Goal: Task Accomplishment & Management: Complete application form

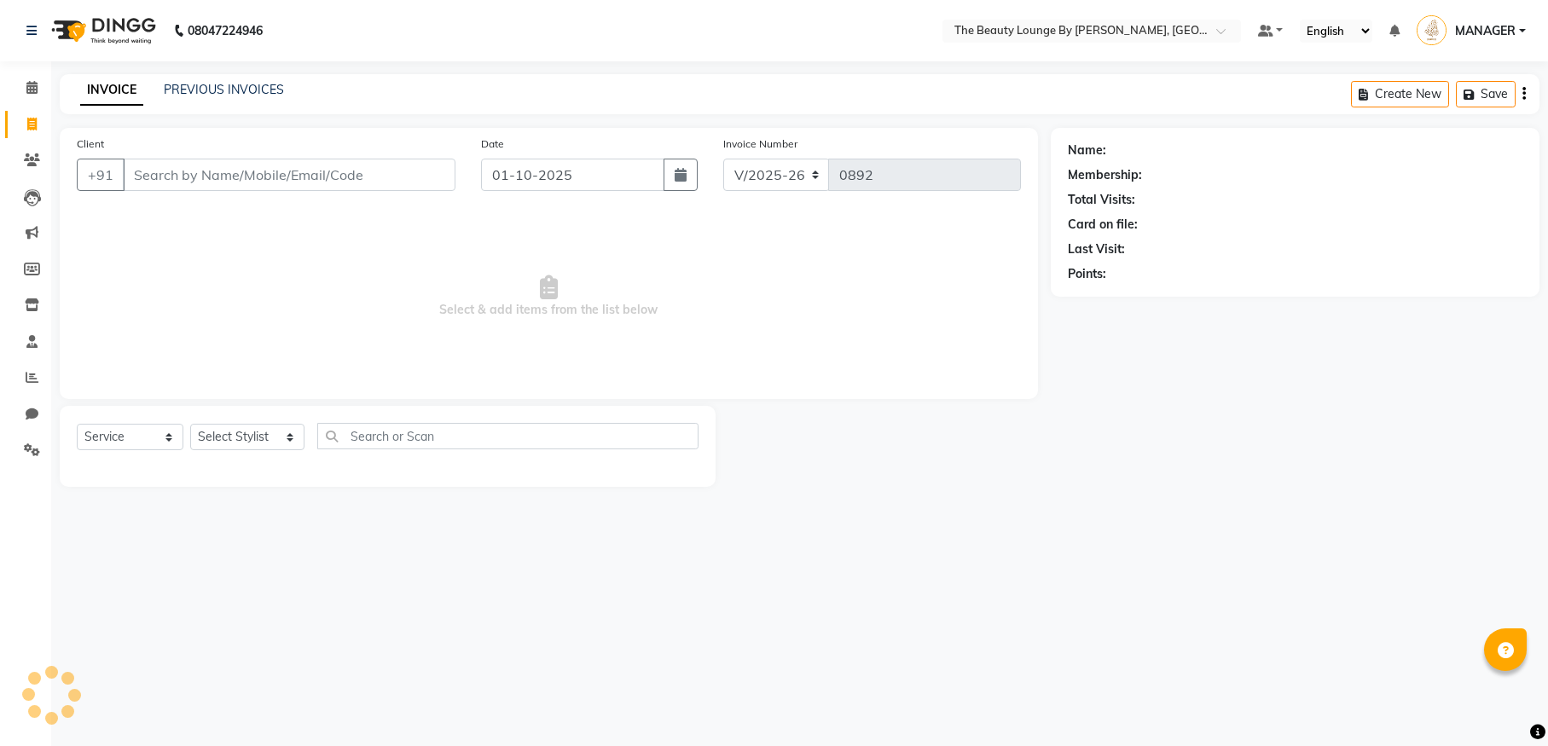
select select "8577"
select select "service"
click at [332, 434] on input "text" at bounding box center [507, 436] width 381 height 26
click at [274, 442] on select "Select Stylist AMGITHA [PERSON_NAME] [PERSON_NAME] MANAGER [PERSON_NAME] U K [P…" at bounding box center [247, 437] width 114 height 26
select select "92146"
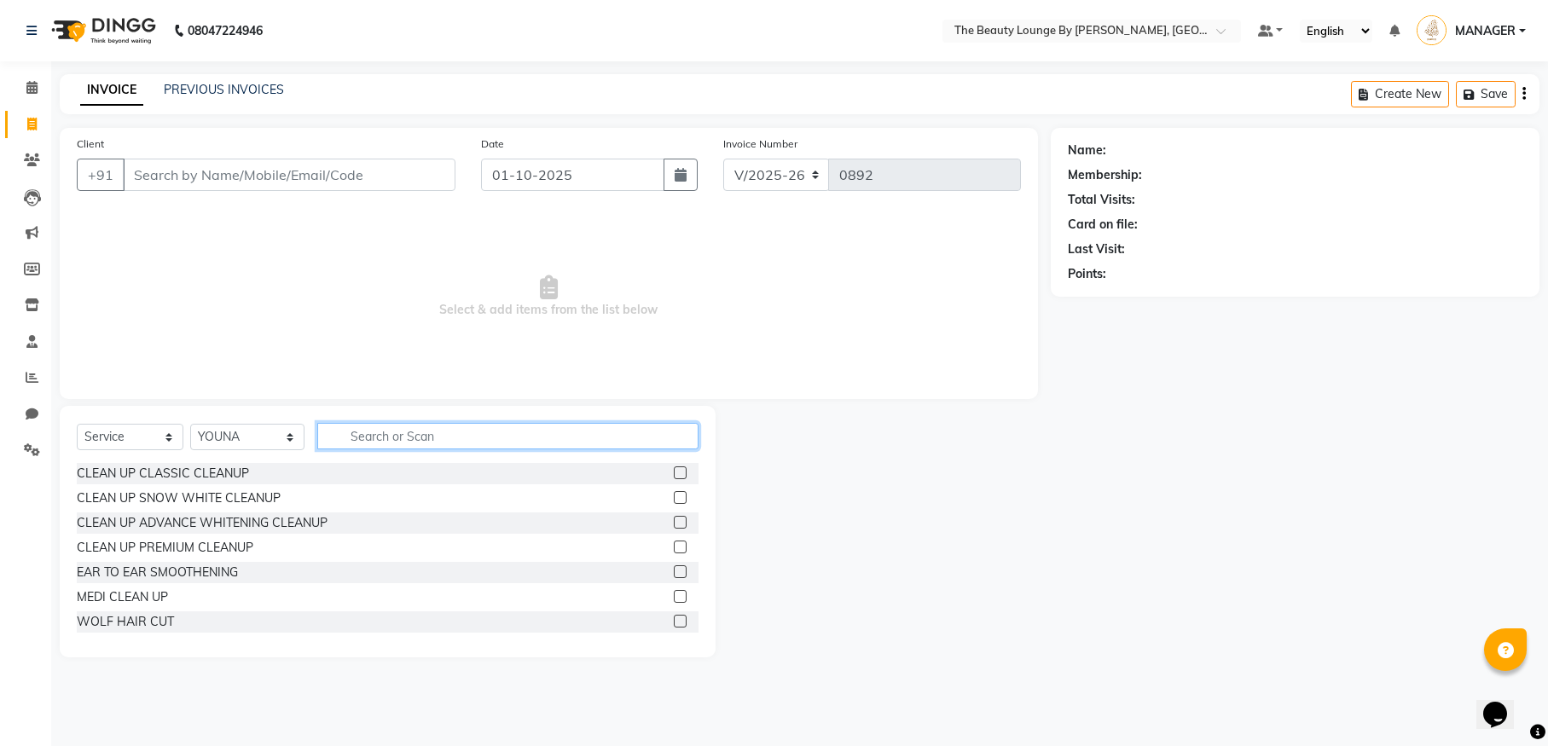
click at [365, 428] on input "text" at bounding box center [507, 436] width 381 height 26
type input "BABY"
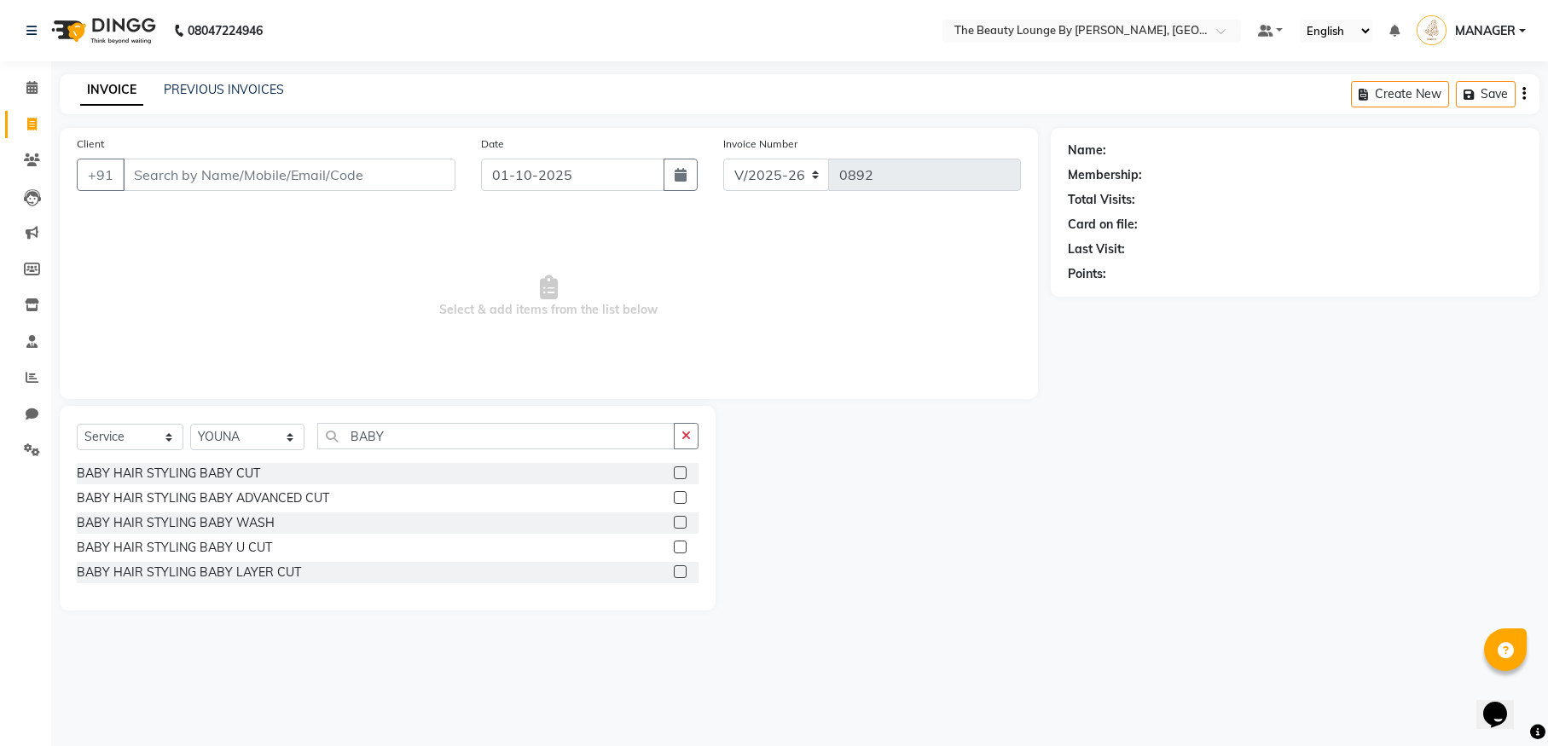
click at [681, 501] on label at bounding box center [680, 497] width 13 height 13
click at [681, 501] on input "checkbox" at bounding box center [679, 498] width 11 height 11
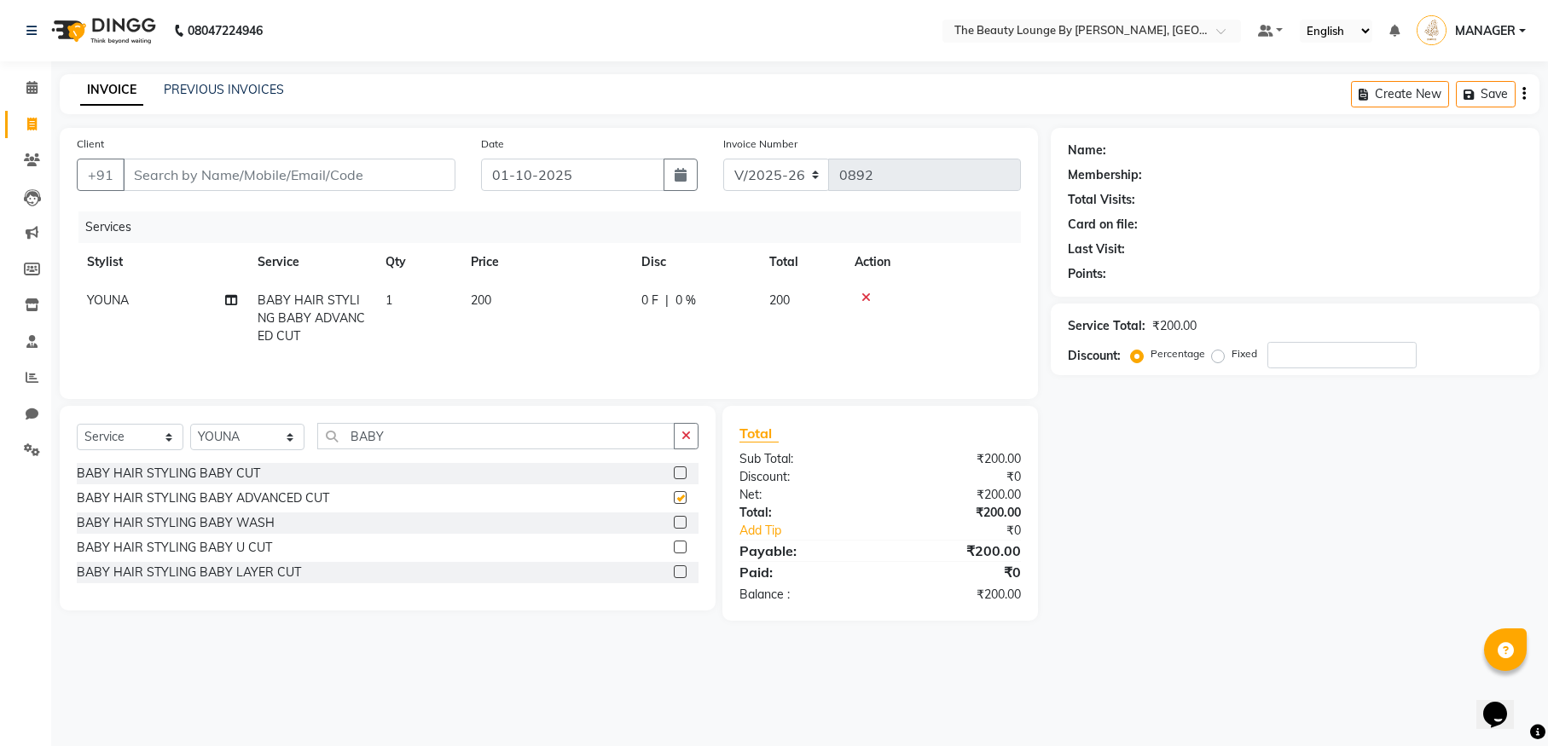
checkbox input "false"
click at [287, 434] on select "Select Stylist AMGITHA [PERSON_NAME] [PERSON_NAME] MANAGER [PERSON_NAME] U K [P…" at bounding box center [247, 437] width 114 height 26
click at [388, 436] on input "BABY" at bounding box center [495, 436] width 357 height 26
type input "B"
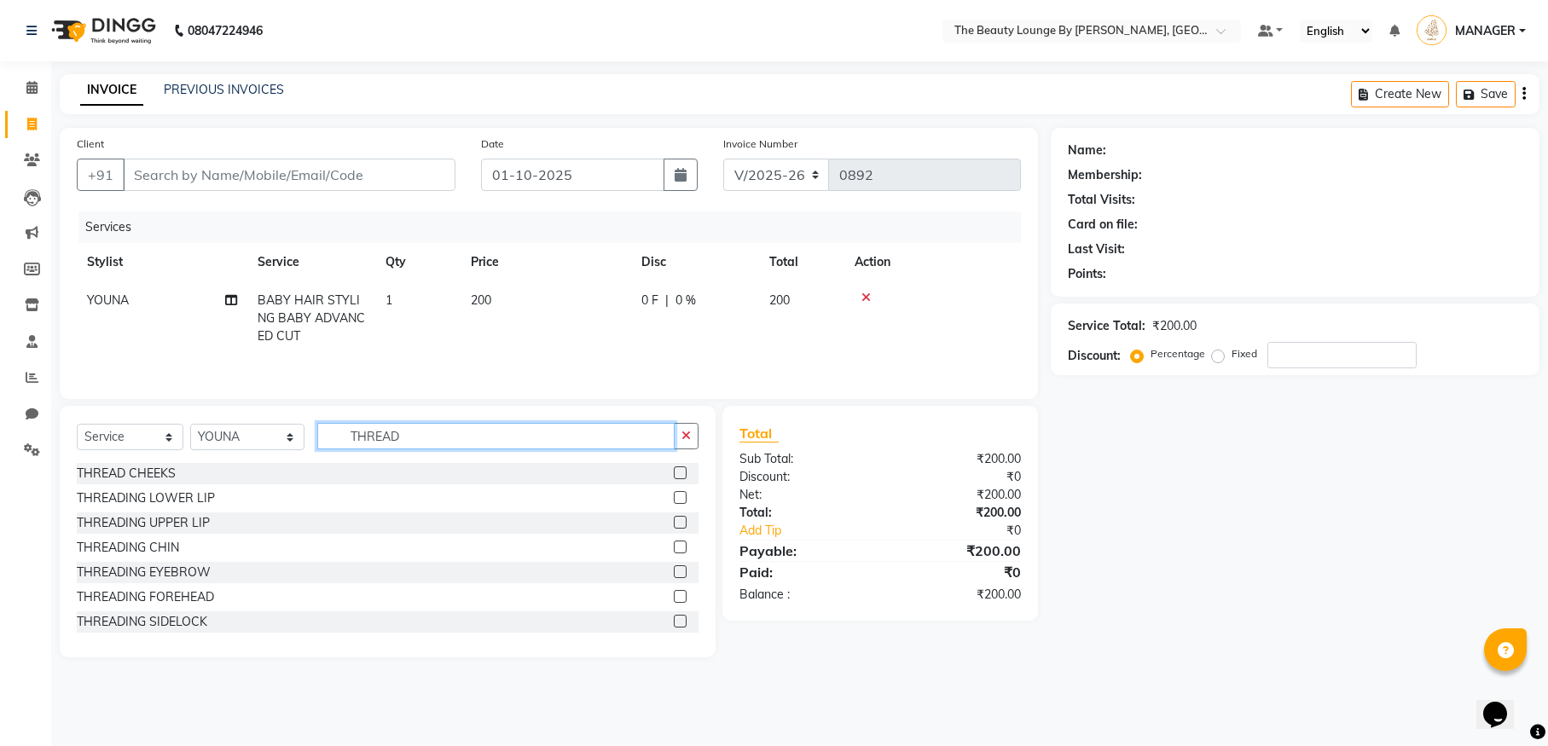
type input "THREAD"
click at [674, 570] on label at bounding box center [680, 571] width 13 height 13
click at [674, 570] on input "checkbox" at bounding box center [679, 572] width 11 height 11
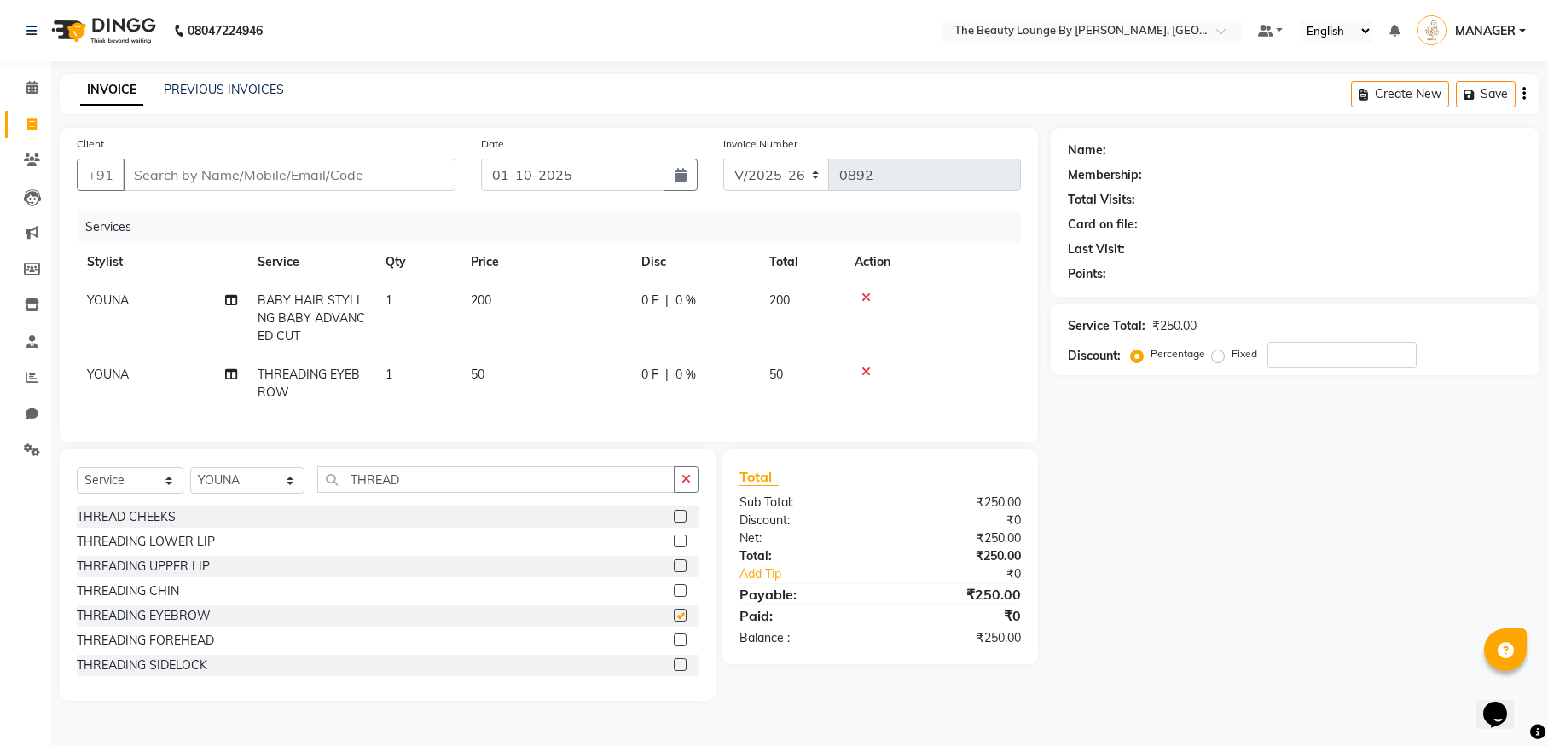
checkbox input "false"
click at [202, 175] on input "Client" at bounding box center [289, 175] width 333 height 32
type input "9"
type input "0"
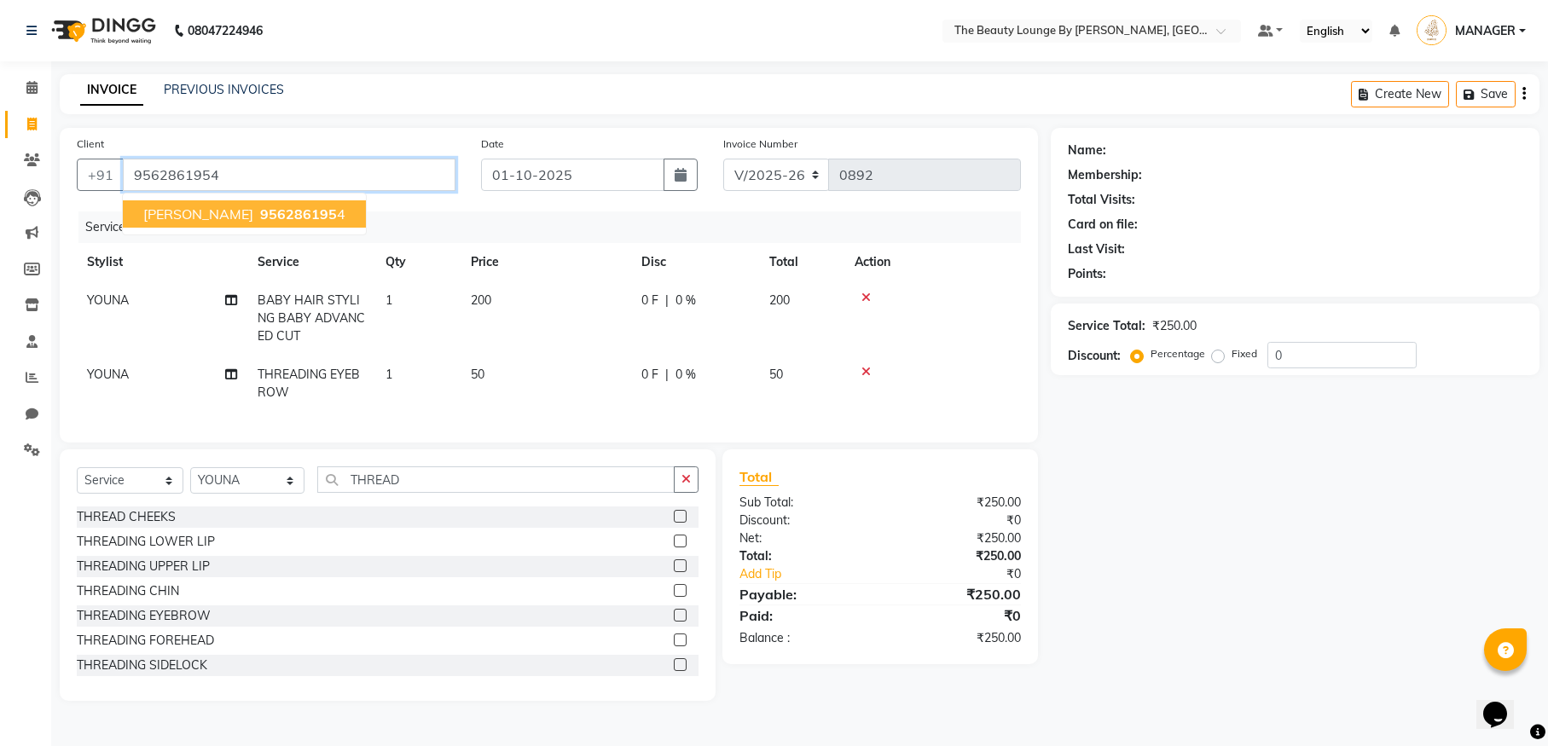
type input "9562861954"
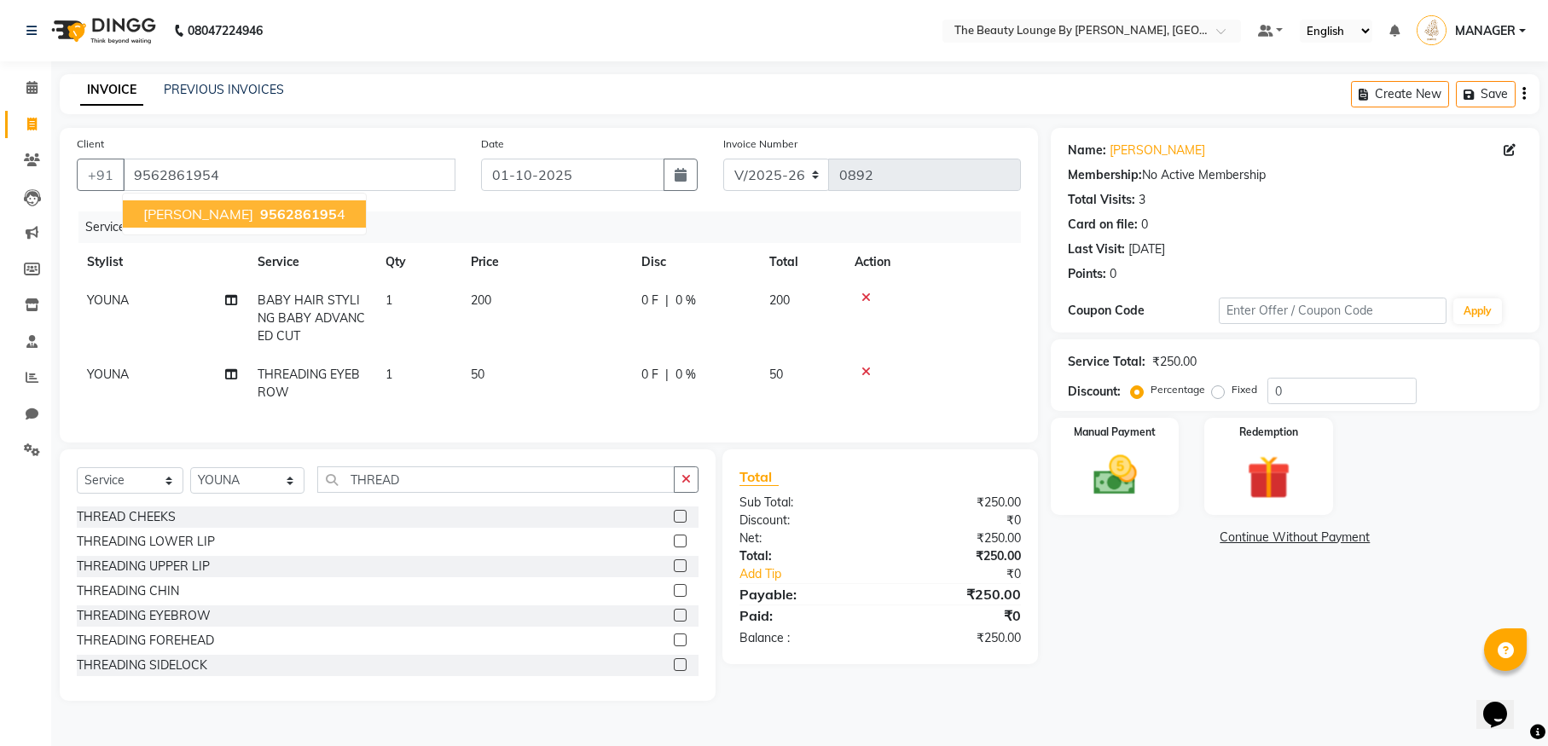
click at [194, 208] on span "[PERSON_NAME]" at bounding box center [198, 213] width 110 height 17
click at [1217, 400] on div "Percentage Fixed" at bounding box center [1200, 390] width 133 height 22
click at [1231, 387] on label "Fixed" at bounding box center [1244, 389] width 26 height 15
click at [1218, 387] on input "Fixed" at bounding box center [1221, 390] width 12 height 12
radio input "true"
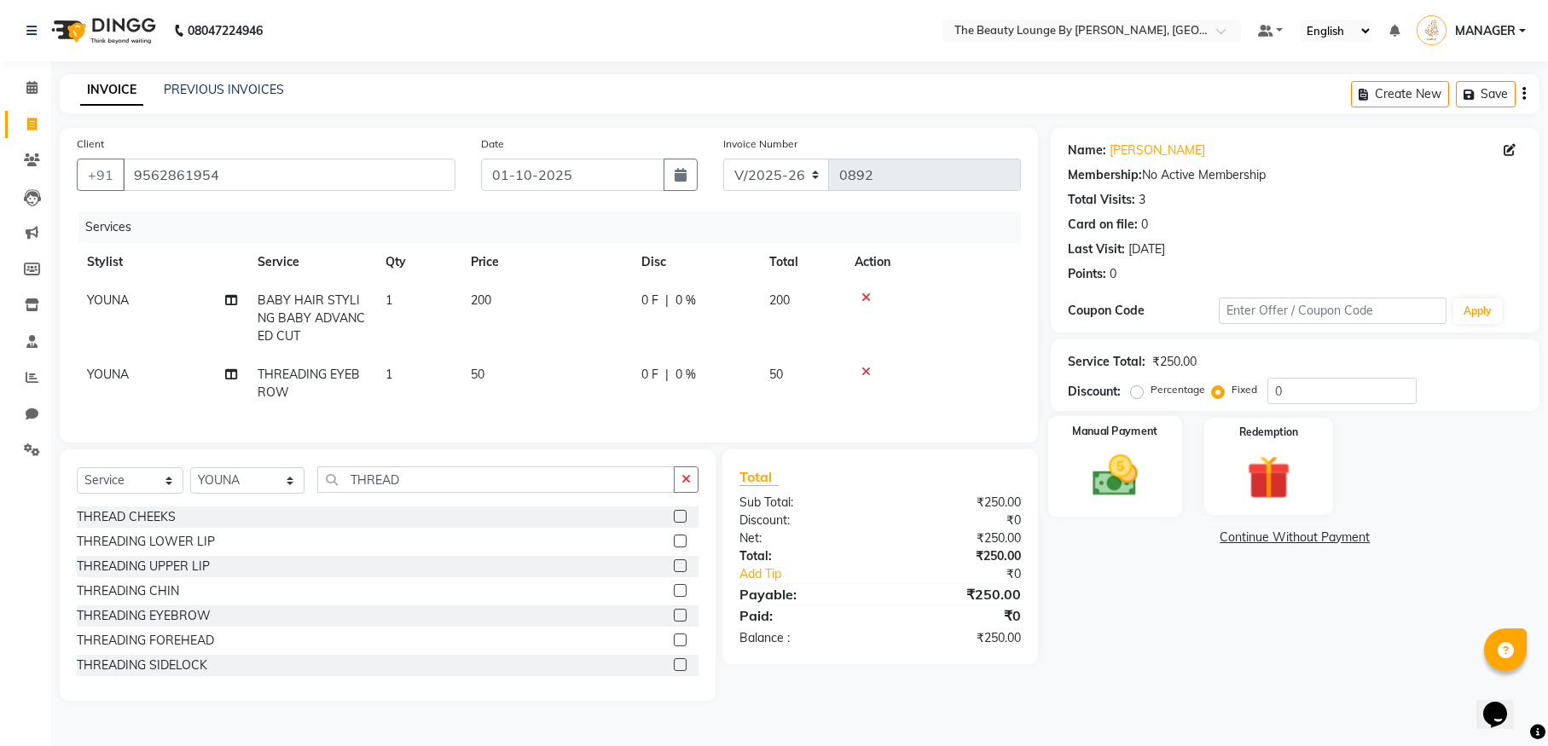
click at [1105, 462] on img at bounding box center [1114, 475] width 73 height 52
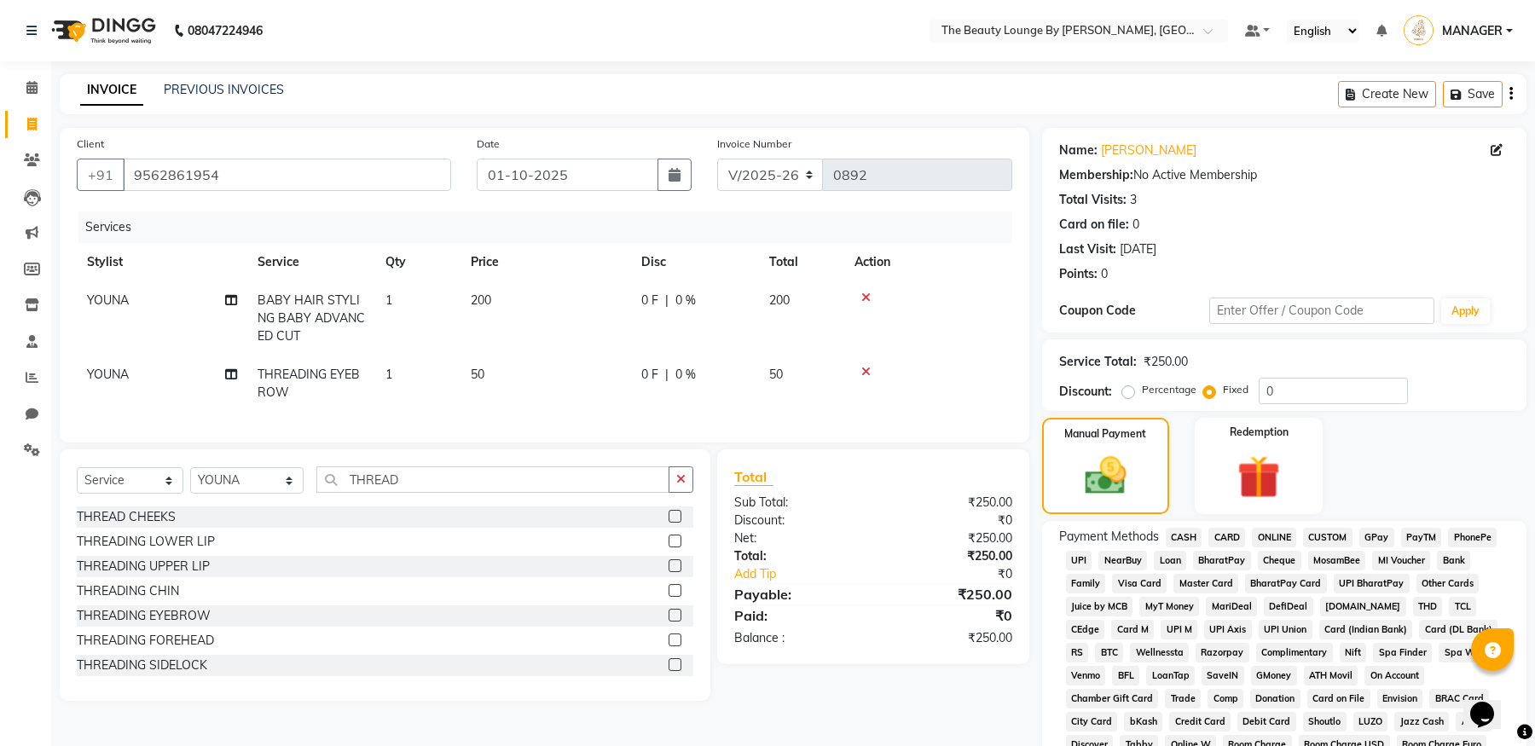
click at [871, 296] on div at bounding box center [928, 298] width 148 height 12
click at [866, 296] on icon at bounding box center [865, 298] width 9 height 12
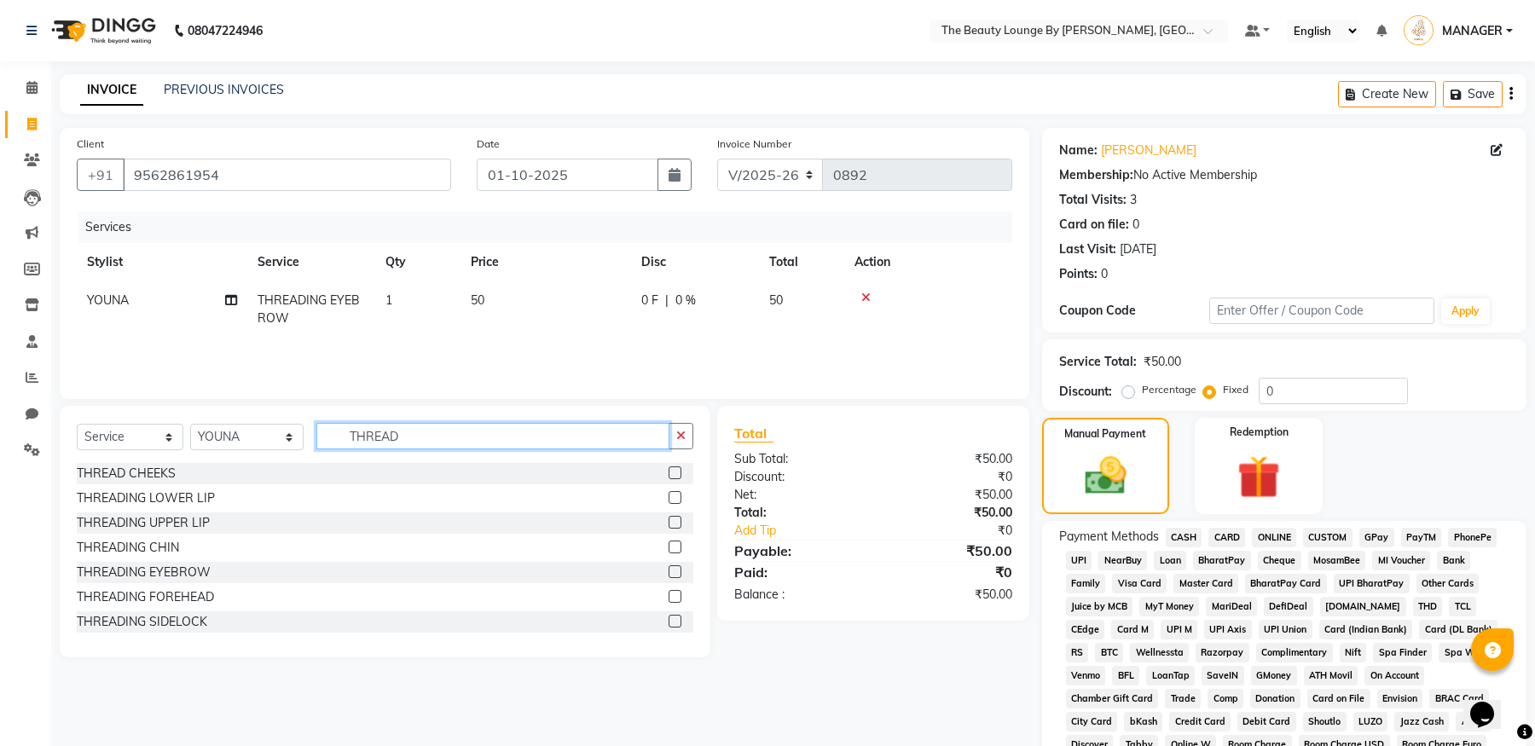
click at [396, 435] on input "THREAD" at bounding box center [492, 436] width 352 height 26
type input "T"
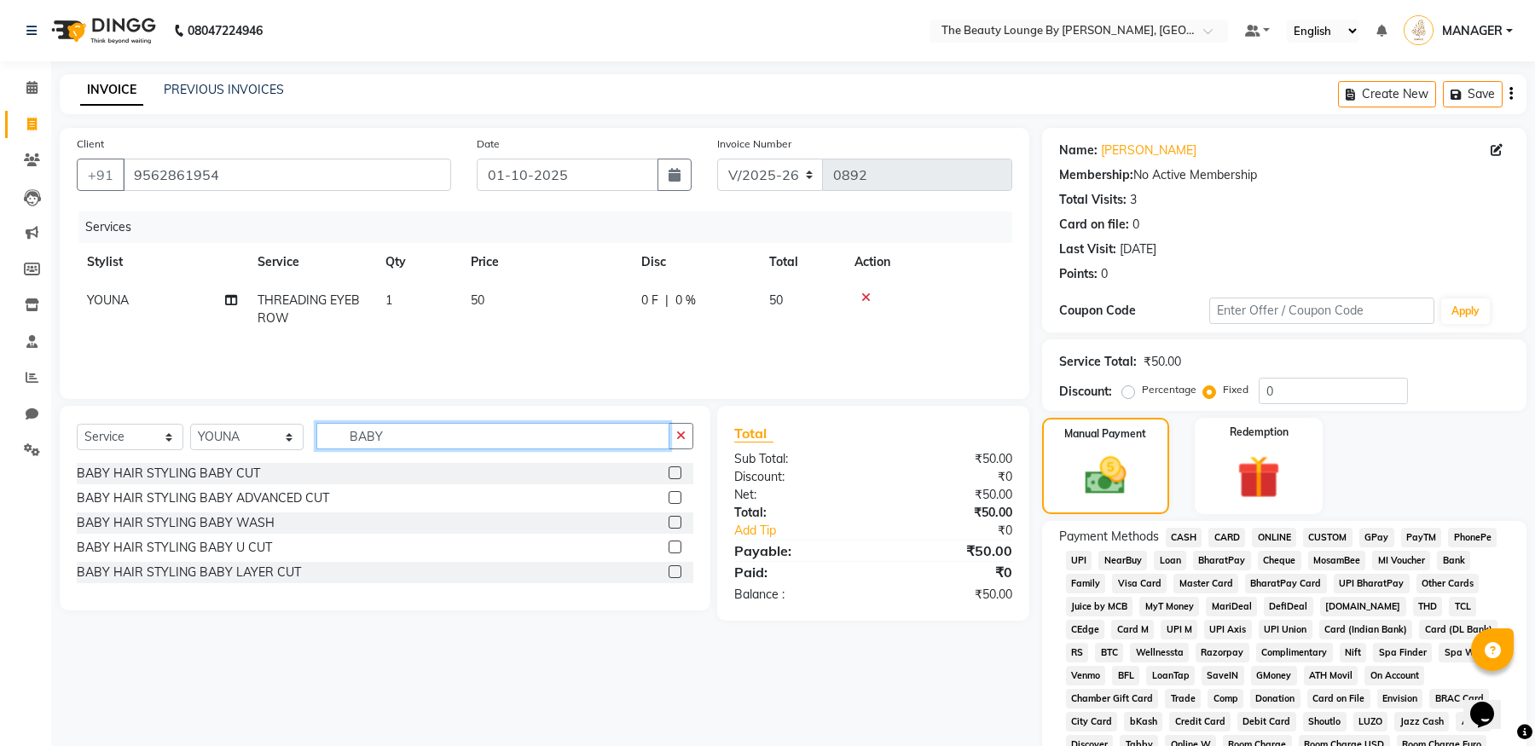
type input "BABY"
click at [676, 471] on label at bounding box center [674, 472] width 13 height 13
click at [676, 471] on input "checkbox" at bounding box center [673, 473] width 11 height 11
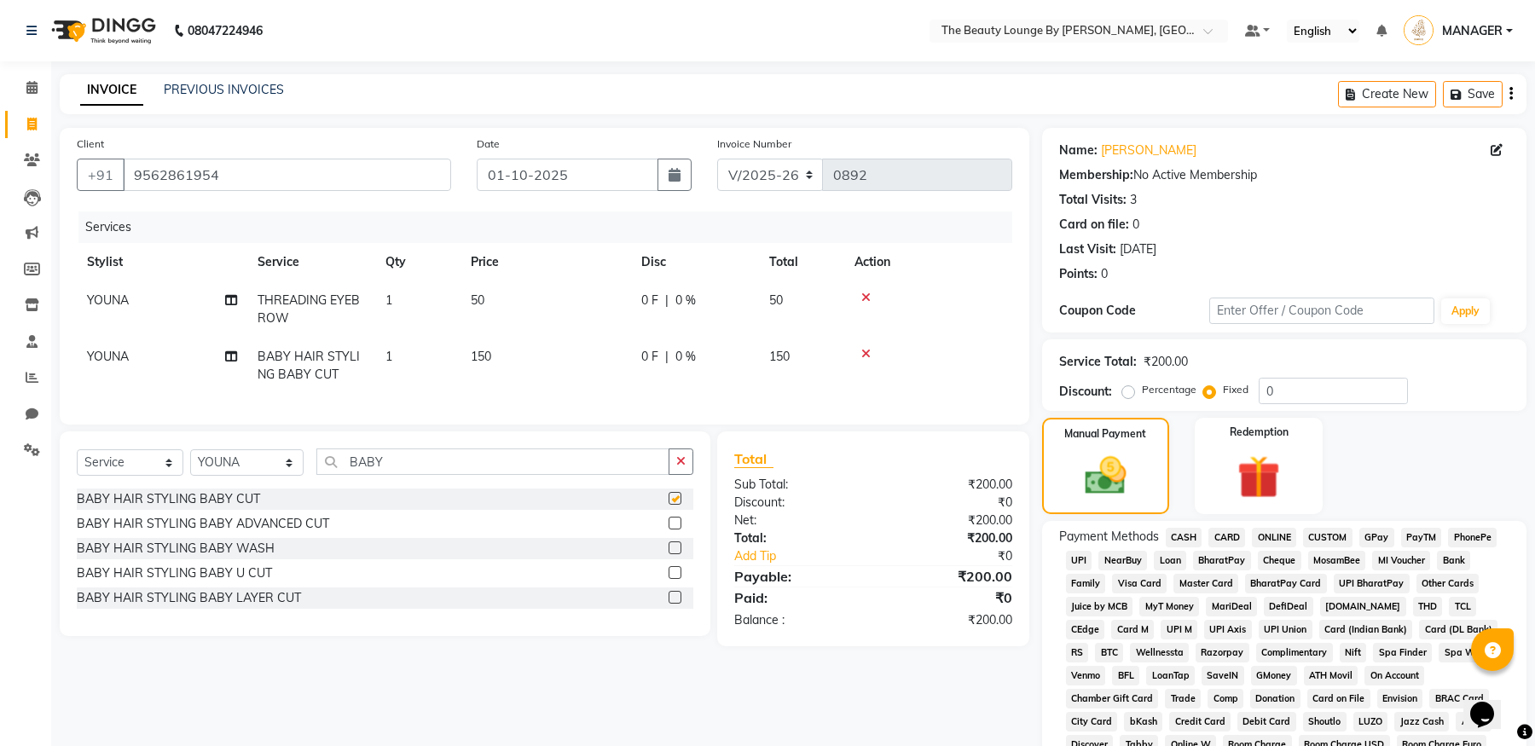
checkbox input "false"
click at [1108, 480] on img at bounding box center [1105, 475] width 70 height 49
click at [1186, 535] on span "CASH" at bounding box center [1184, 538] width 37 height 20
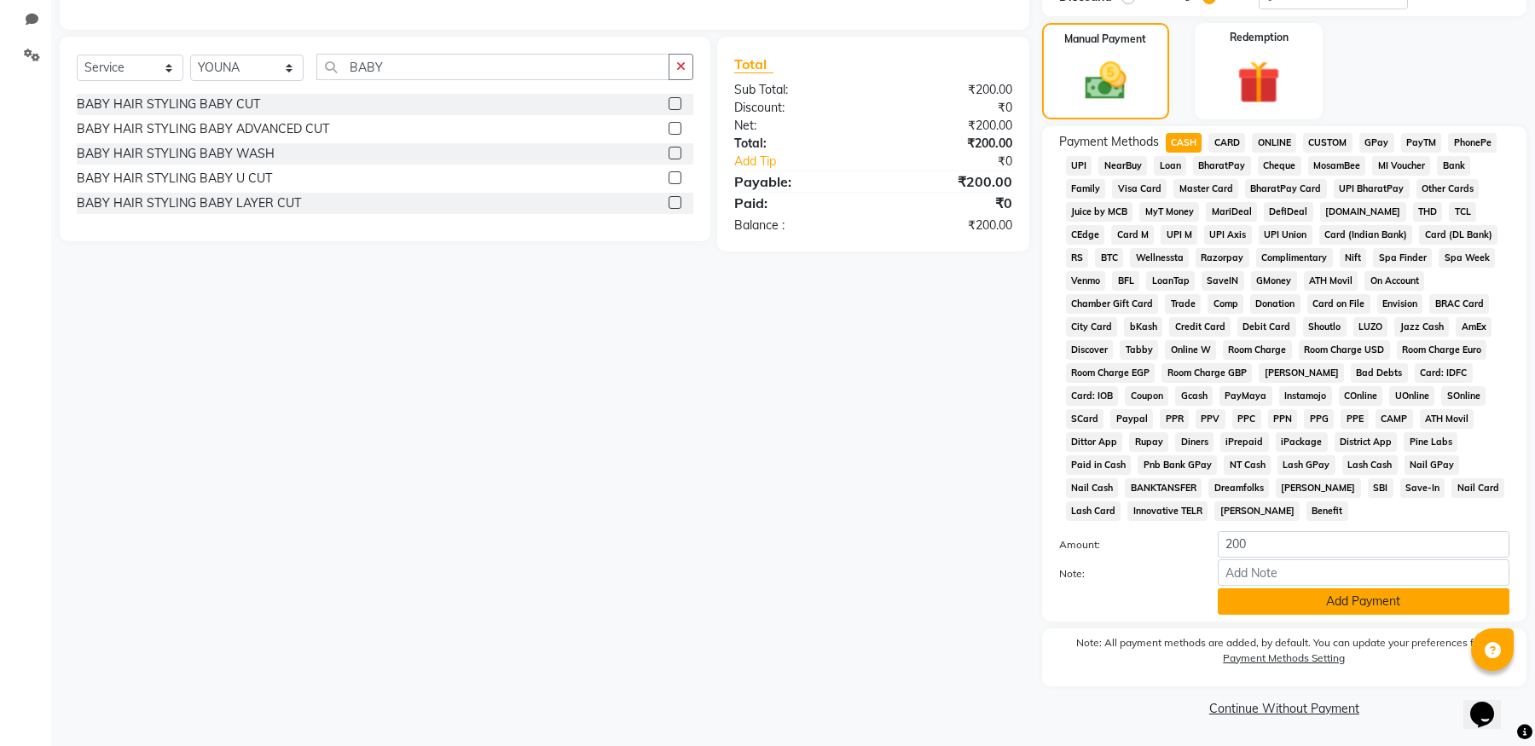
click at [1359, 602] on button "Add Payment" at bounding box center [1364, 601] width 292 height 26
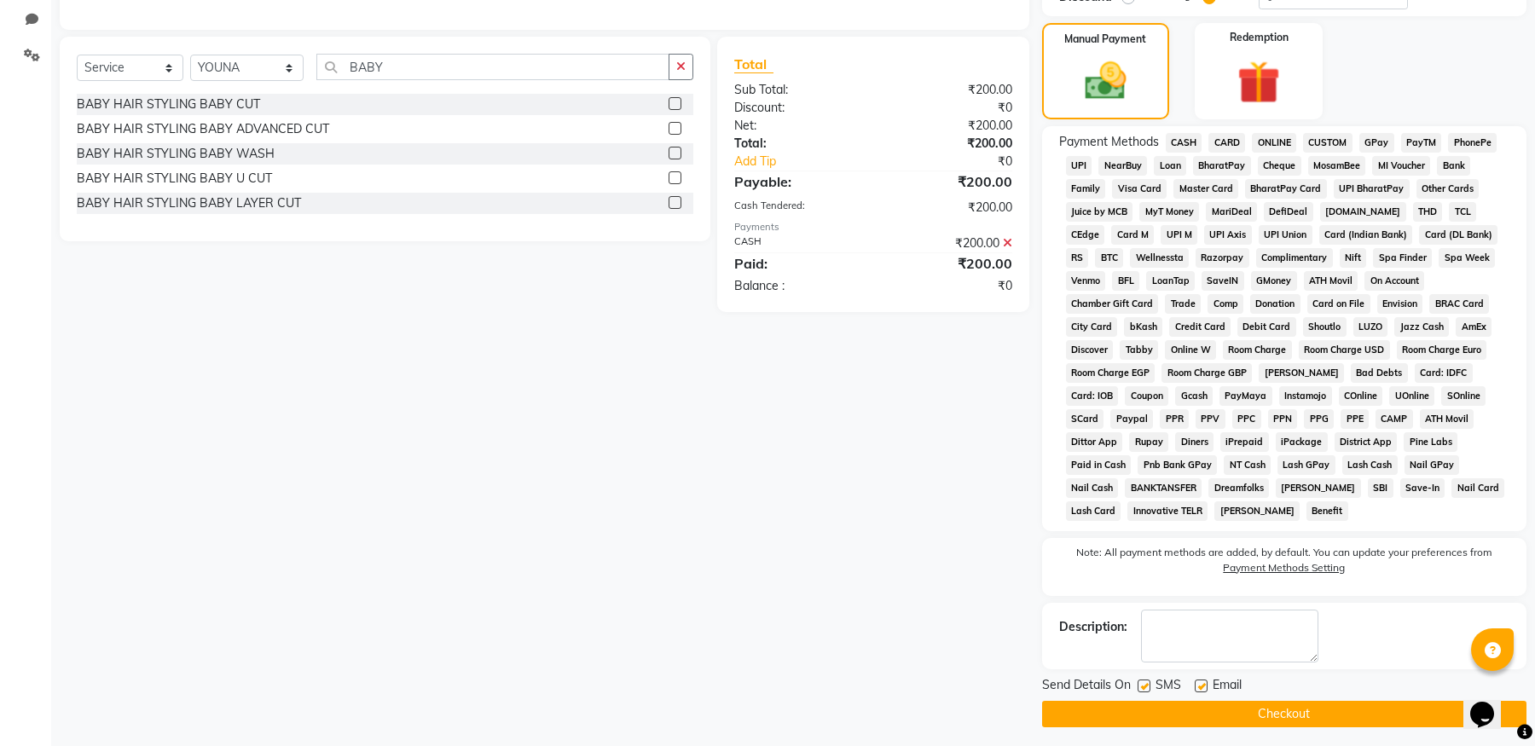
click at [1336, 711] on button "Checkout" at bounding box center [1284, 714] width 484 height 26
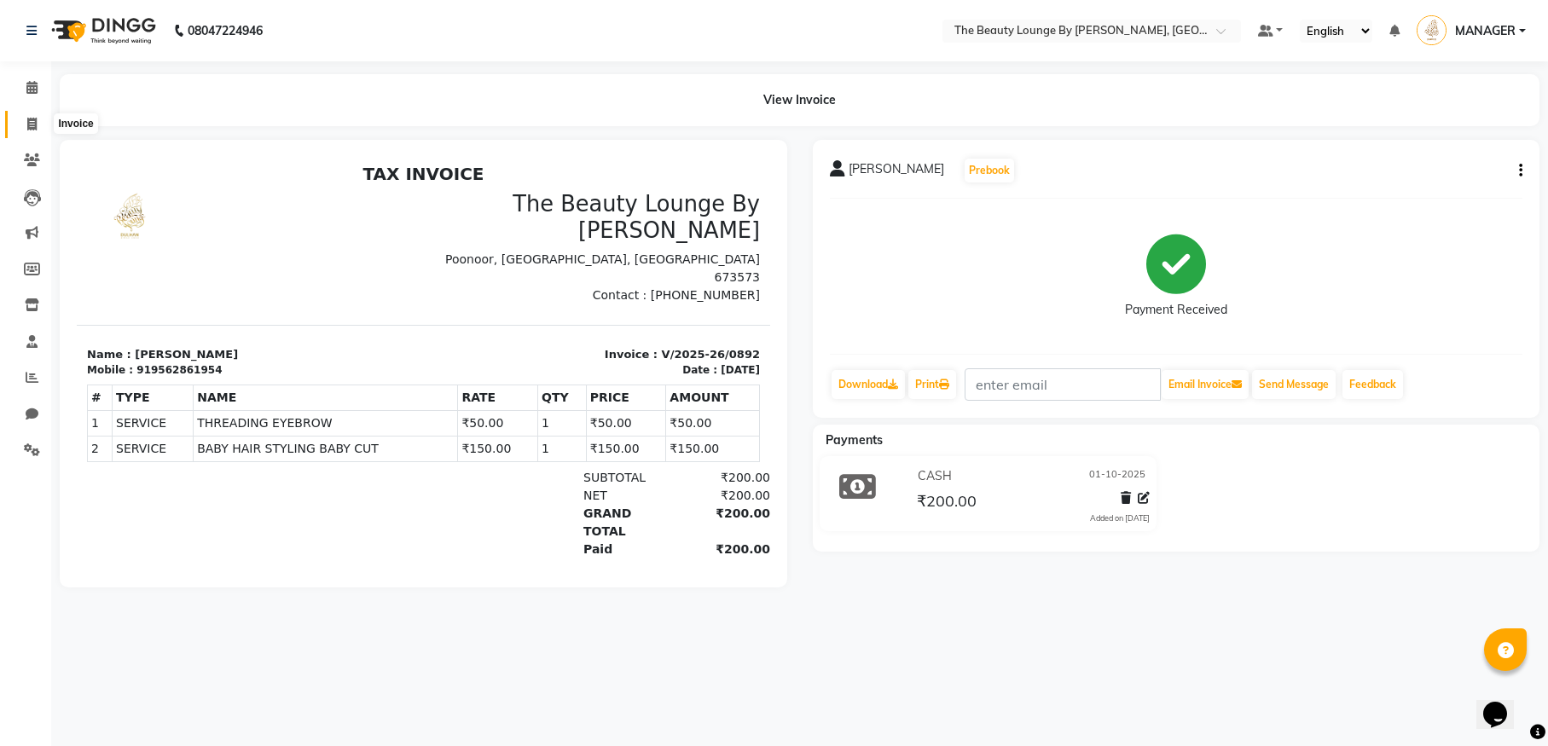
click at [27, 118] on icon at bounding box center [31, 124] width 9 height 13
select select "service"
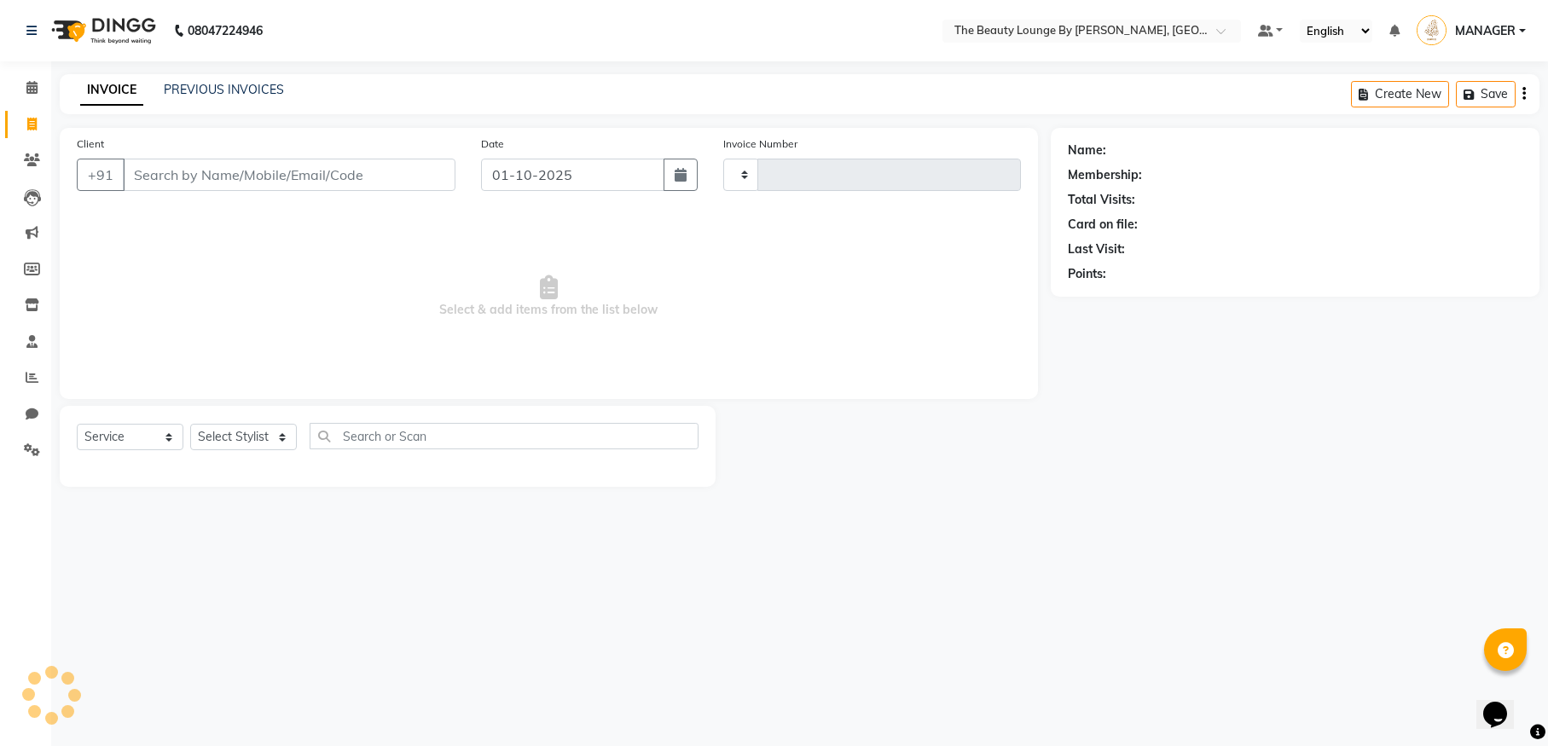
type input "0893"
select select "8577"
click at [197, 89] on link "PREVIOUS INVOICES" at bounding box center [224, 89] width 120 height 15
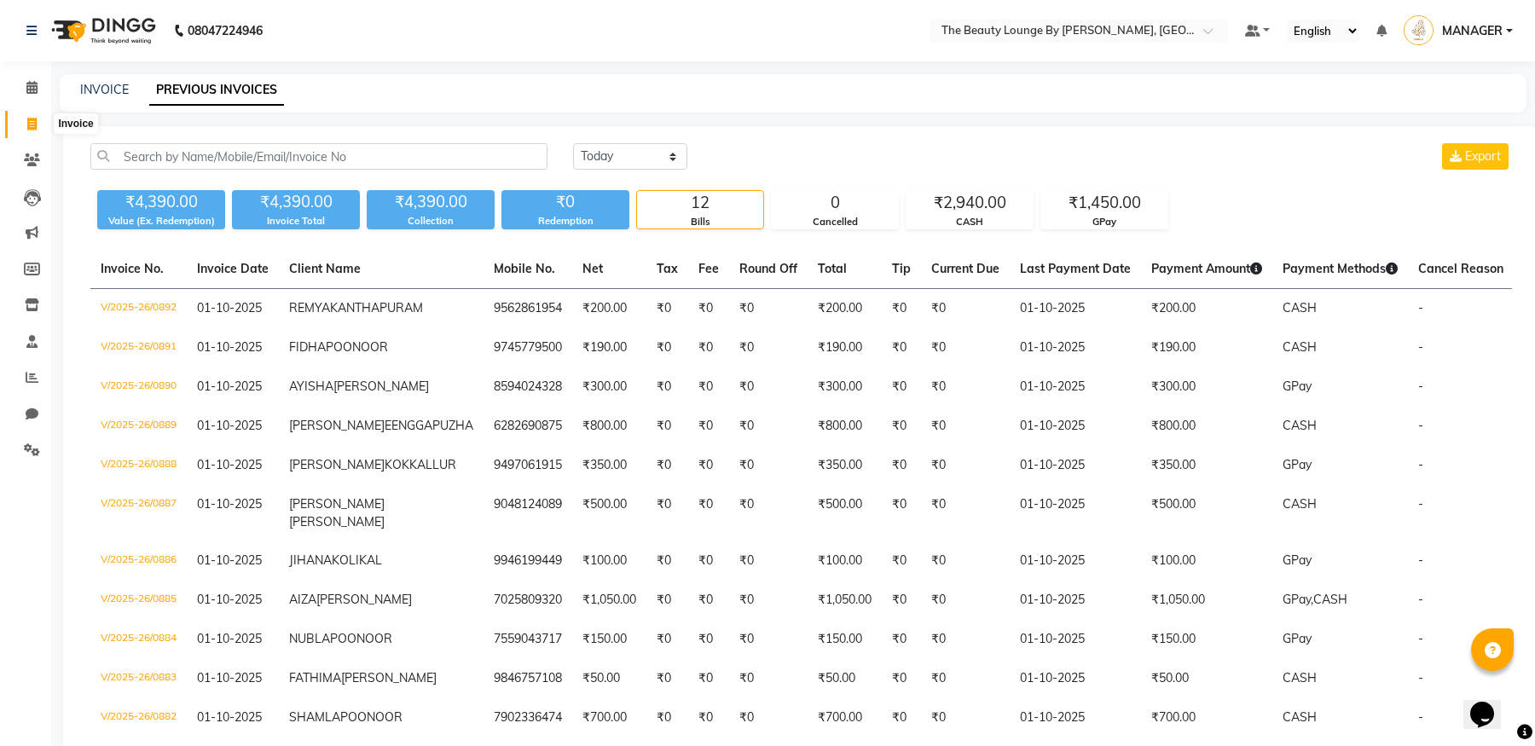
click at [33, 122] on icon at bounding box center [31, 124] width 9 height 13
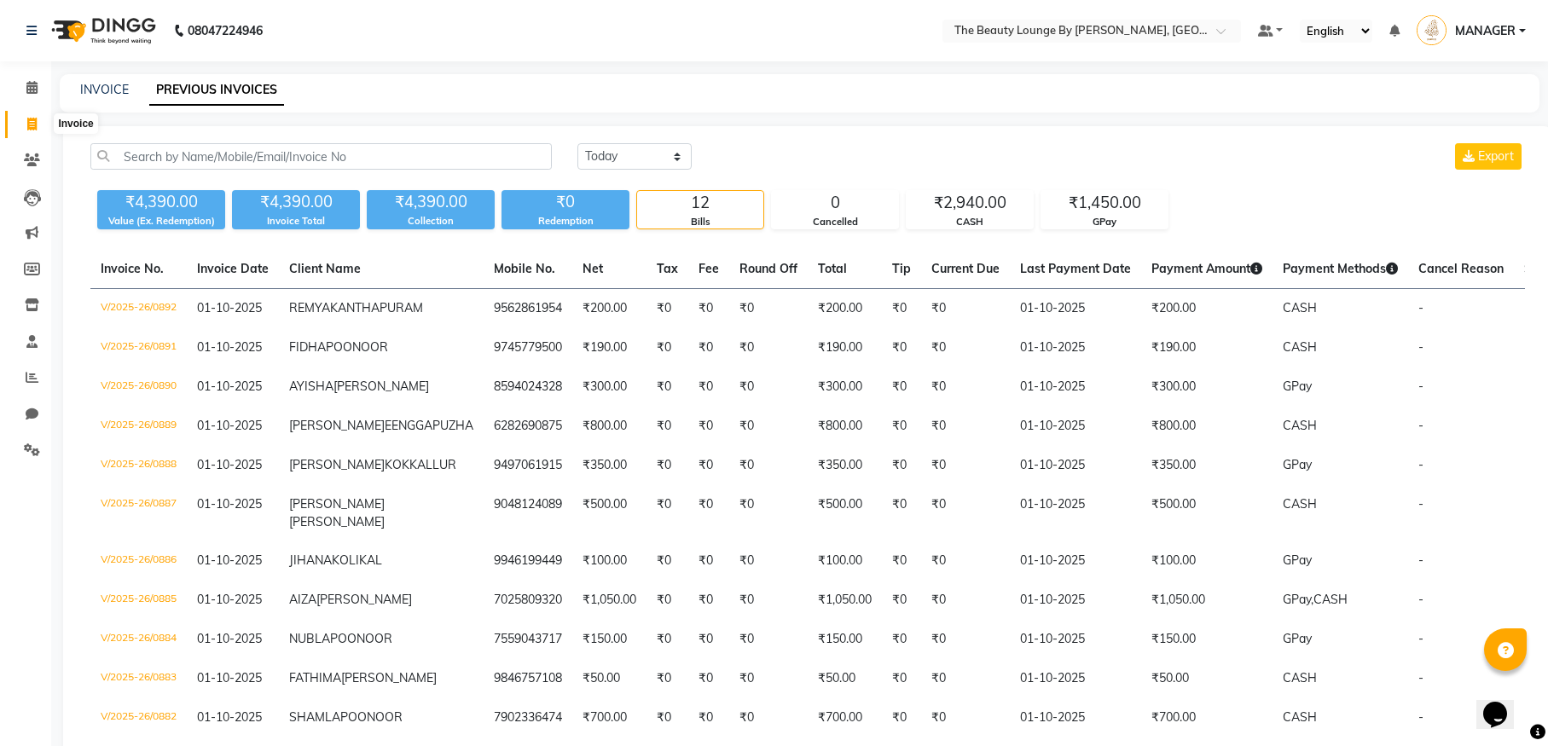
select select "service"
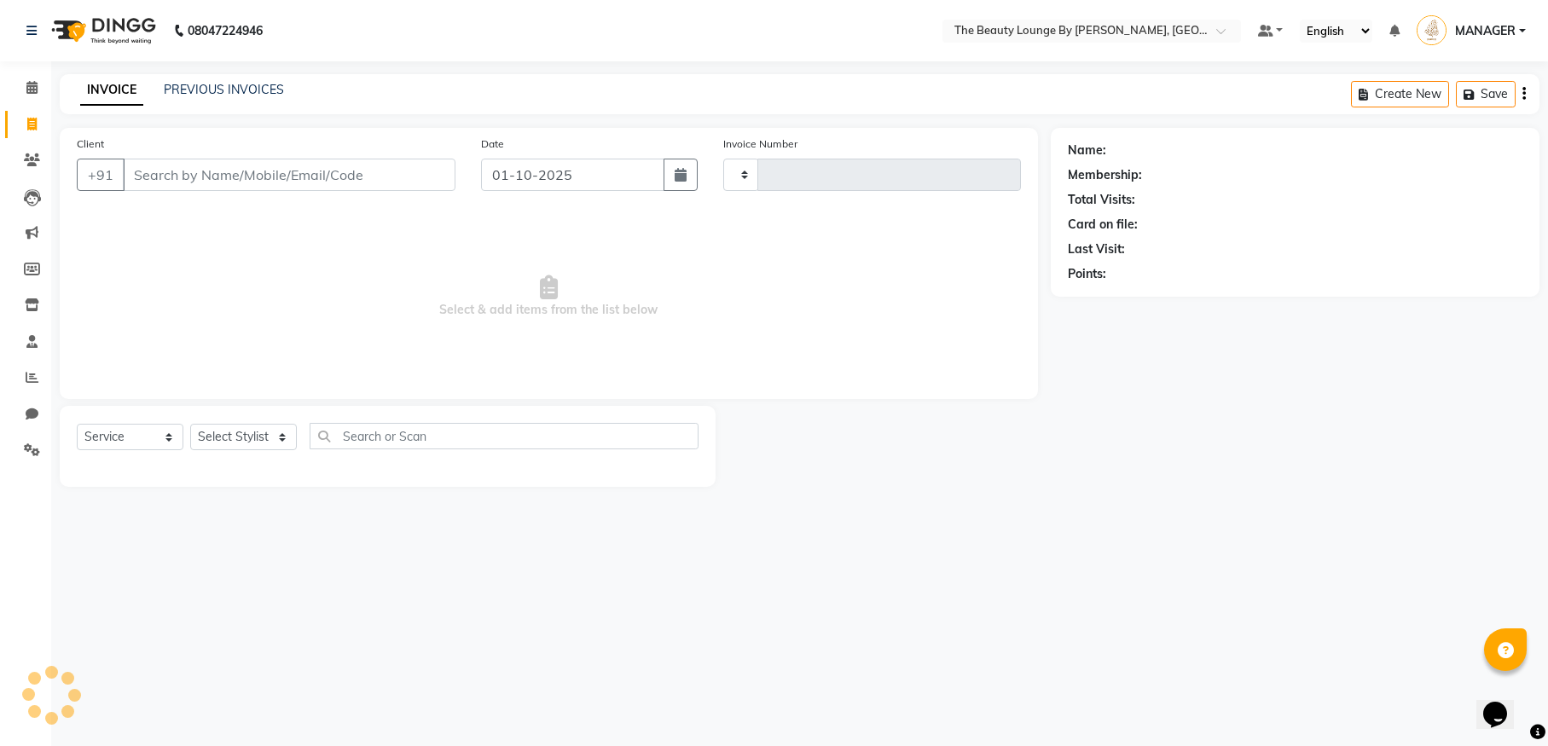
type input "0893"
select select "8577"
click at [211, 177] on input "Client" at bounding box center [289, 175] width 333 height 32
click at [188, 176] on input "Client" at bounding box center [289, 175] width 333 height 32
select select "92146"
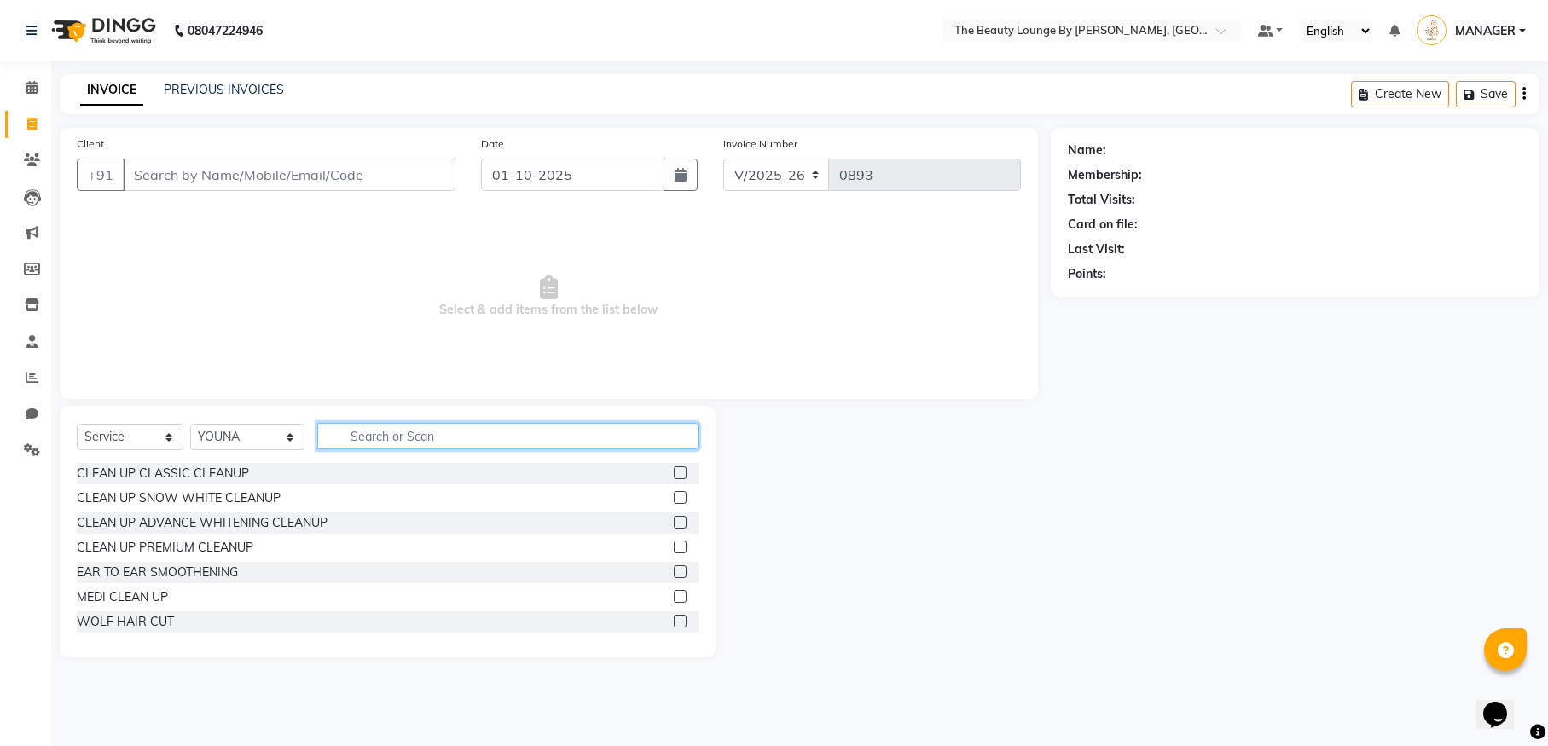
click at [324, 433] on input "text" at bounding box center [507, 436] width 381 height 26
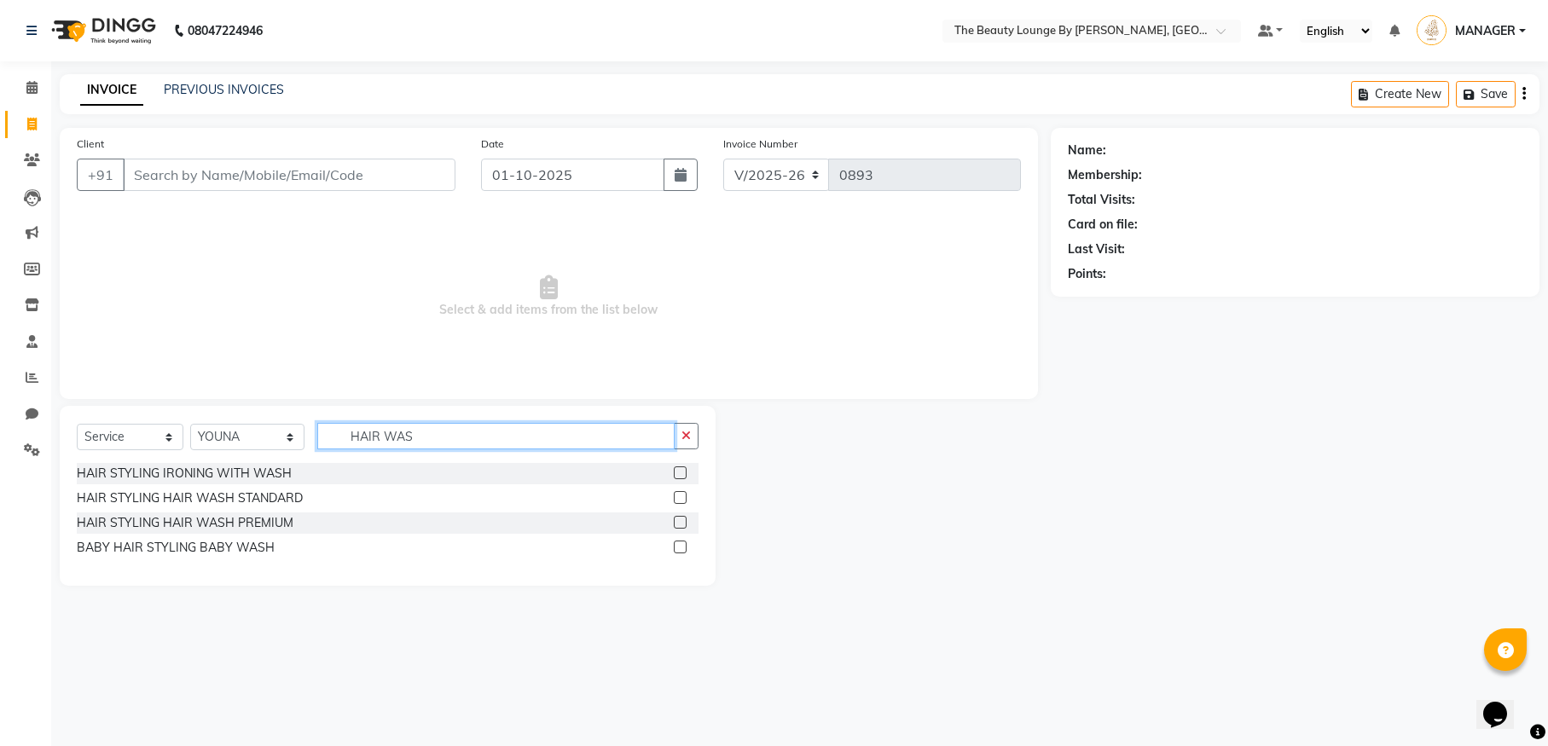
type input "HAIR WAS"
click at [684, 471] on label at bounding box center [680, 472] width 13 height 13
click at [684, 471] on input "checkbox" at bounding box center [679, 473] width 11 height 11
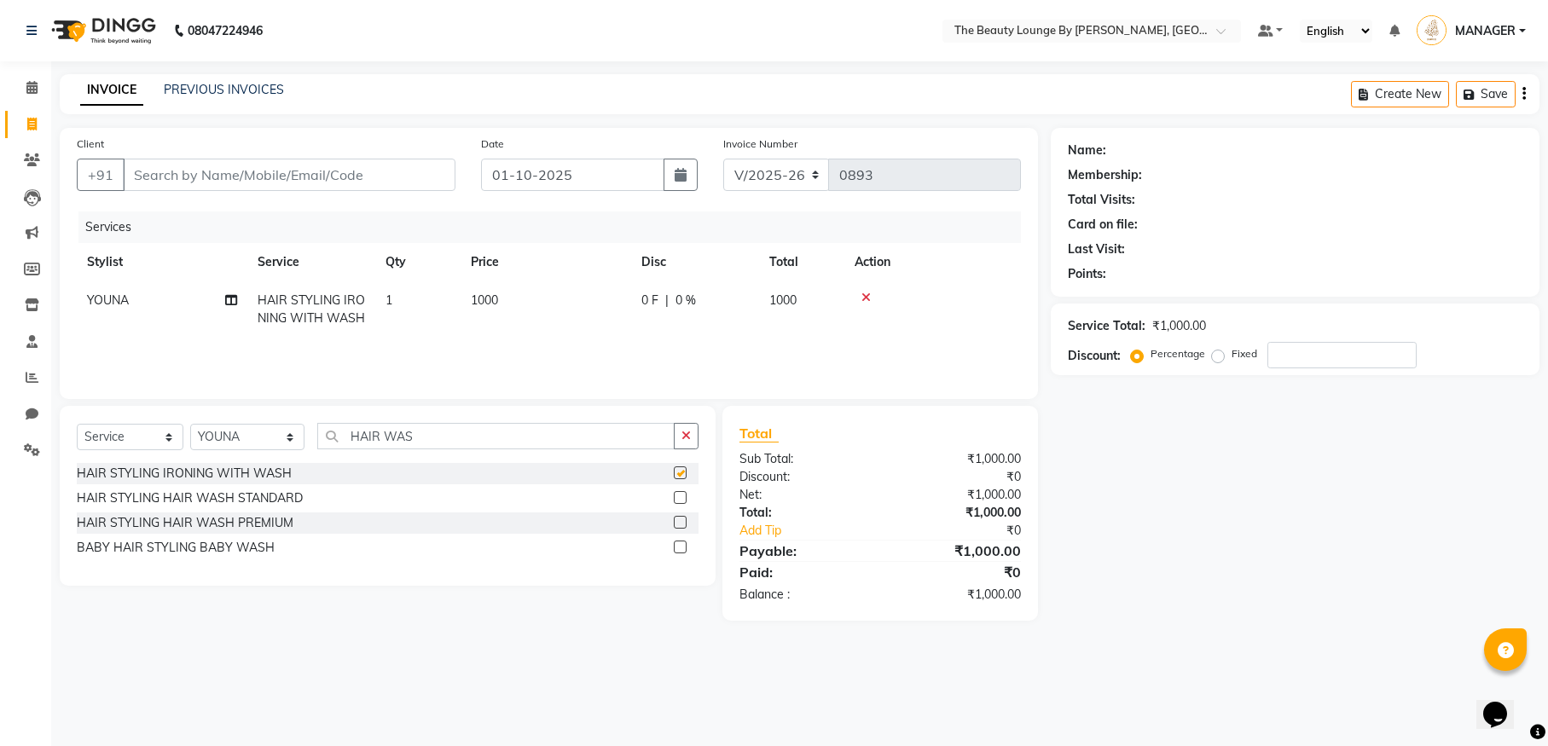
checkbox input "false"
click at [867, 298] on icon at bounding box center [865, 298] width 9 height 12
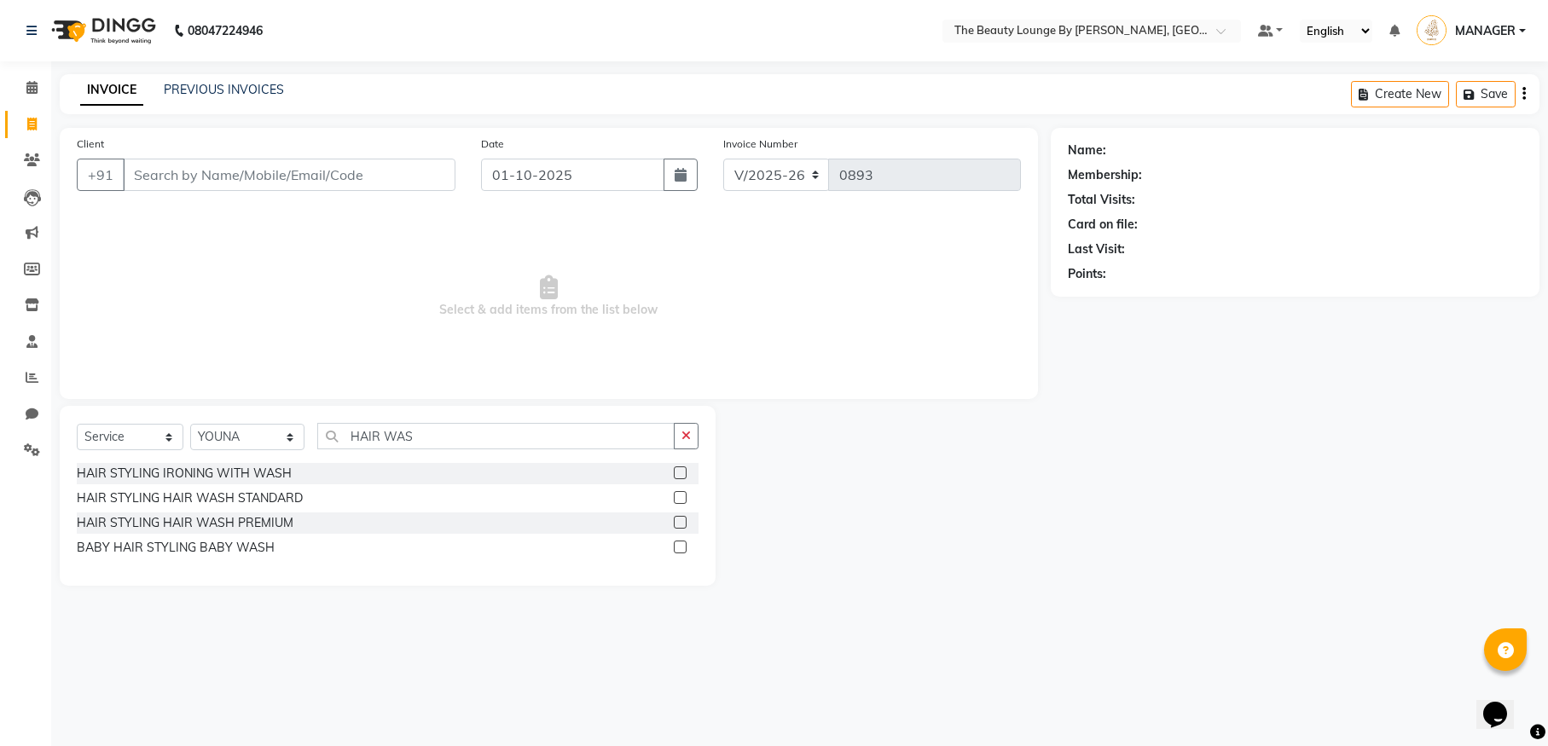
click at [681, 504] on label at bounding box center [680, 497] width 13 height 13
click at [681, 504] on input "checkbox" at bounding box center [679, 498] width 11 height 11
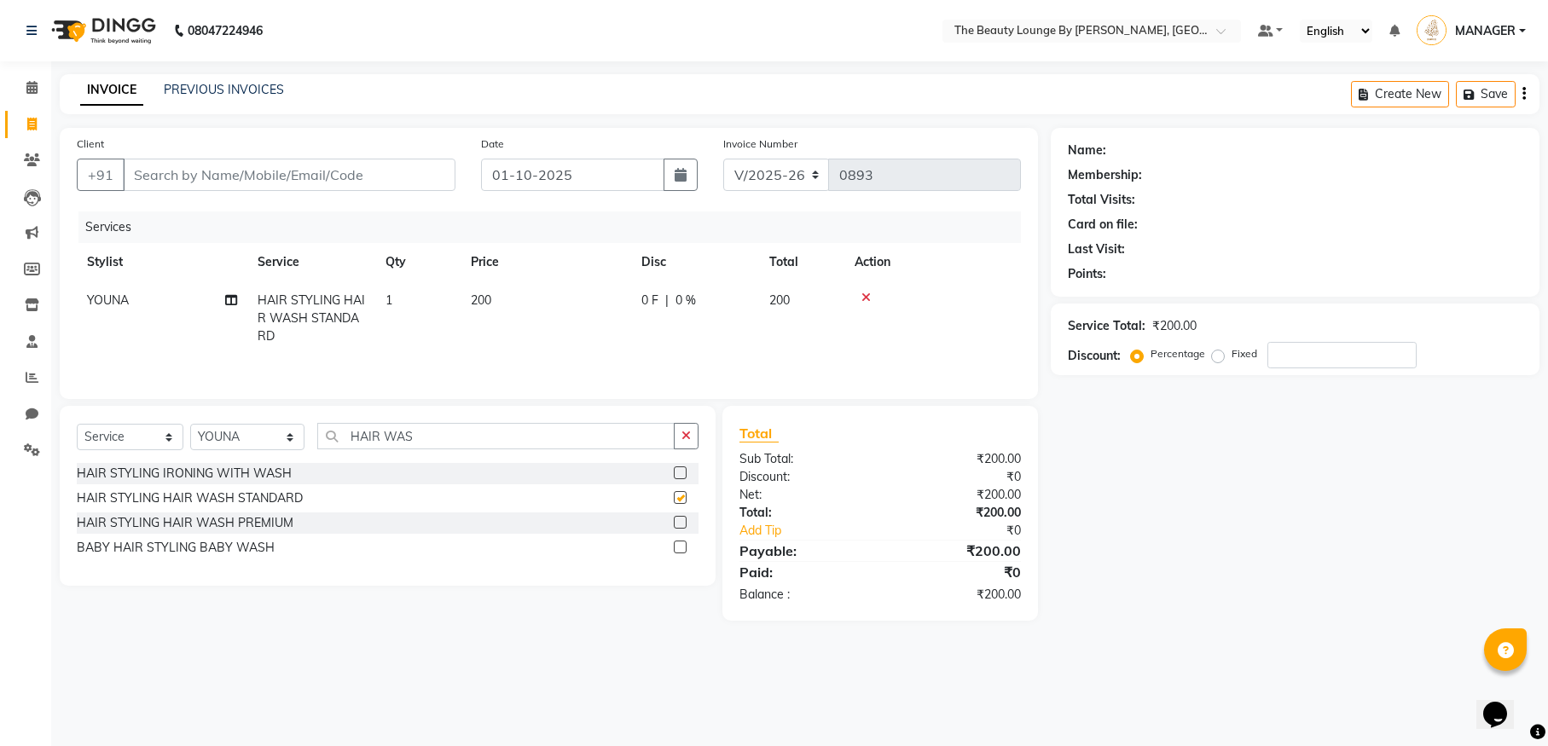
checkbox input "false"
select select "86785"
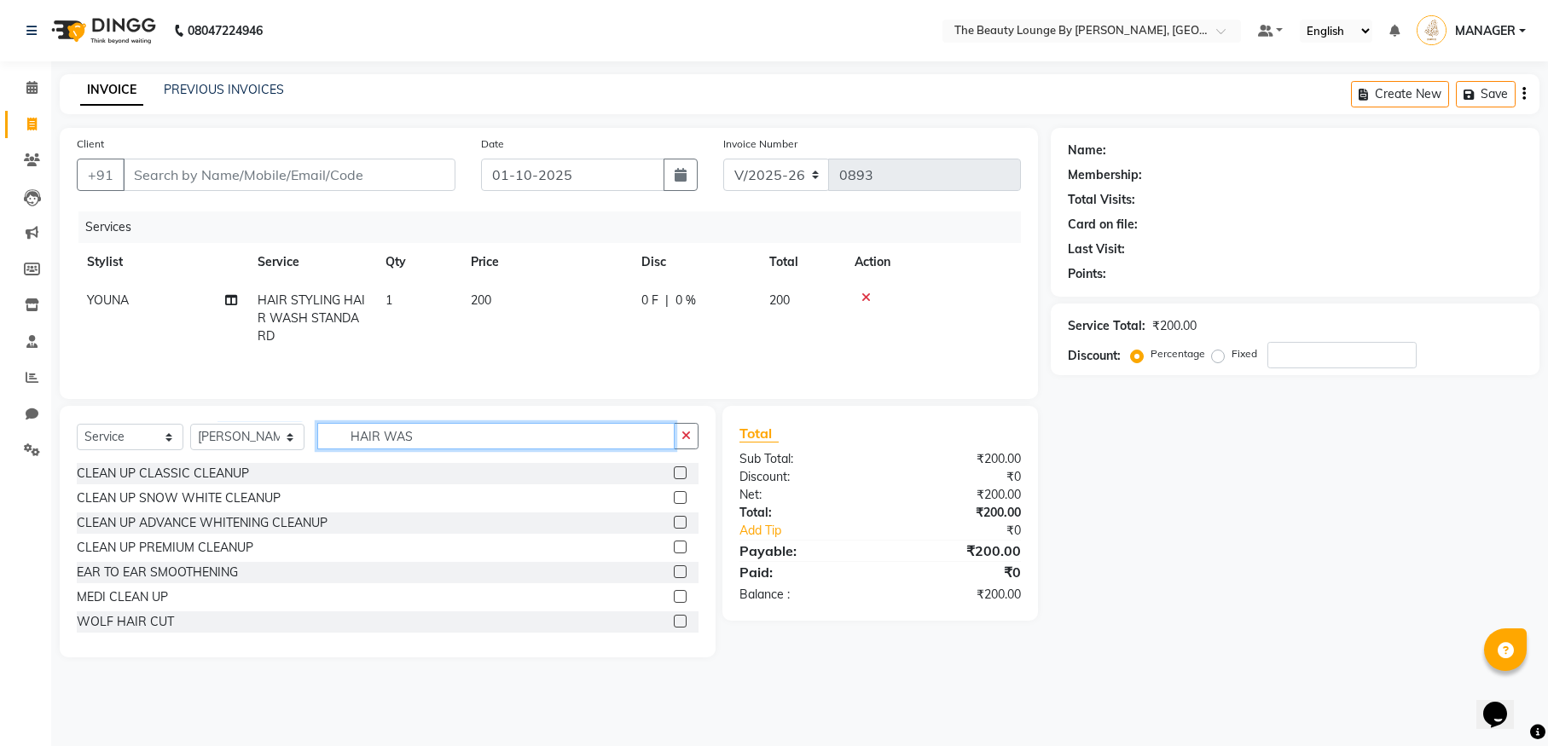
click at [412, 431] on input "HAIR WAS" at bounding box center [495, 436] width 357 height 26
type input "HAIR CUT"
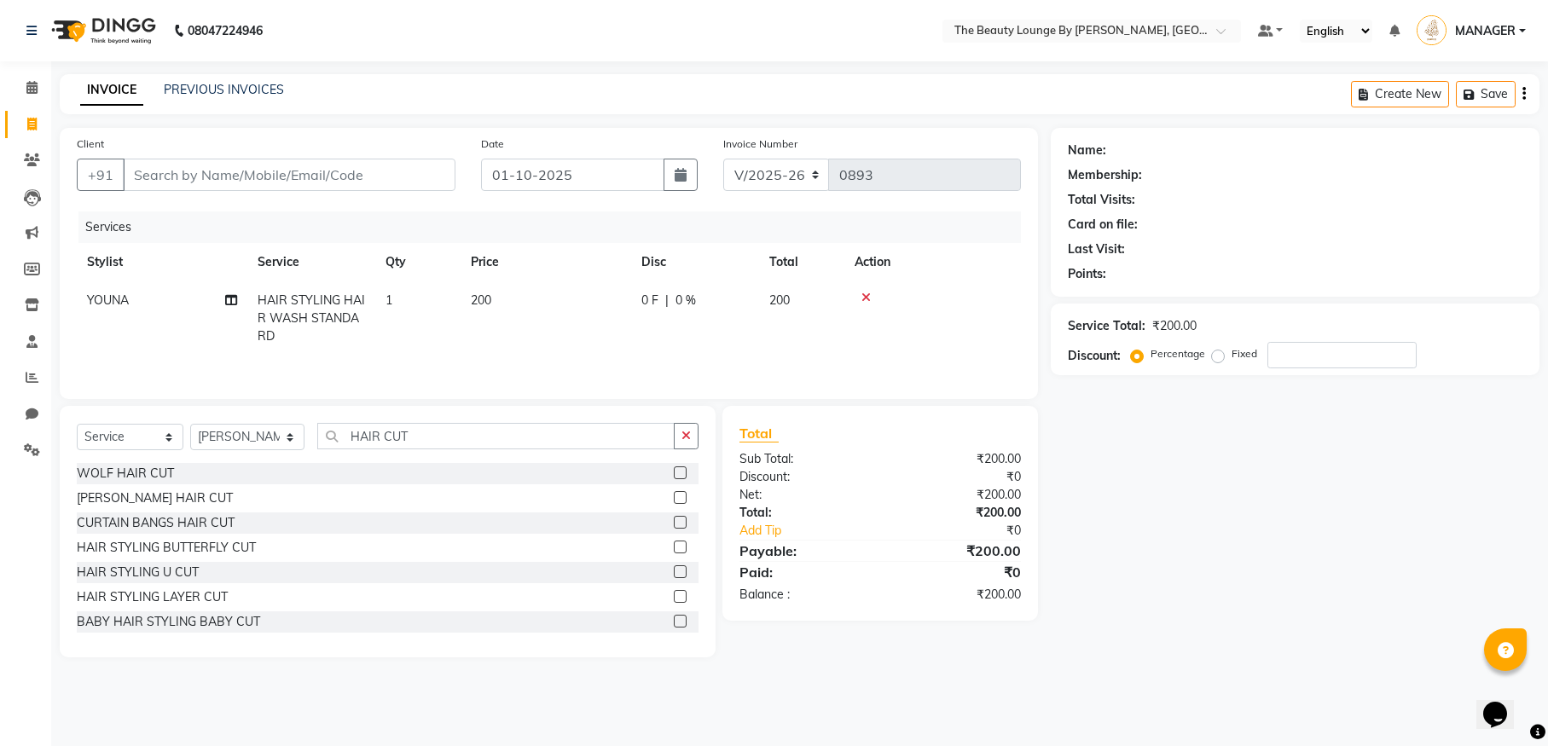
click at [674, 496] on label at bounding box center [680, 497] width 13 height 13
click at [674, 496] on input "checkbox" at bounding box center [679, 498] width 11 height 11
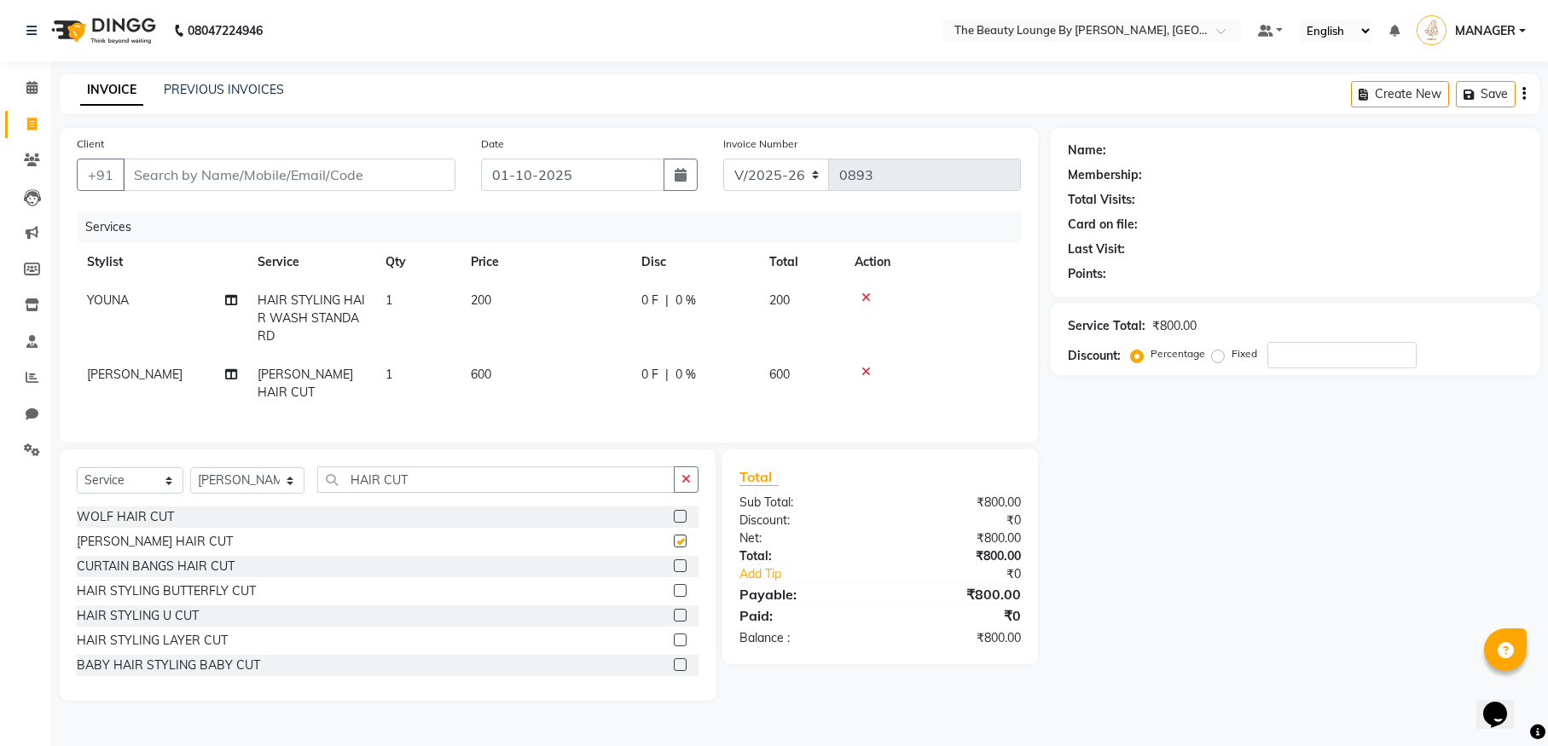
checkbox input "false"
click at [867, 370] on icon at bounding box center [865, 372] width 9 height 12
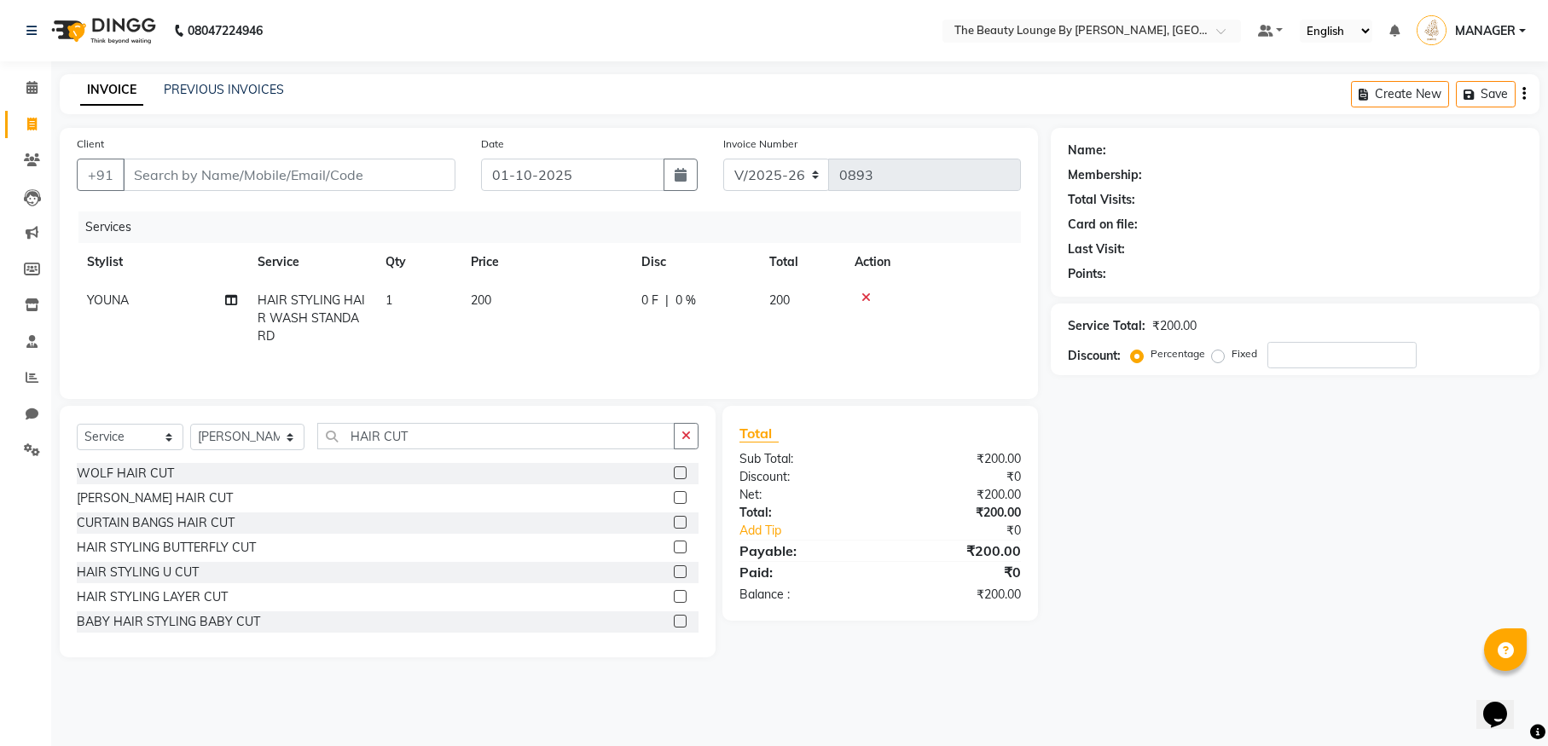
click at [674, 571] on label at bounding box center [680, 571] width 13 height 13
click at [674, 571] on input "checkbox" at bounding box center [679, 572] width 11 height 11
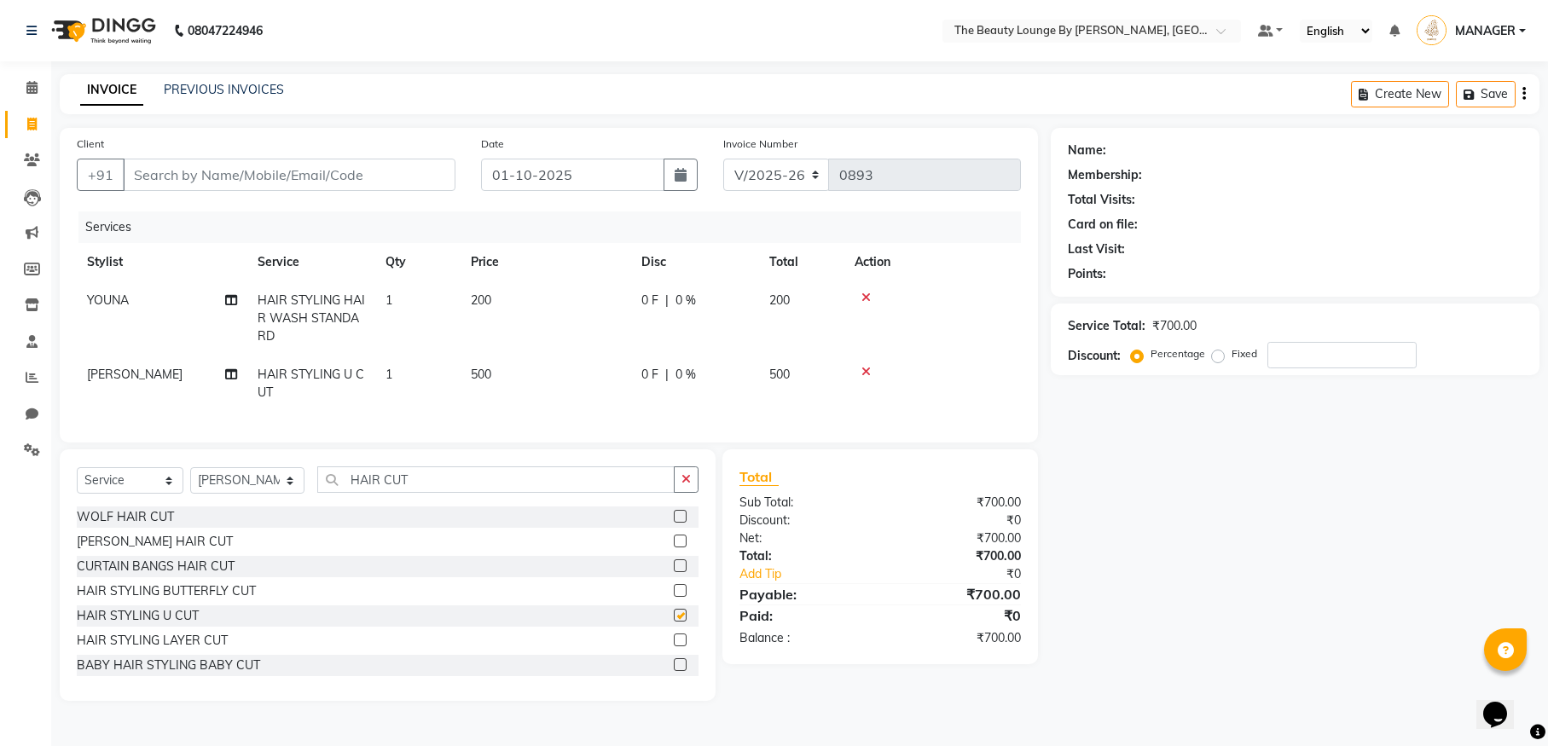
checkbox input "false"
select select "92146"
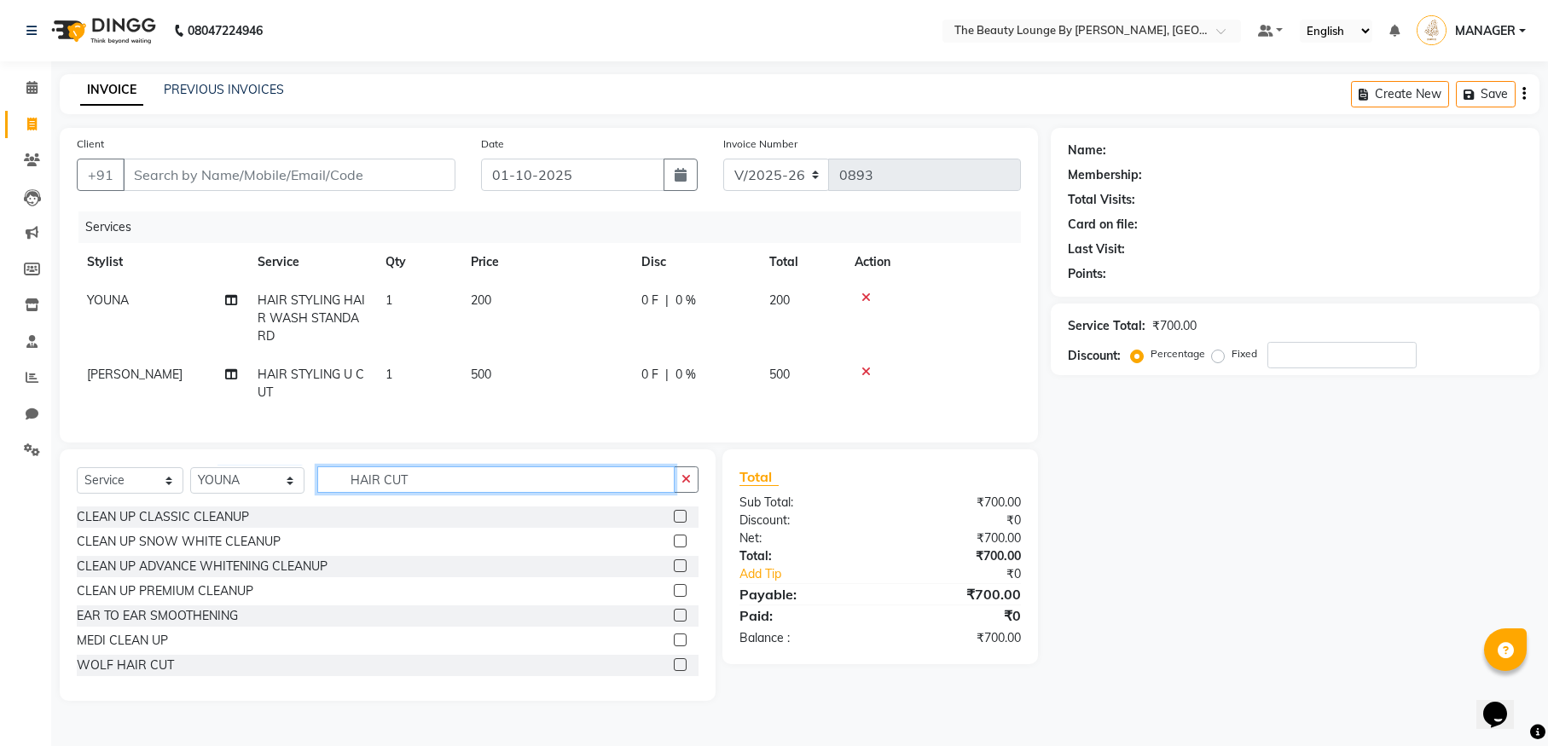
click at [415, 493] on input "HAIR CUT" at bounding box center [495, 479] width 357 height 26
type input "H"
click at [341, 493] on input "text" at bounding box center [507, 479] width 381 height 26
type input "HAIR CU"
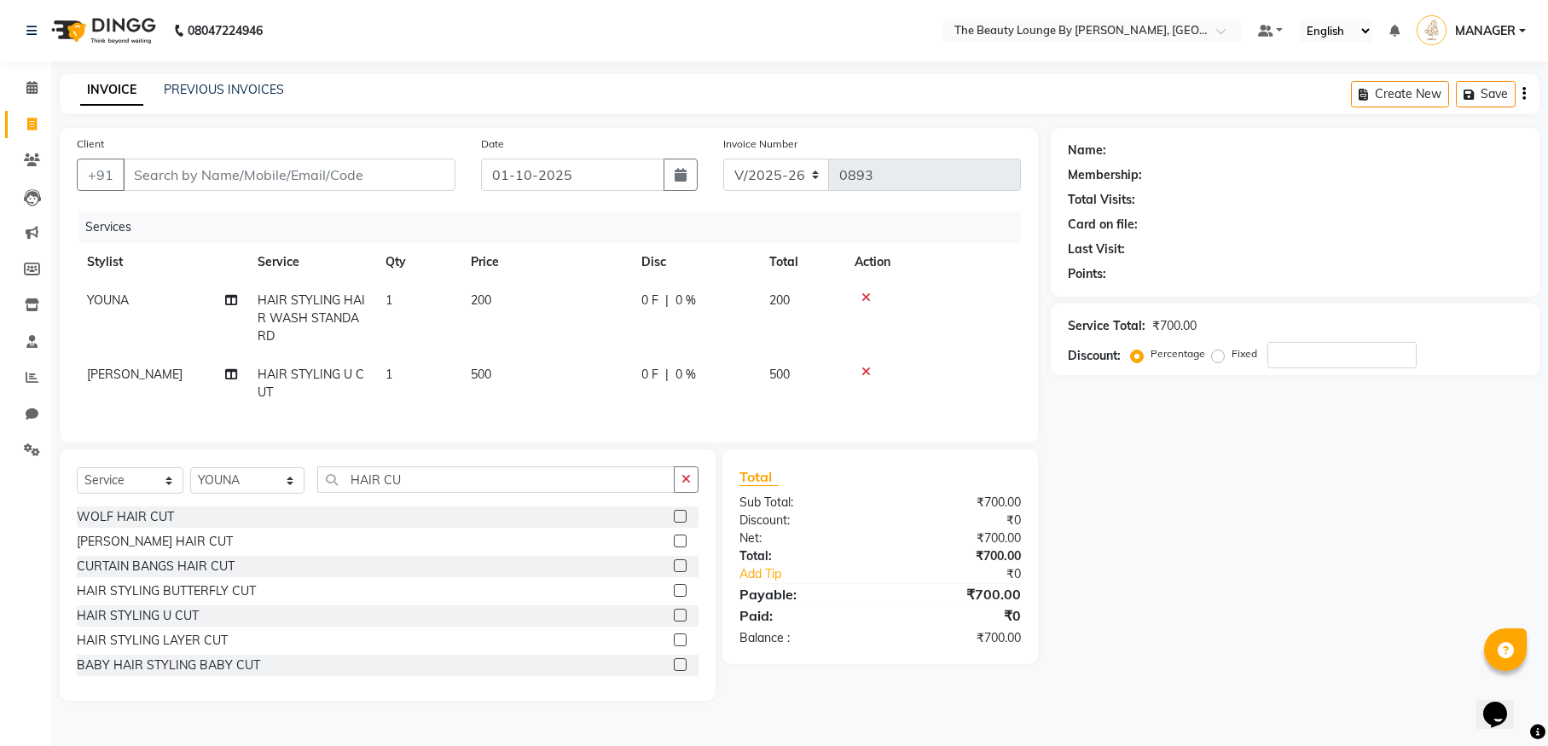
click at [674, 646] on label at bounding box center [680, 640] width 13 height 13
click at [674, 646] on input "checkbox" at bounding box center [679, 640] width 11 height 11
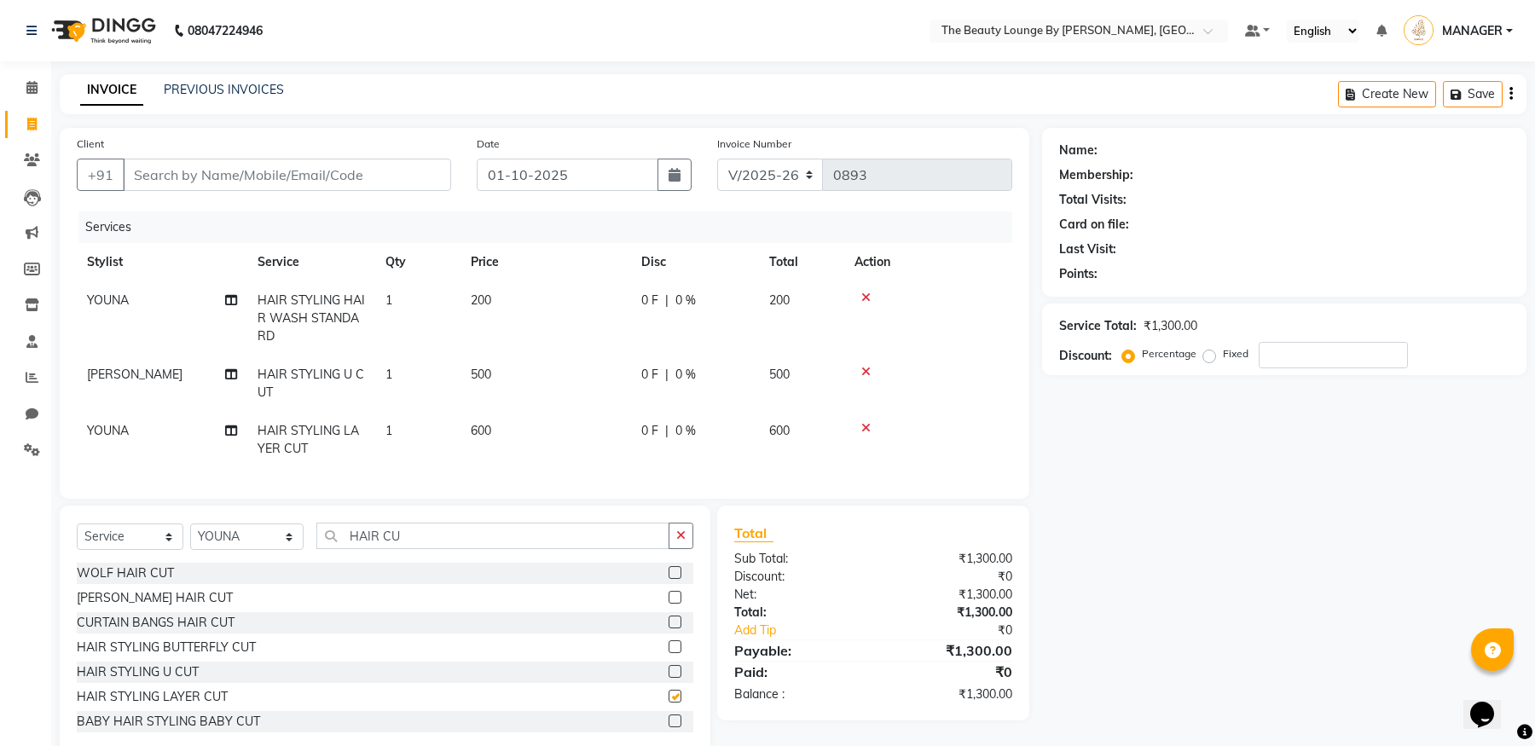
checkbox input "false"
click at [865, 427] on icon at bounding box center [865, 428] width 9 height 12
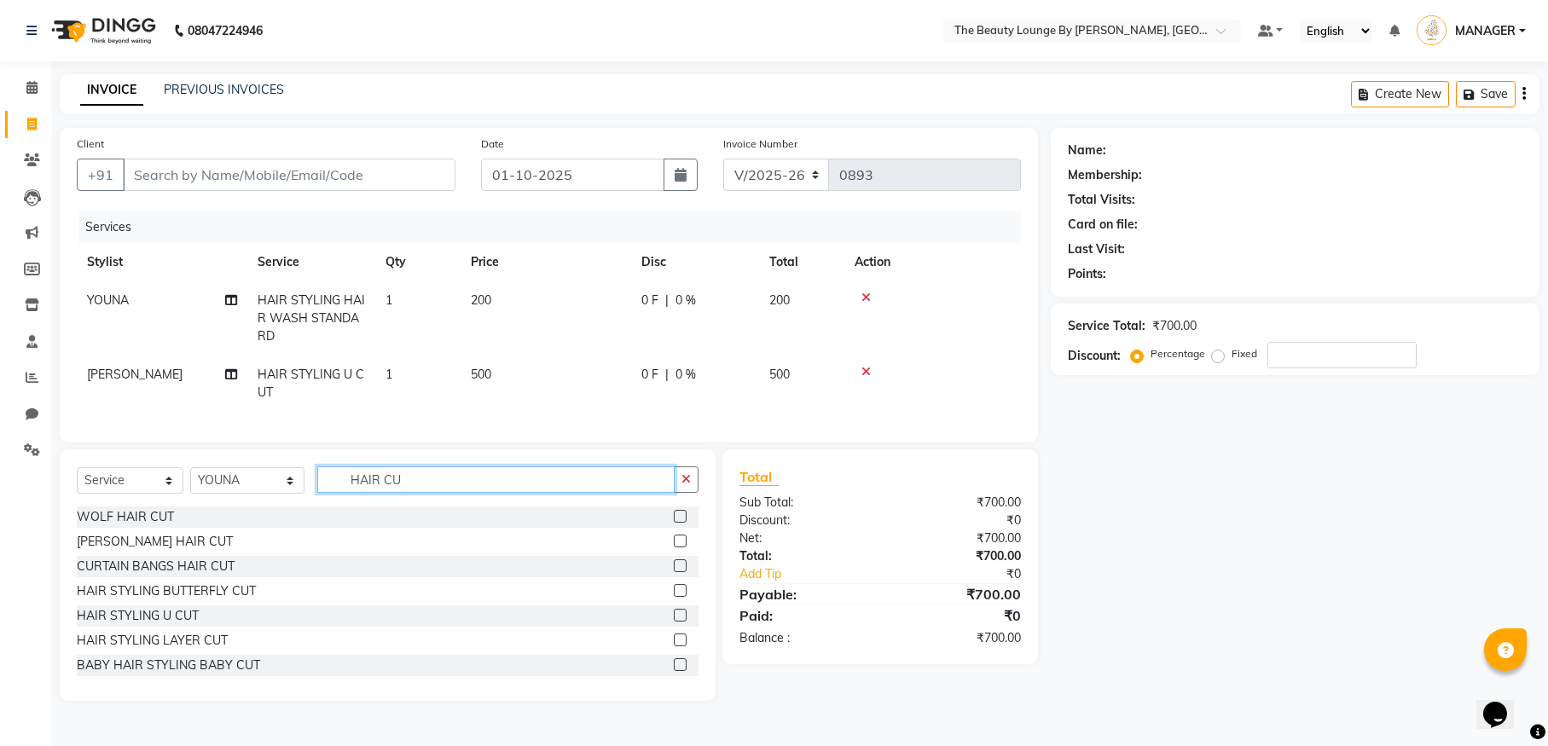
click at [420, 493] on input "HAIR CU" at bounding box center [495, 479] width 357 height 26
click at [674, 572] on label at bounding box center [680, 565] width 13 height 13
click at [674, 572] on input "checkbox" at bounding box center [679, 566] width 11 height 11
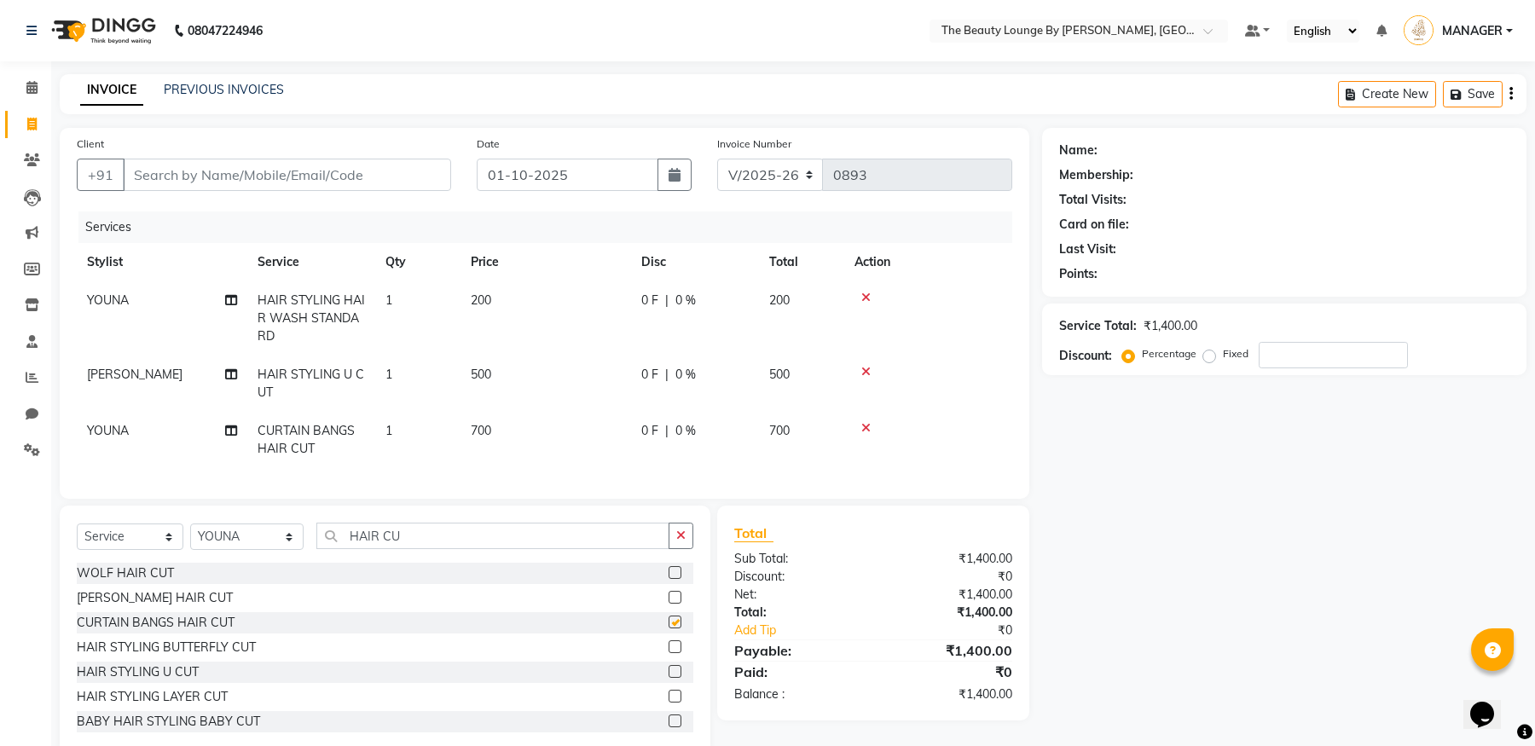
checkbox input "false"
click at [873, 429] on div at bounding box center [928, 428] width 148 height 12
click at [869, 429] on icon at bounding box center [865, 428] width 9 height 12
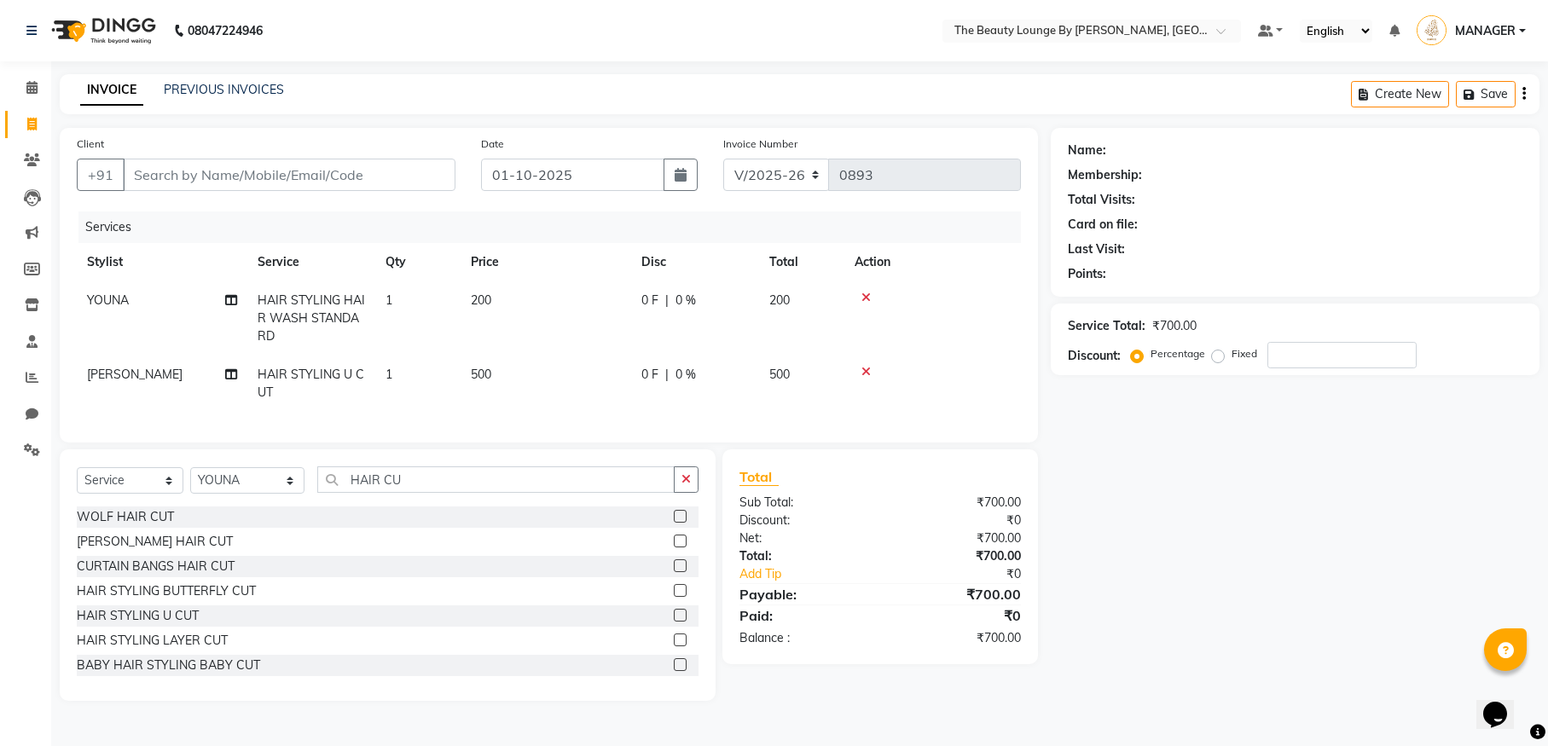
click at [674, 622] on label at bounding box center [680, 615] width 13 height 13
click at [674, 622] on input "checkbox" at bounding box center [679, 615] width 11 height 11
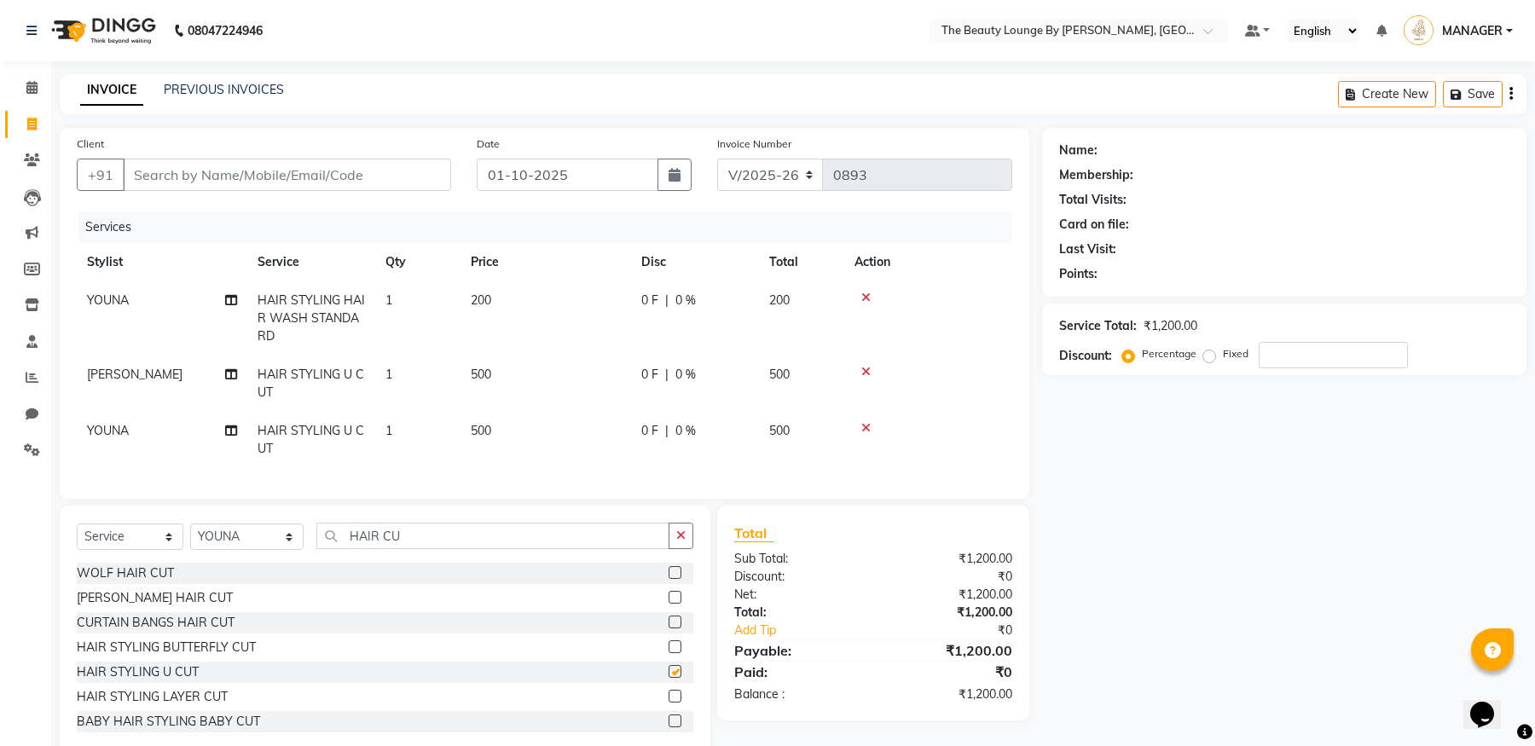
checkbox input "false"
click at [784, 431] on span "500" at bounding box center [779, 430] width 20 height 15
select select "92146"
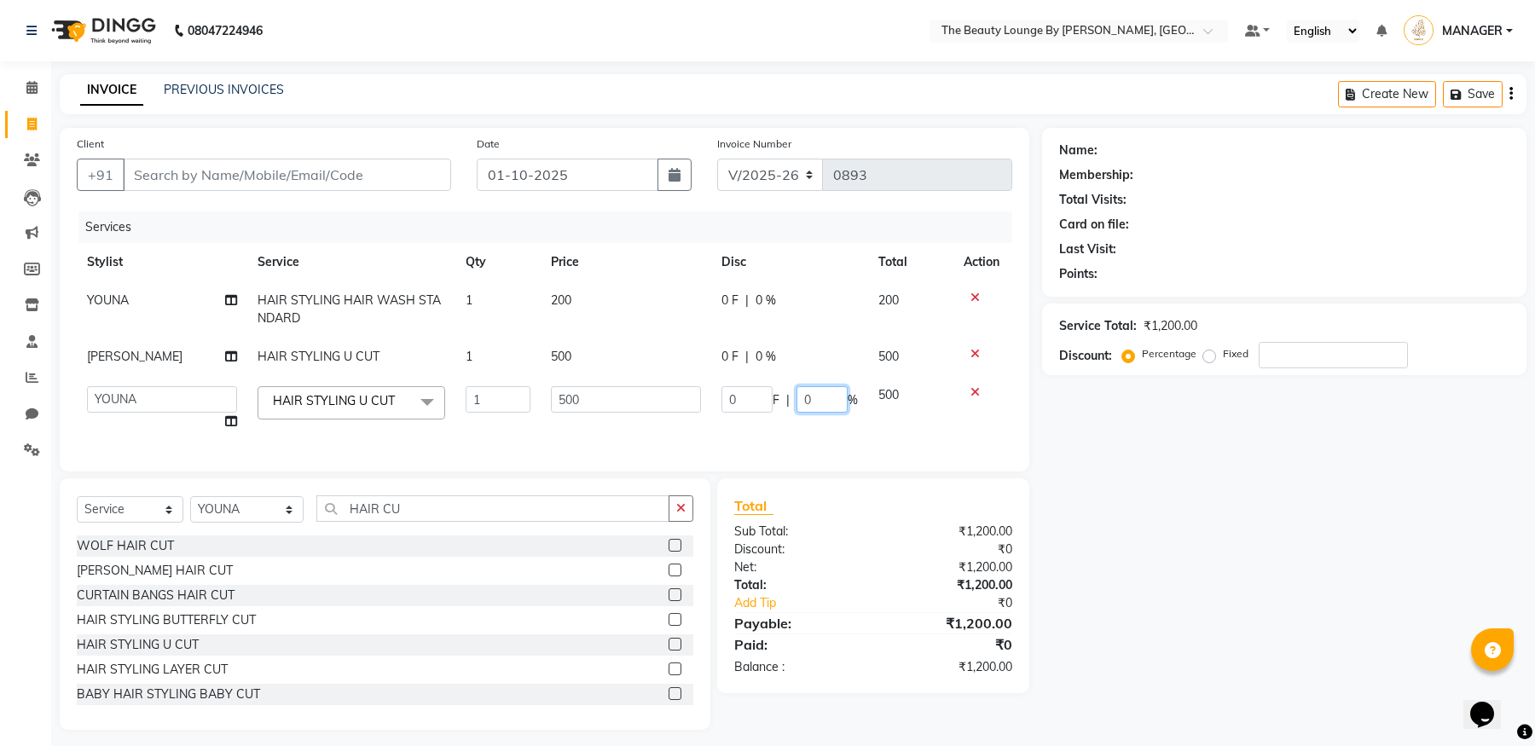
click at [808, 402] on input "0" at bounding box center [821, 399] width 51 height 26
type input "0"
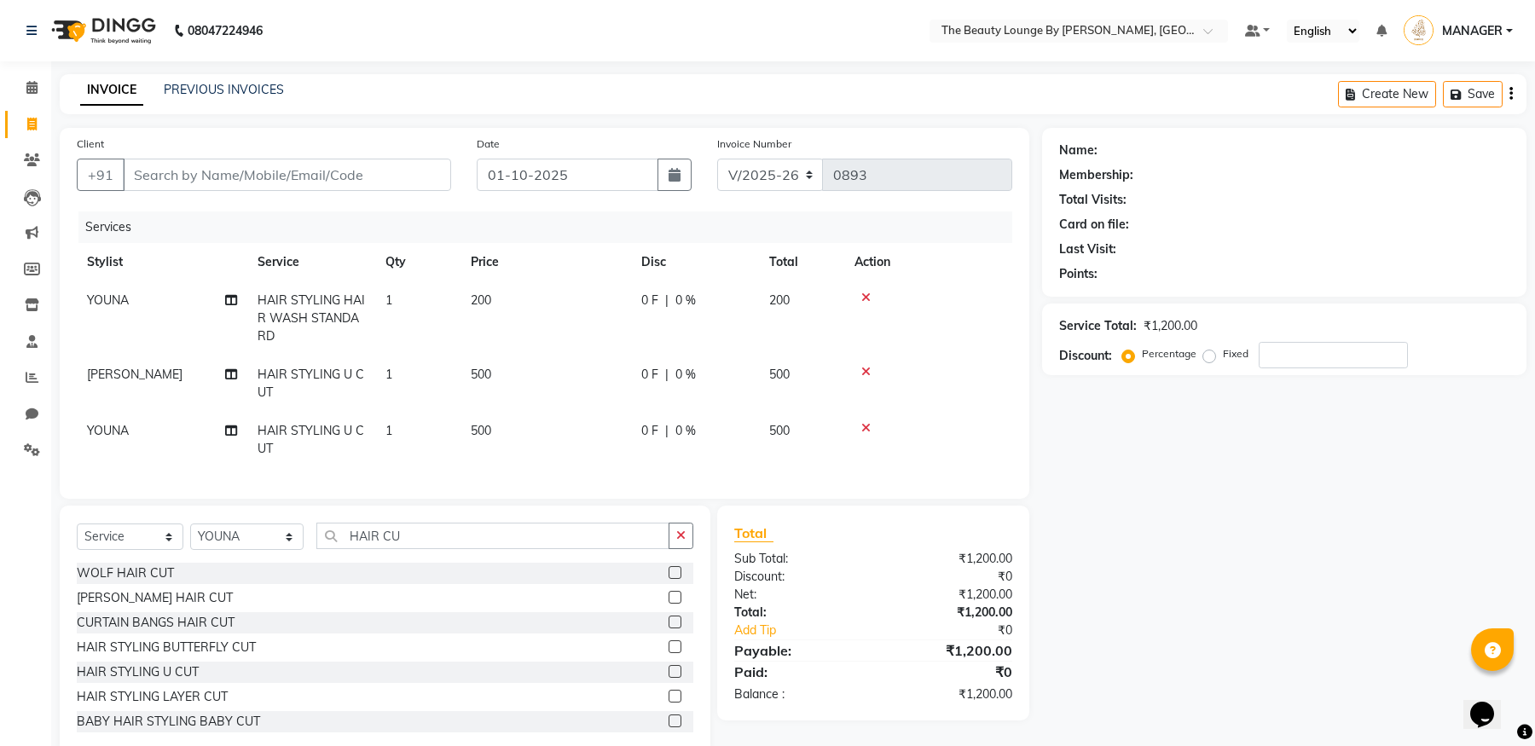
click at [868, 426] on icon at bounding box center [865, 428] width 9 height 12
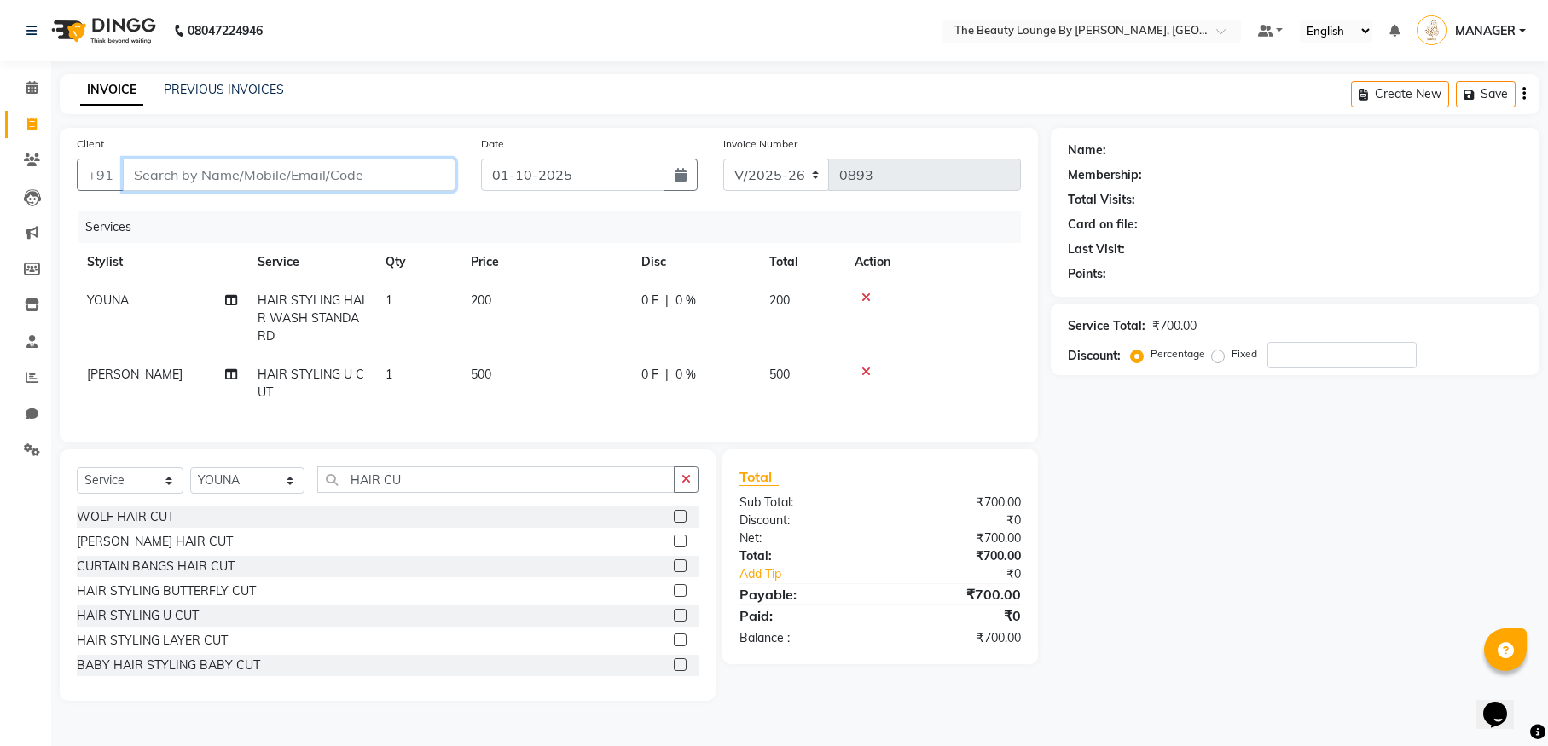
click at [157, 176] on input "Client" at bounding box center [289, 175] width 333 height 32
click at [146, 171] on input "Client" at bounding box center [289, 175] width 333 height 32
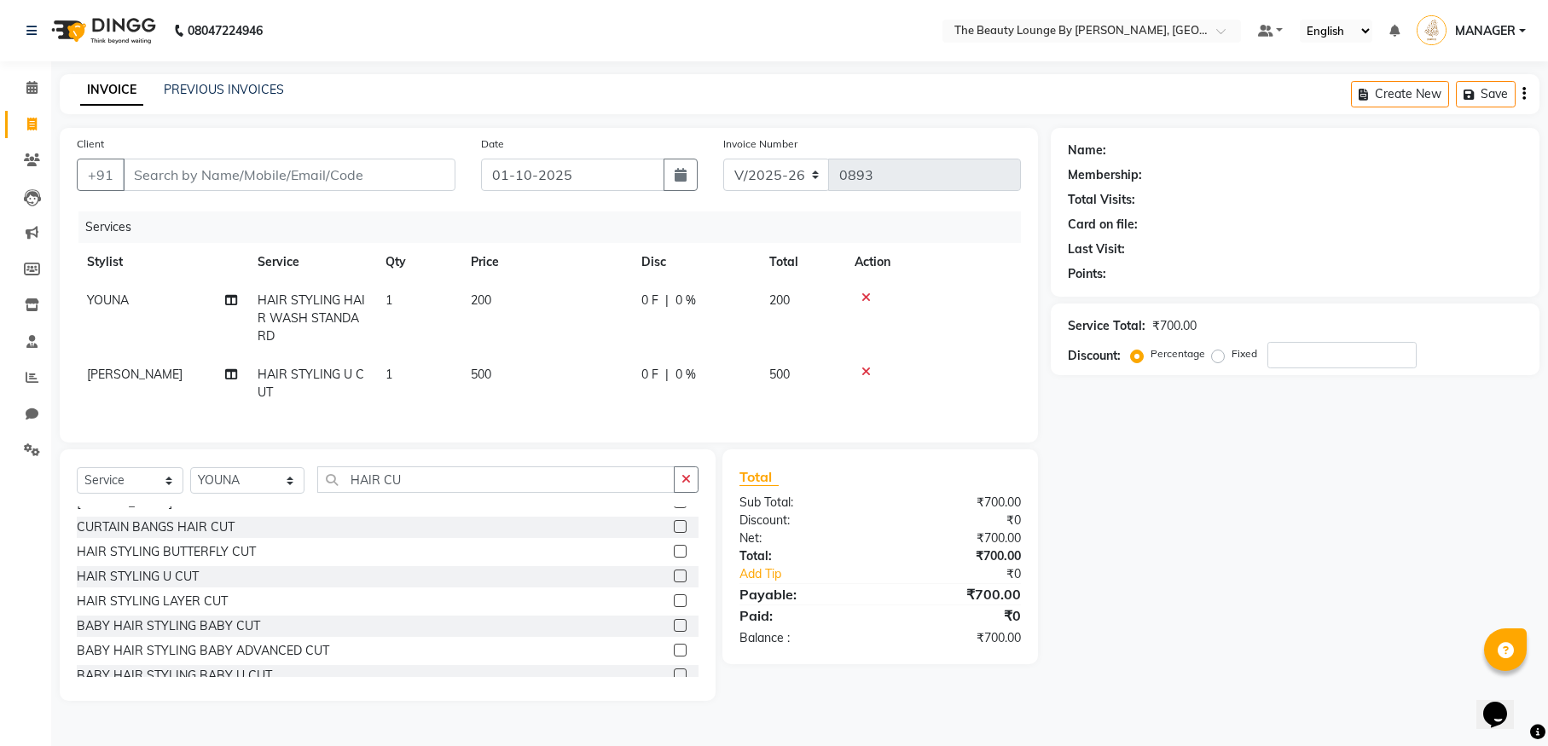
scroll to position [24, 0]
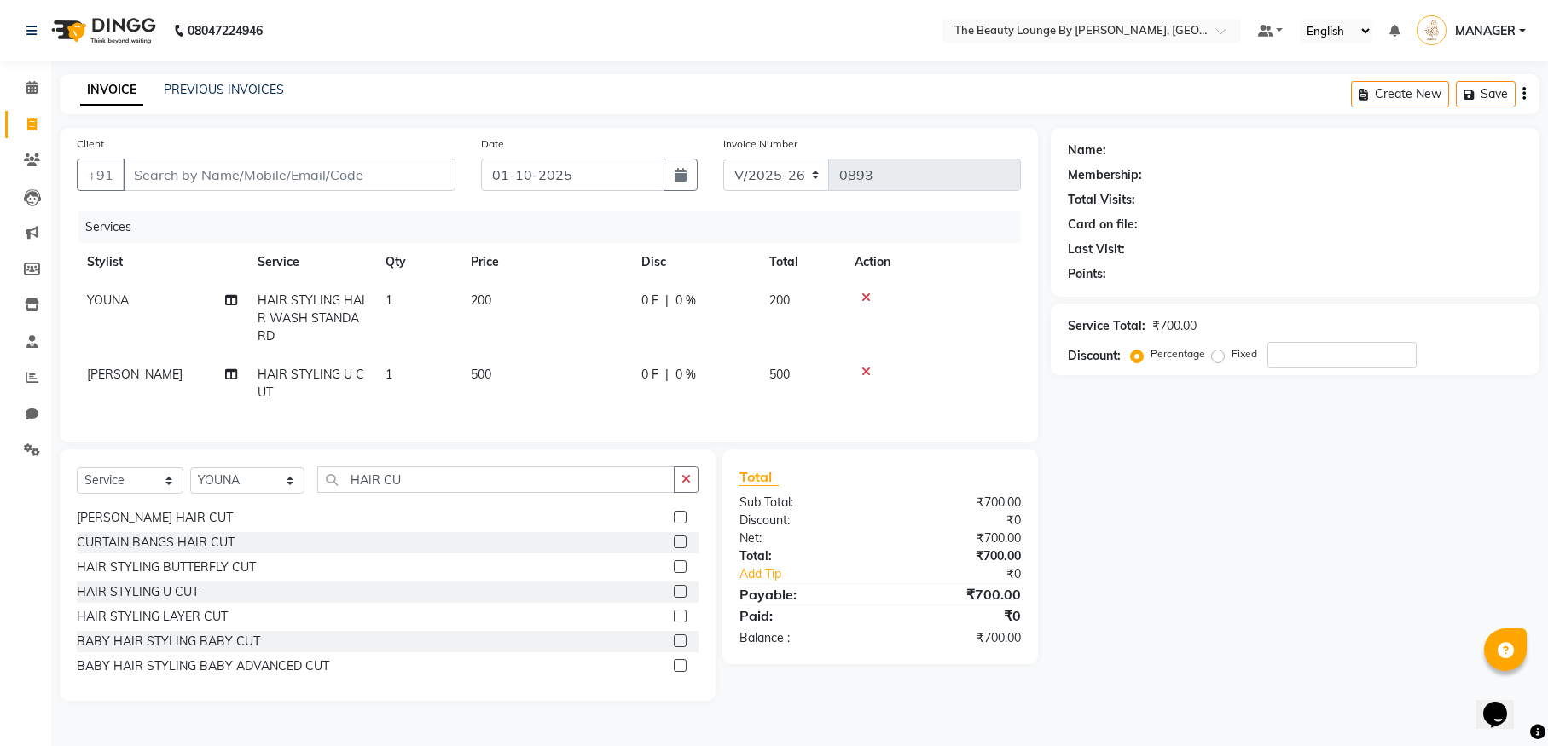
click at [674, 647] on label at bounding box center [680, 640] width 13 height 13
click at [674, 647] on input "checkbox" at bounding box center [679, 641] width 11 height 11
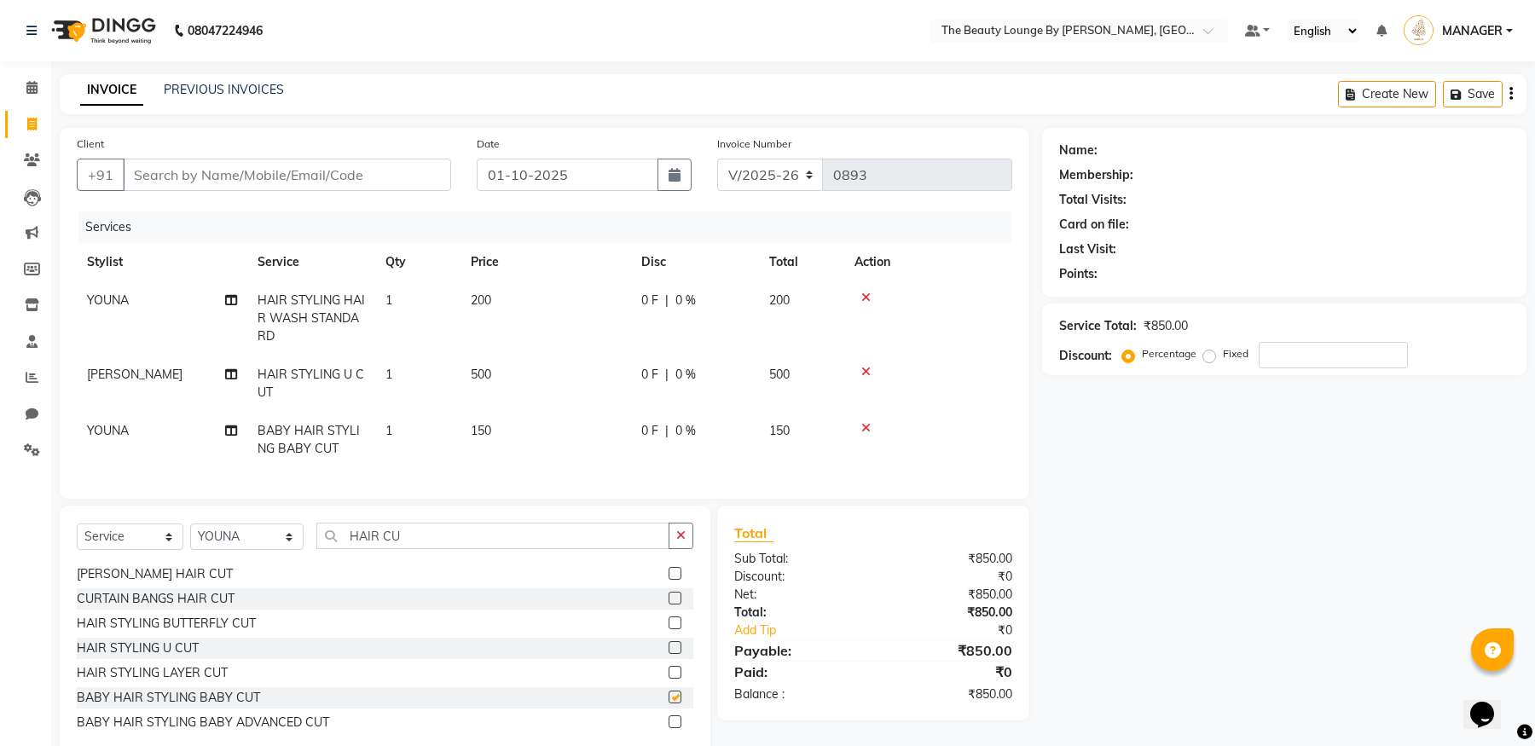
checkbox input "false"
click at [866, 423] on icon at bounding box center [865, 428] width 9 height 12
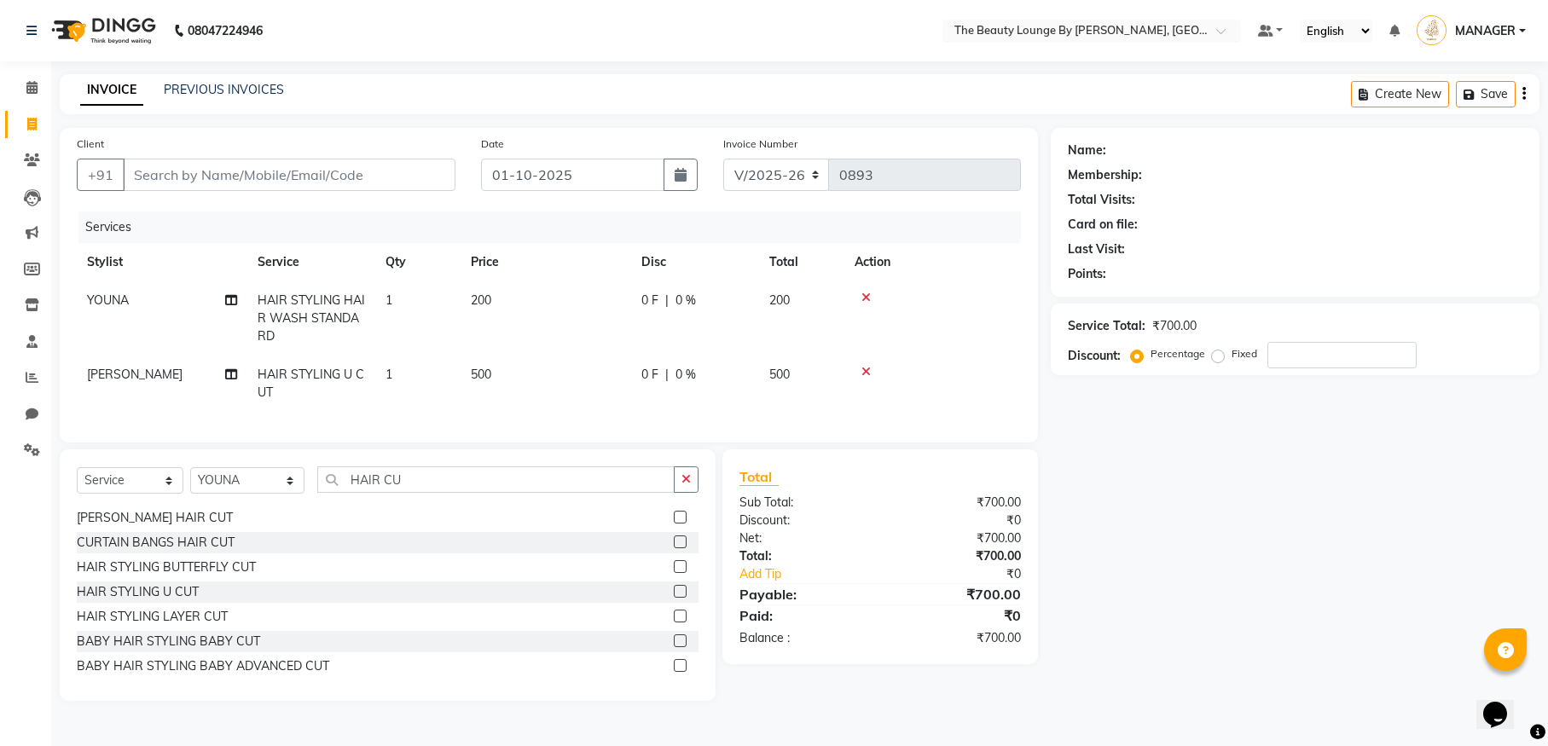
click at [674, 672] on label at bounding box center [680, 665] width 13 height 13
click at [674, 672] on input "checkbox" at bounding box center [679, 666] width 11 height 11
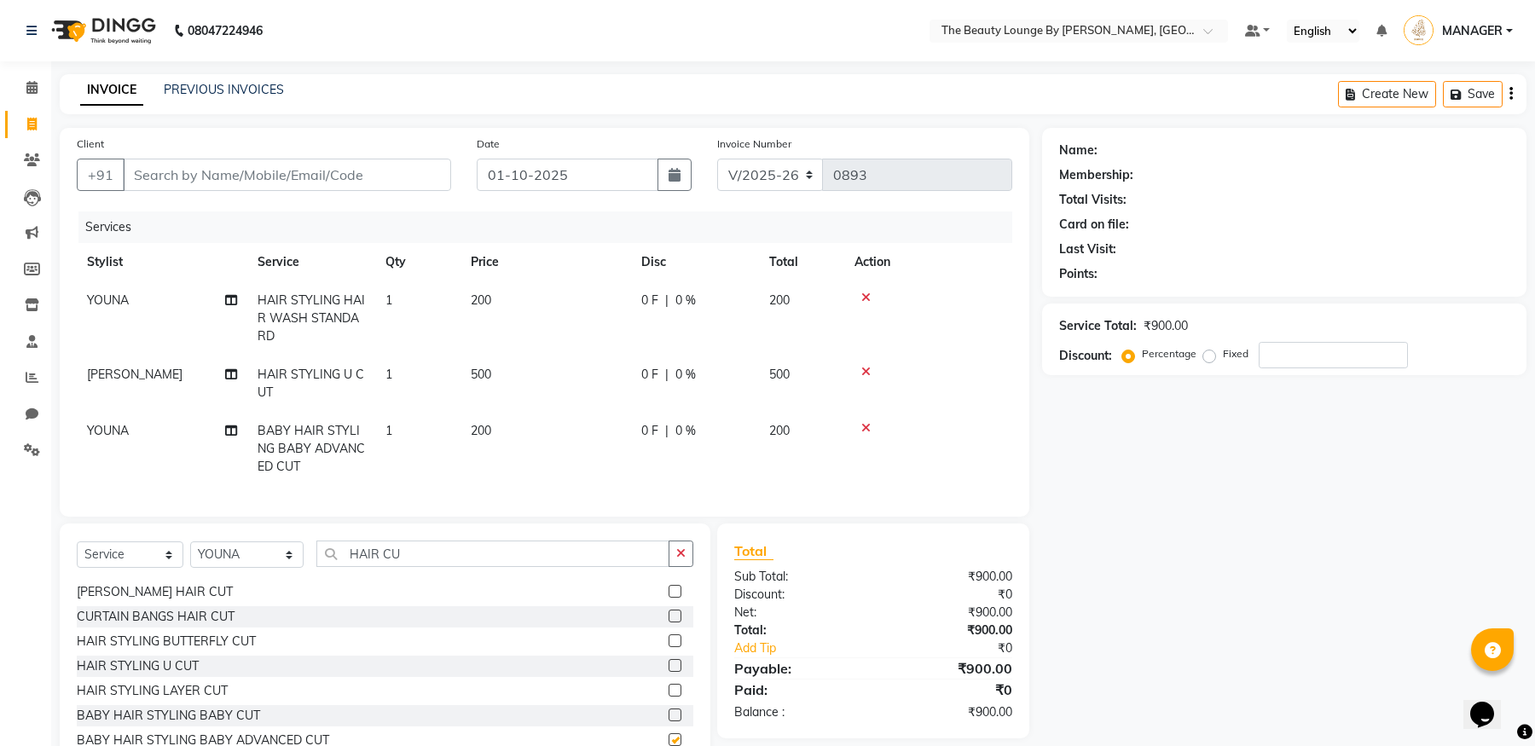
checkbox input "false"
click at [865, 425] on icon at bounding box center [865, 428] width 9 height 12
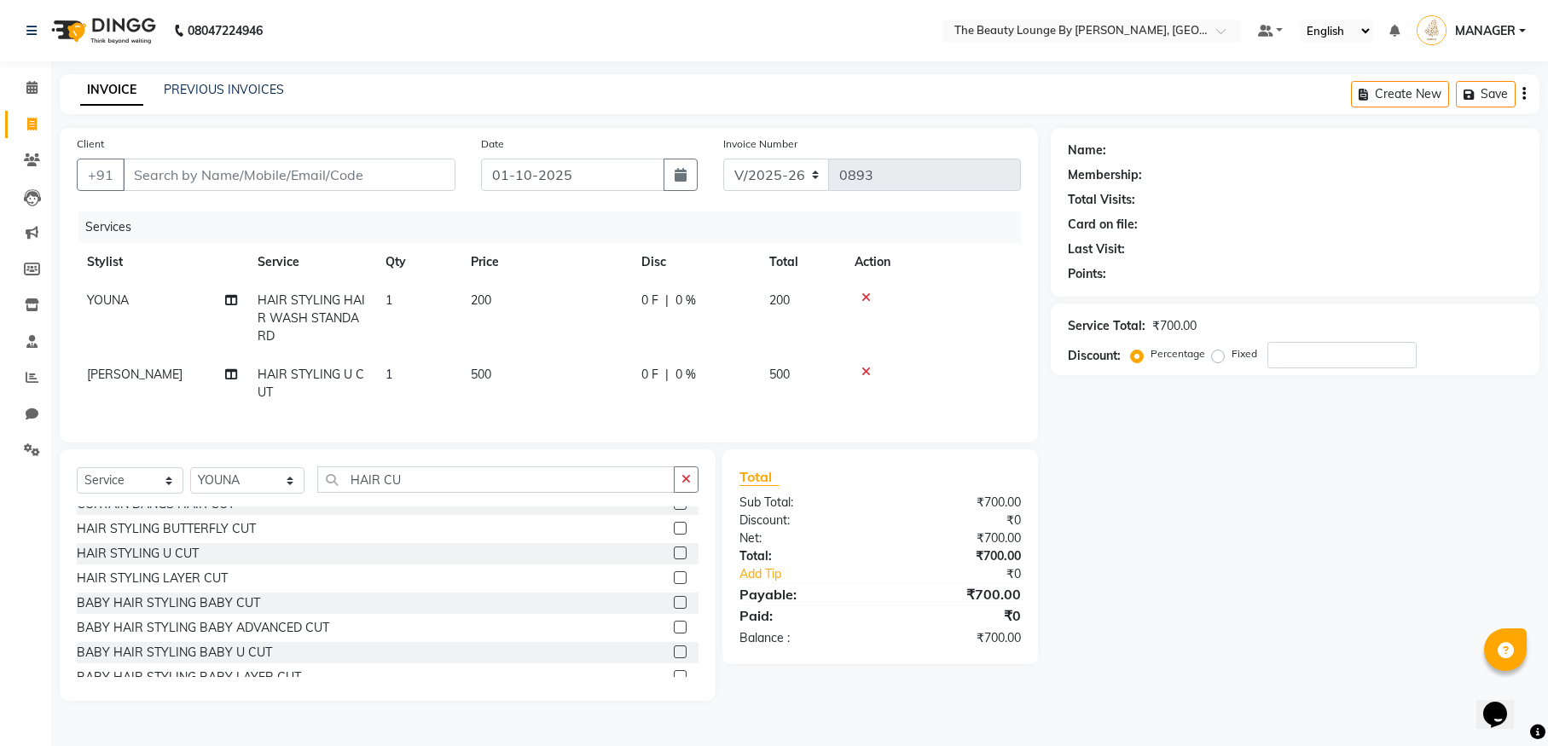
scroll to position [77, 0]
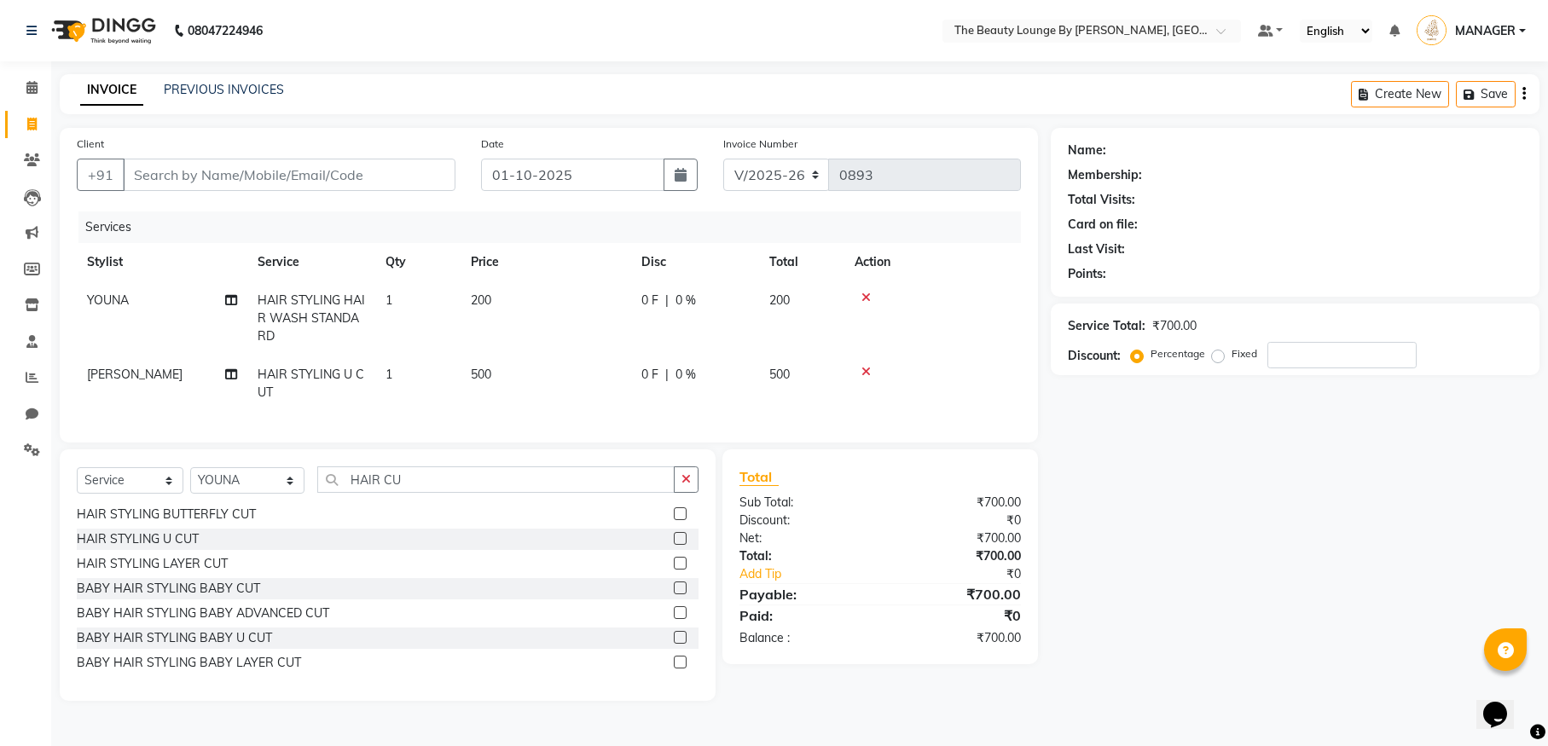
click at [674, 644] on label at bounding box center [680, 637] width 13 height 13
click at [674, 644] on input "checkbox" at bounding box center [679, 638] width 11 height 11
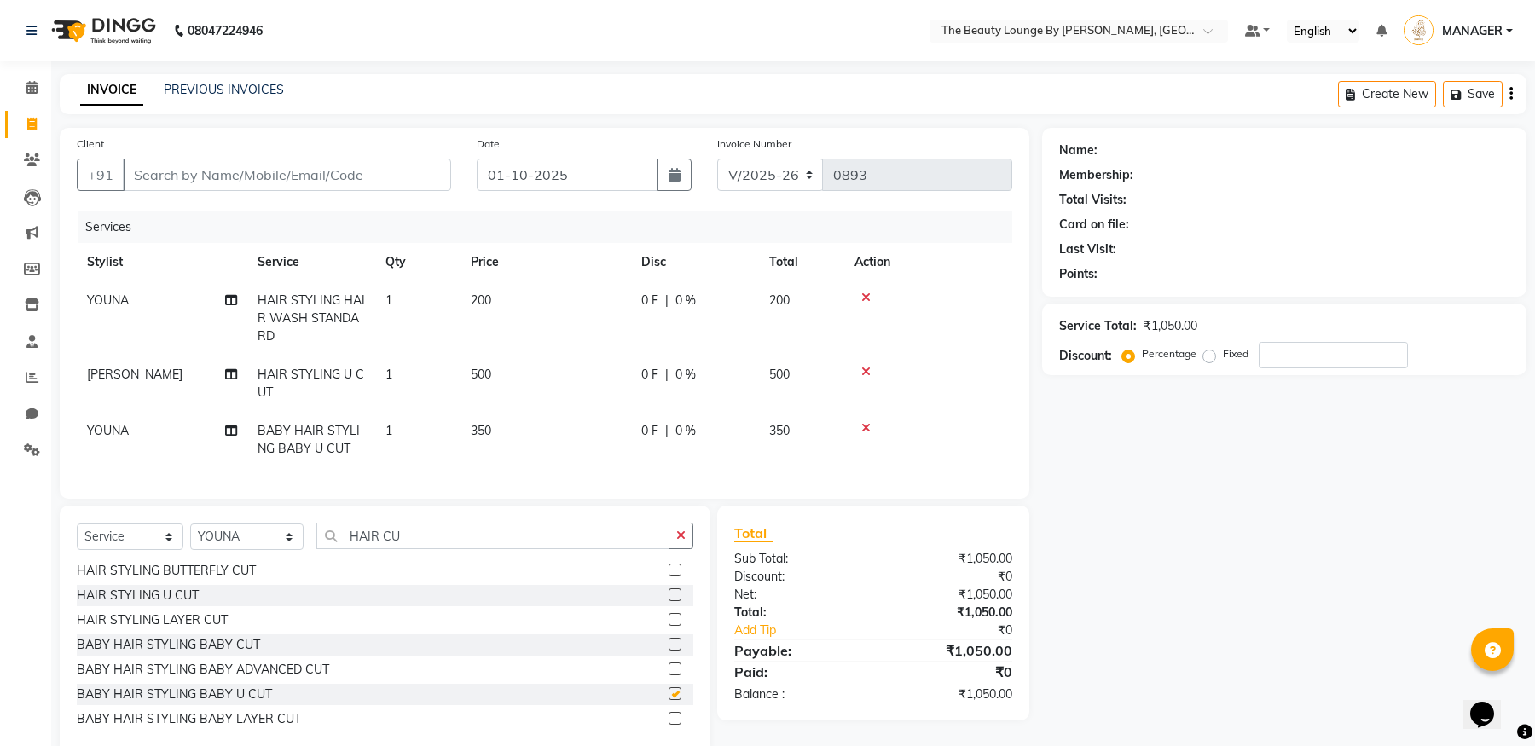
checkbox input "false"
click at [208, 176] on input "Client" at bounding box center [287, 175] width 328 height 32
type input "0"
click at [136, 176] on input "Client" at bounding box center [287, 175] width 328 height 32
type input "9847267345"
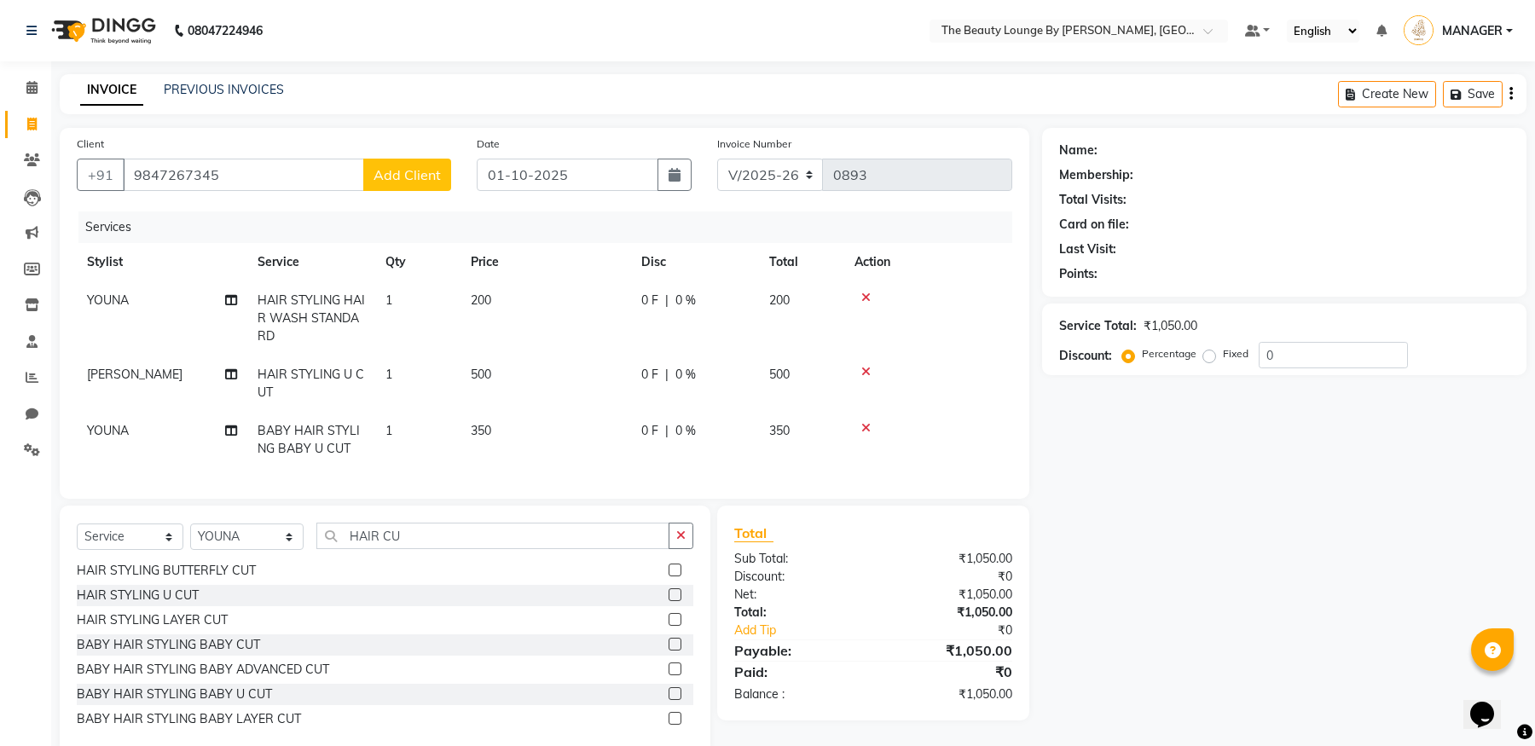
click at [402, 171] on span "Add Client" at bounding box center [406, 174] width 67 height 17
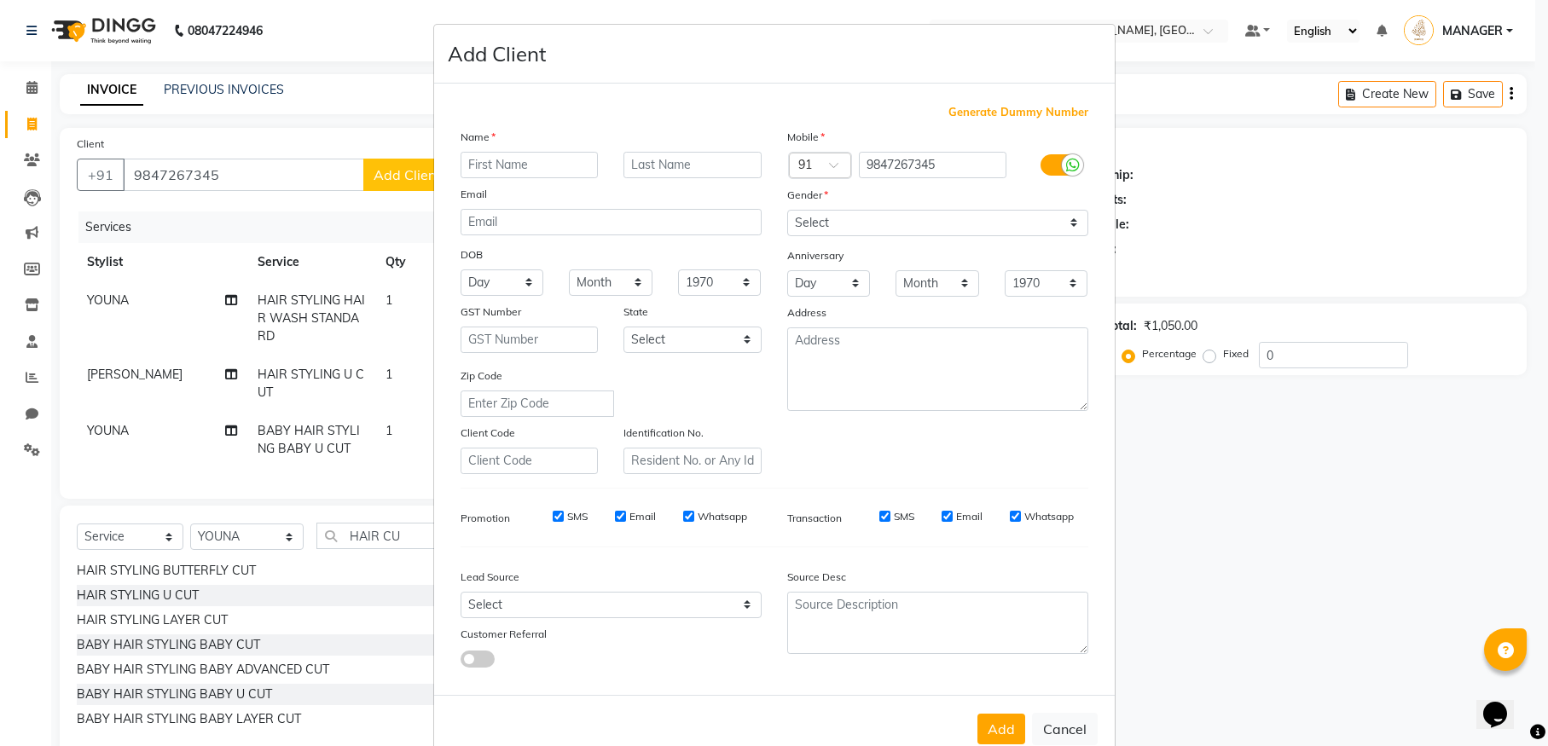
click at [512, 162] on input "text" at bounding box center [529, 165] width 138 height 26
type input "NIDHA"
type input "POONOOR"
select select "[DEMOGRAPHIC_DATA]"
click at [993, 727] on button "Add" at bounding box center [1001, 729] width 48 height 31
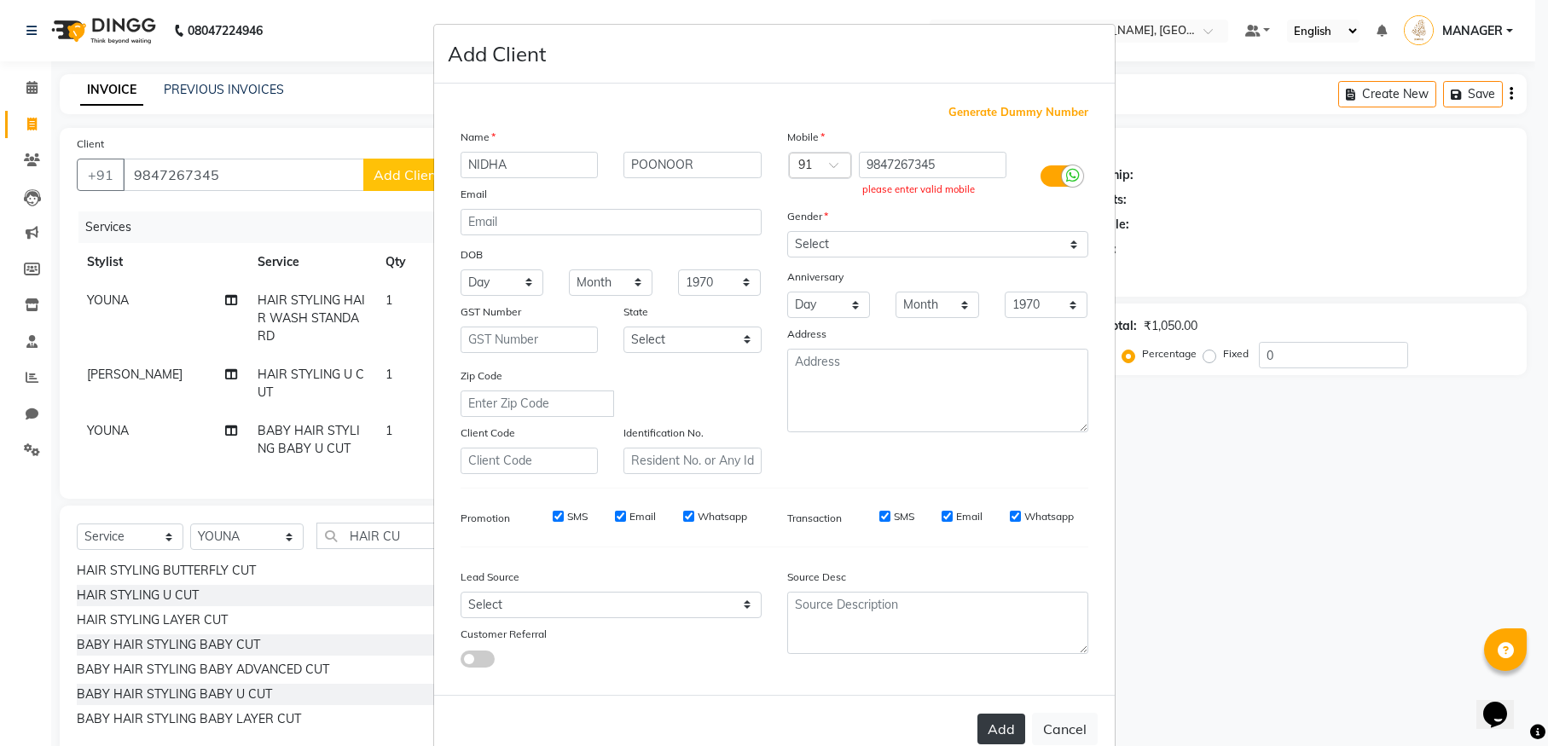
click at [1007, 733] on button "Add" at bounding box center [1001, 729] width 48 height 31
click at [935, 168] on input "9847267345" at bounding box center [933, 165] width 148 height 26
type input "9"
type input "907422841"
click at [1001, 725] on button "Add" at bounding box center [1001, 729] width 48 height 31
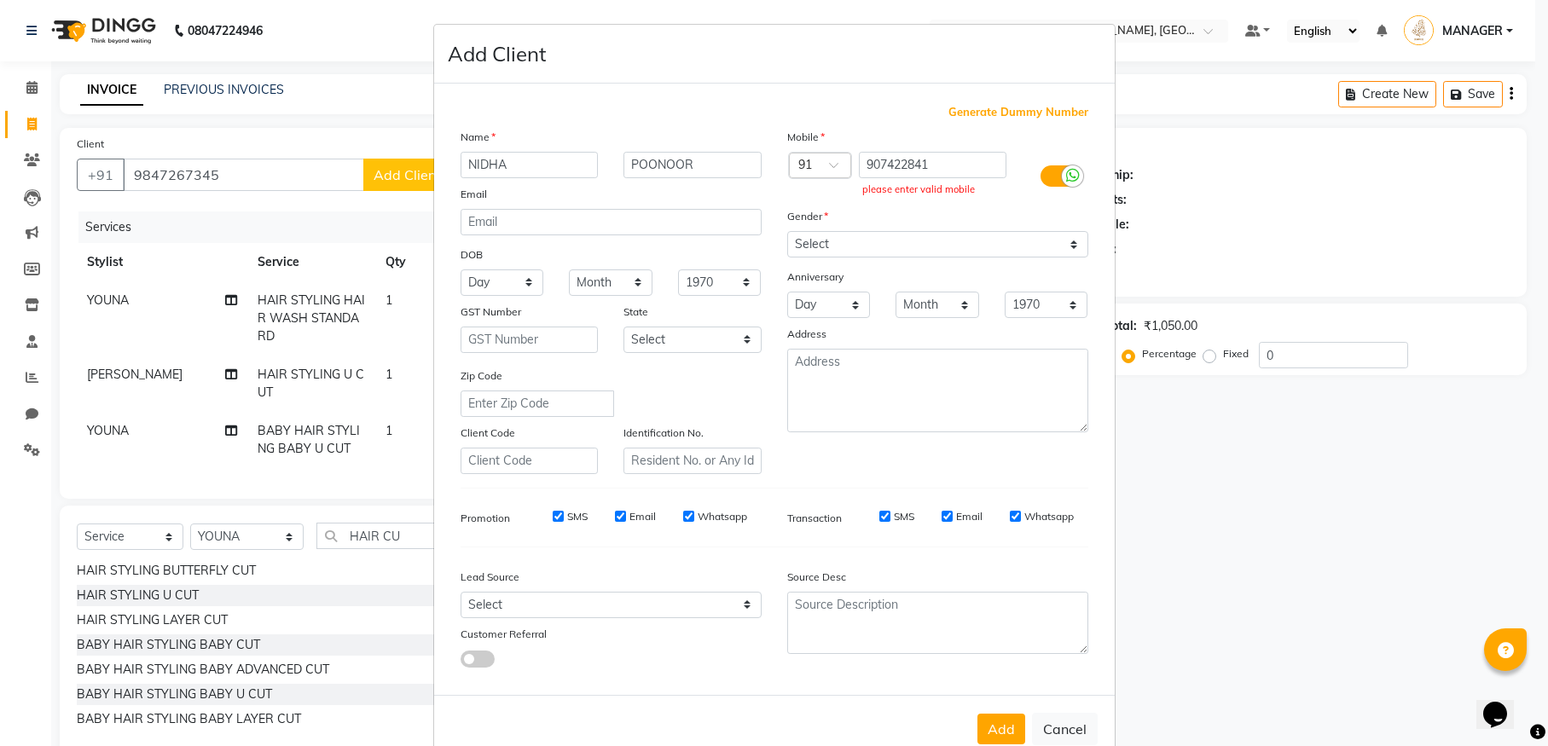
click at [279, 48] on ngb-modal-window "Add Client Generate Dummy Number Name NIDHA POONOOR Email DOB Day 01 02 03 04 0…" at bounding box center [774, 373] width 1548 height 746
click at [338, 96] on ngb-modal-window "Add Client Generate Dummy Number Name NIDHA POONOOR Email DOB Day 01 02 03 04 0…" at bounding box center [774, 373] width 1548 height 746
click at [1062, 729] on button "Cancel" at bounding box center [1065, 729] width 66 height 32
select select
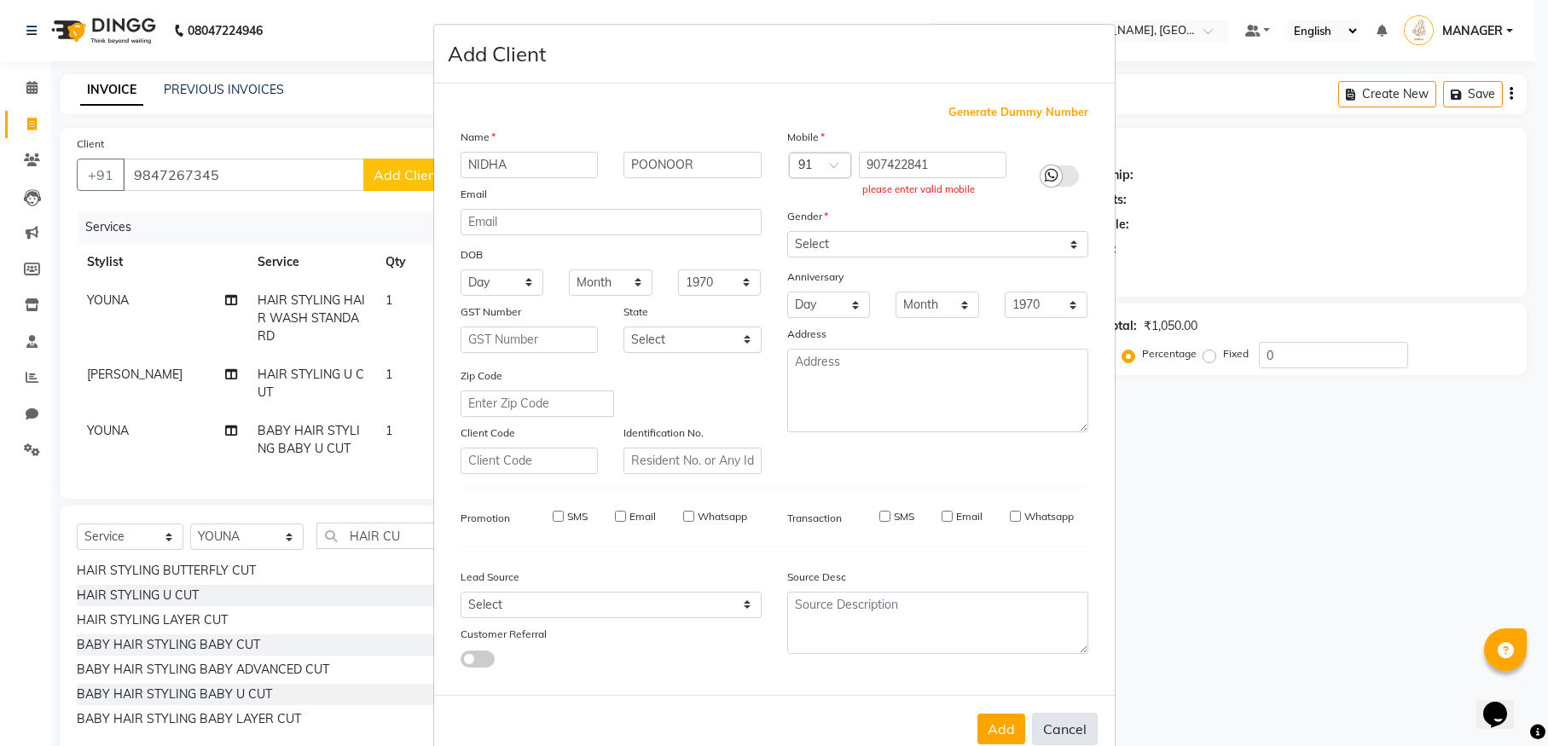
select select
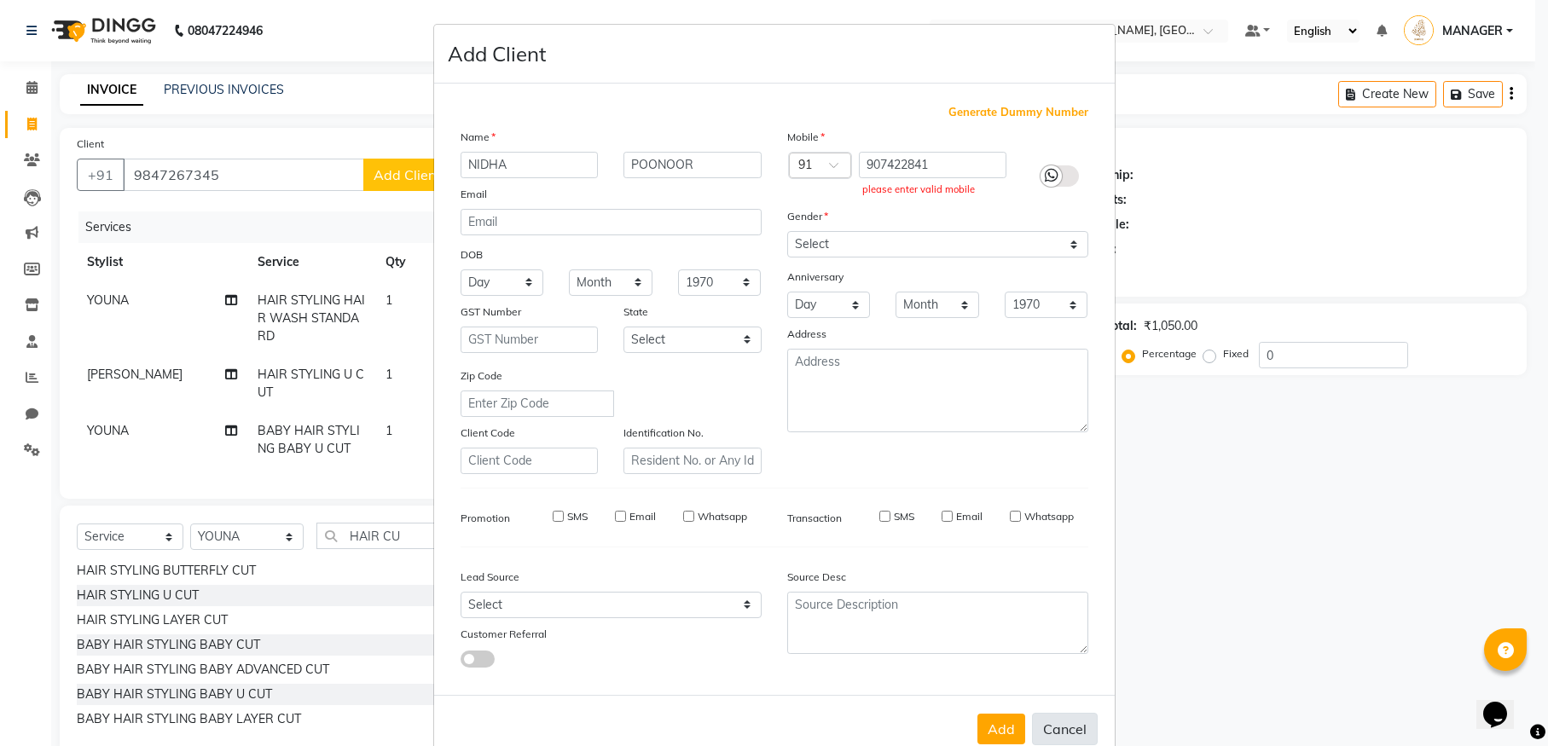
checkbox input "false"
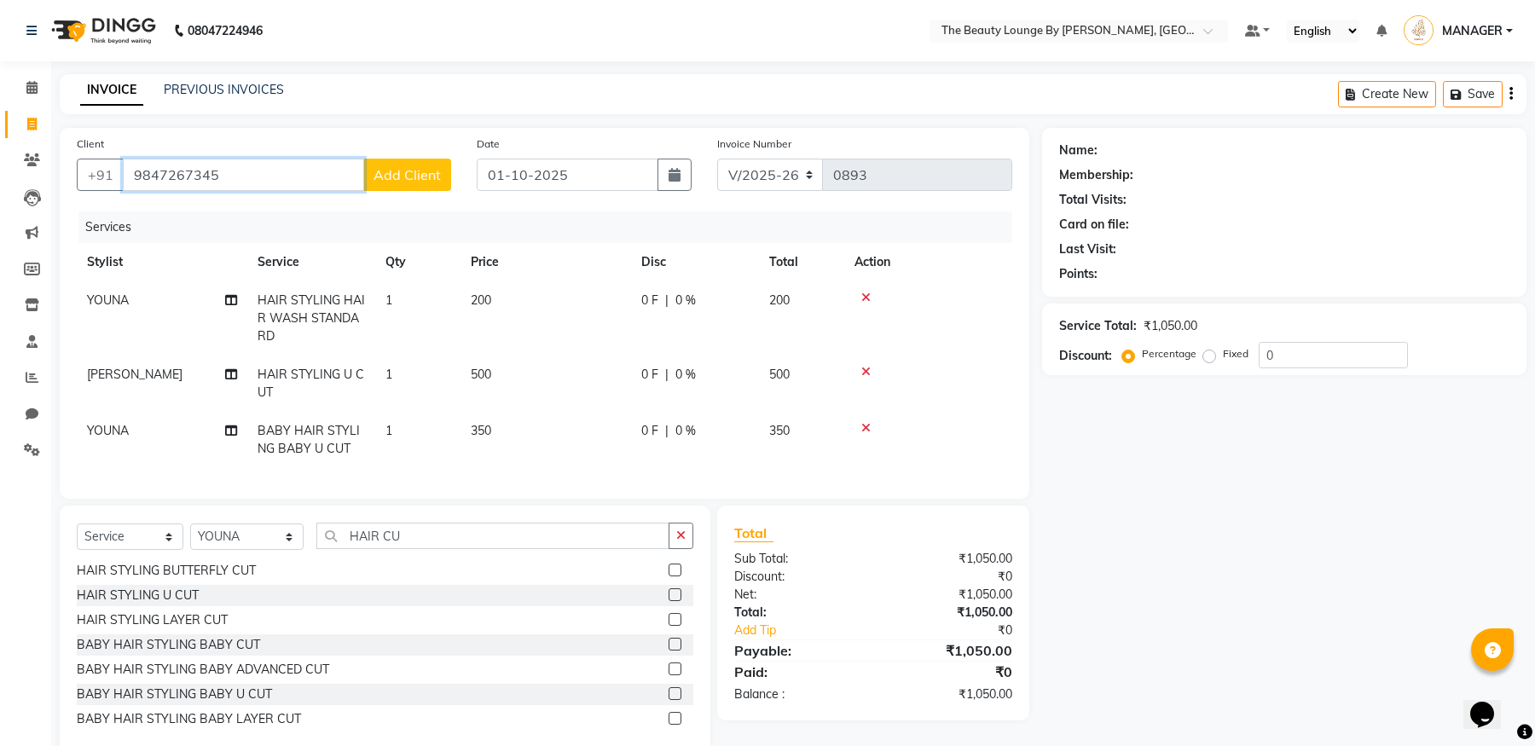
click at [235, 175] on input "9847267345" at bounding box center [243, 175] width 241 height 32
type input "9"
click at [179, 176] on input "907422841" at bounding box center [243, 175] width 241 height 32
click at [240, 175] on input "9074282841" at bounding box center [243, 175] width 241 height 32
type input "9074282841"
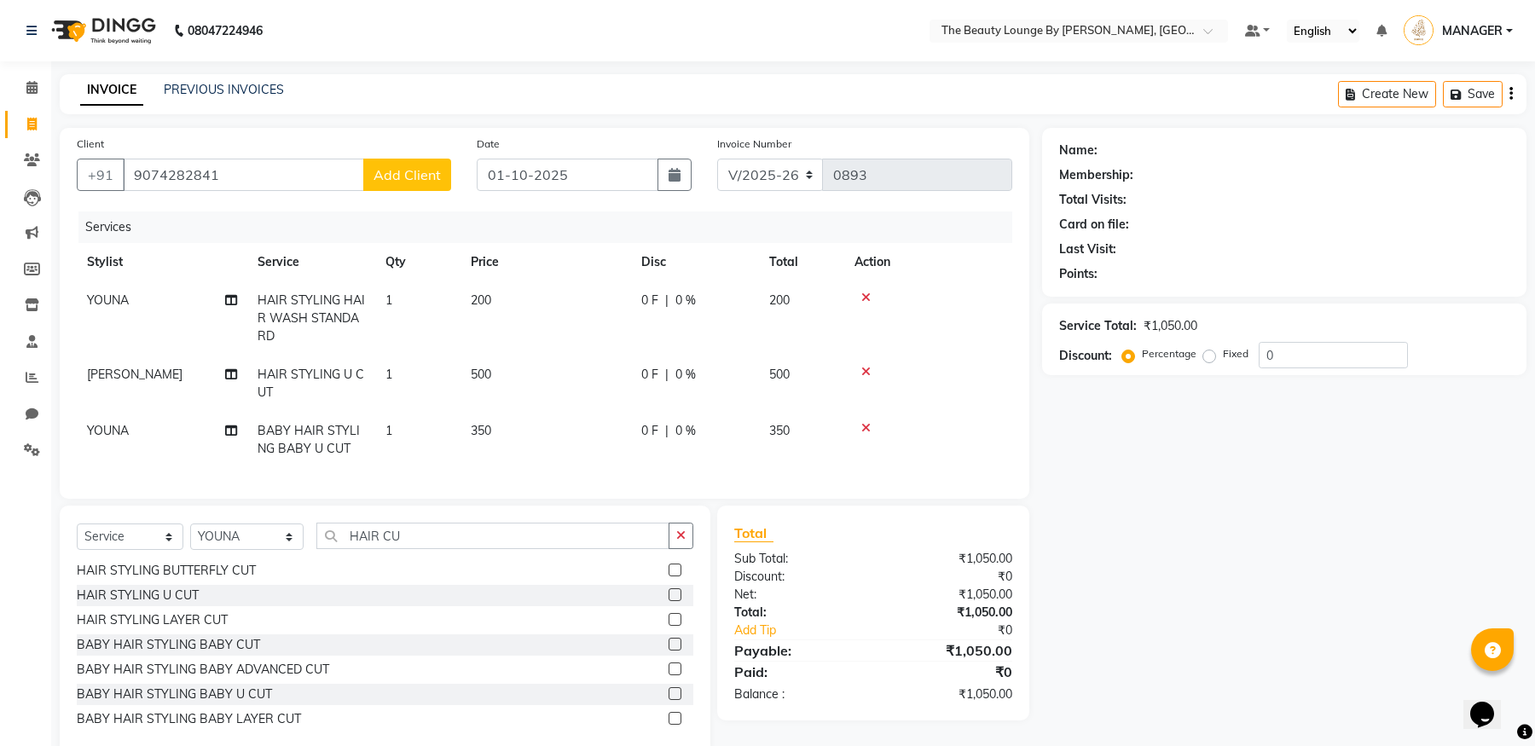
click at [413, 177] on span "Add Client" at bounding box center [406, 174] width 67 height 17
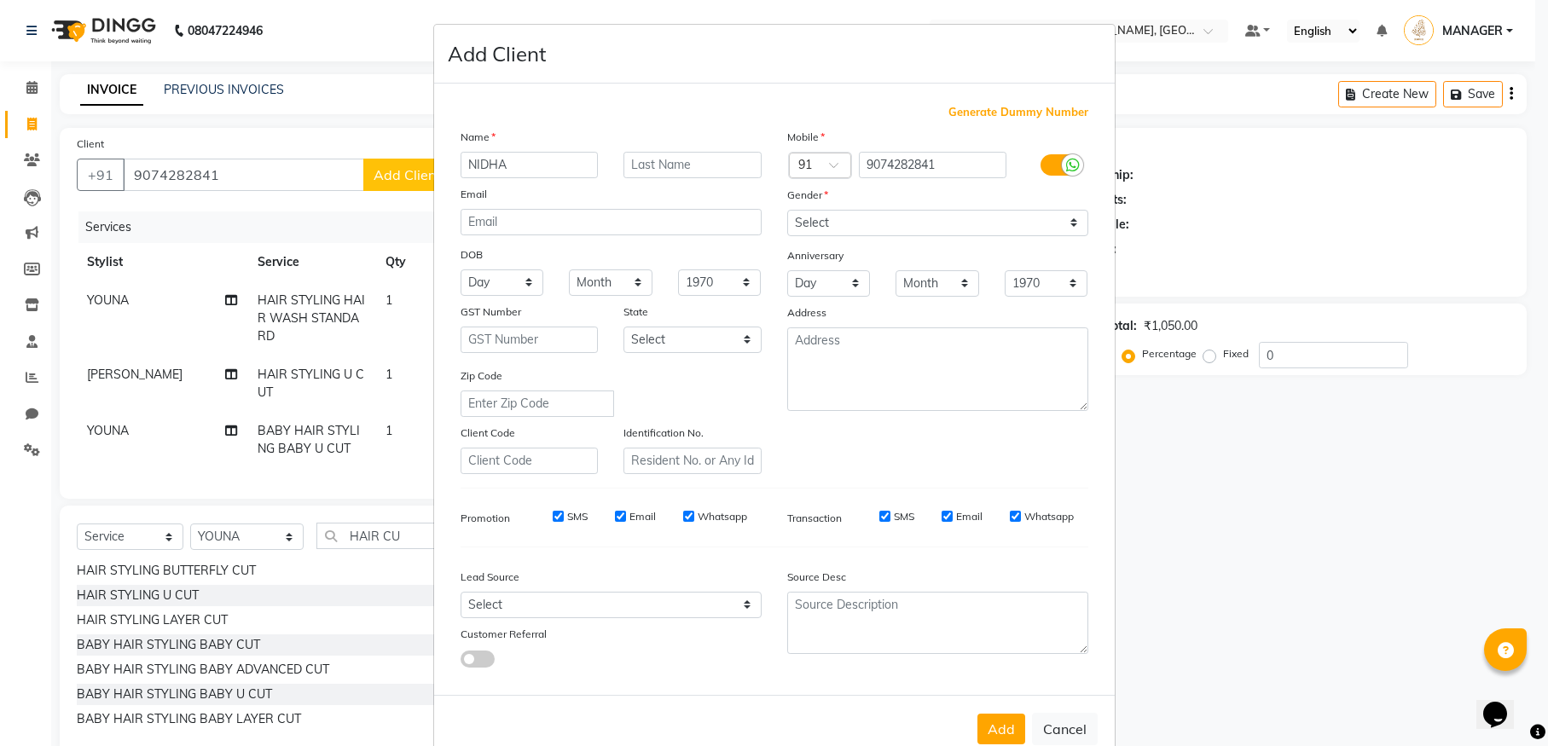
type input "NIDHA"
type input "POOONOOR"
select select "[DEMOGRAPHIC_DATA]"
drag, startPoint x: 1022, startPoint y: 616, endPoint x: 998, endPoint y: 682, distance: 70.7
click at [1010, 662] on div "Generate Dummy Number Name [PERSON_NAME] Email DOB Day 01 02 03 04 05 06 07 08 …" at bounding box center [774, 392] width 653 height 577
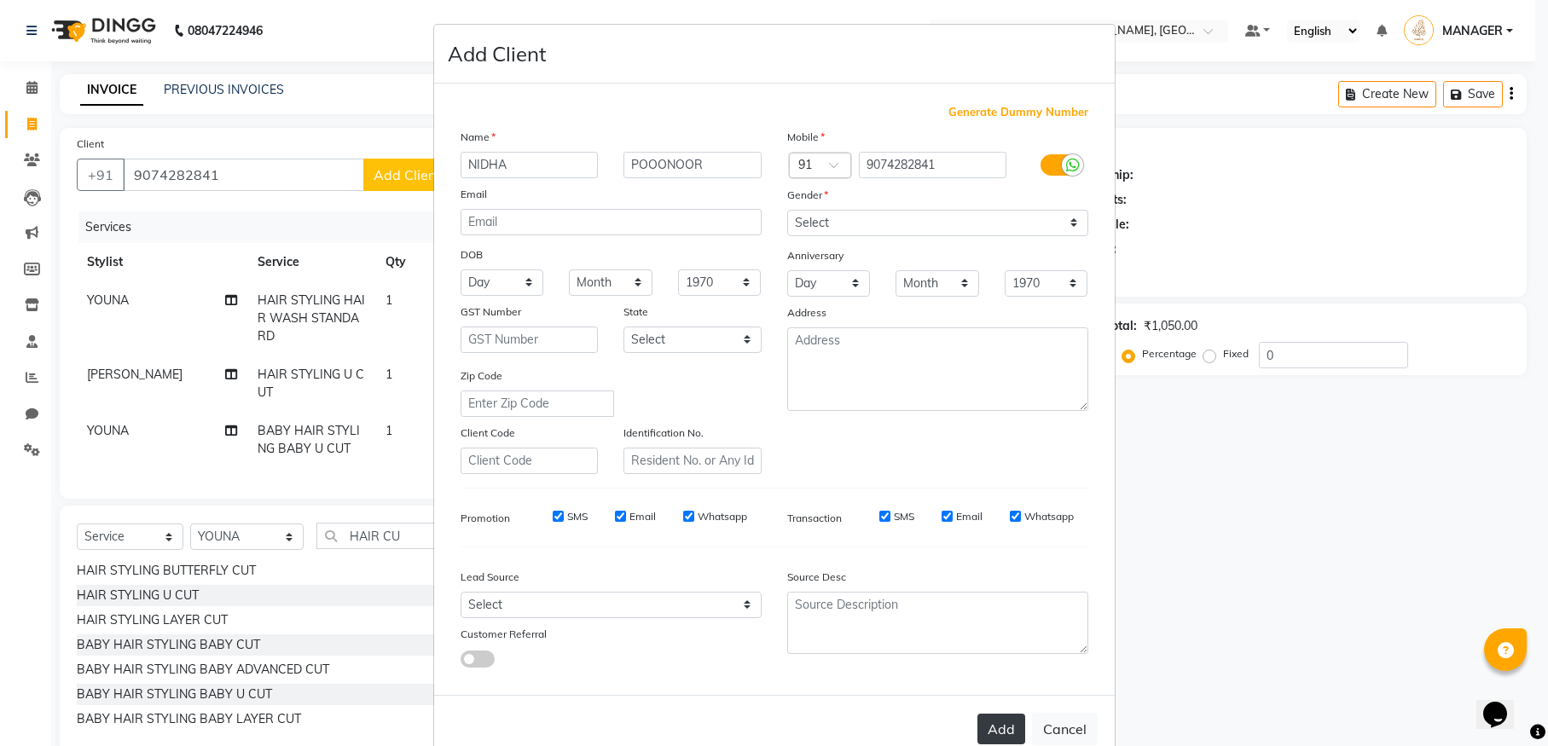
click at [985, 720] on button "Add" at bounding box center [1001, 729] width 48 height 31
click at [1062, 718] on button "Cancel" at bounding box center [1065, 729] width 66 height 32
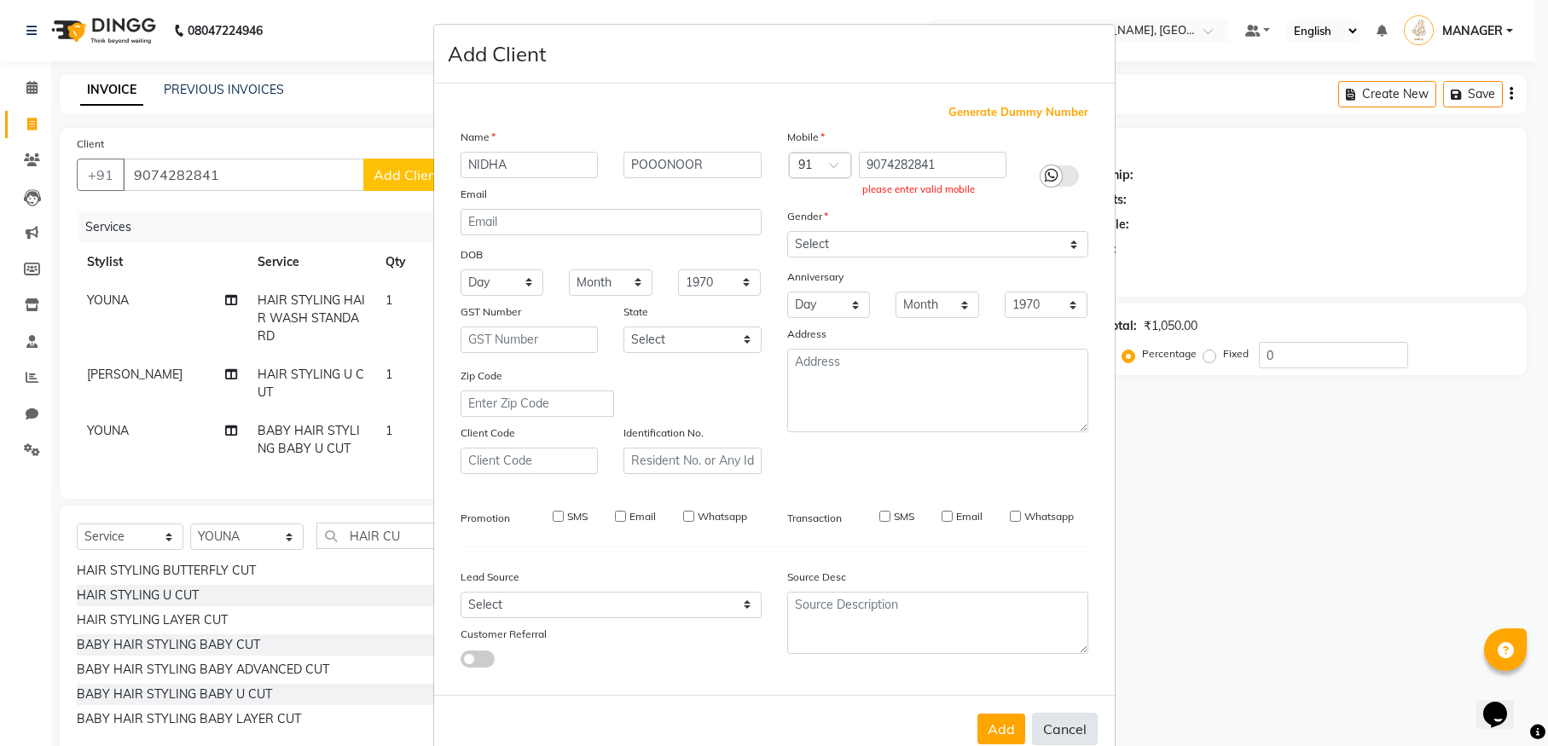
select select
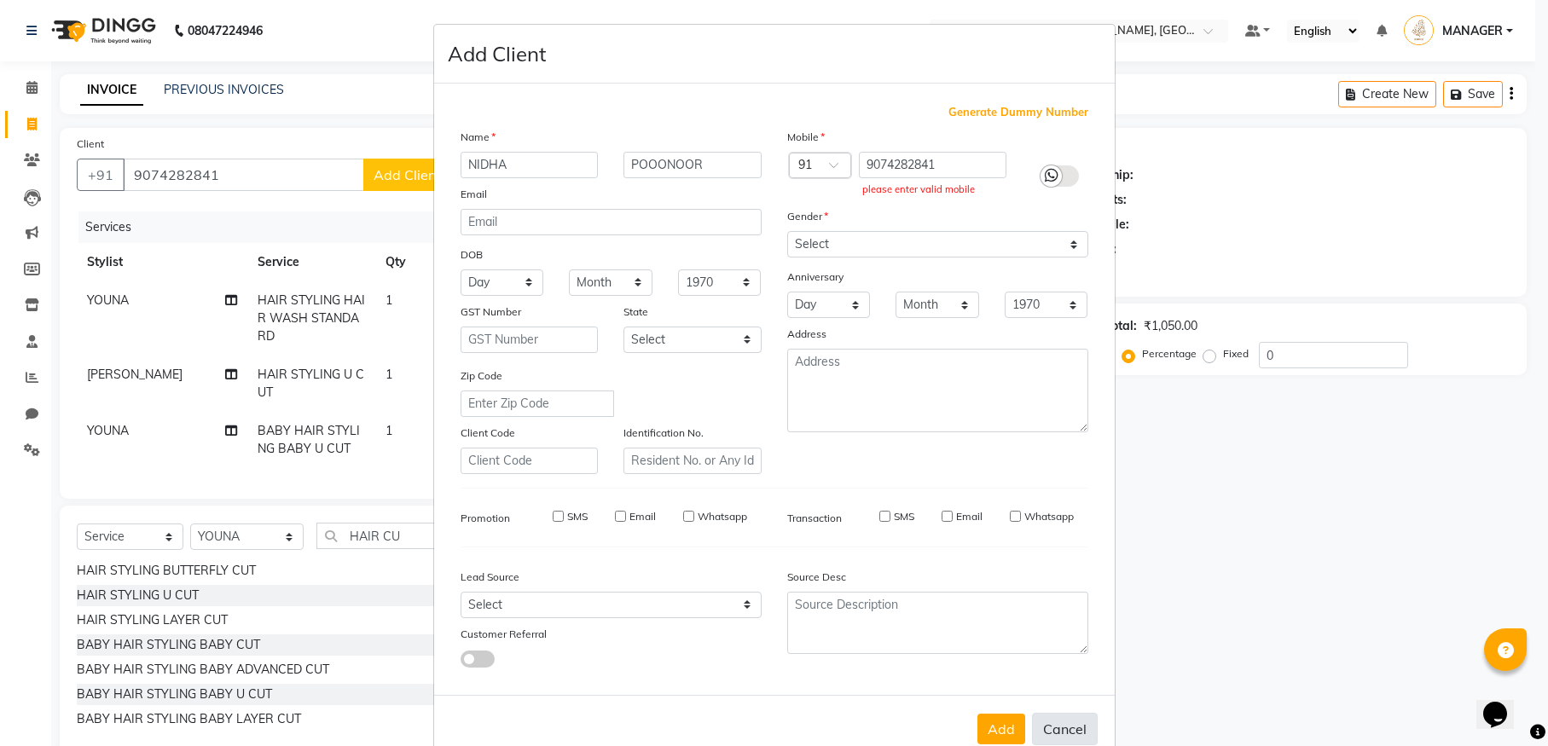
select select
checkbox input "false"
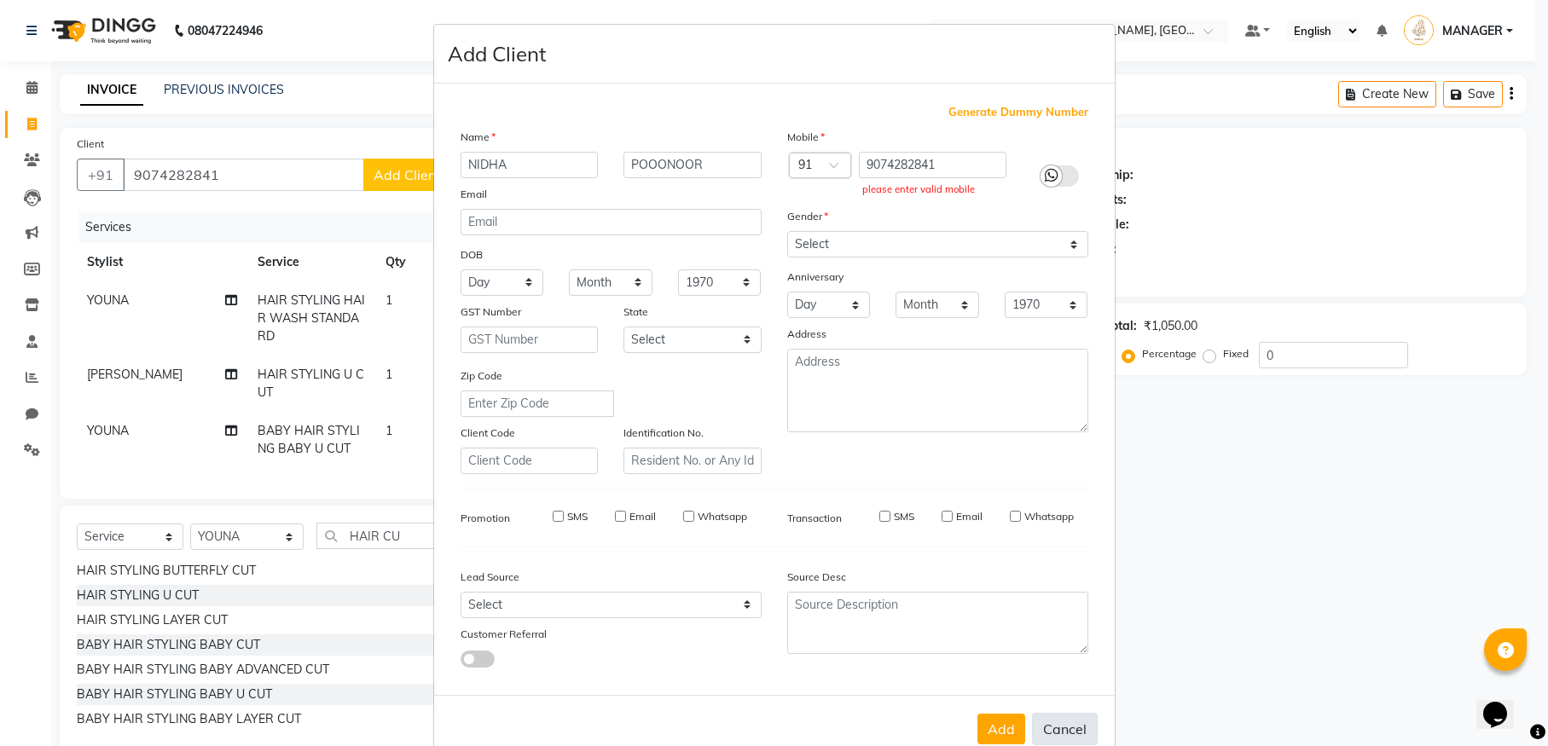
checkbox input "false"
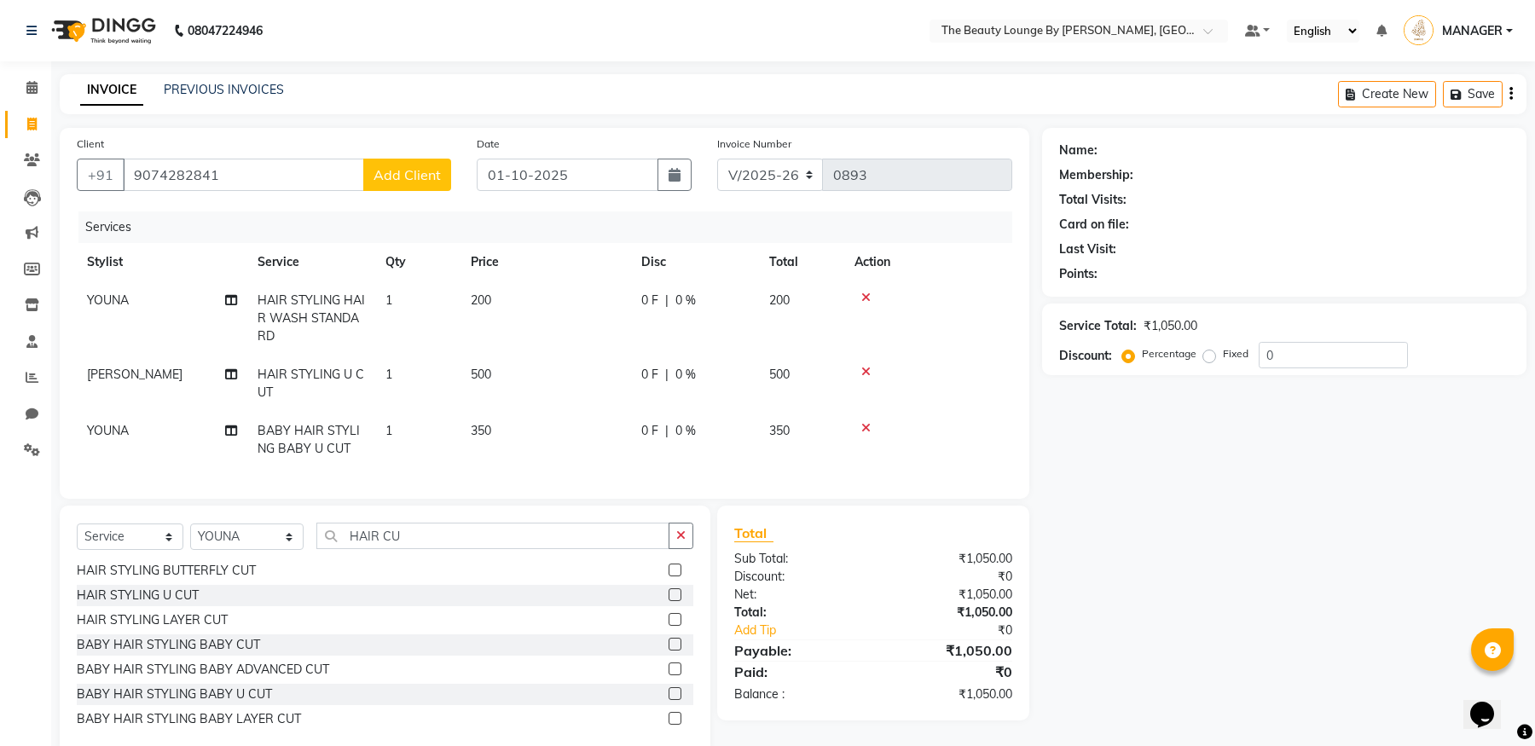
click at [406, 169] on span "Add Client" at bounding box center [406, 174] width 67 height 17
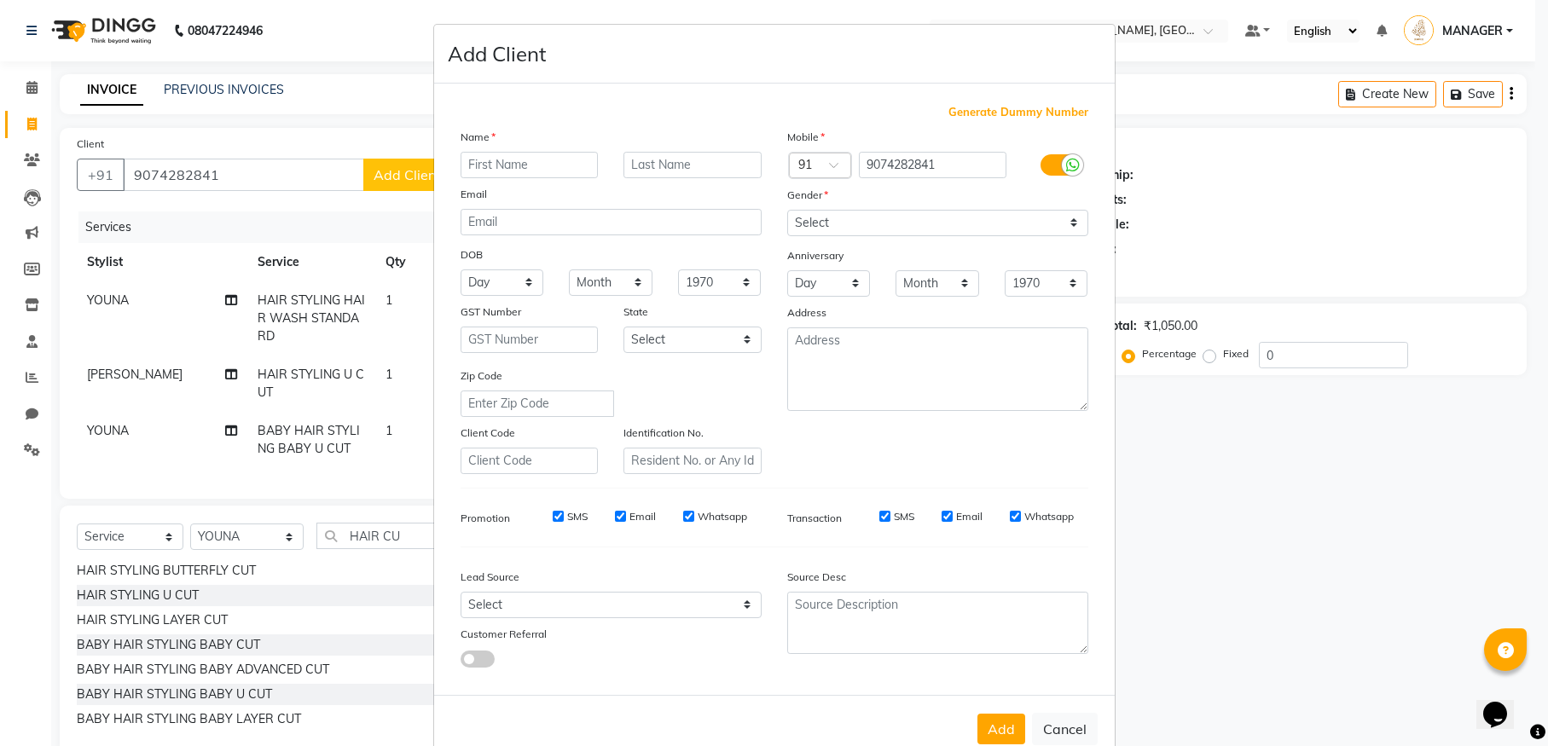
click at [327, 170] on ngb-modal-window "Add Client Generate Dummy Number Name Email DOB Day 01 02 03 04 05 06 07 08 09 …" at bounding box center [774, 373] width 1548 height 746
click at [1065, 722] on button "Cancel" at bounding box center [1065, 729] width 66 height 32
select select
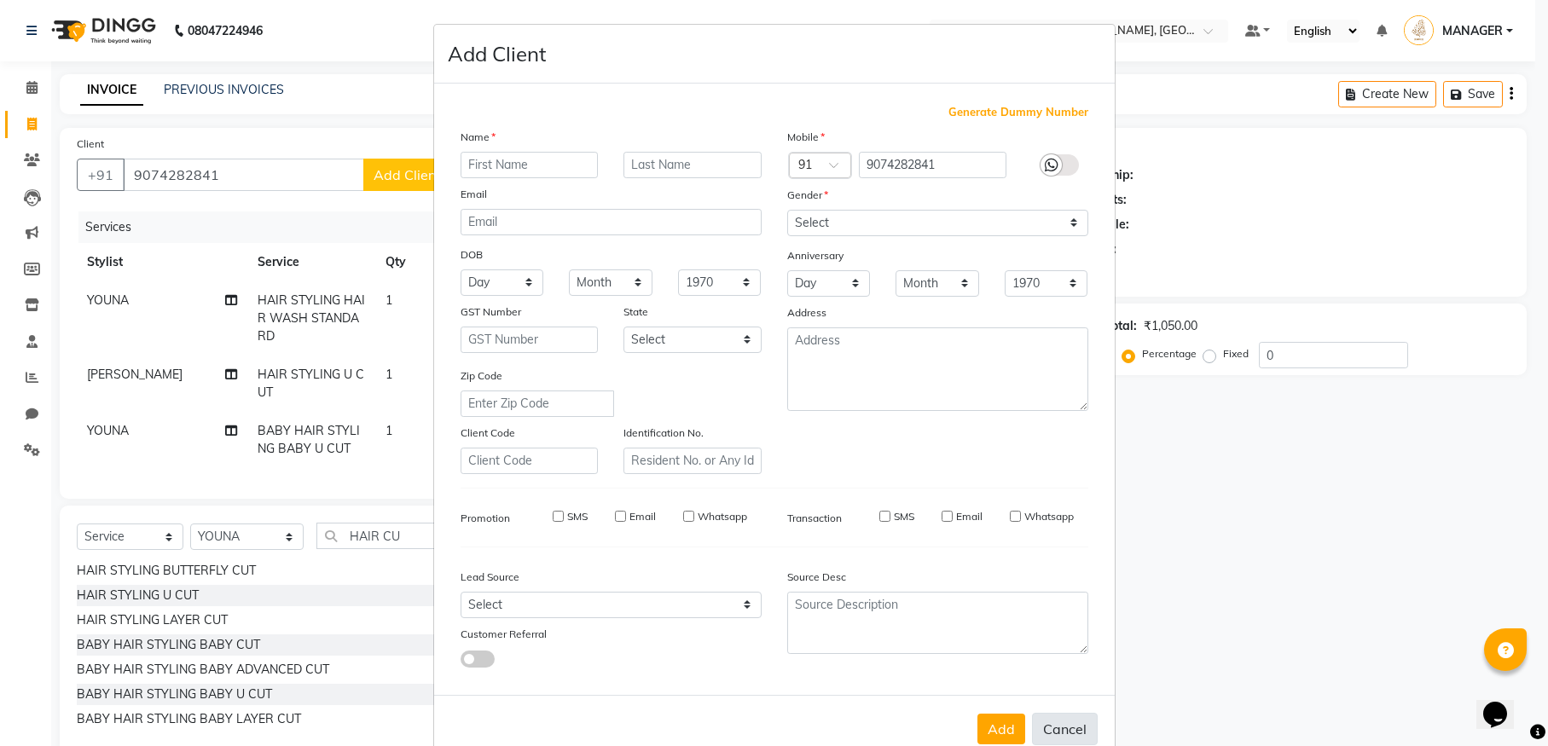
select select
checkbox input "false"
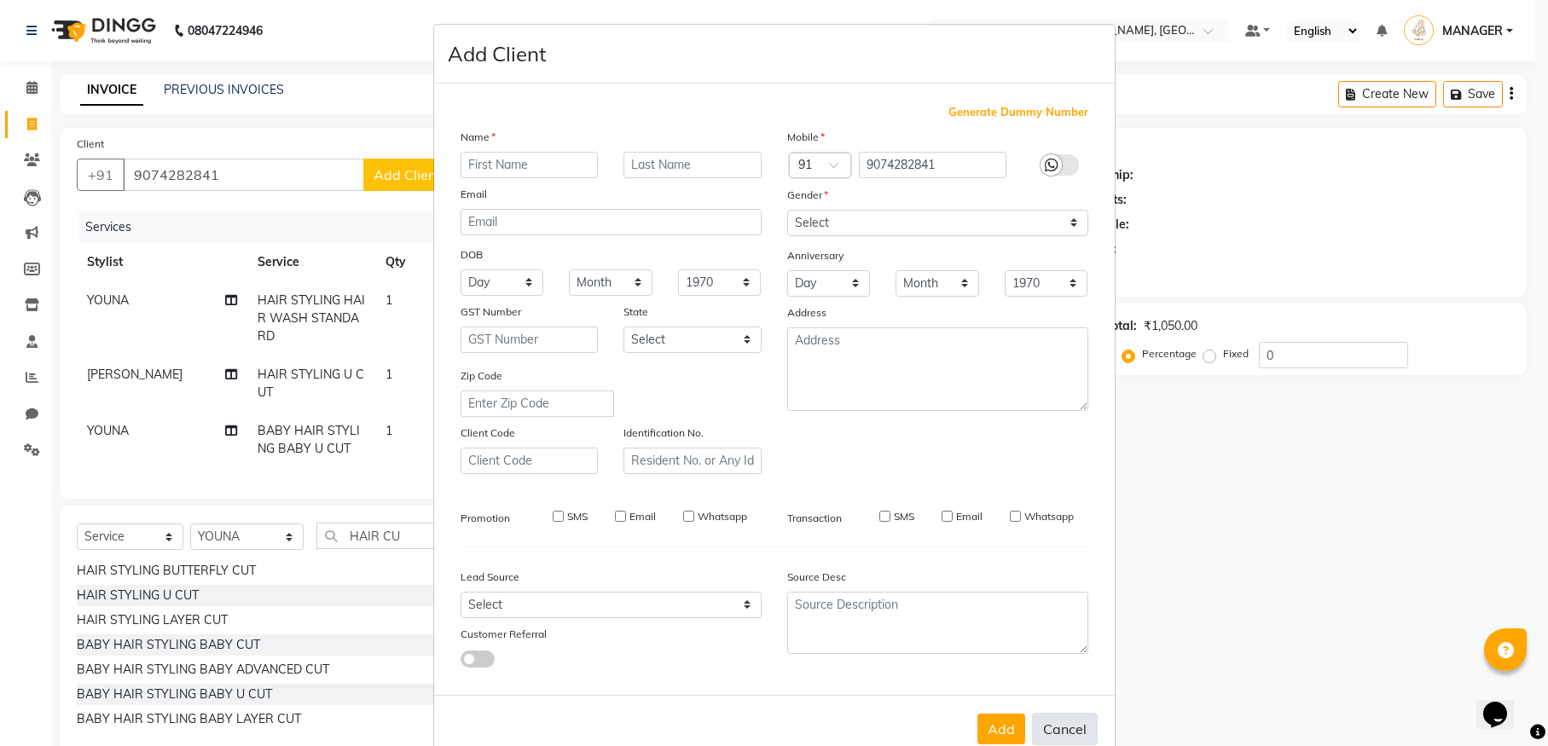
checkbox input "false"
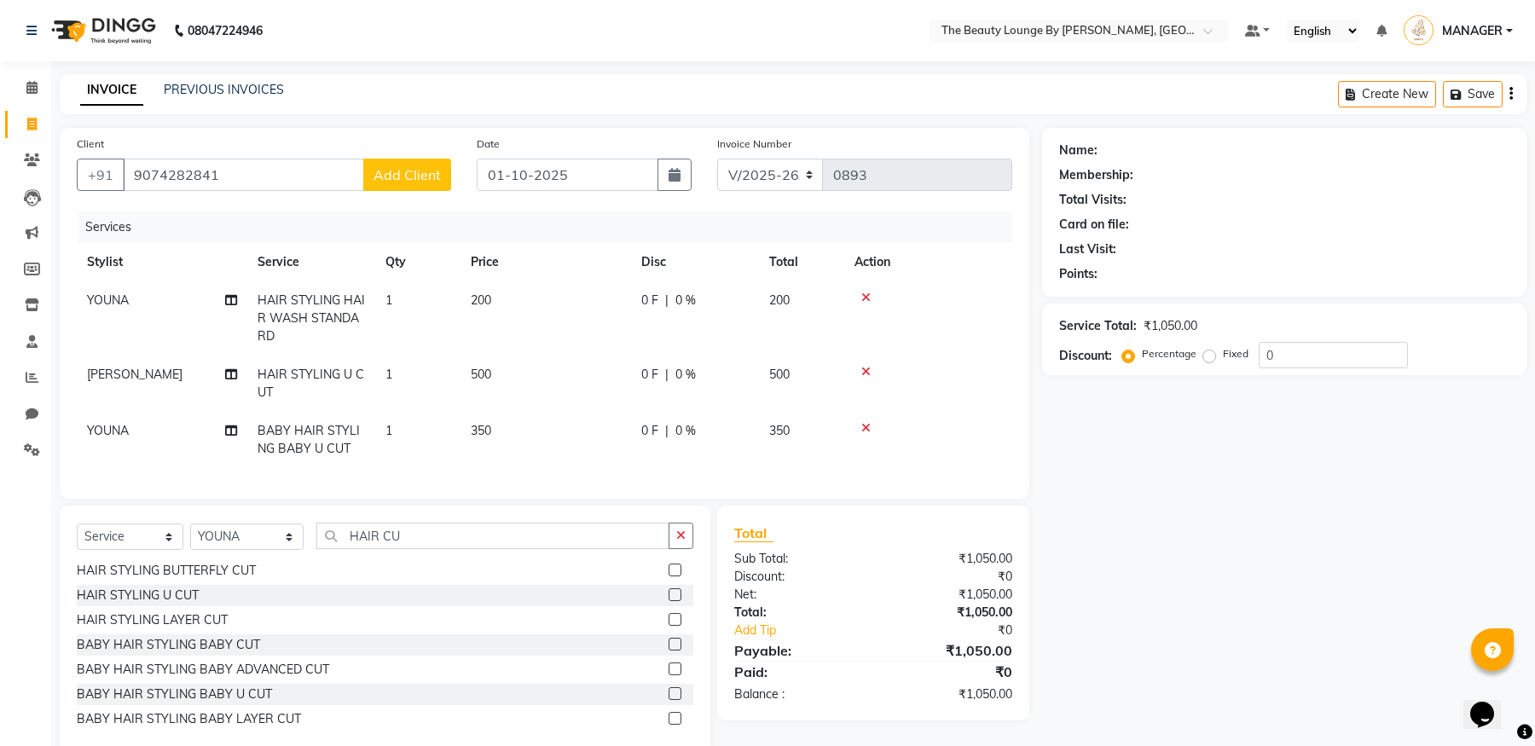
click at [867, 295] on icon at bounding box center [865, 298] width 9 height 12
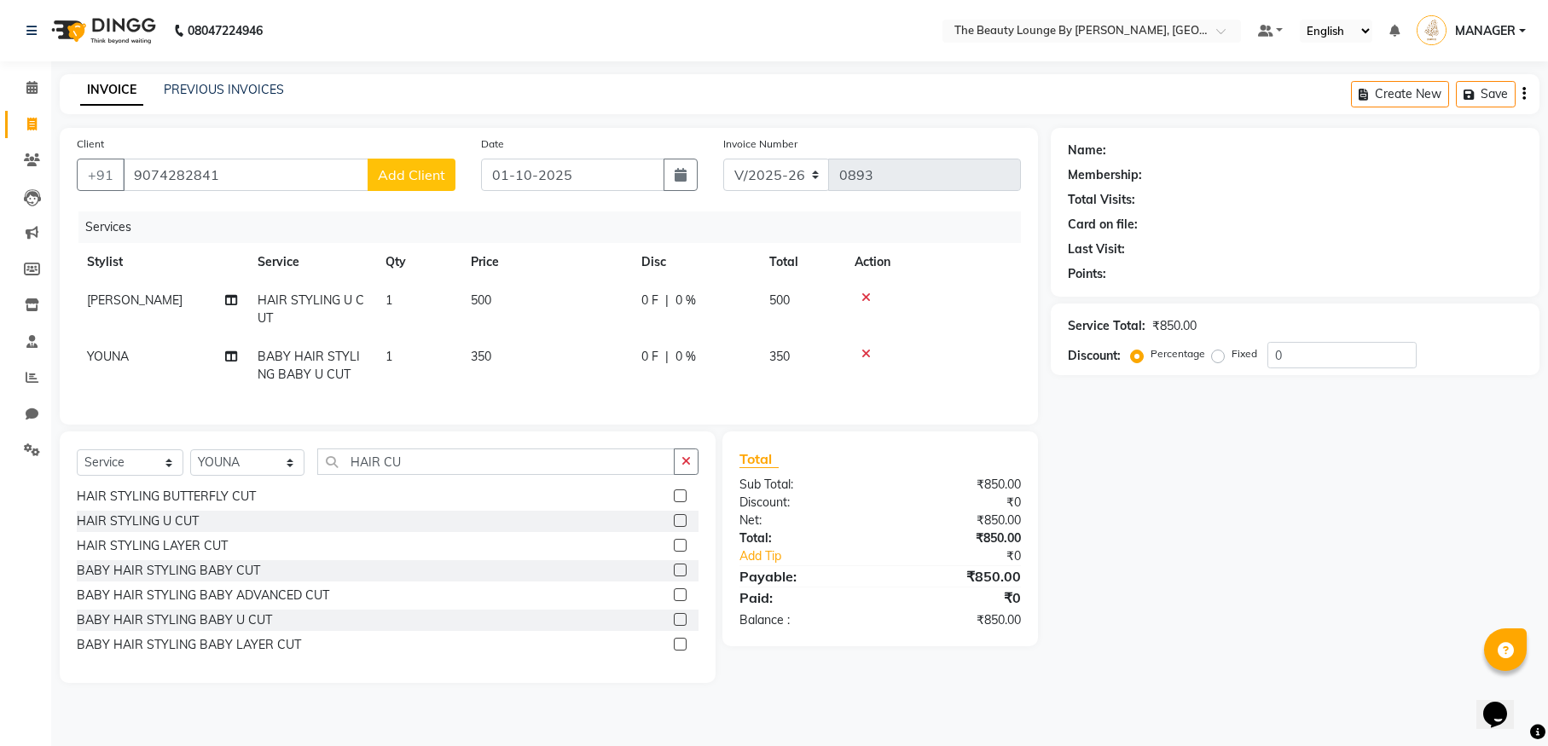
click at [870, 352] on icon at bounding box center [865, 354] width 9 height 12
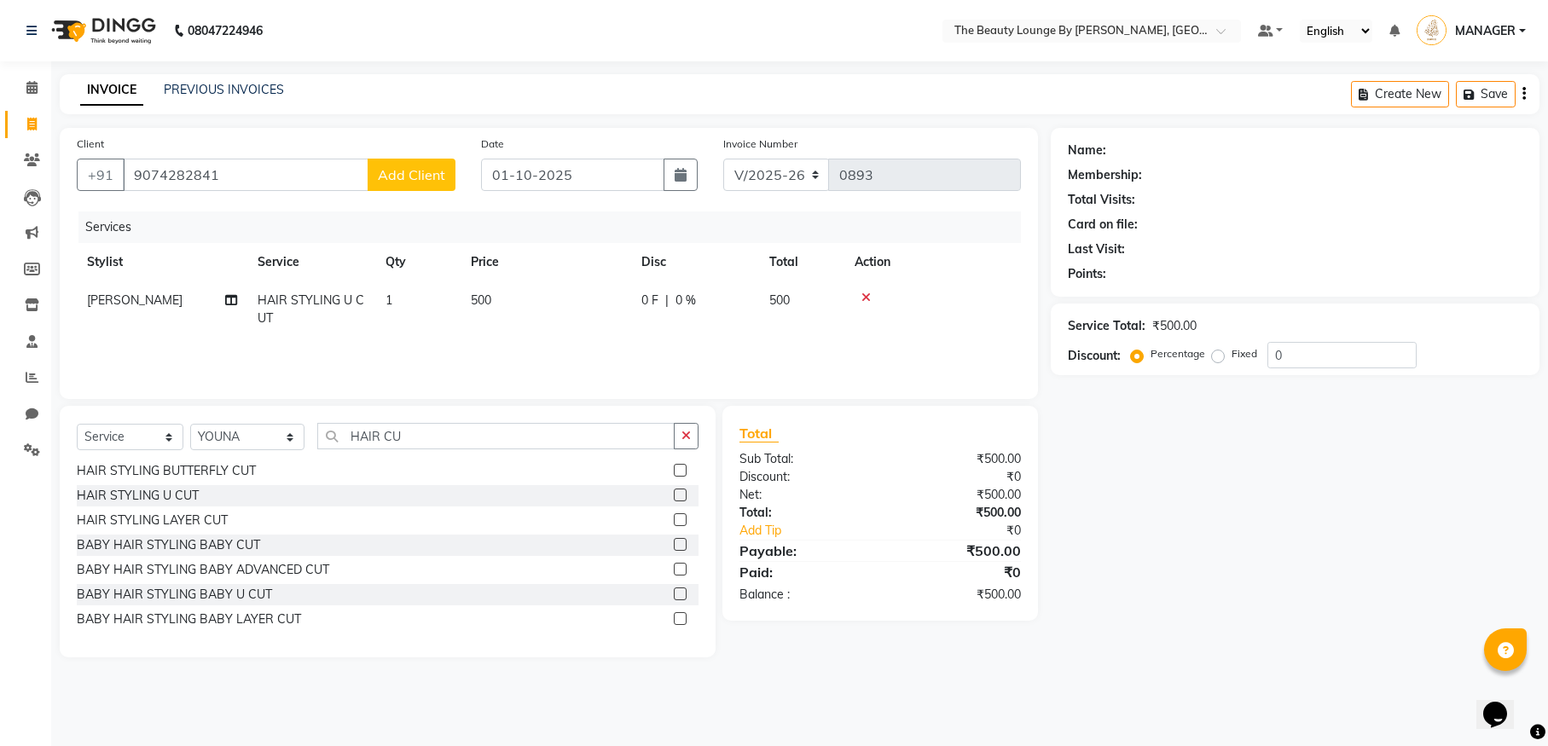
click at [867, 293] on icon at bounding box center [865, 298] width 9 height 12
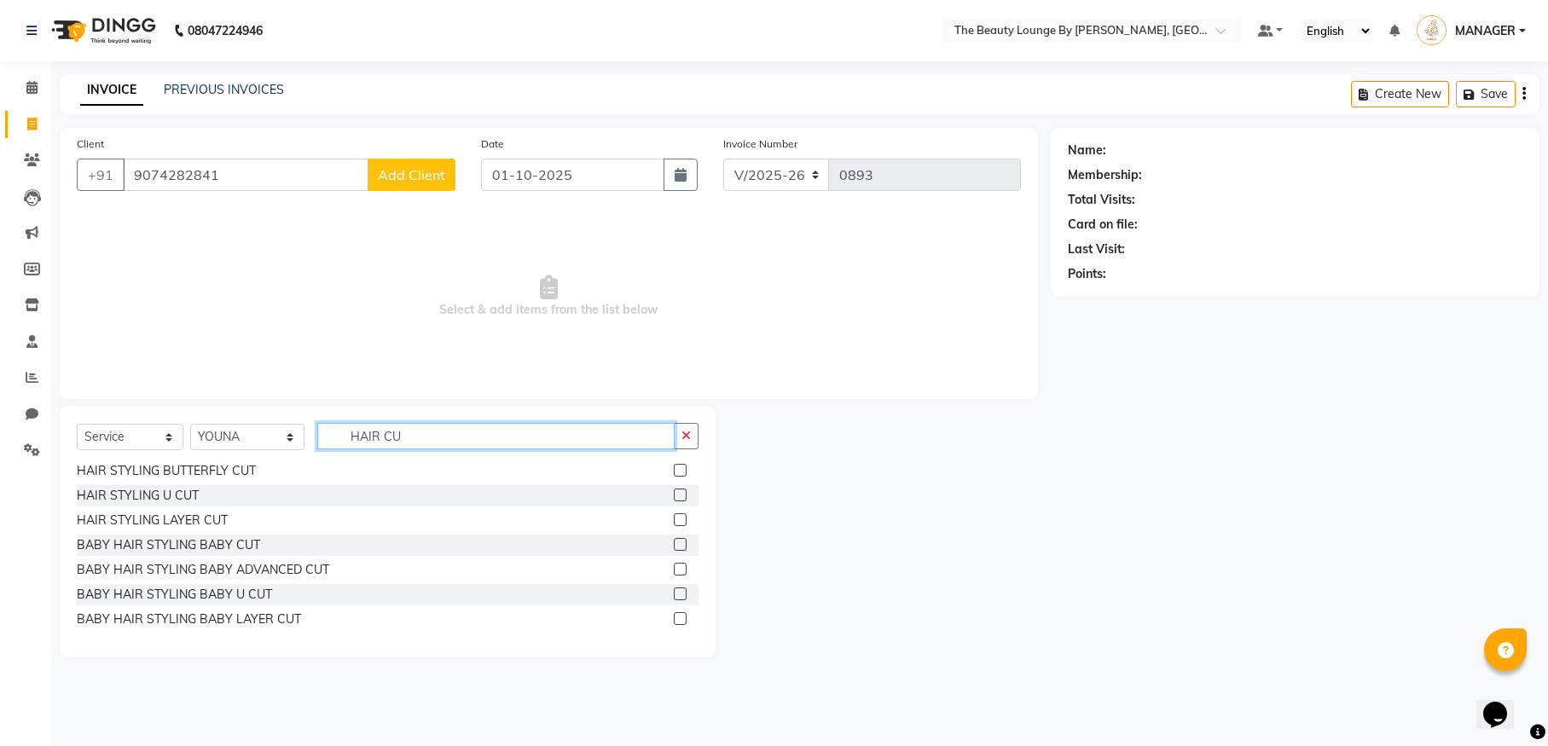
click at [399, 448] on input "HAIR CU" at bounding box center [495, 436] width 357 height 26
click at [674, 600] on label at bounding box center [680, 593] width 13 height 13
click at [674, 600] on input "checkbox" at bounding box center [679, 594] width 11 height 11
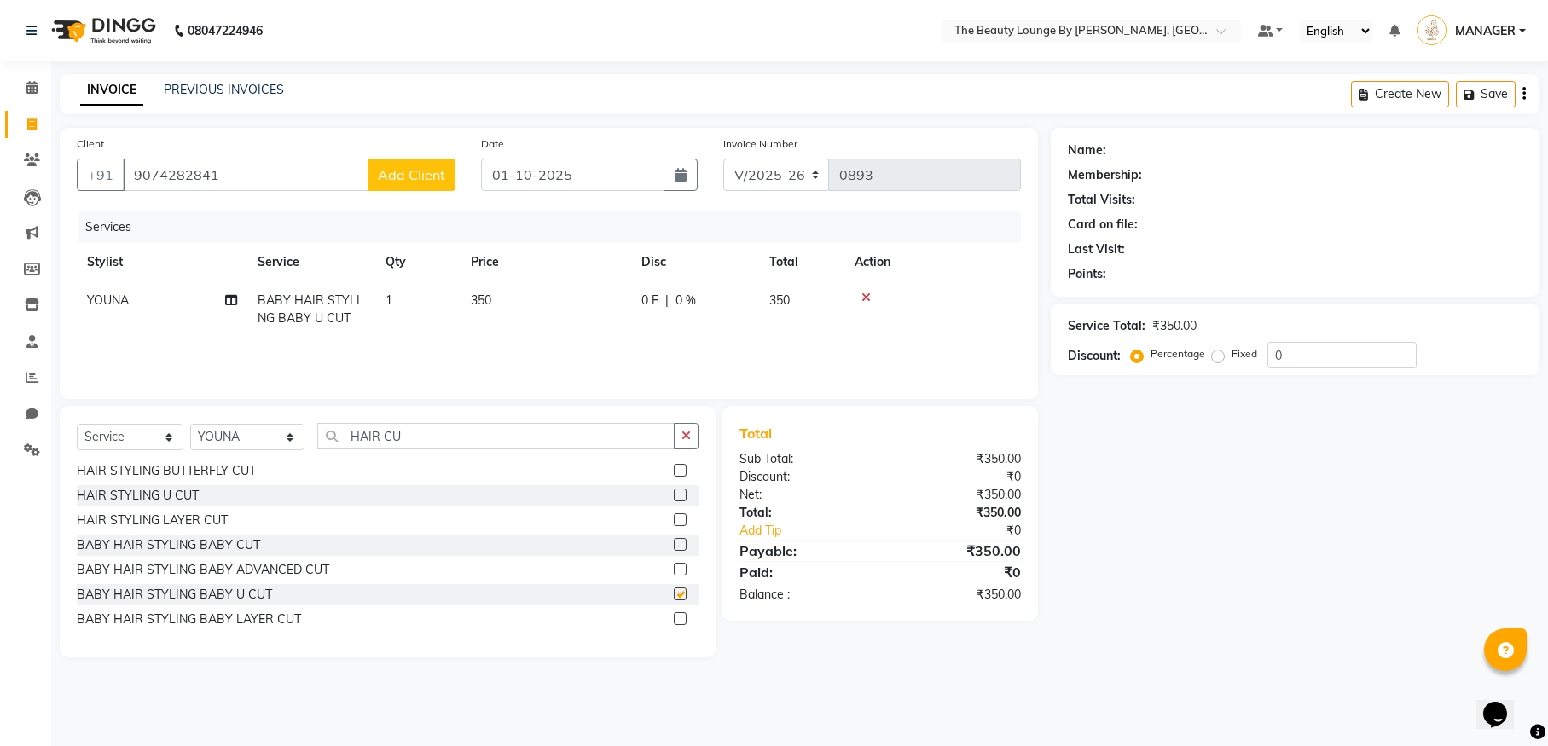
checkbox input "false"
click at [401, 437] on input "HAIR CU" at bounding box center [495, 436] width 357 height 26
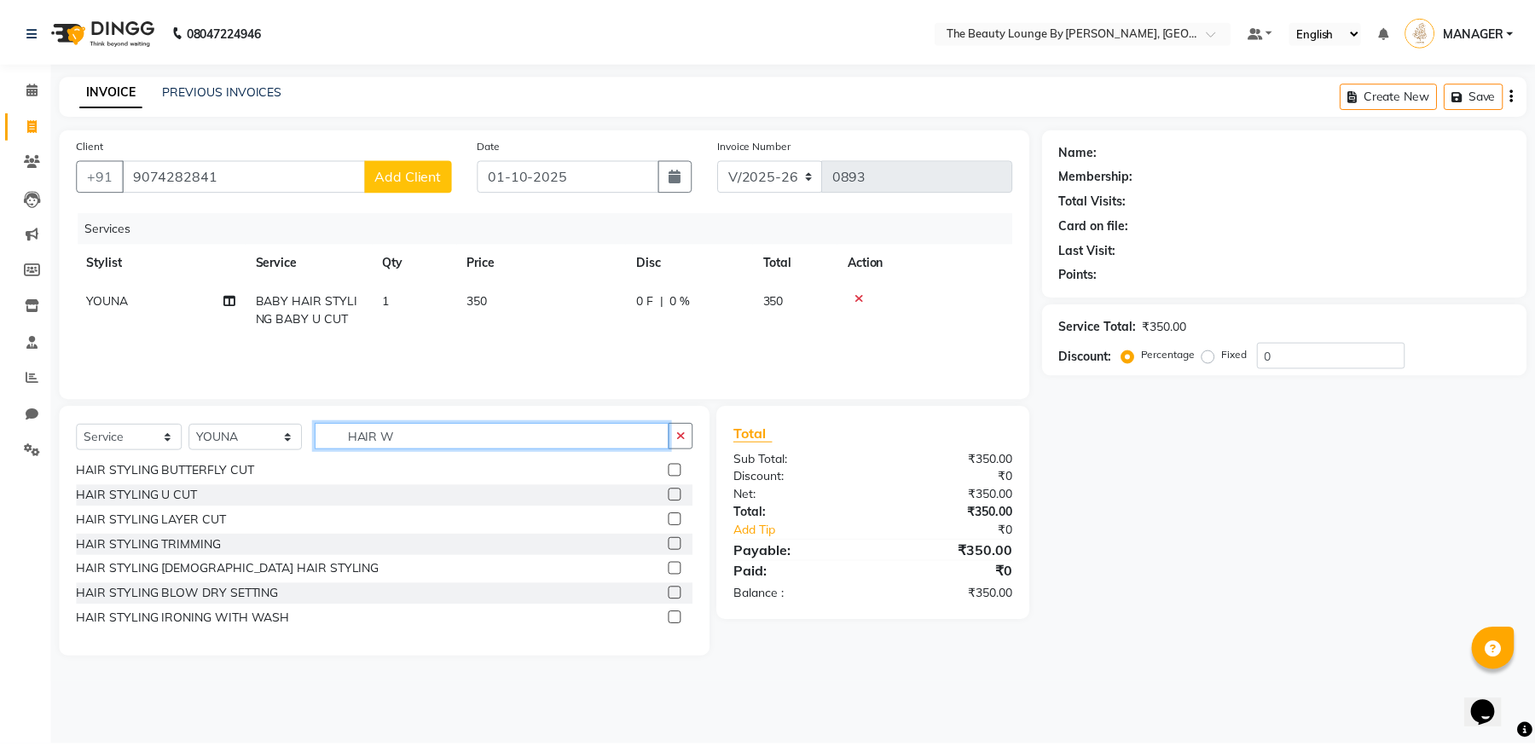
scroll to position [0, 0]
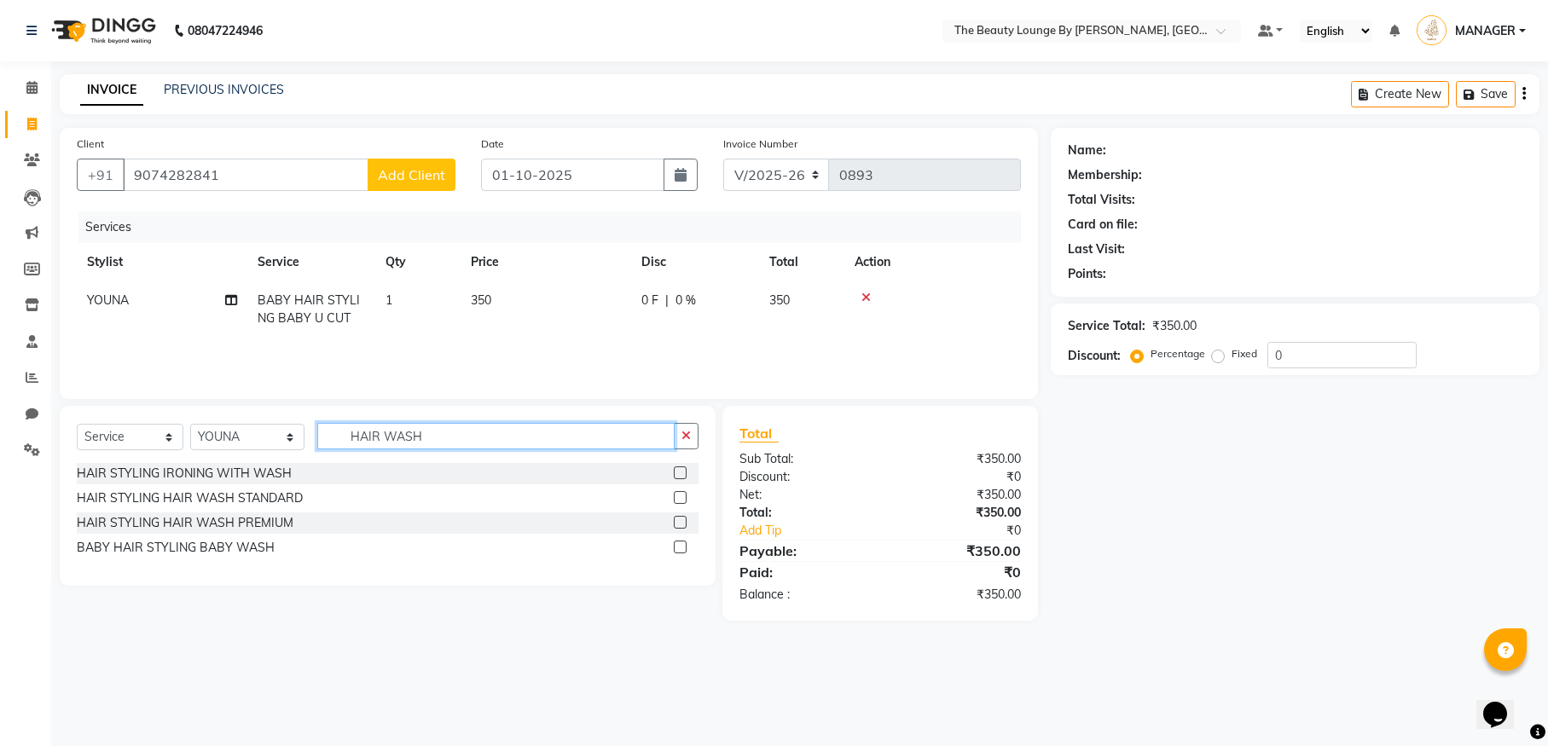
type input "HAIR WASH"
click at [682, 499] on label at bounding box center [680, 497] width 13 height 13
click at [682, 499] on input "checkbox" at bounding box center [679, 498] width 11 height 11
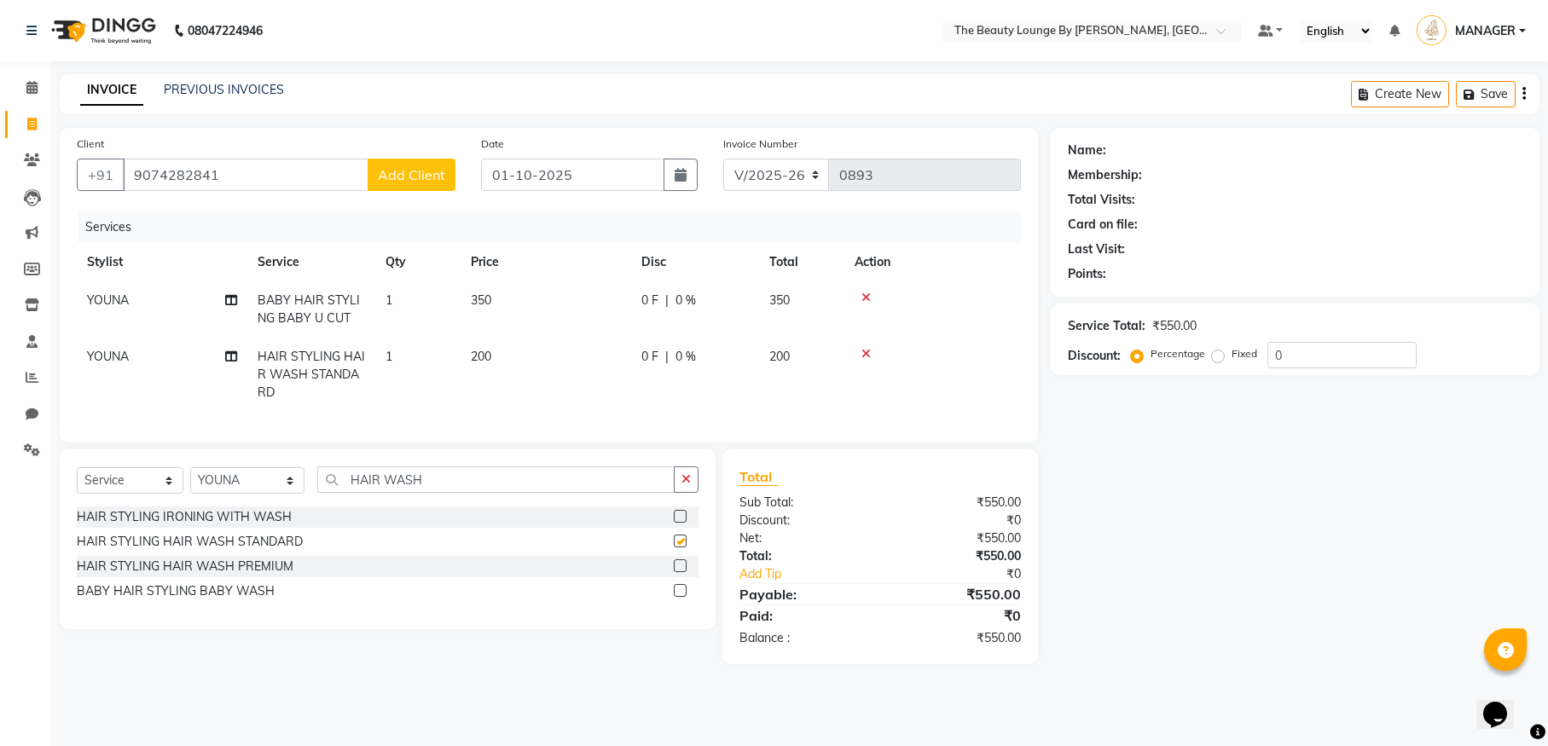
checkbox input "false"
select select "86785"
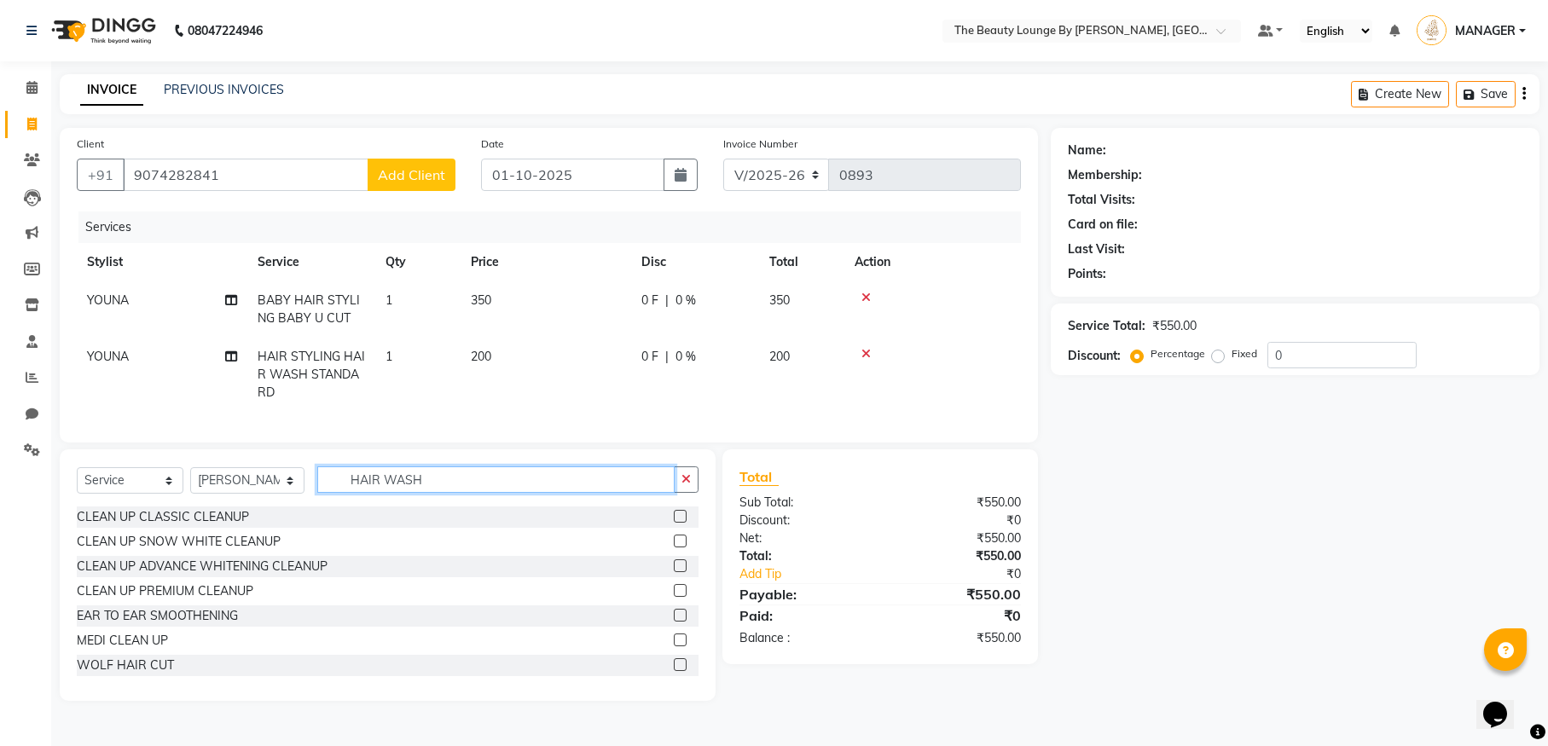
click at [441, 493] on input "HAIR WASH" at bounding box center [495, 479] width 357 height 26
type input "HAIR CU"
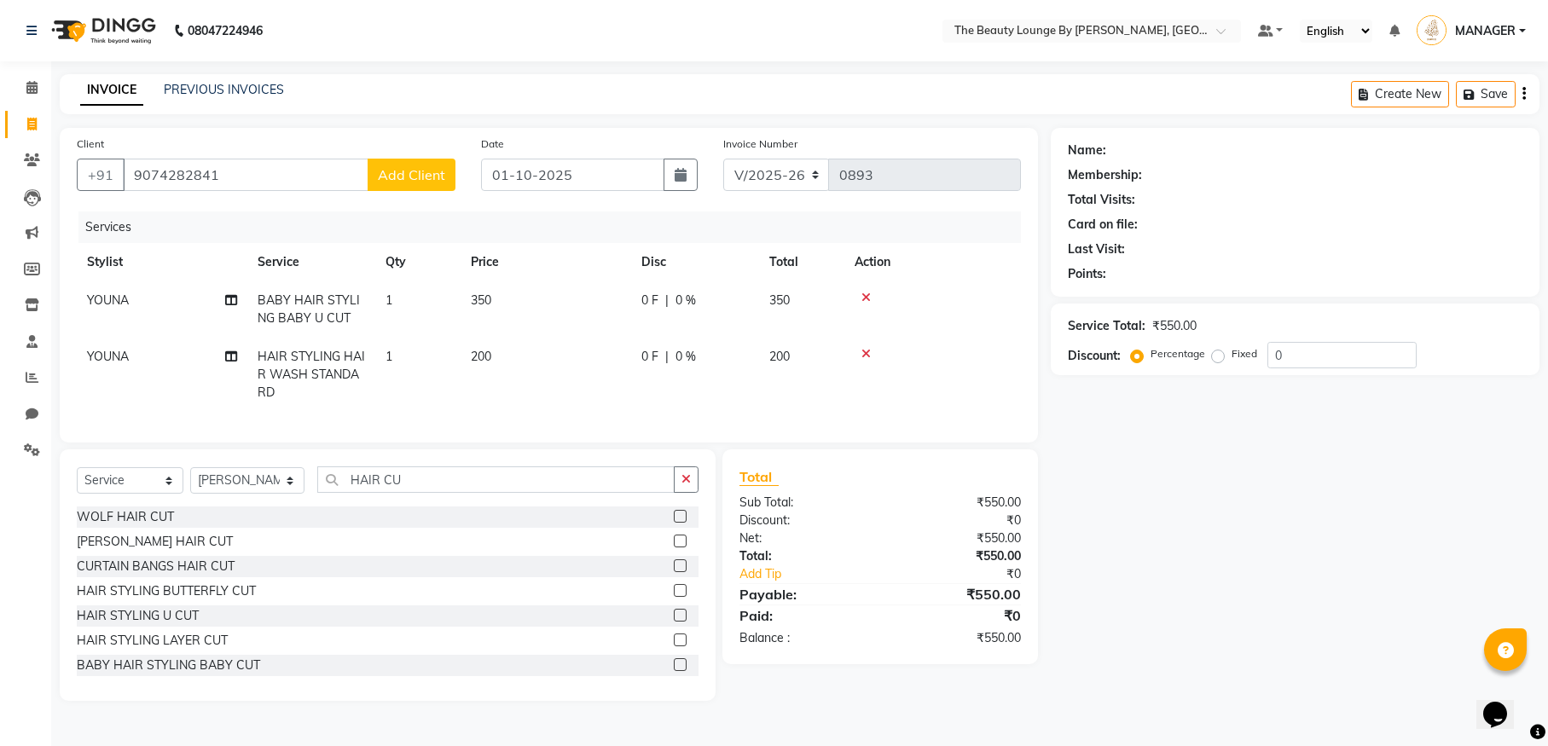
click at [674, 622] on label at bounding box center [680, 615] width 13 height 13
click at [674, 622] on input "checkbox" at bounding box center [679, 615] width 11 height 11
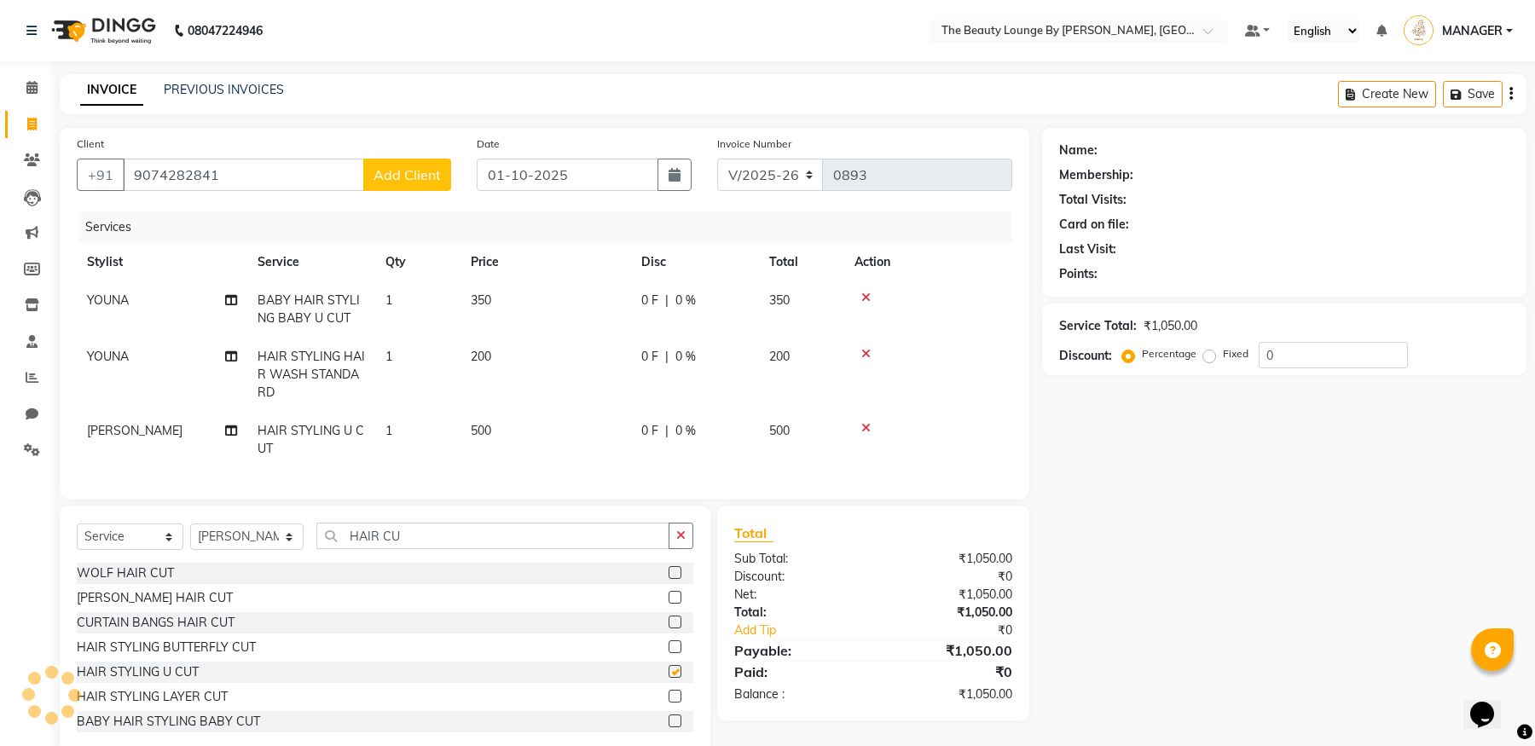
checkbox input "false"
click at [417, 176] on span "Add Client" at bounding box center [406, 174] width 67 height 17
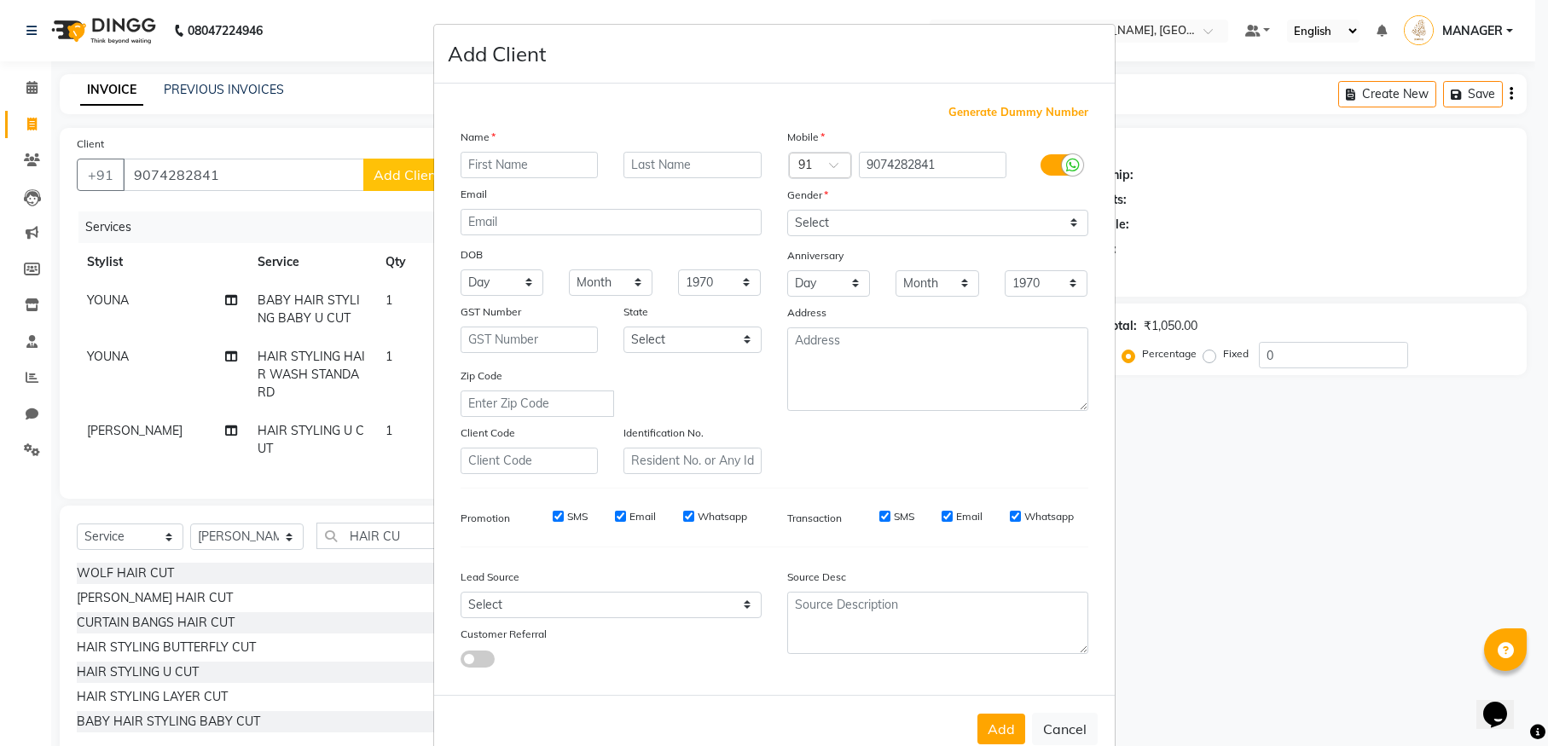
click at [502, 167] on input "text" at bounding box center [529, 165] width 138 height 26
type input "NITHA"
type input "POONOOR"
click at [551, 250] on div "DOB" at bounding box center [611, 255] width 327 height 27
click at [1006, 726] on button "Add" at bounding box center [1001, 729] width 48 height 31
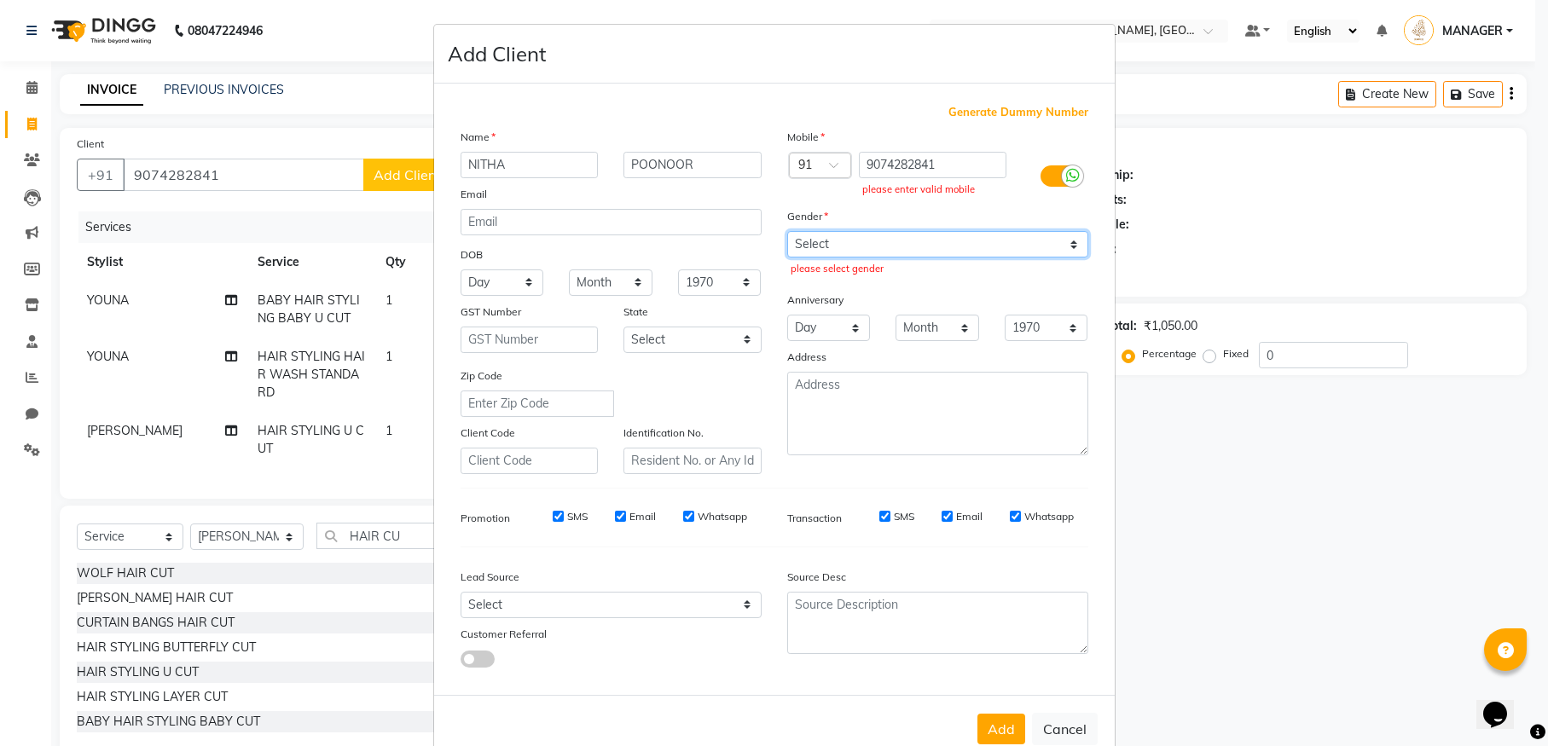
select select "[DEMOGRAPHIC_DATA]"
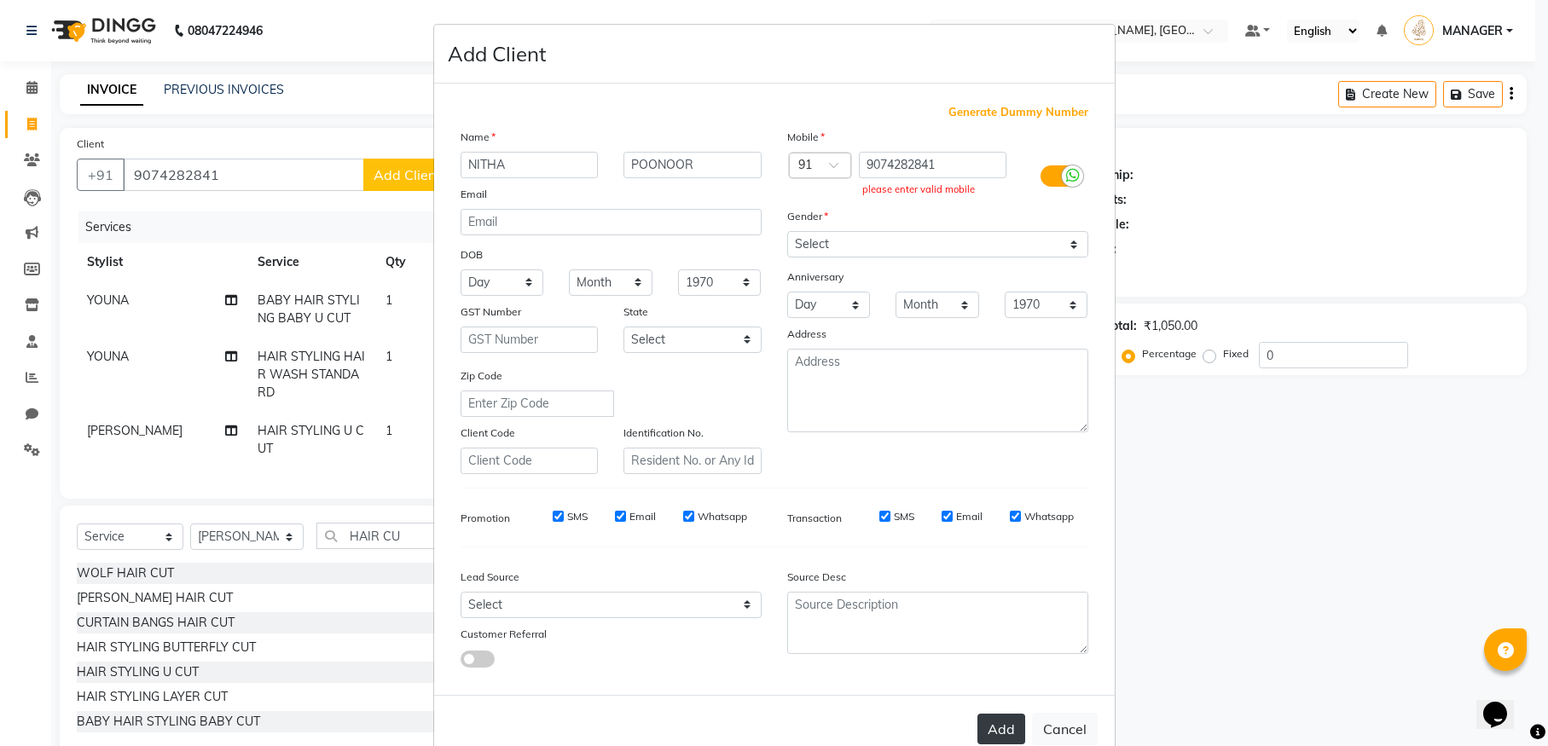
click at [997, 718] on button "Add" at bounding box center [1001, 729] width 48 height 31
click at [998, 720] on button "Add" at bounding box center [1001, 729] width 48 height 31
click at [944, 165] on input "9074282841" at bounding box center [933, 165] width 148 height 26
type input "9"
type input "8111948998"
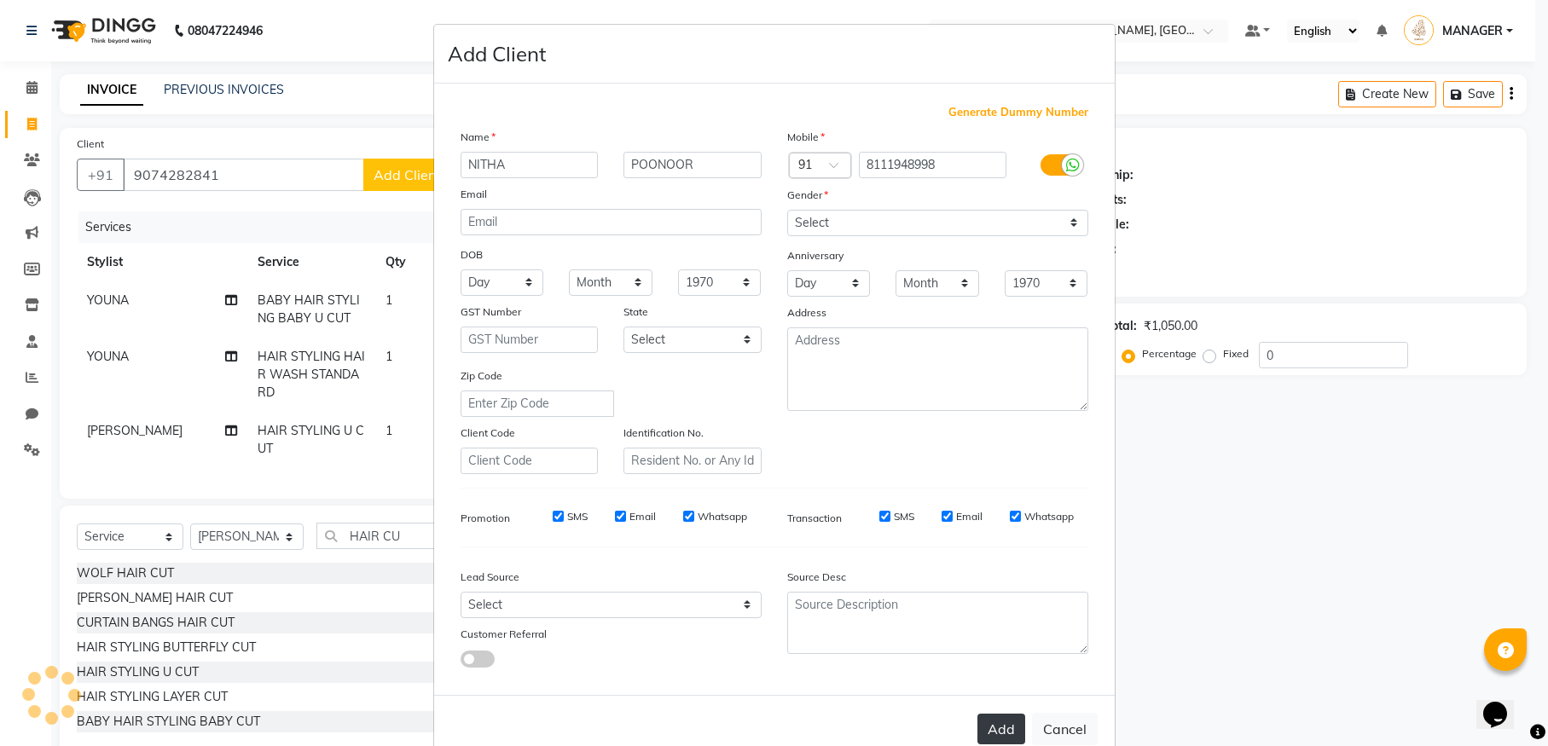
click at [1002, 727] on button "Add" at bounding box center [1001, 729] width 48 height 31
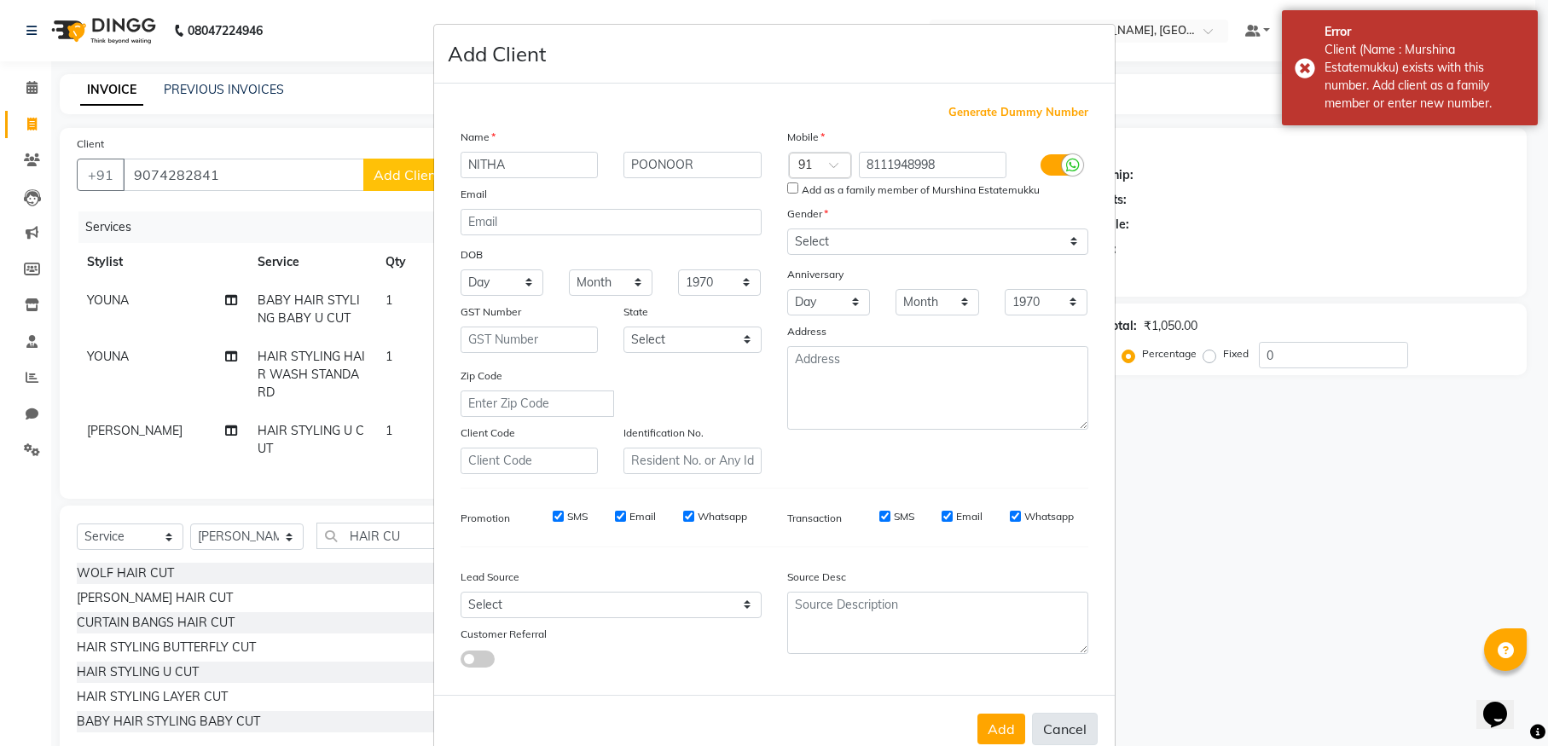
click at [1055, 722] on button "Cancel" at bounding box center [1065, 729] width 66 height 32
select select
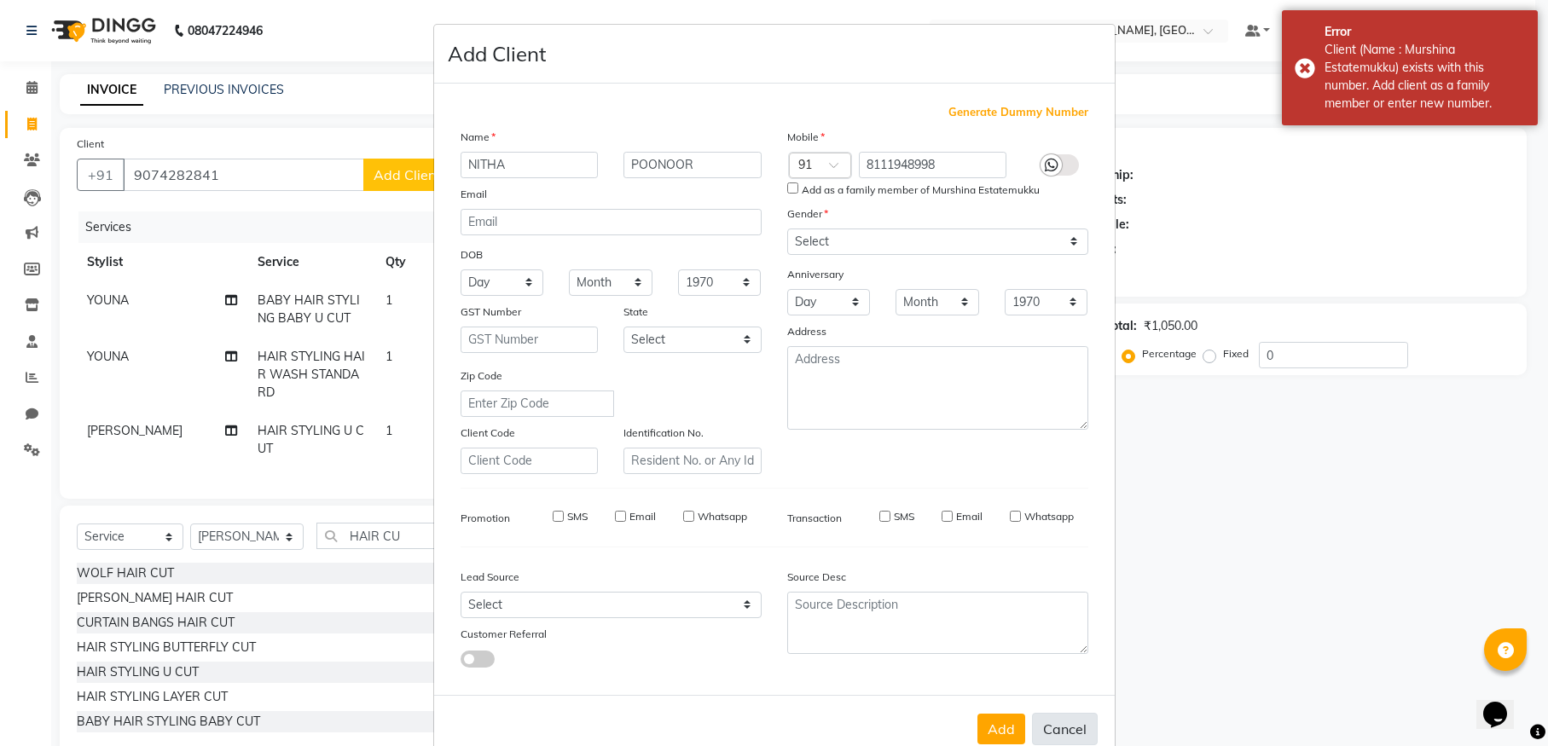
select select
checkbox input "false"
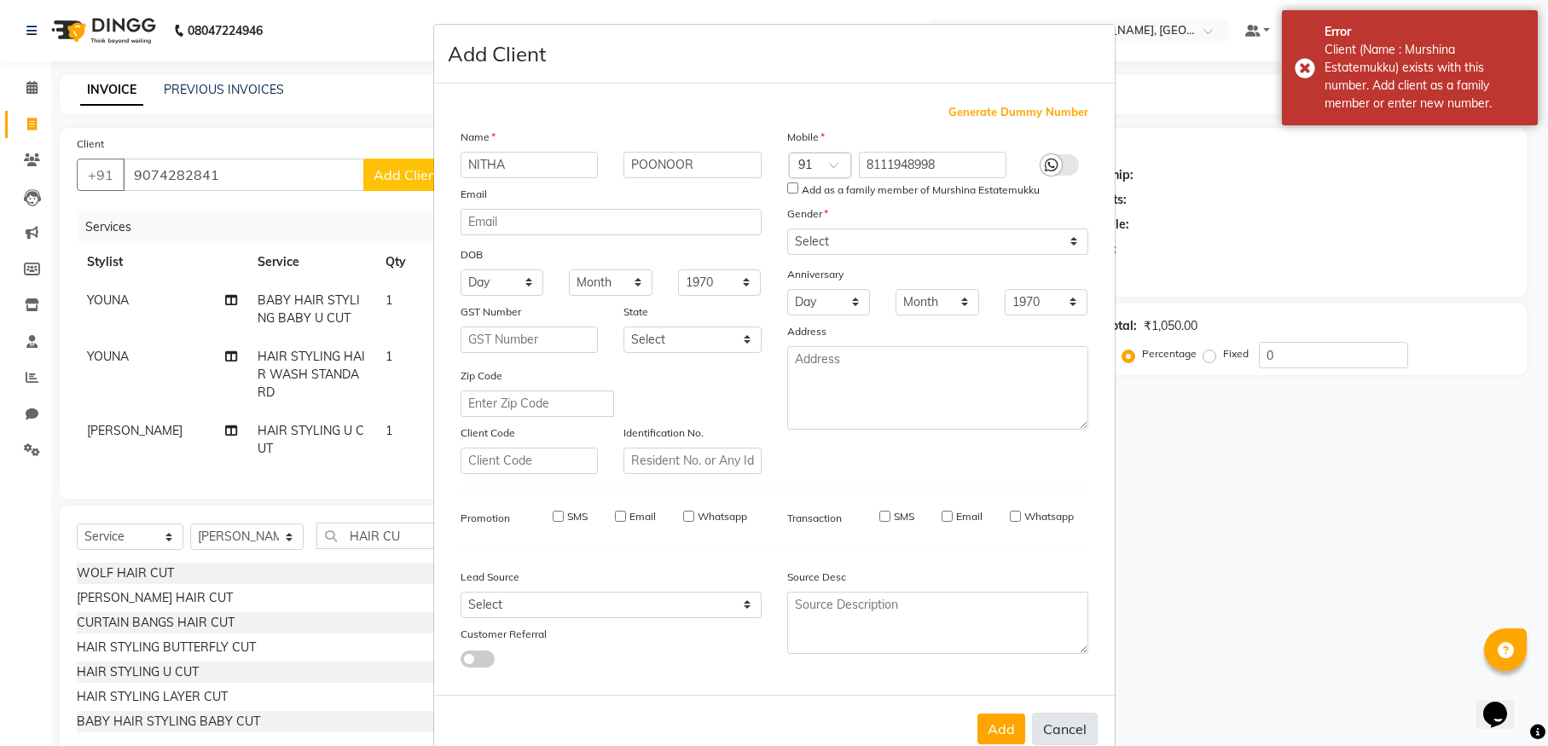
checkbox input "false"
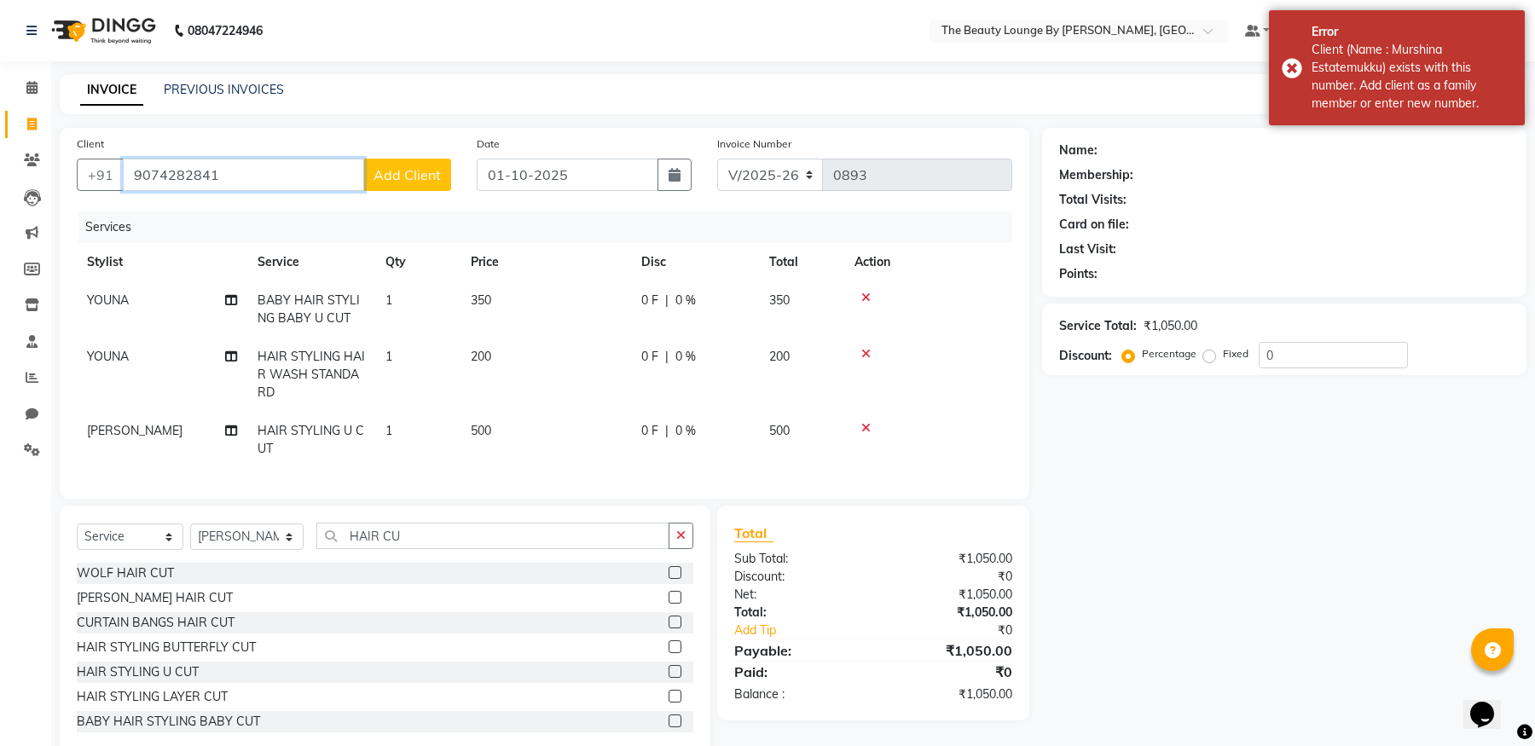
click at [245, 172] on input "9074282841" at bounding box center [243, 175] width 241 height 32
type input "9"
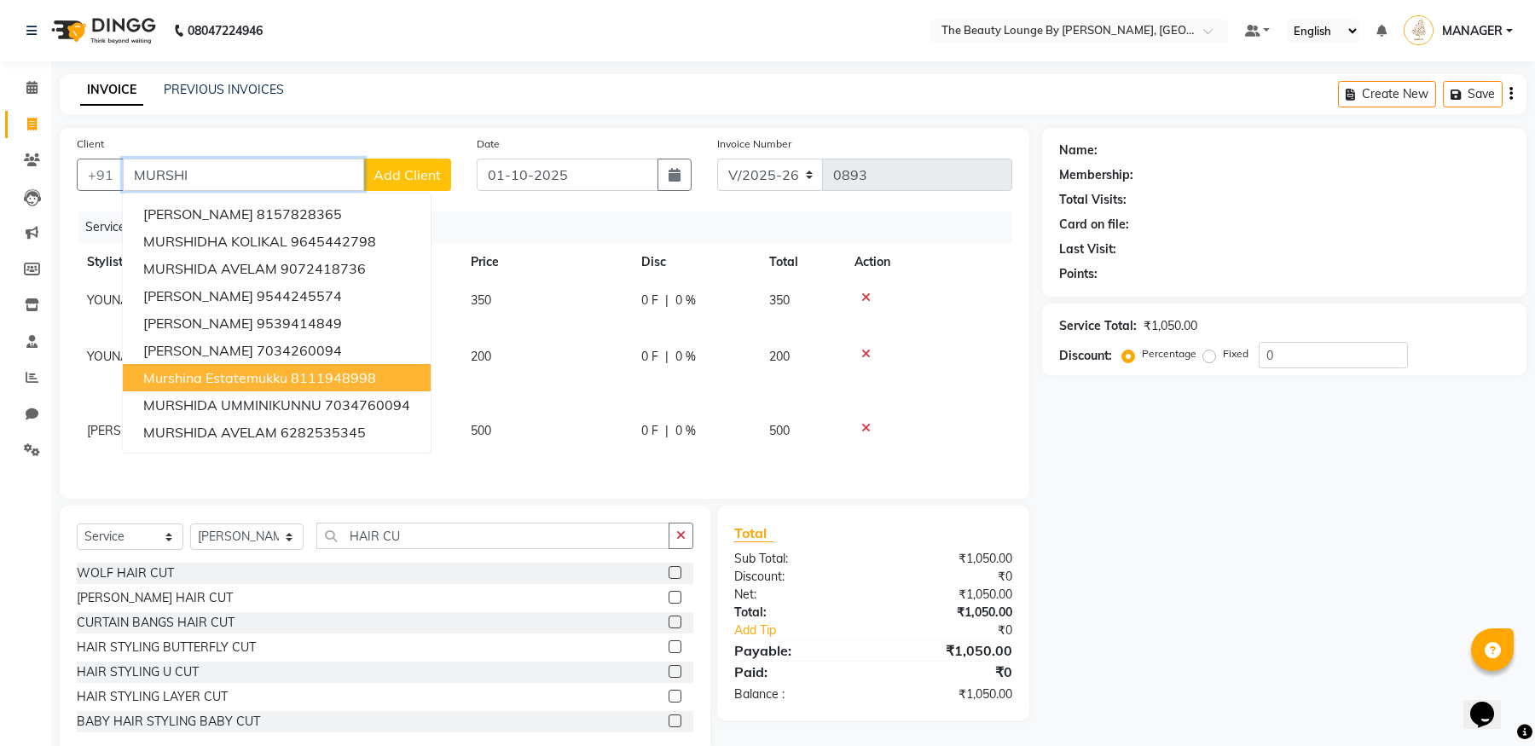
click at [320, 379] on ngb-highlight "8111948998" at bounding box center [333, 377] width 85 height 17
type input "8111948998"
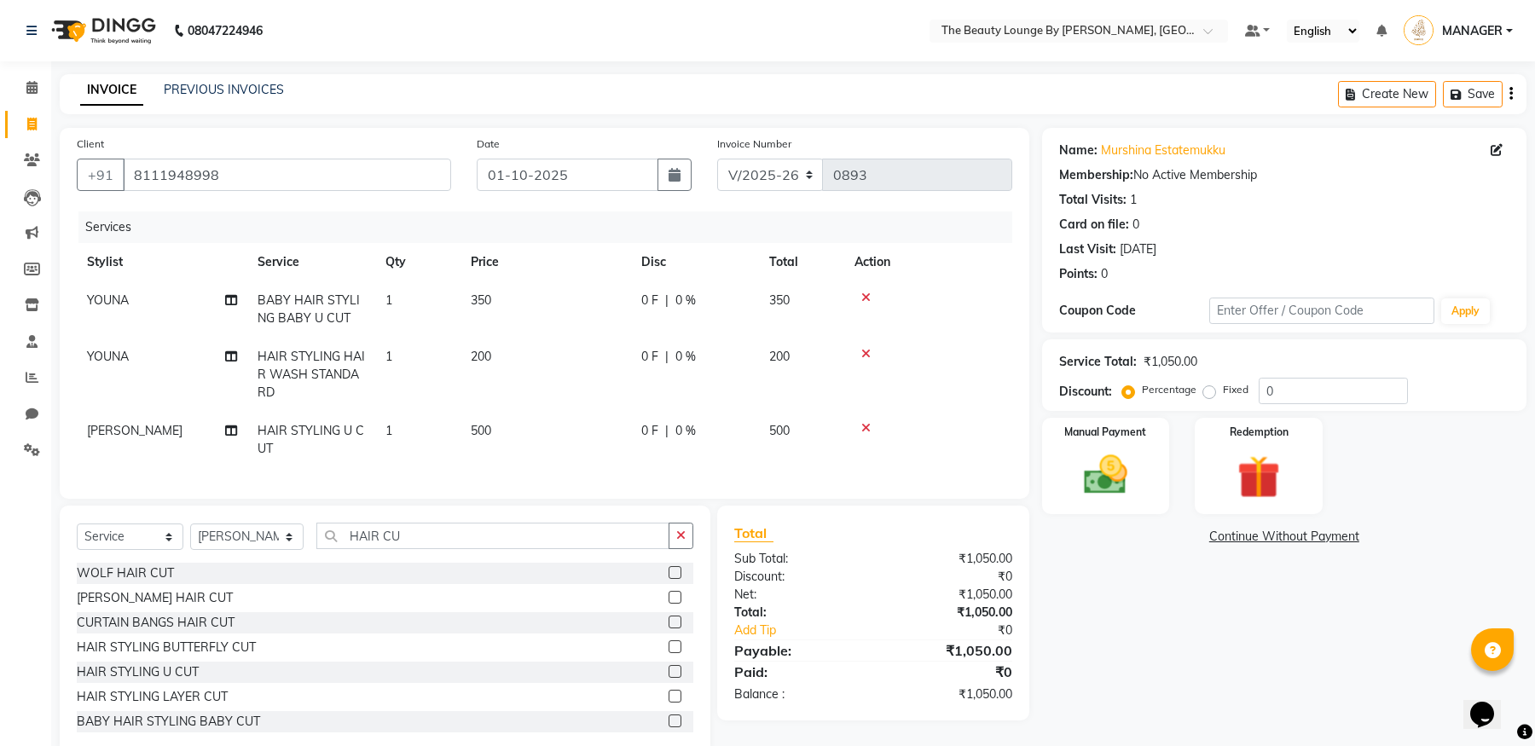
click at [1223, 392] on label "Fixed" at bounding box center [1236, 389] width 26 height 15
click at [1209, 392] on input "Fixed" at bounding box center [1212, 390] width 12 height 12
radio input "true"
click at [1096, 470] on img at bounding box center [1105, 475] width 72 height 52
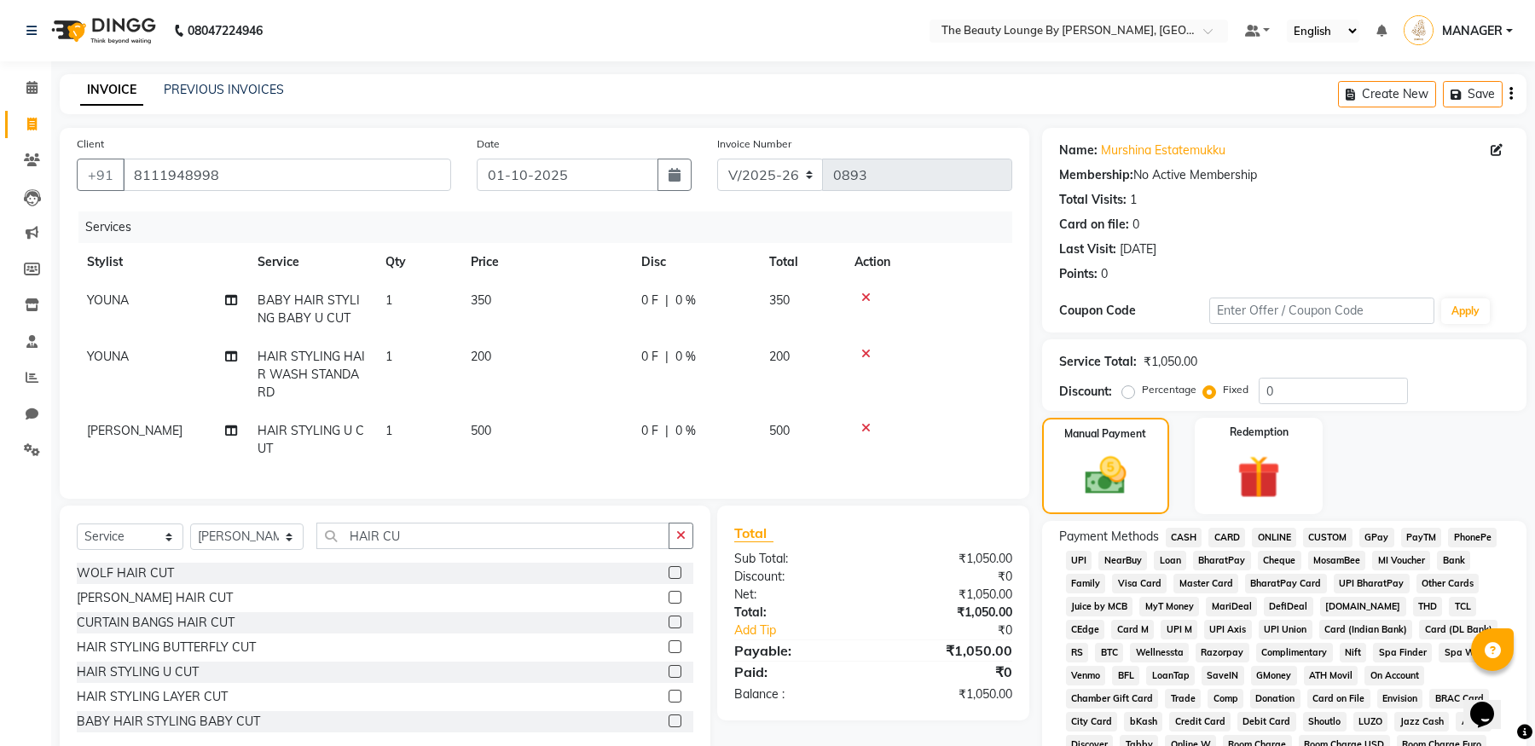
click at [1389, 535] on span "GPay" at bounding box center [1376, 538] width 35 height 20
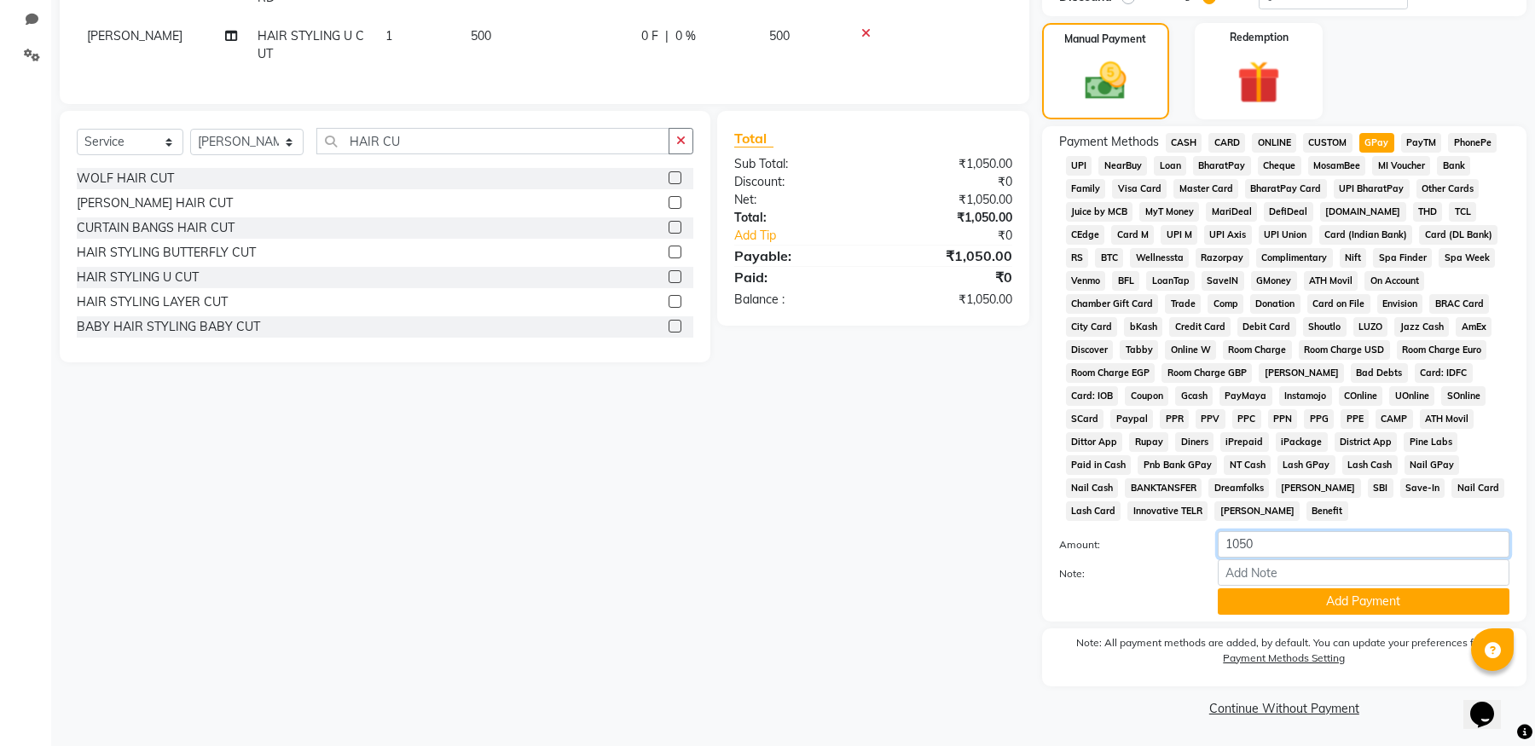
click at [1261, 547] on input "1050" at bounding box center [1364, 544] width 292 height 26
type input "1"
type input "550"
click at [1304, 601] on button "Add Payment" at bounding box center [1364, 601] width 292 height 26
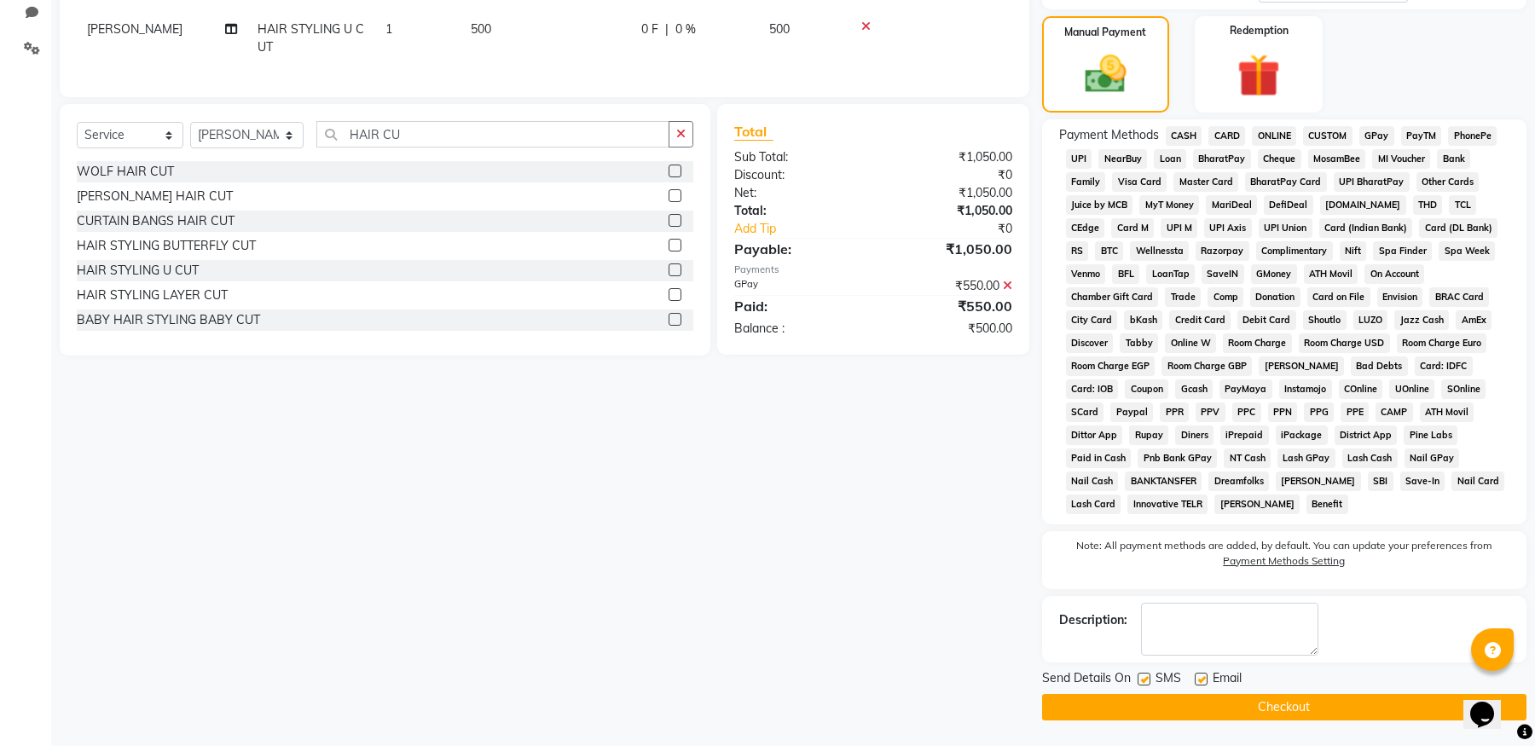
scroll to position [142, 0]
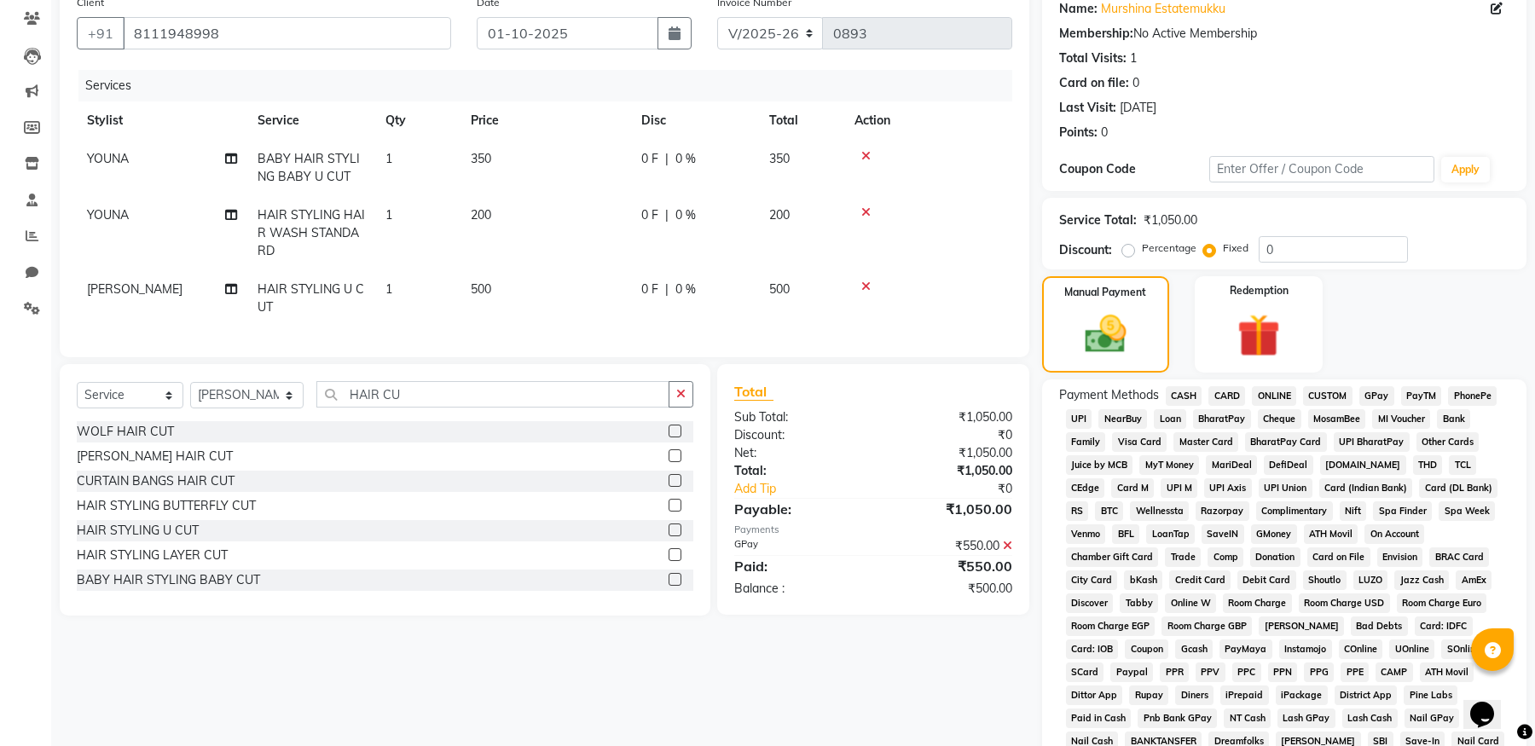
click at [1384, 390] on span "GPay" at bounding box center [1376, 396] width 35 height 20
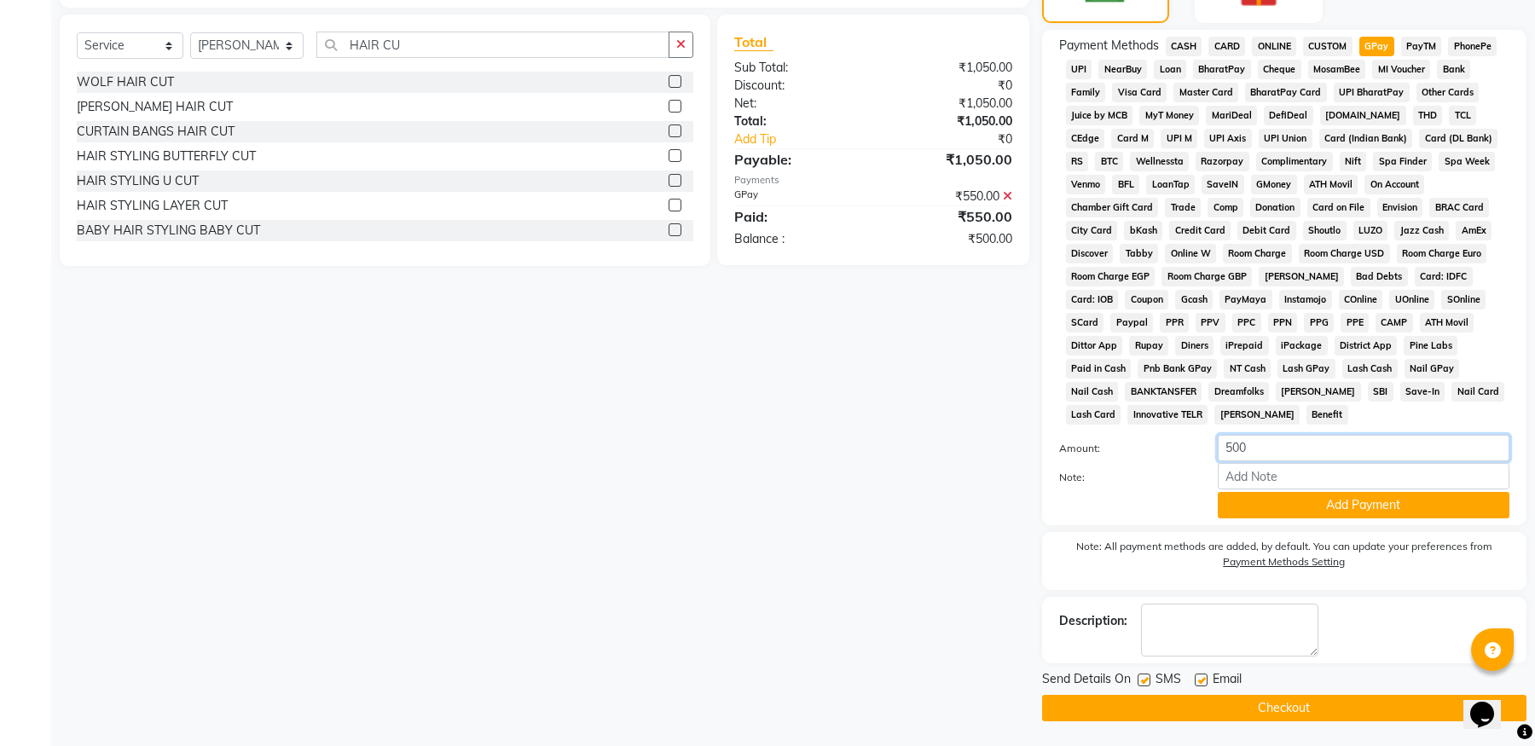
click at [1253, 448] on input "500" at bounding box center [1364, 448] width 292 height 26
type input "5"
type input "1050"
click at [1365, 499] on button "Add Payment" at bounding box center [1364, 505] width 292 height 26
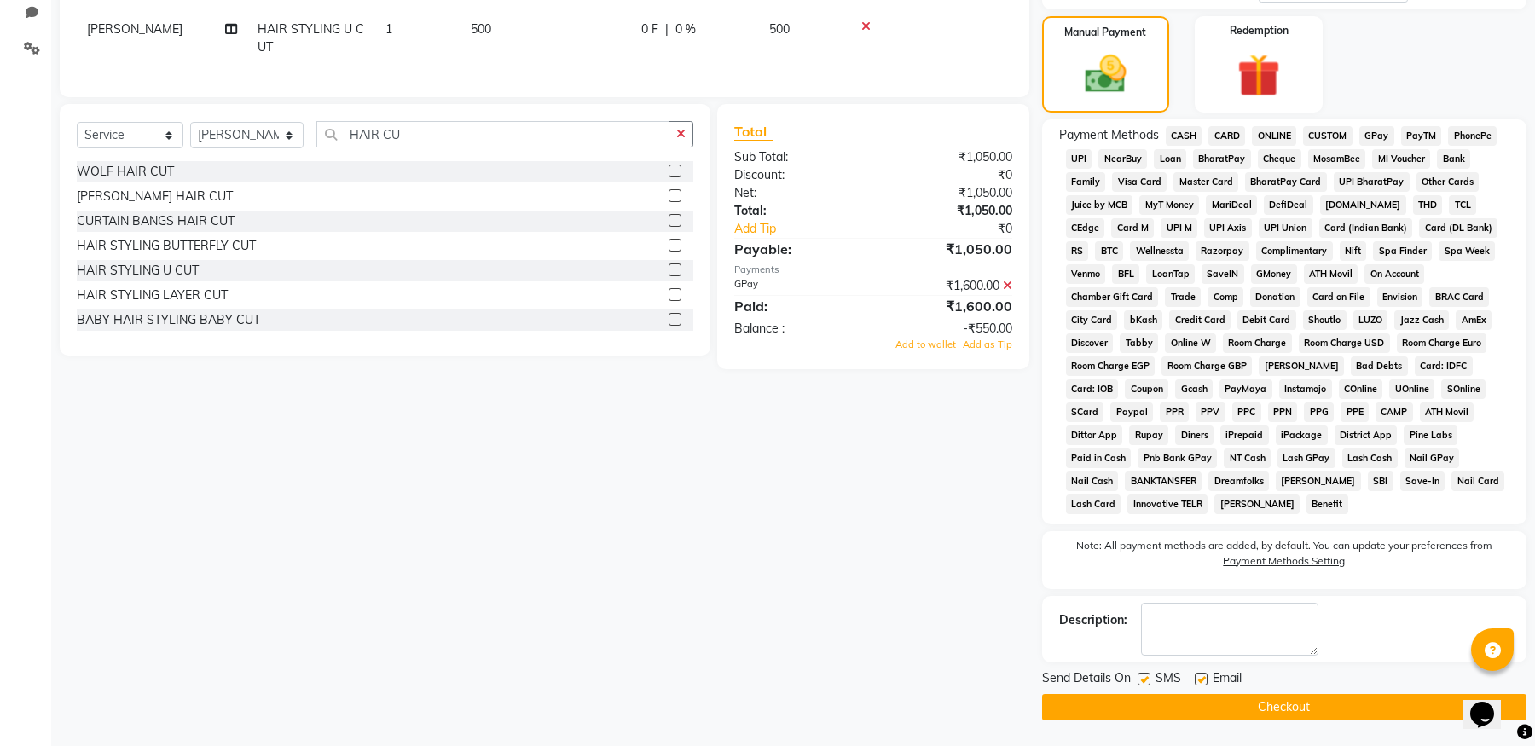
scroll to position [402, 0]
click at [1311, 703] on button "Checkout" at bounding box center [1284, 707] width 484 height 26
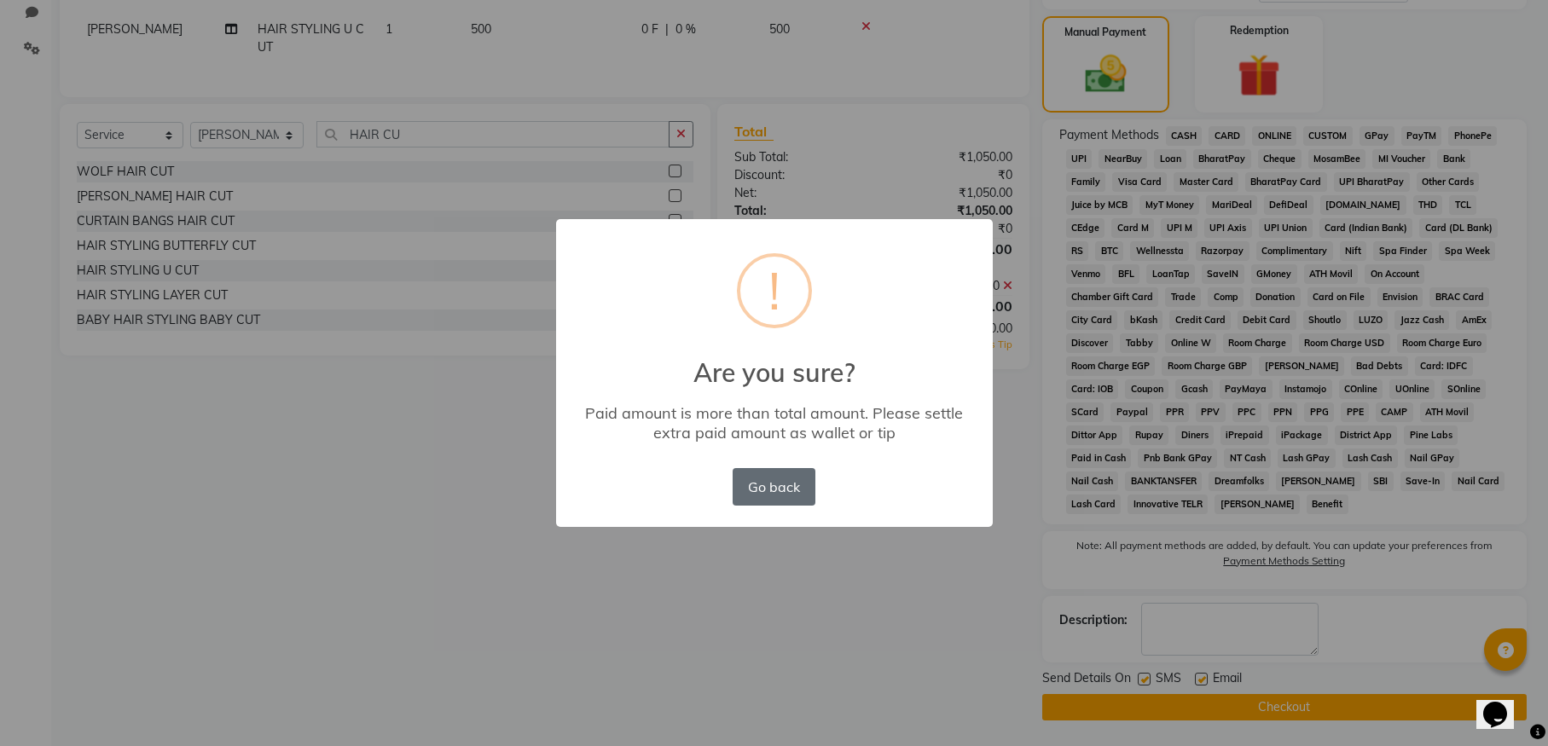
click at [781, 489] on button "Go back" at bounding box center [773, 487] width 82 height 38
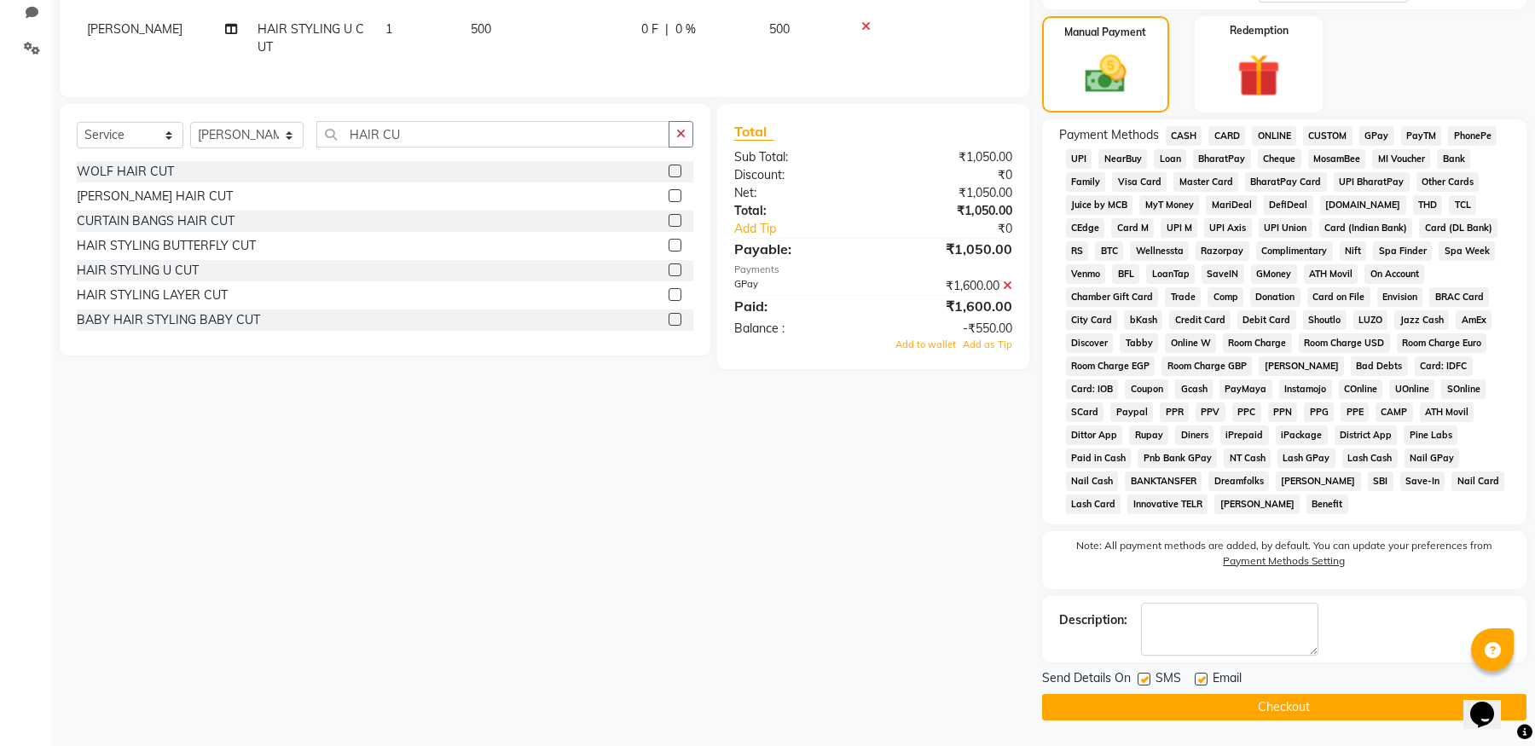
scroll to position [0, 0]
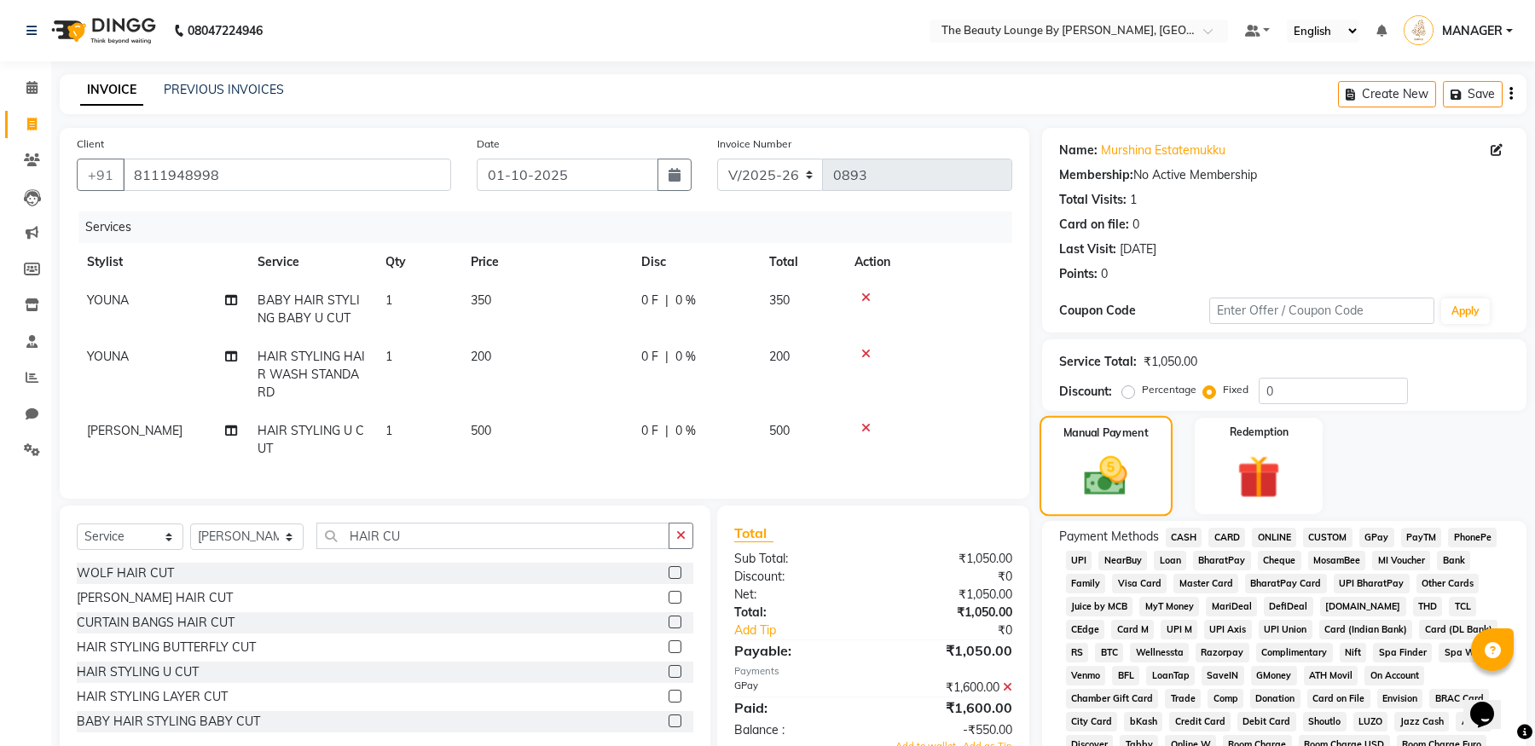
click at [1082, 443] on div "Manual Payment" at bounding box center [1105, 466] width 133 height 100
click at [1384, 535] on span "GPay" at bounding box center [1376, 538] width 35 height 20
click at [352, 176] on input "8111948998" at bounding box center [287, 175] width 328 height 32
type input "811194899"
radio input "true"
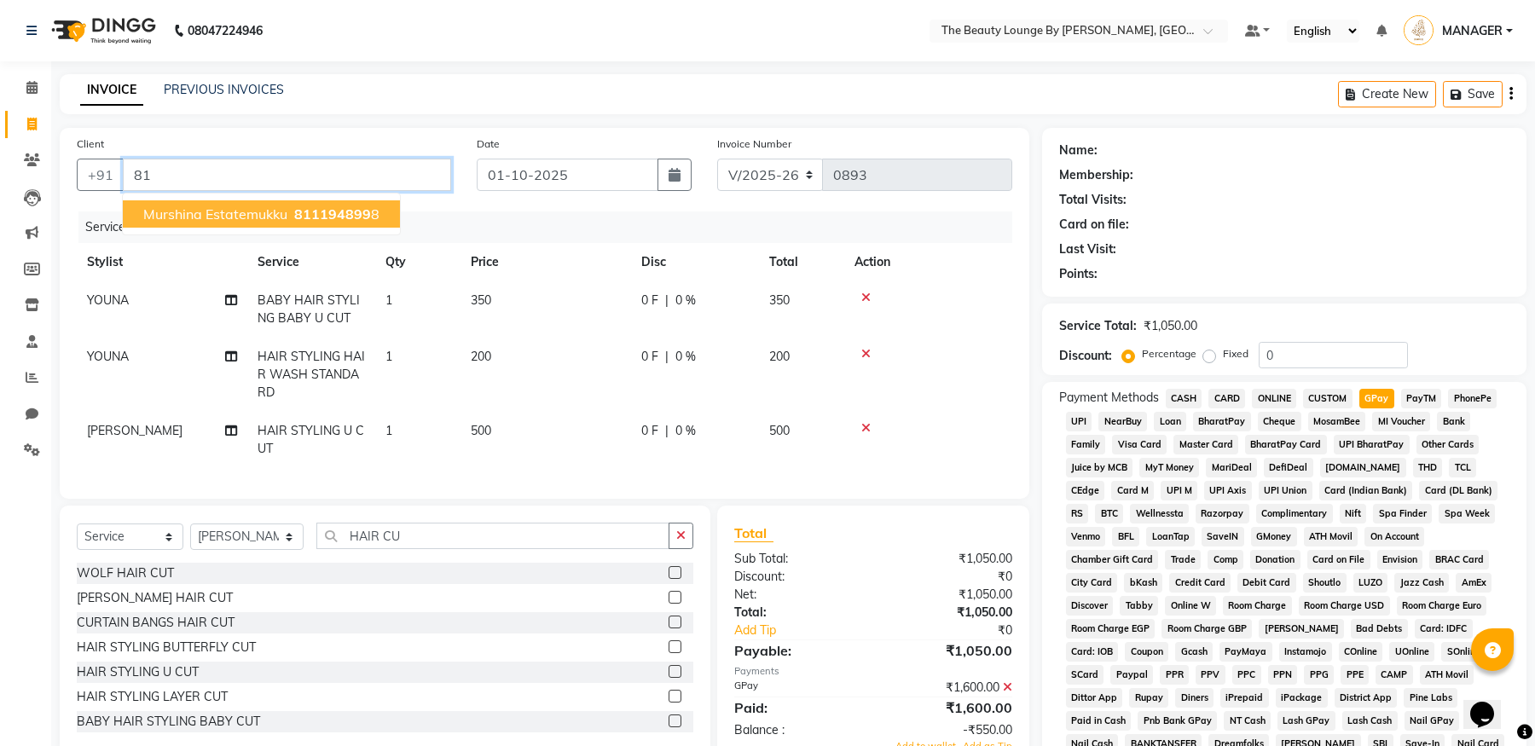
type input "8"
click at [196, 215] on span "Murshina Estatemukku" at bounding box center [215, 213] width 144 height 17
type input "8111948998"
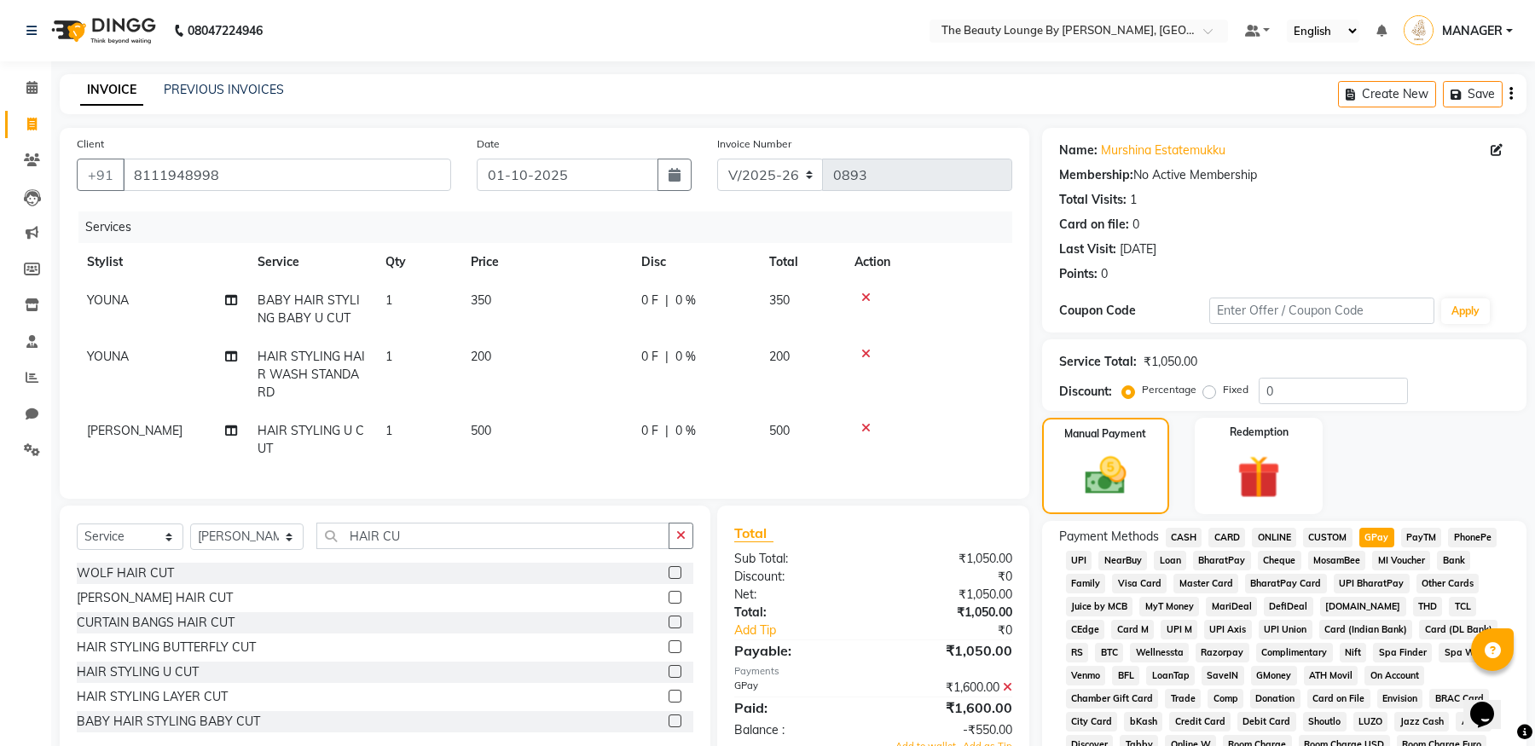
click at [1223, 390] on label "Fixed" at bounding box center [1236, 389] width 26 height 15
click at [1206, 390] on input "Fixed" at bounding box center [1212, 390] width 12 height 12
radio input "true"
click at [1131, 463] on img at bounding box center [1105, 475] width 70 height 49
click at [1387, 533] on span "GPay" at bounding box center [1376, 538] width 35 height 20
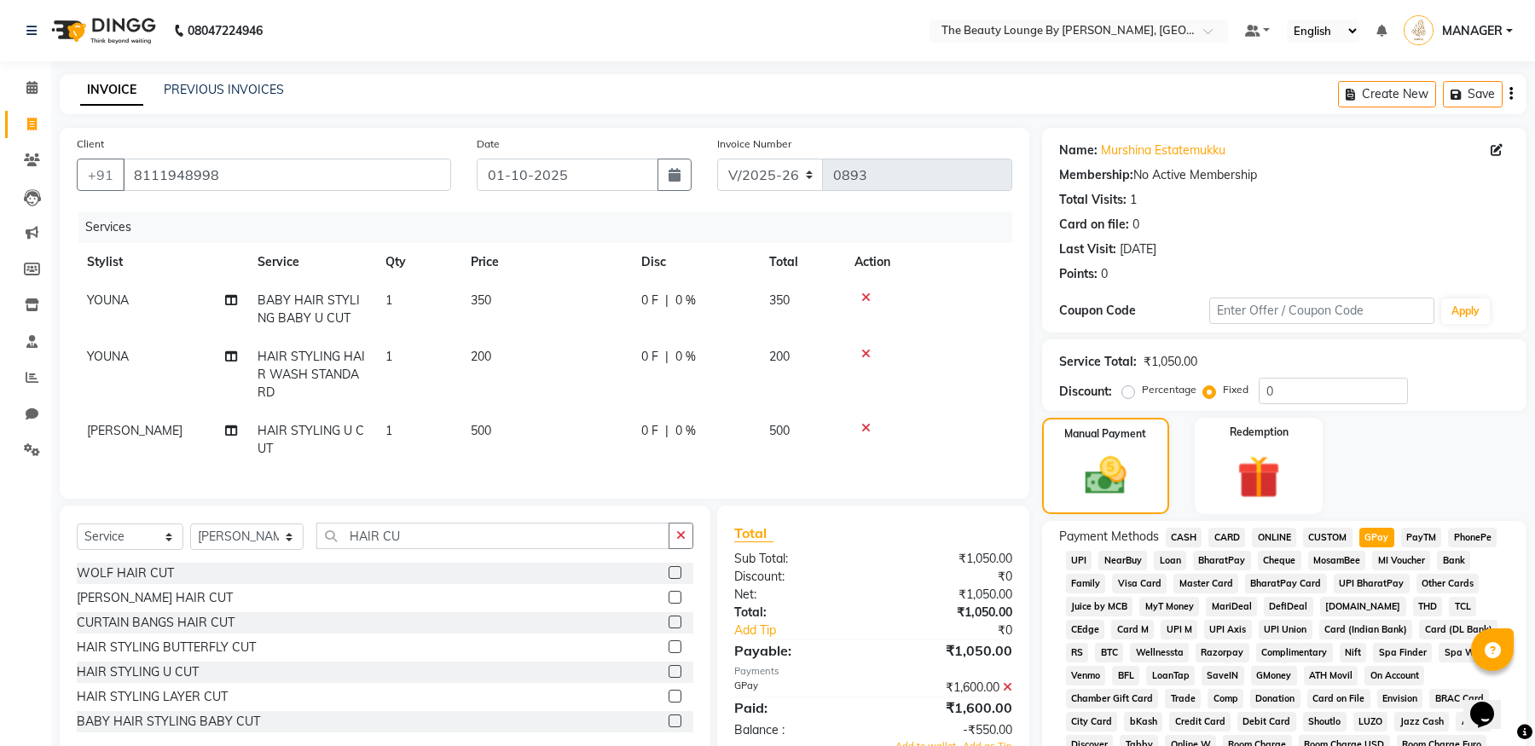
scroll to position [491, 0]
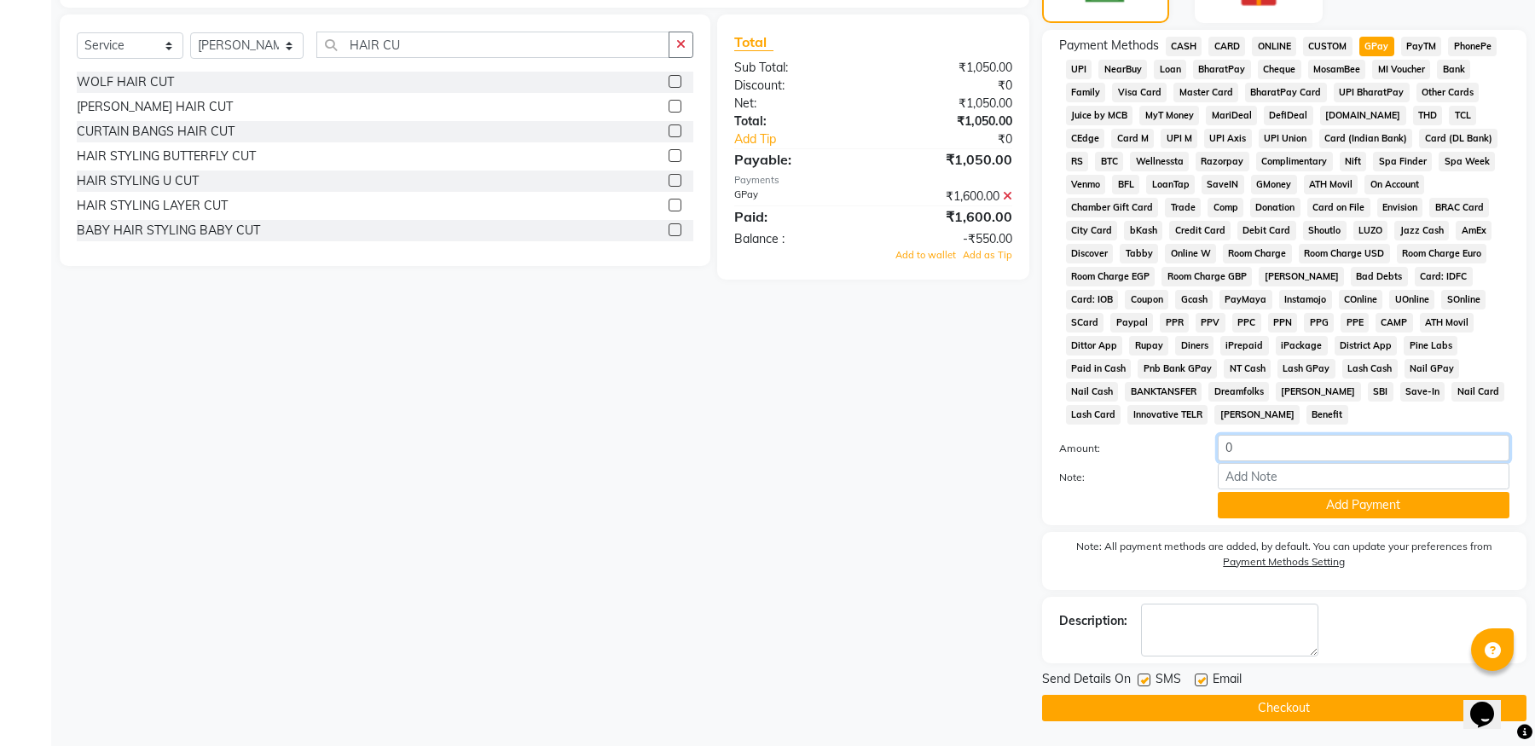
click at [1237, 444] on input "0" at bounding box center [1364, 448] width 292 height 26
click at [1234, 447] on input "01050" at bounding box center [1364, 448] width 292 height 26
click at [1303, 708] on button "Checkout" at bounding box center [1284, 708] width 484 height 26
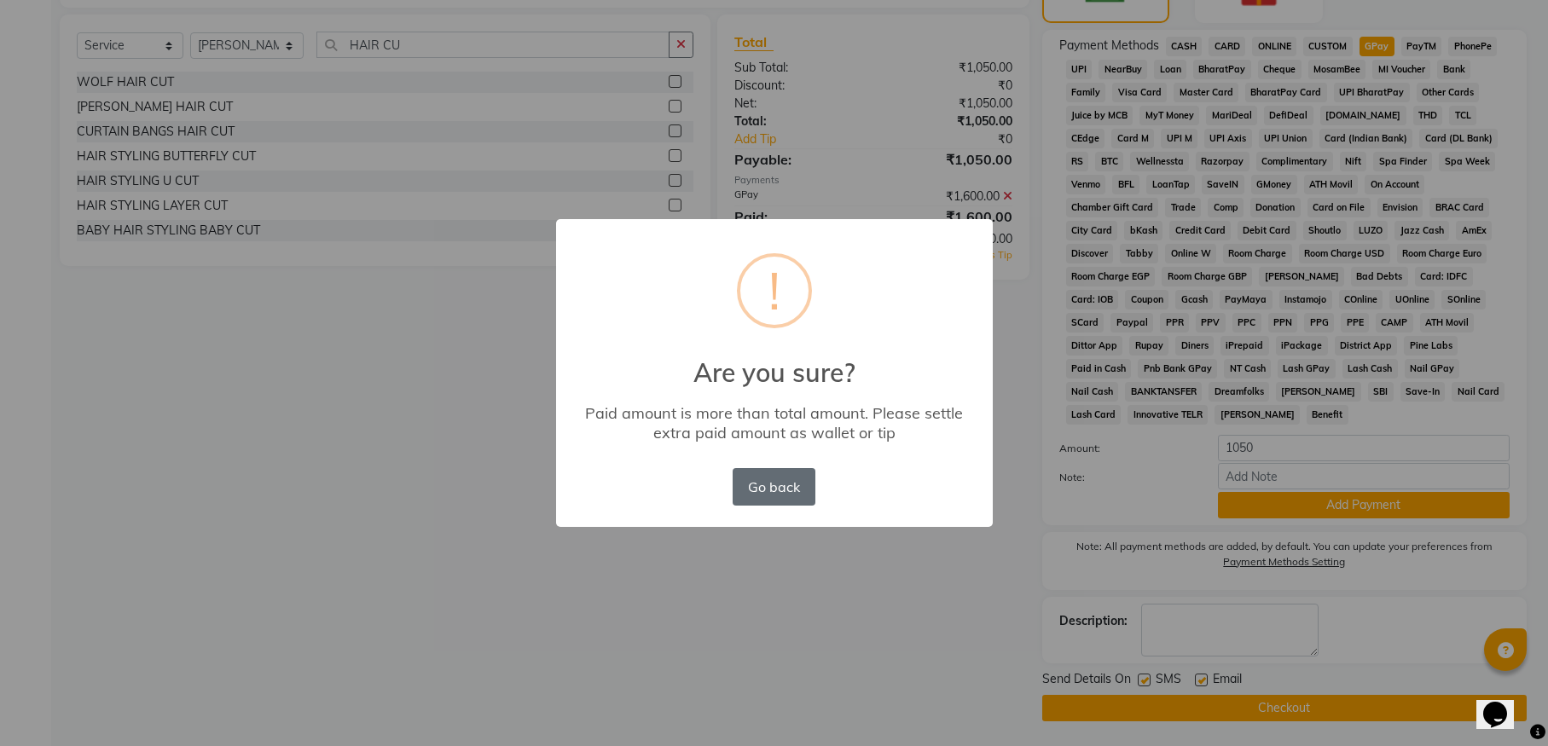
click at [778, 487] on button "Go back" at bounding box center [773, 487] width 82 height 38
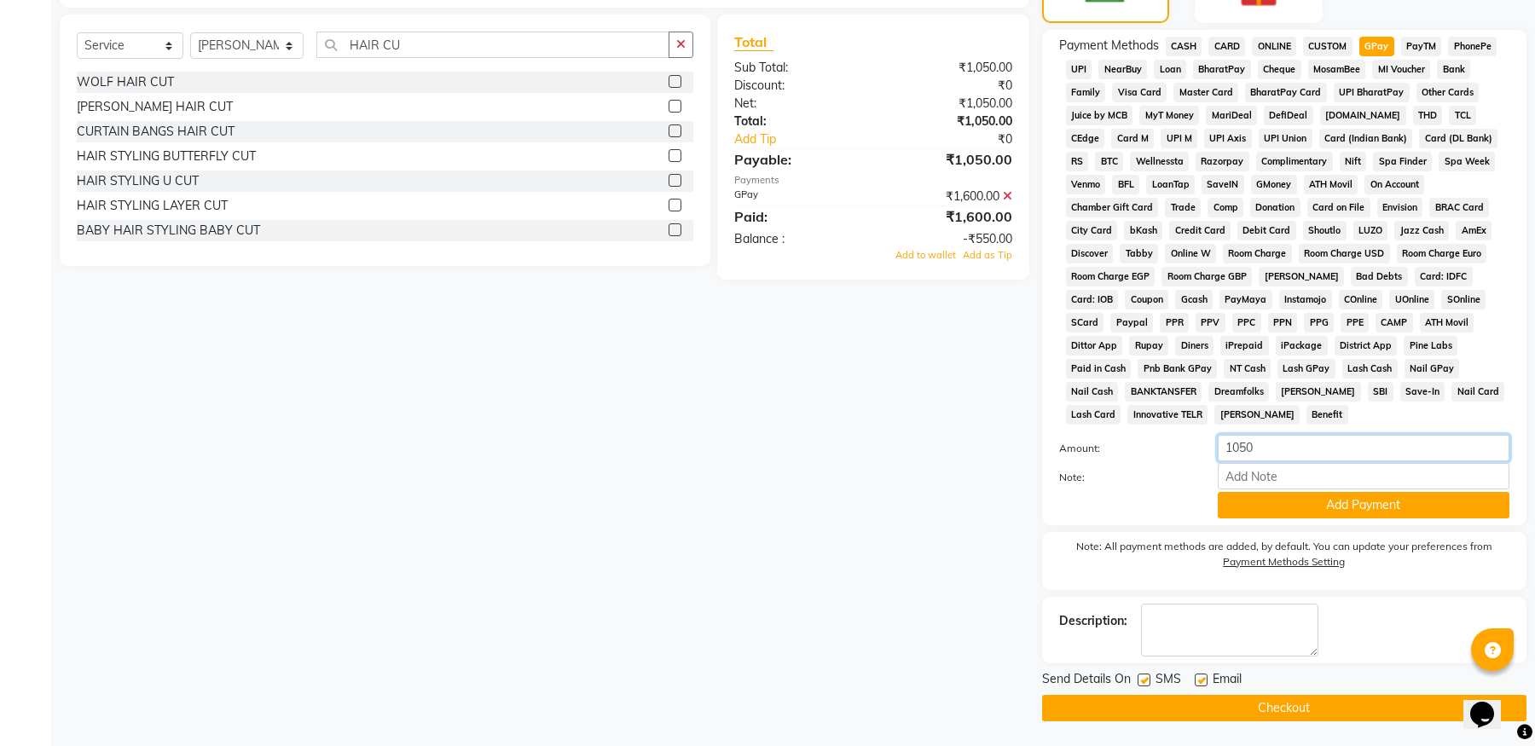
click at [1256, 446] on input "1050" at bounding box center [1364, 448] width 292 height 26
type input "1"
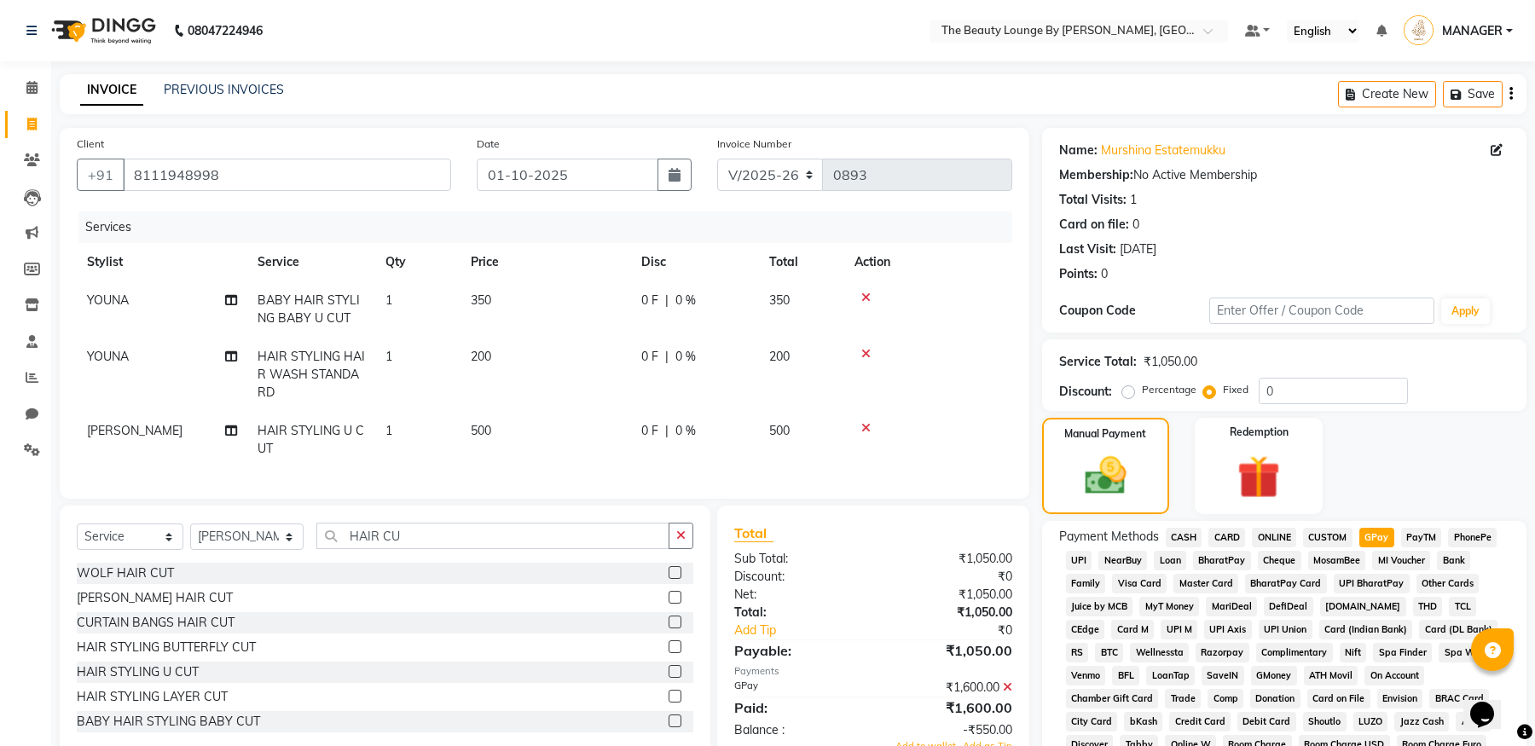
click at [867, 428] on icon at bounding box center [865, 428] width 9 height 12
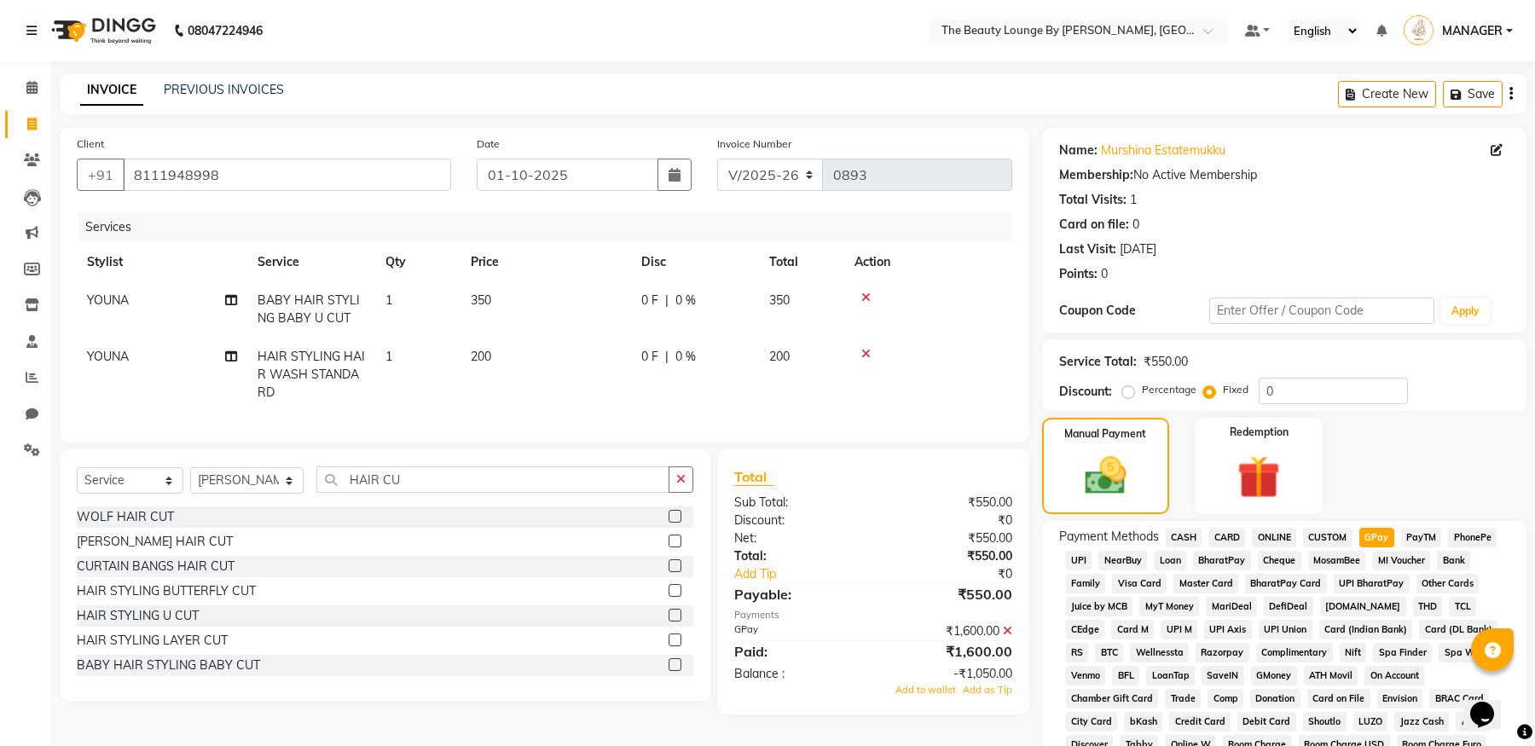
click at [865, 352] on icon at bounding box center [865, 354] width 9 height 12
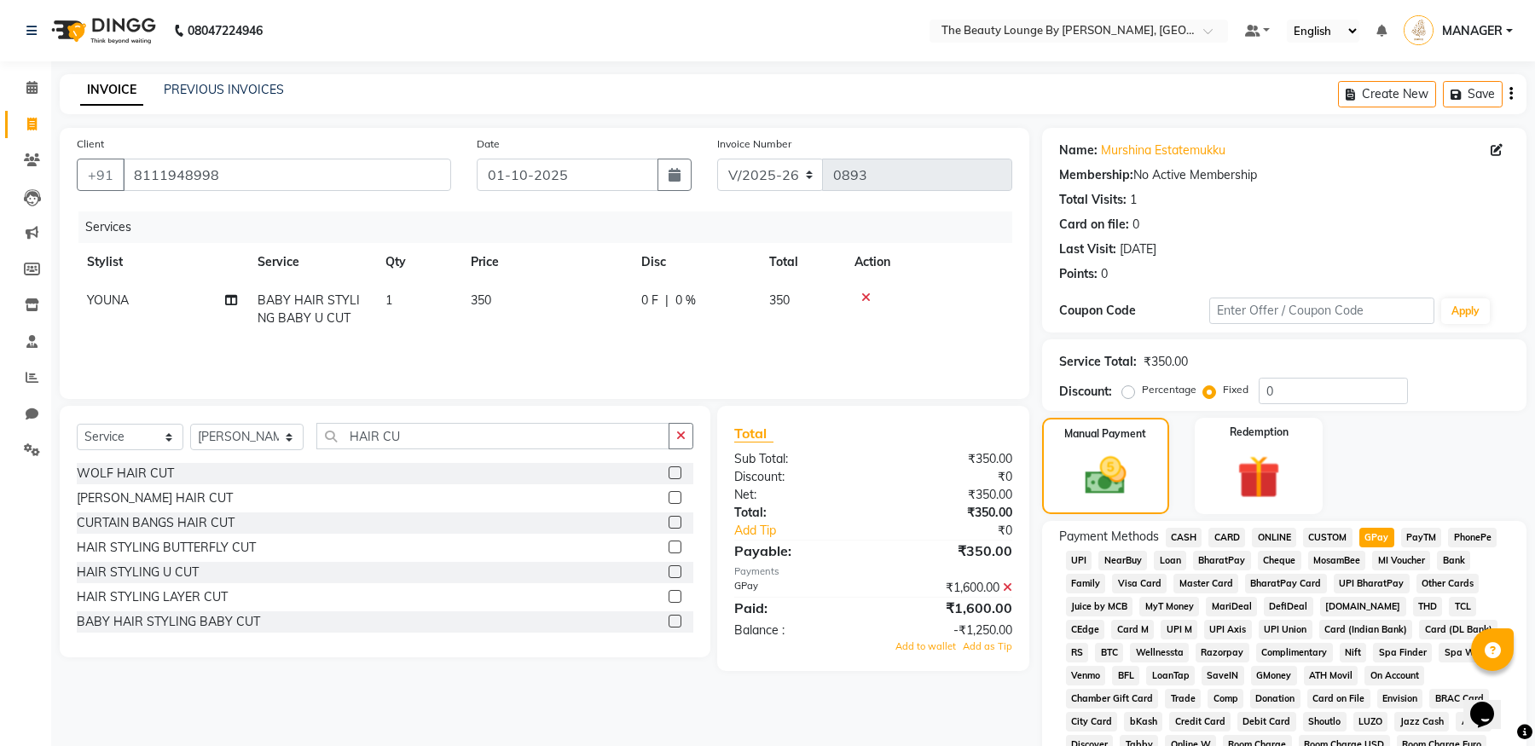
click at [865, 287] on td at bounding box center [928, 309] width 168 height 56
click at [864, 300] on icon at bounding box center [865, 298] width 9 height 12
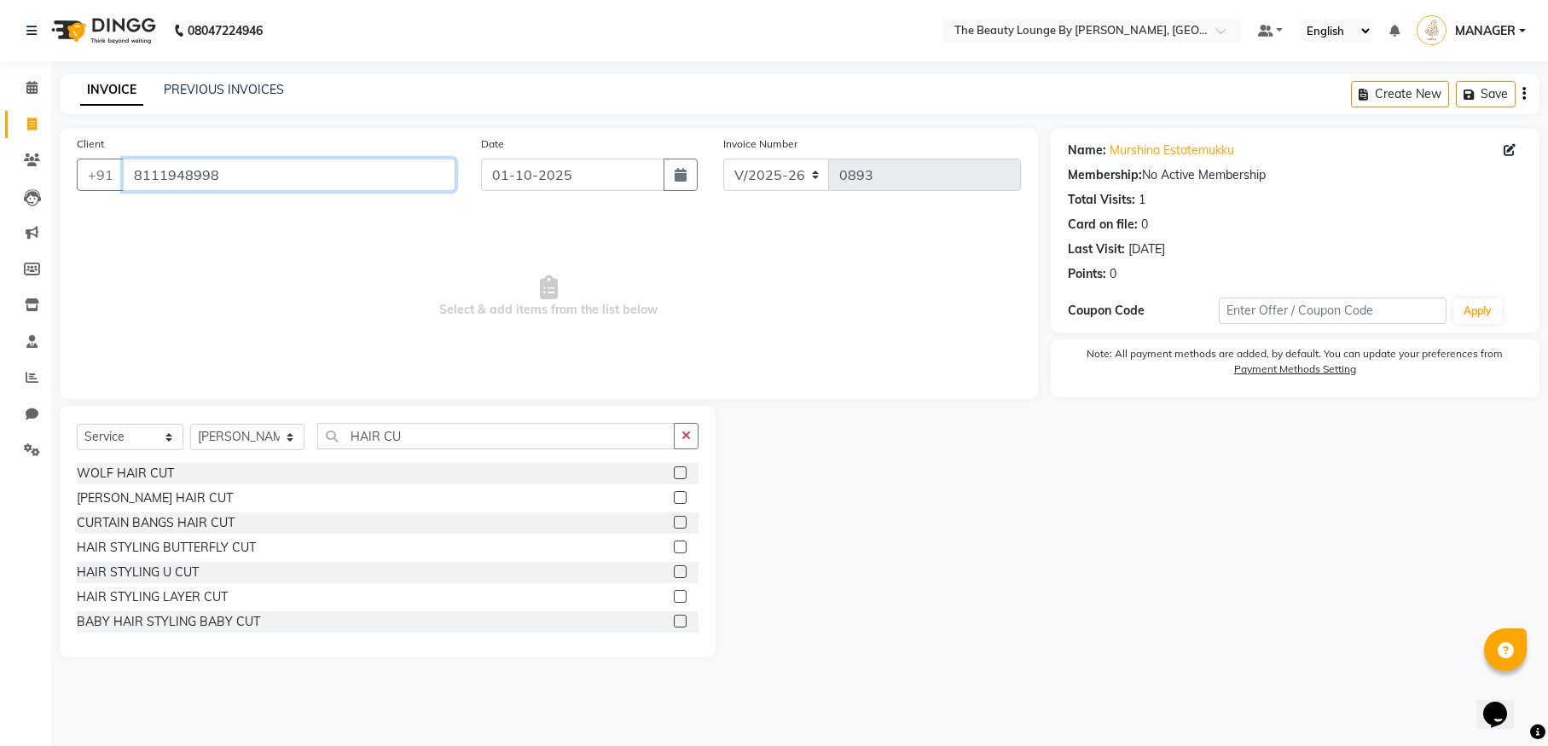
click at [220, 176] on input "8111948998" at bounding box center [289, 175] width 333 height 32
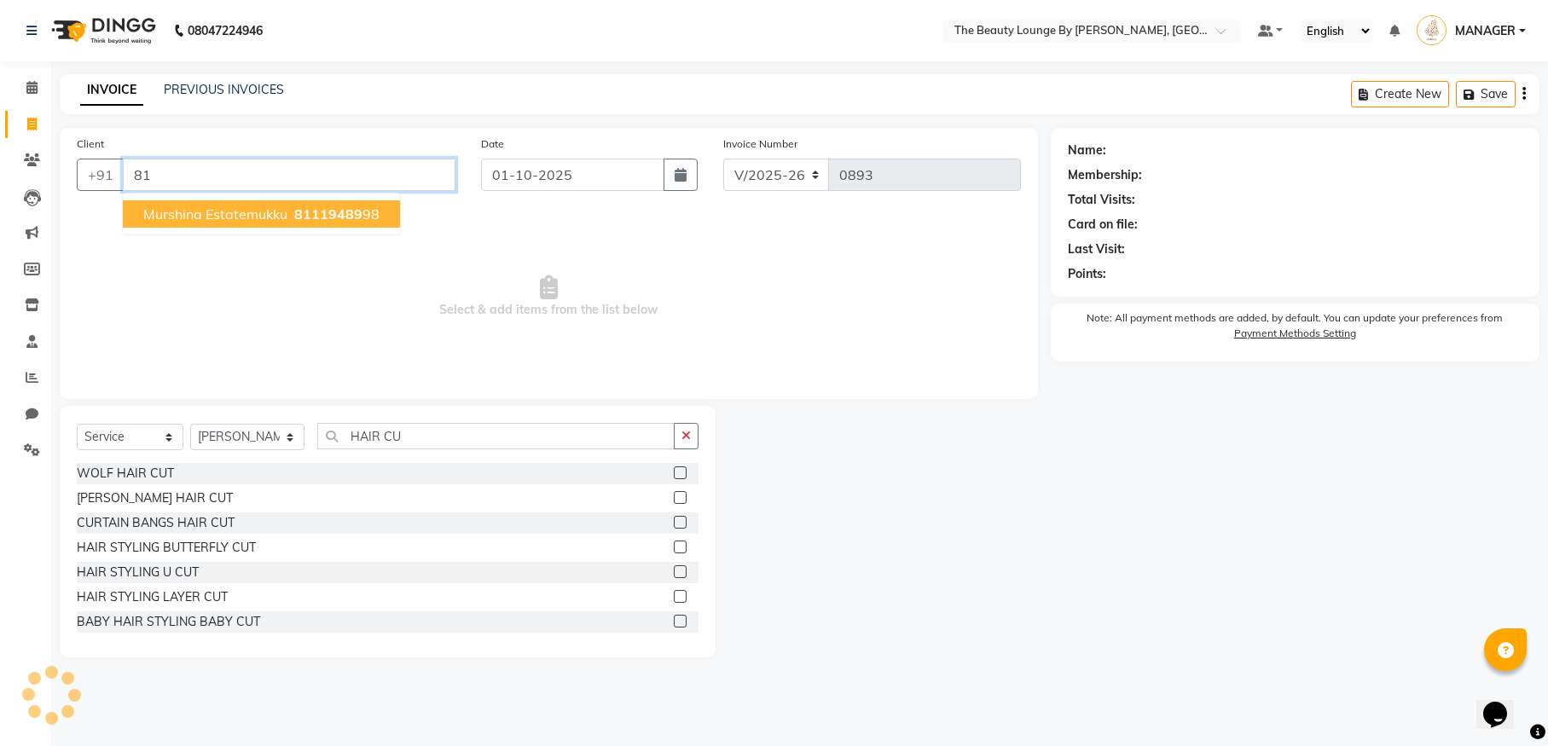
type input "8"
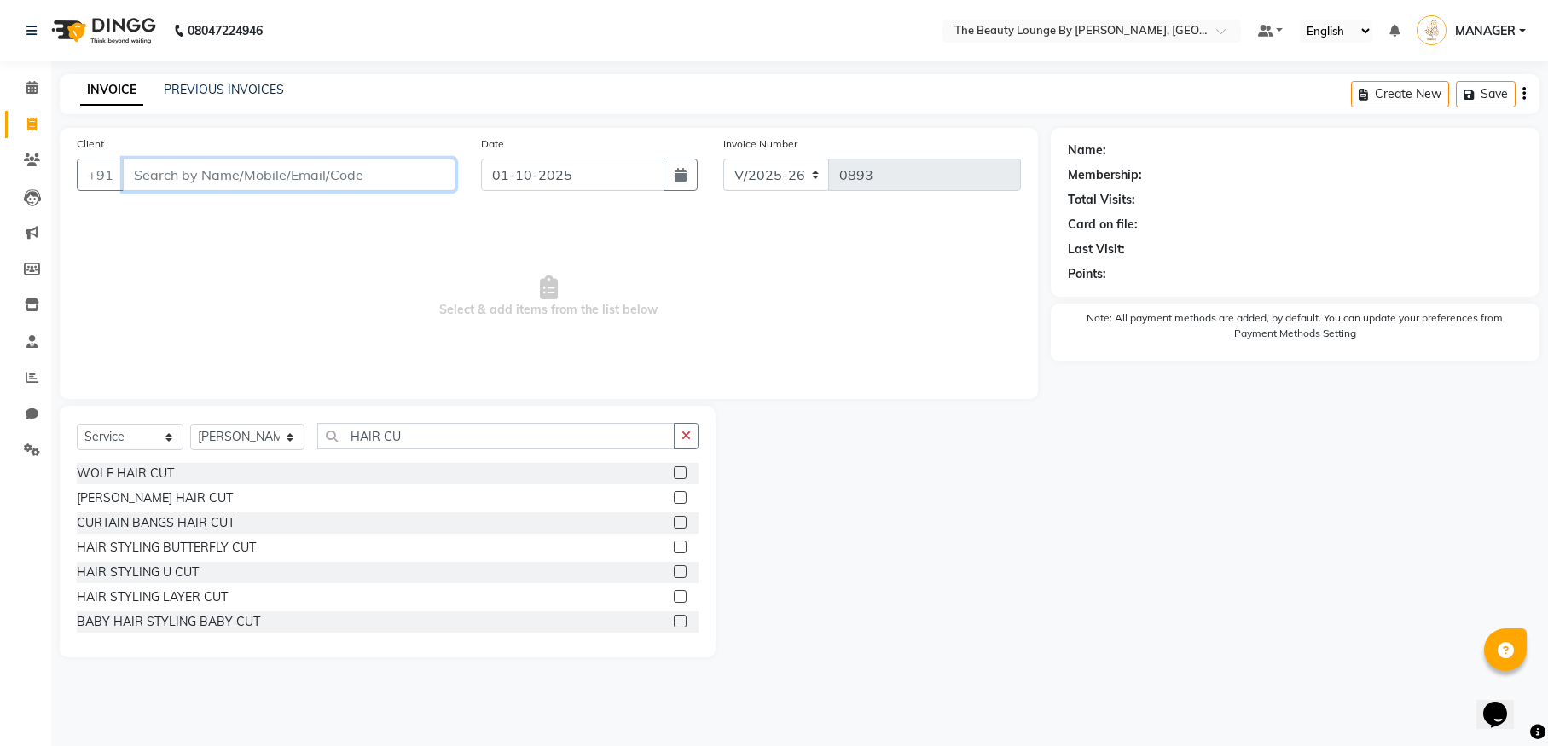
drag, startPoint x: 691, startPoint y: 437, endPoint x: 667, endPoint y: 443, distance: 25.4
click at [691, 437] on button "button" at bounding box center [686, 436] width 25 height 26
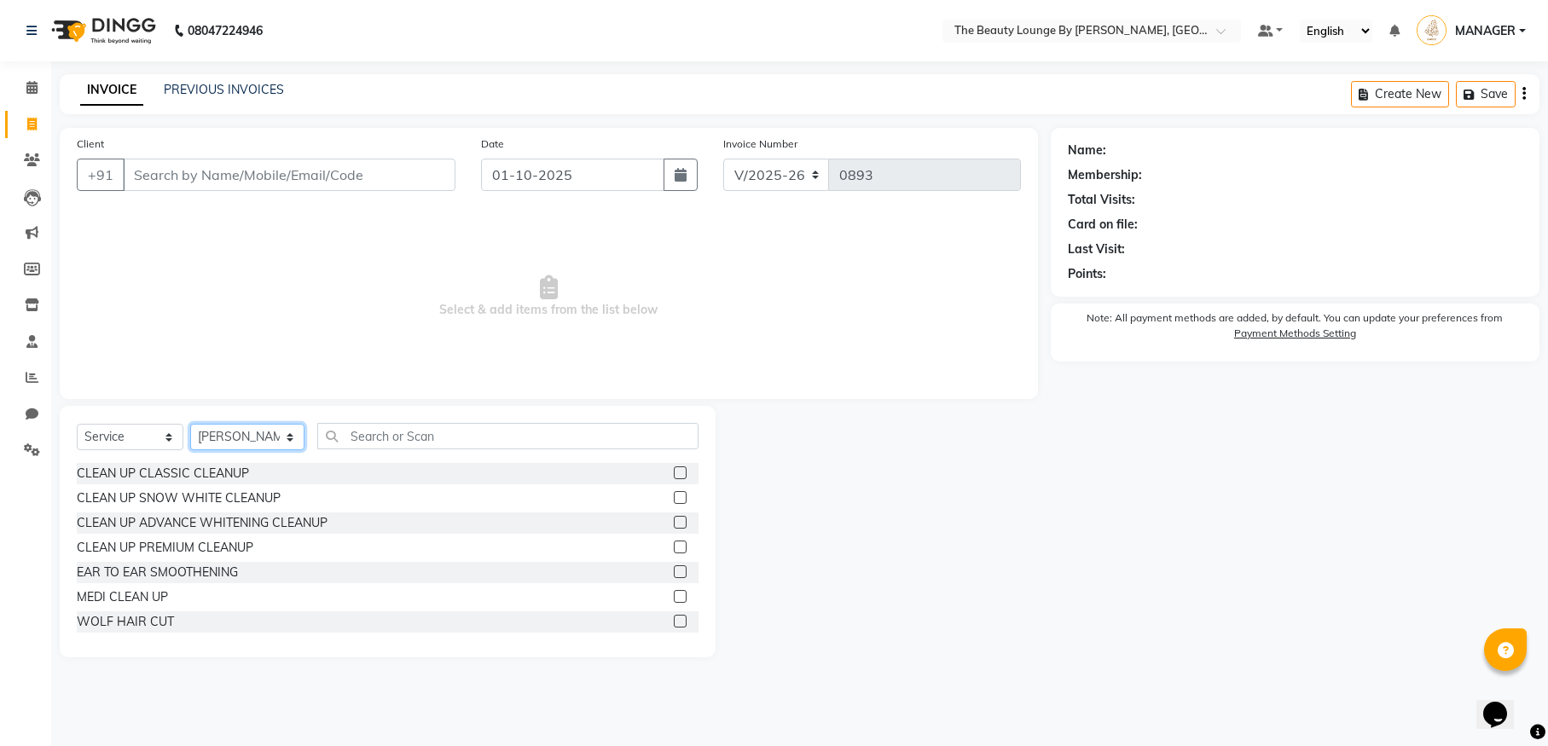
select select
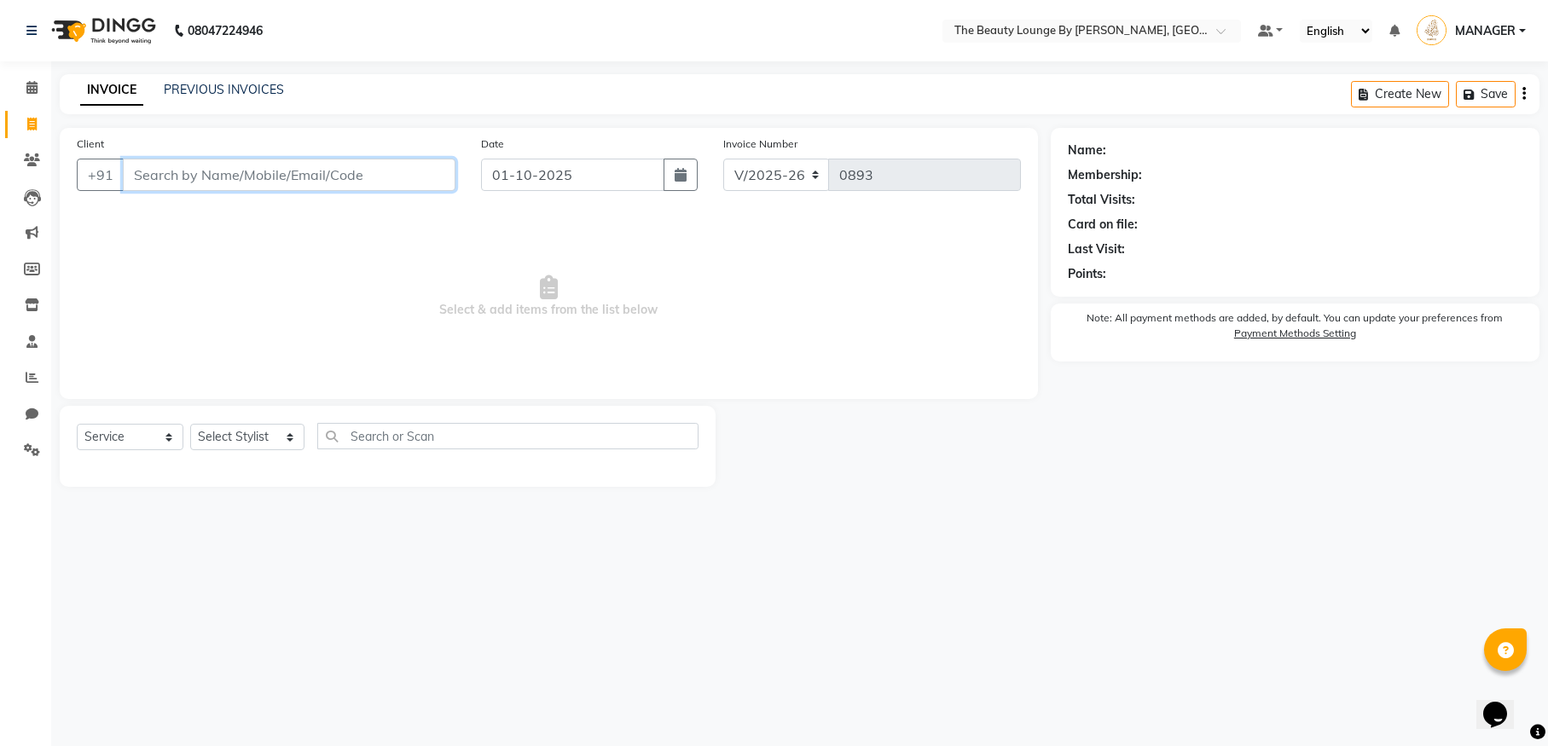
drag, startPoint x: 150, startPoint y: 169, endPoint x: 154, endPoint y: 178, distance: 10.3
click at [151, 171] on input "Client" at bounding box center [289, 175] width 333 height 32
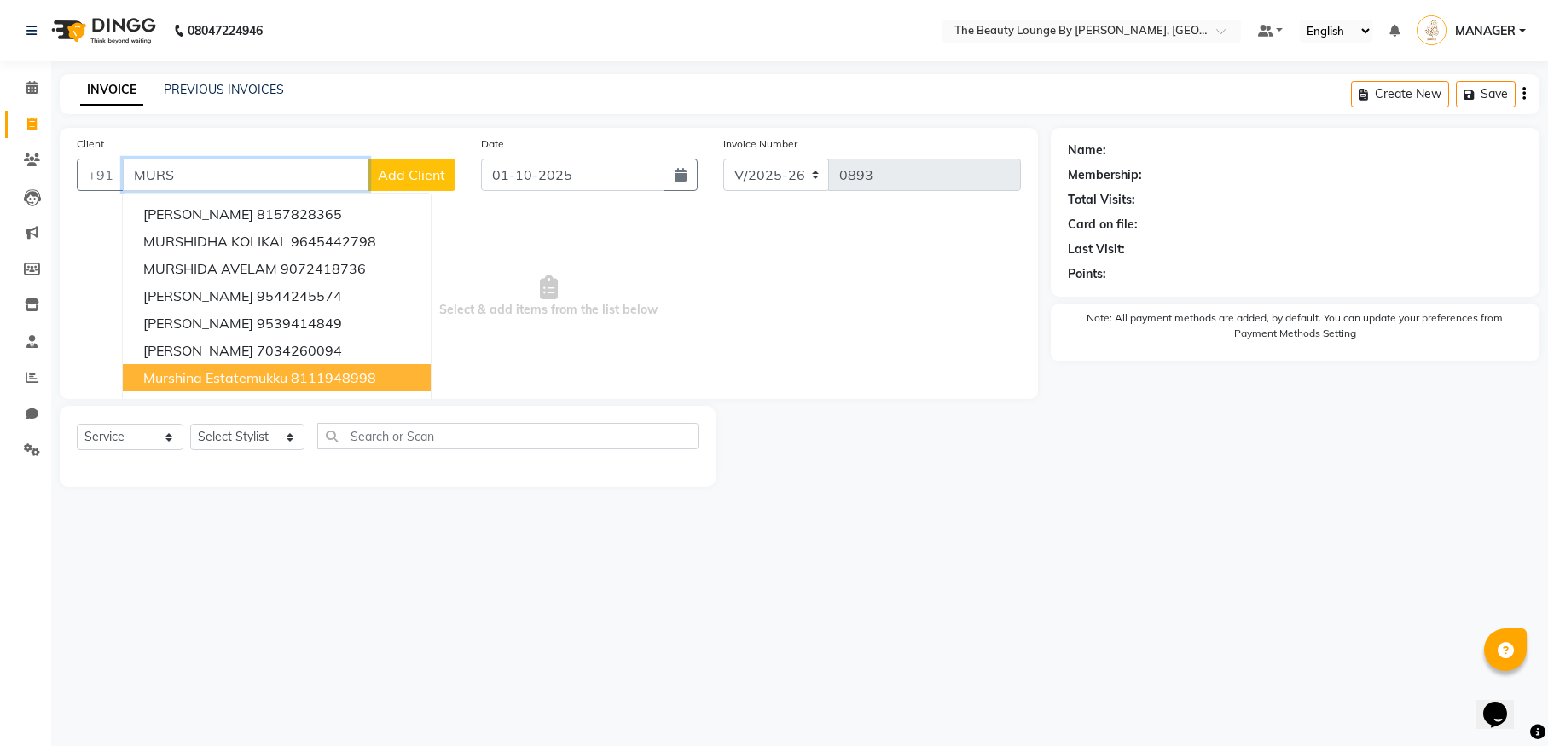
click at [250, 374] on span "Murshina Estatemukku" at bounding box center [215, 377] width 144 height 17
type input "8111948998"
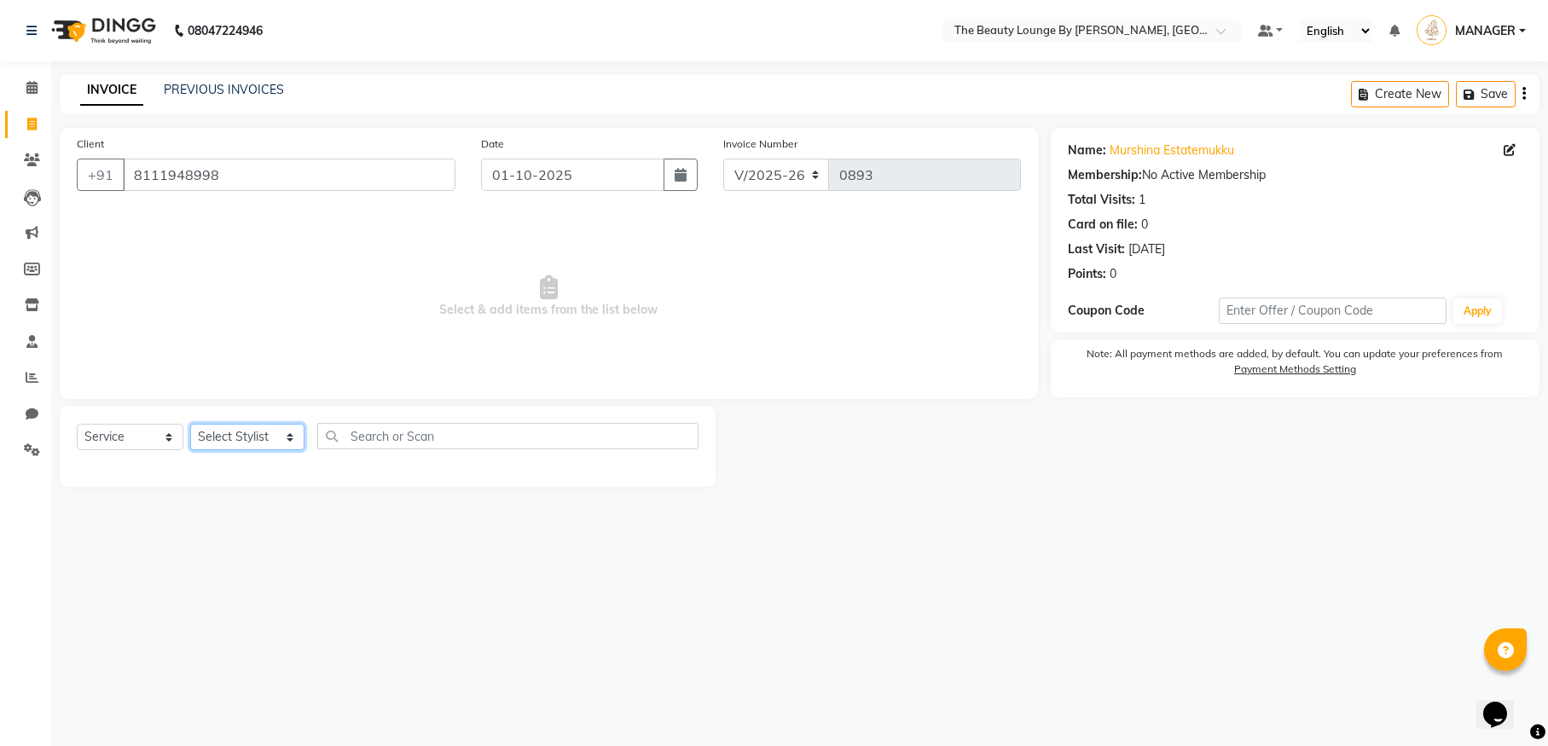
select select "92146"
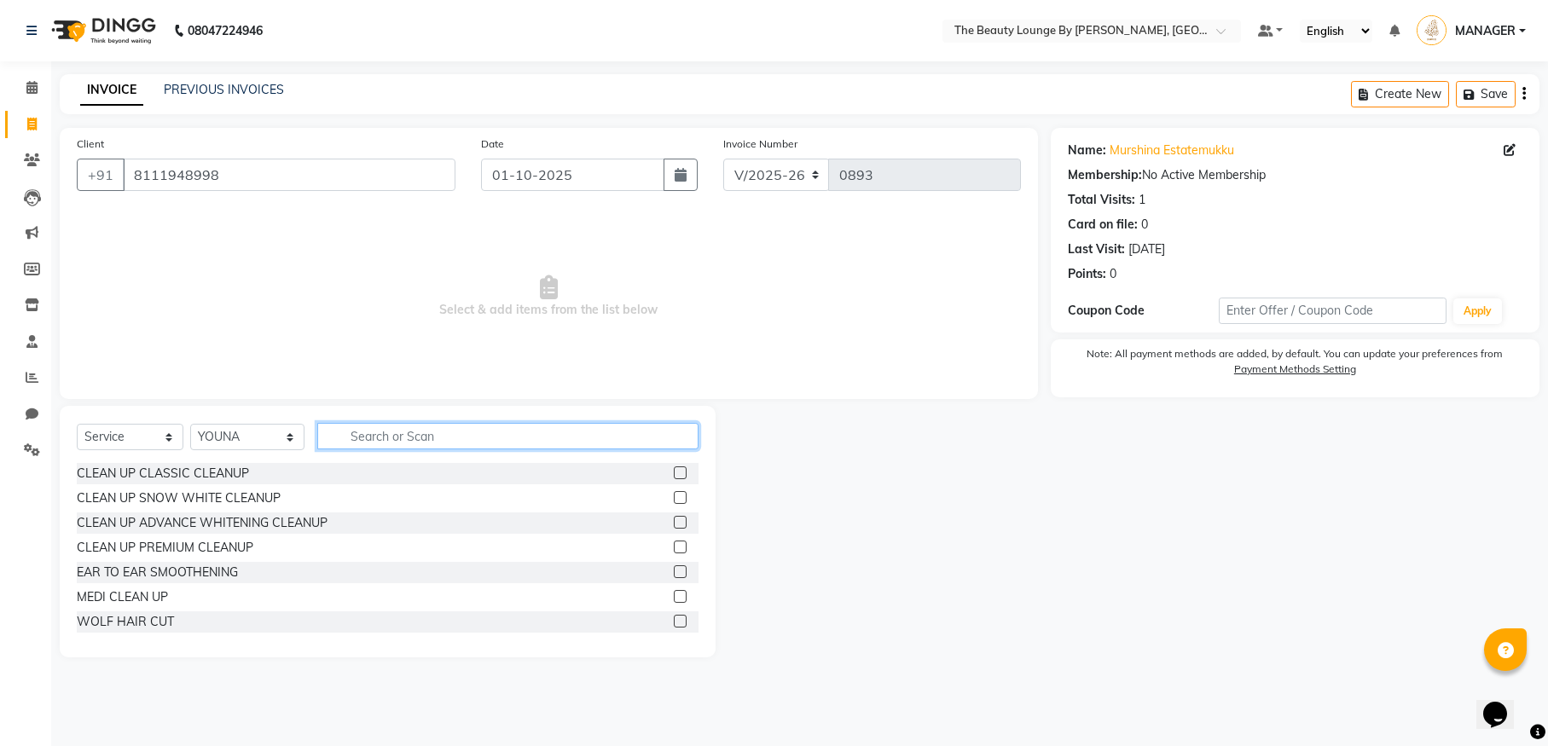
click at [401, 427] on input "text" at bounding box center [507, 436] width 381 height 26
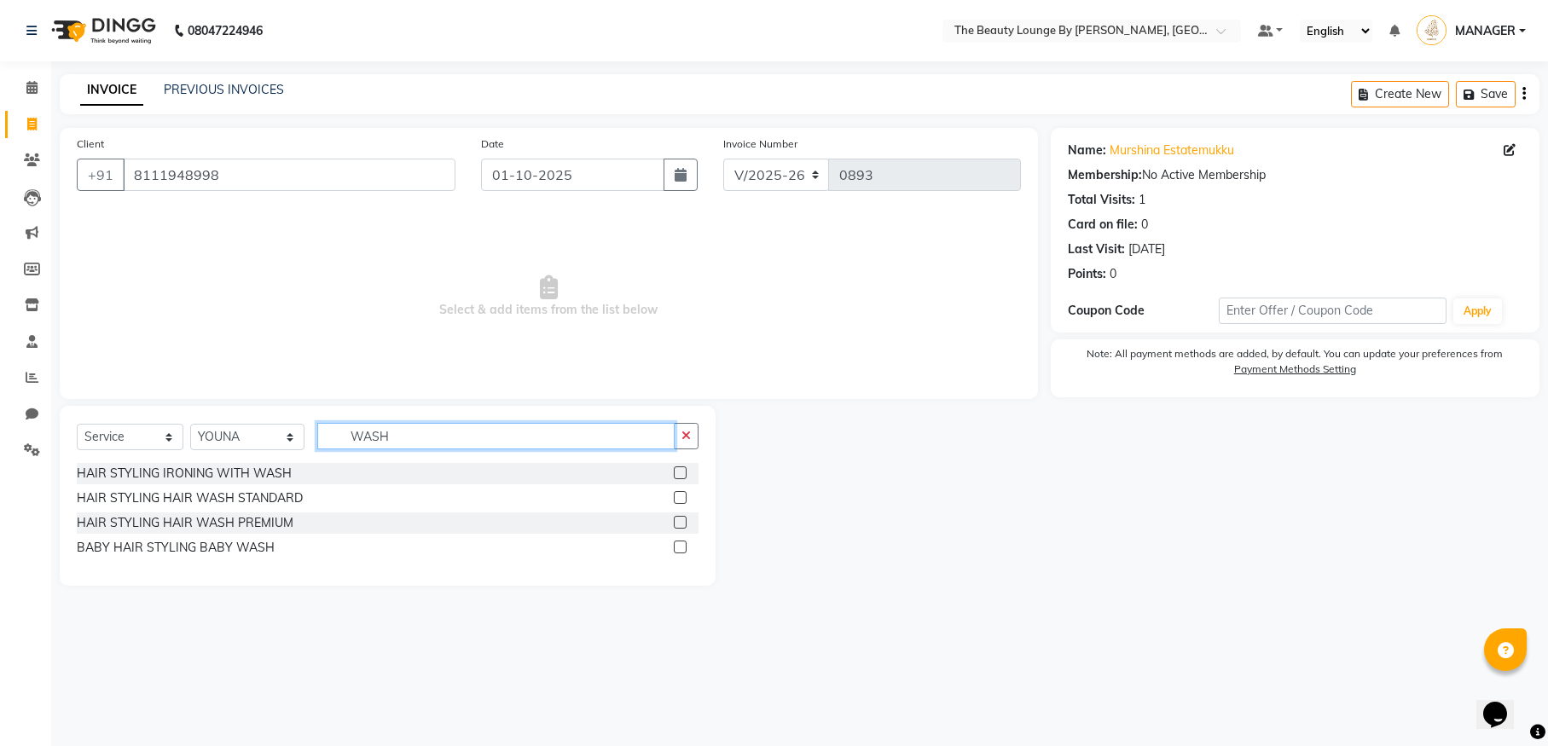
type input "WASH"
click at [698, 505] on div at bounding box center [686, 498] width 25 height 21
click at [680, 495] on label at bounding box center [680, 497] width 13 height 13
click at [680, 495] on input "checkbox" at bounding box center [679, 498] width 11 height 11
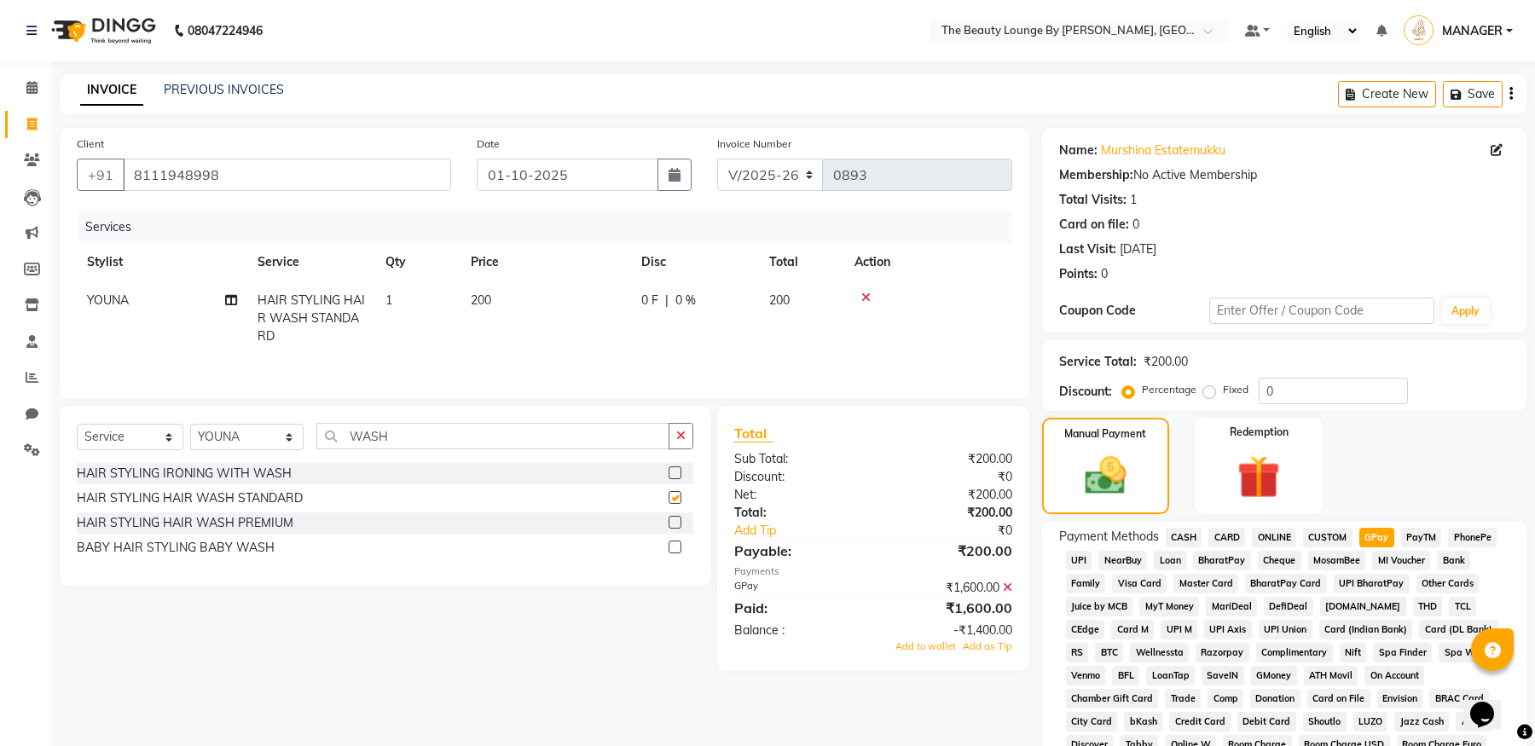
checkbox input "false"
click at [392, 445] on input "WASH" at bounding box center [492, 436] width 352 height 26
type input "W"
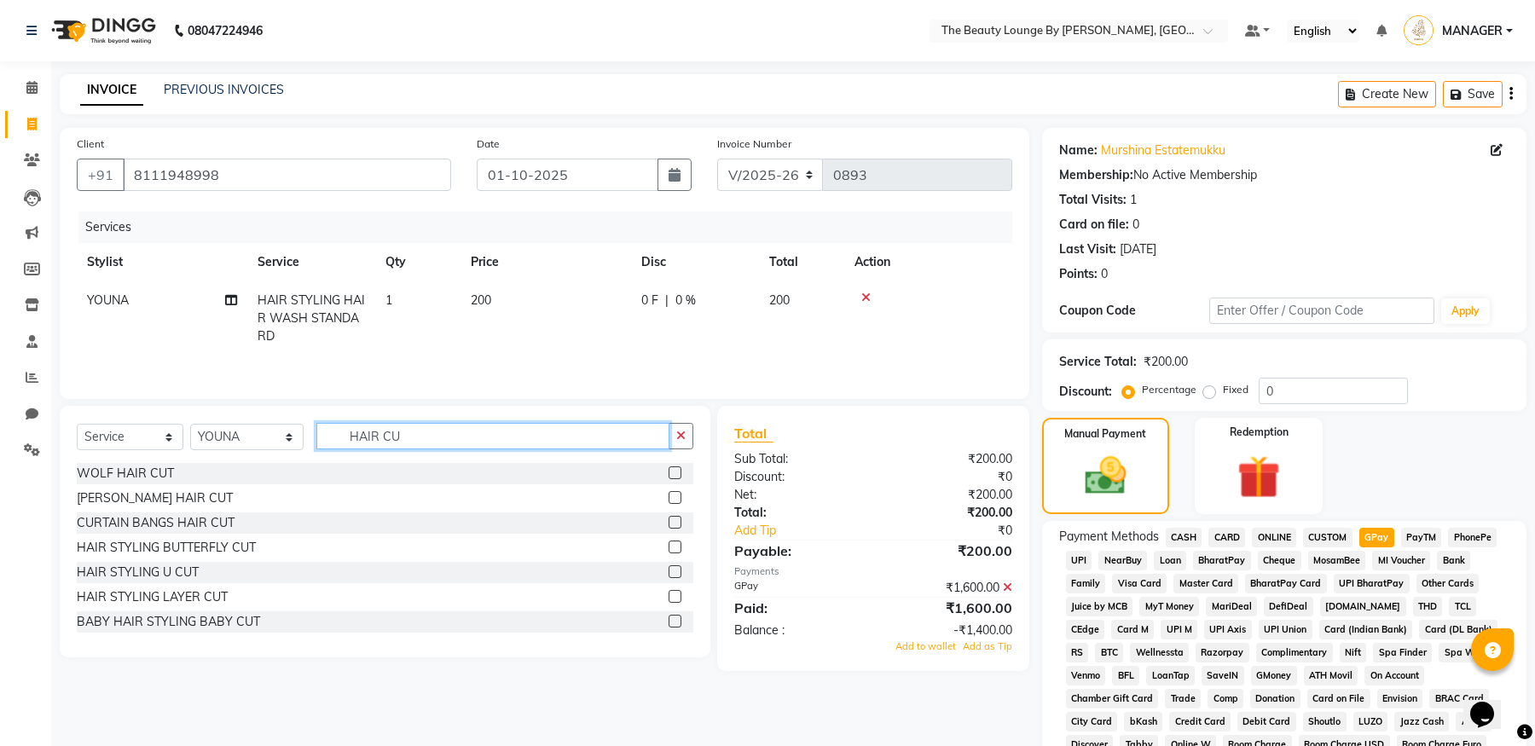
type input "HAIR CU"
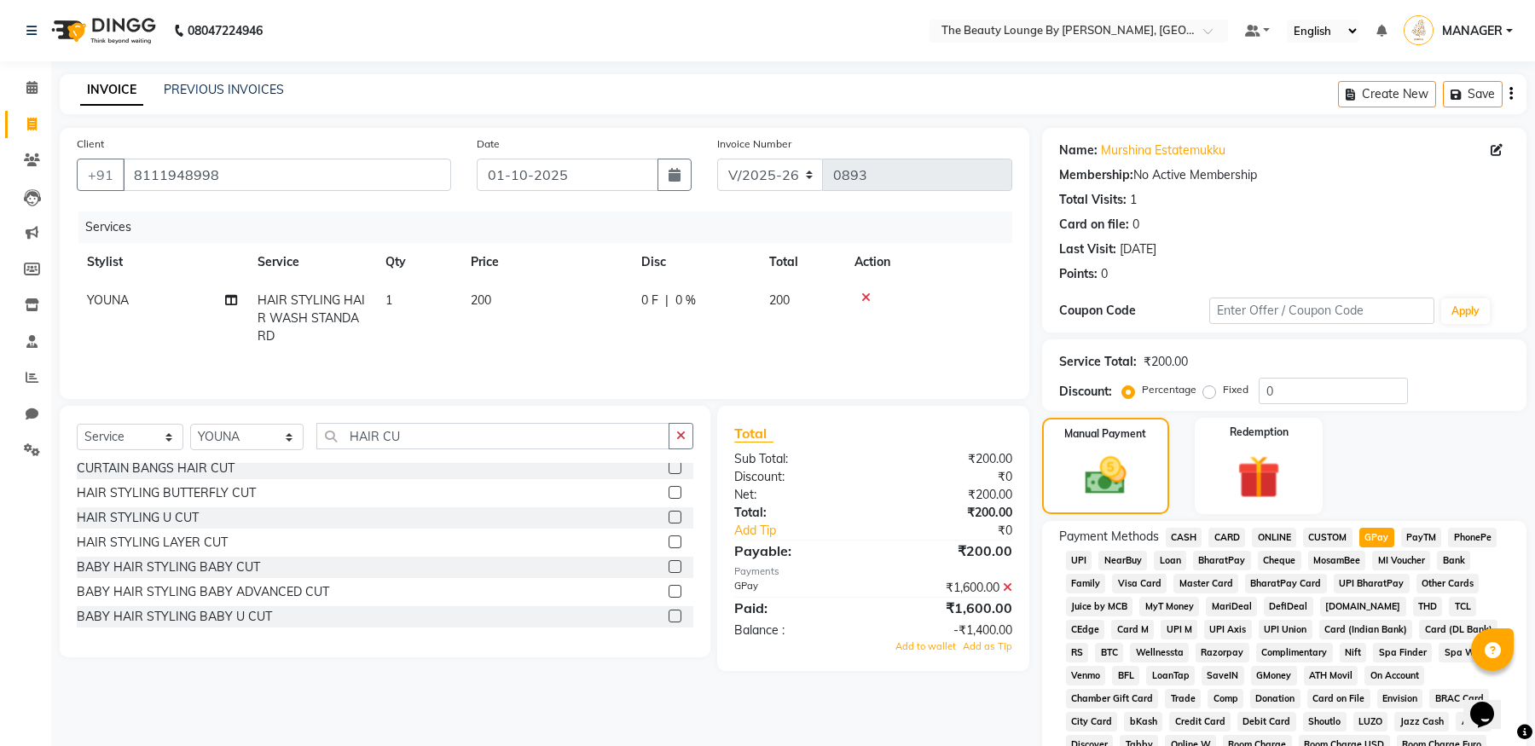
scroll to position [67, 0]
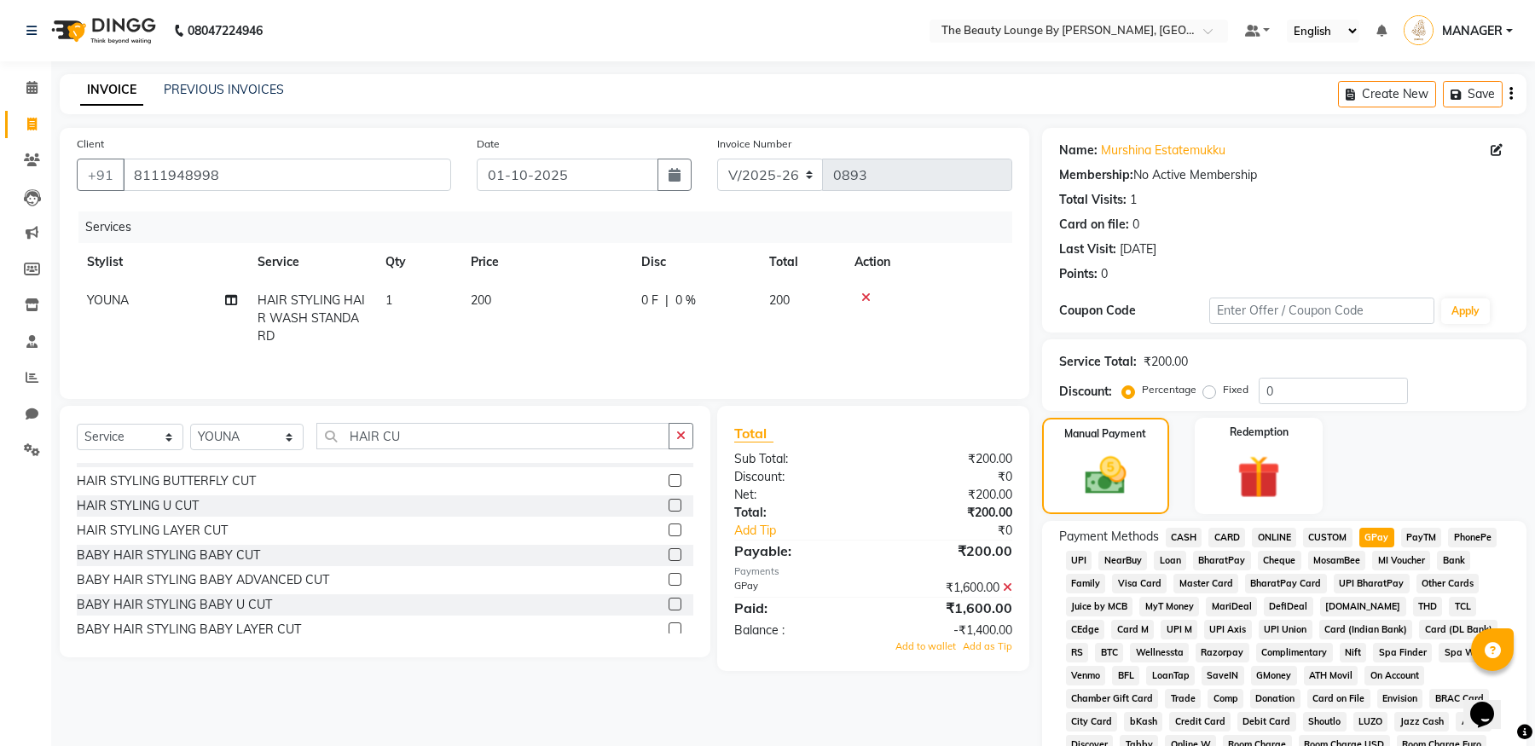
click at [668, 553] on label at bounding box center [674, 554] width 13 height 13
click at [668, 553] on input "checkbox" at bounding box center [673, 555] width 11 height 11
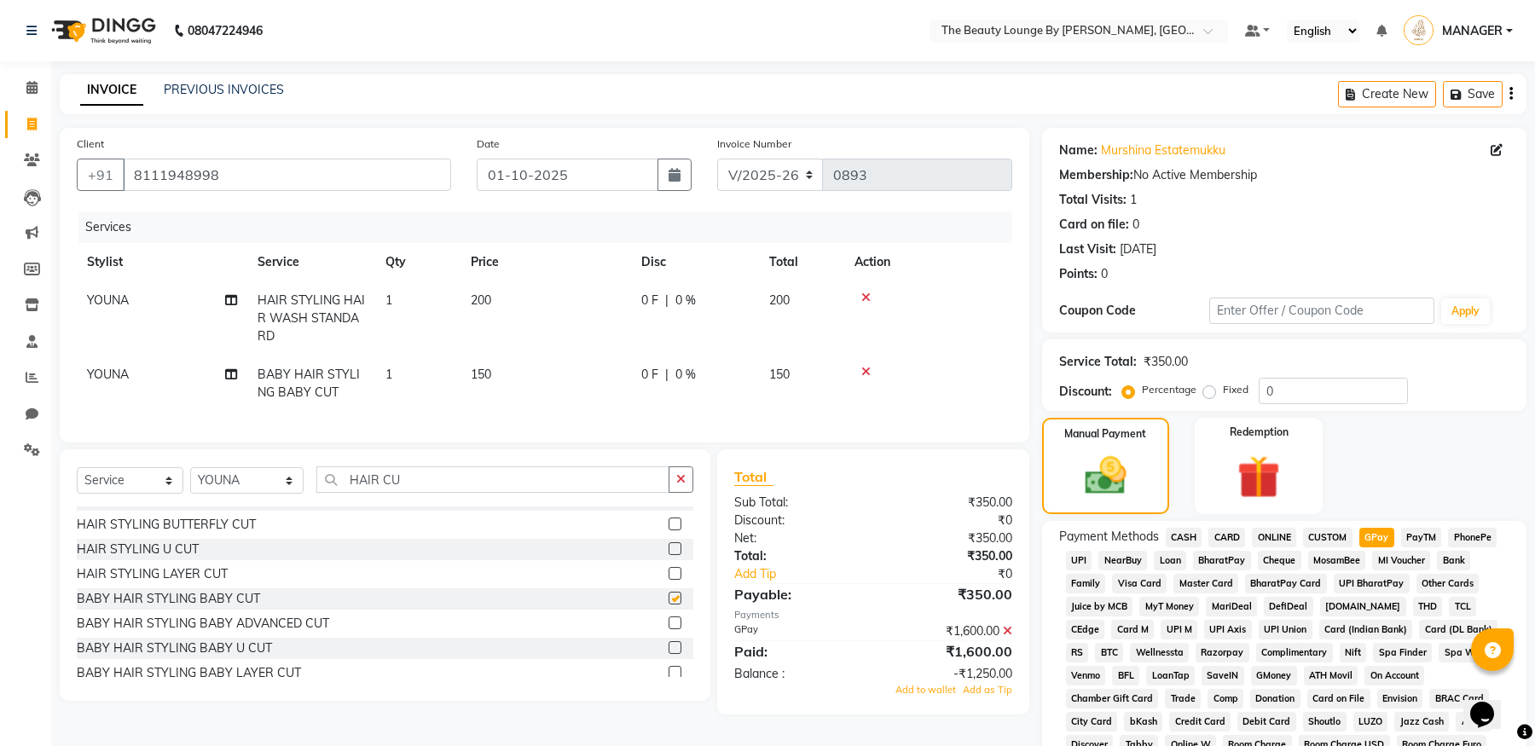
checkbox input "false"
click at [873, 367] on div at bounding box center [928, 372] width 148 height 12
click at [863, 373] on icon at bounding box center [865, 372] width 9 height 12
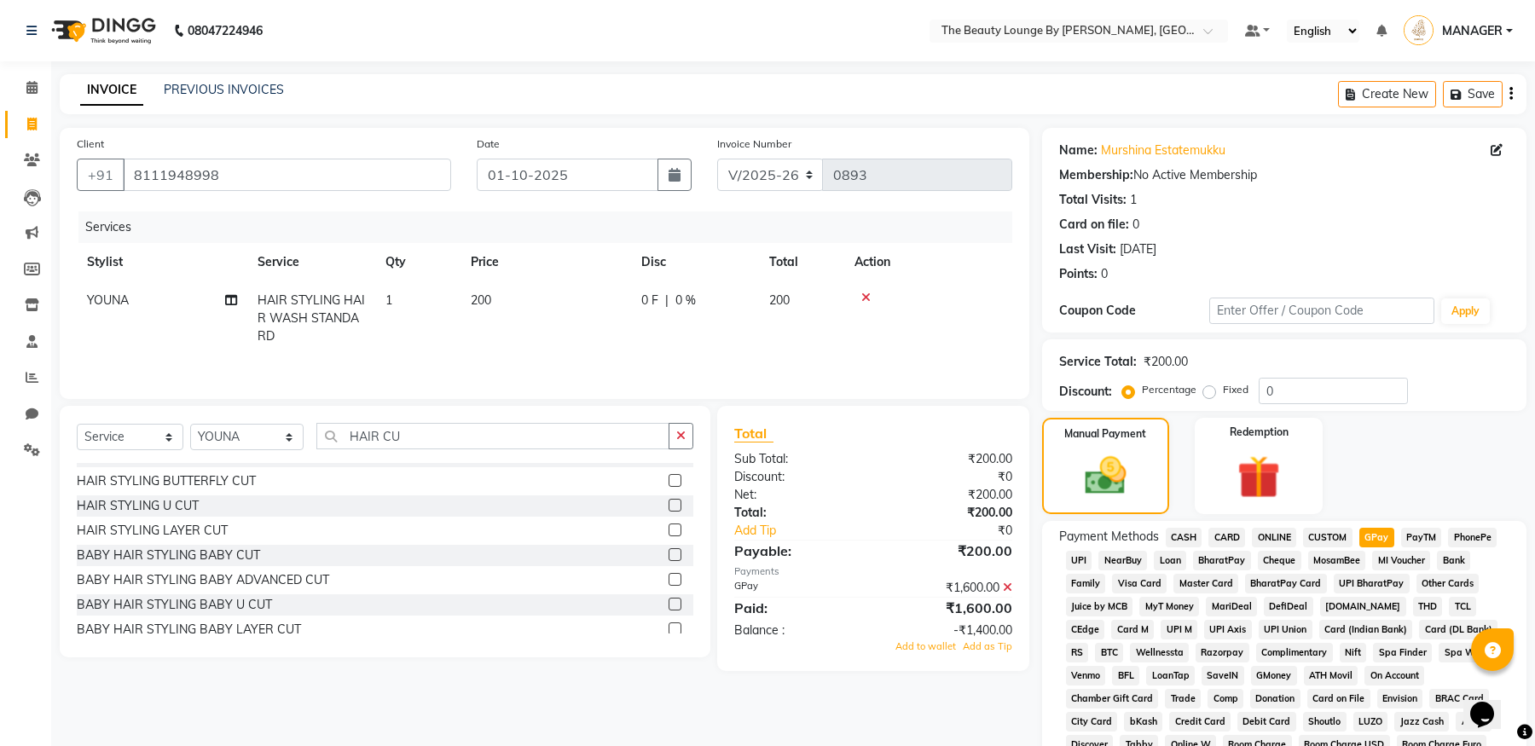
scroll to position [77, 0]
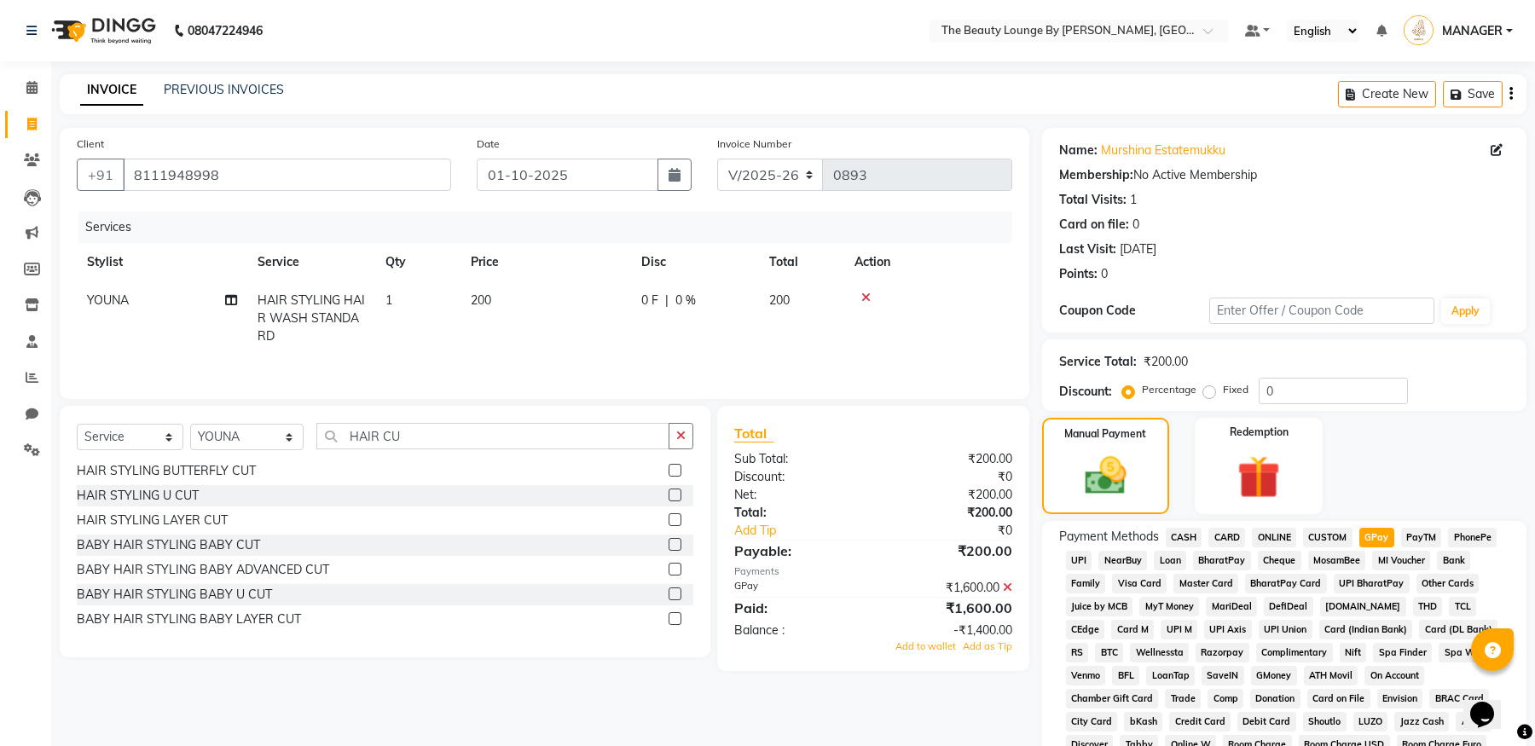
click at [668, 594] on label at bounding box center [674, 593] width 13 height 13
click at [668, 594] on input "checkbox" at bounding box center [673, 594] width 11 height 11
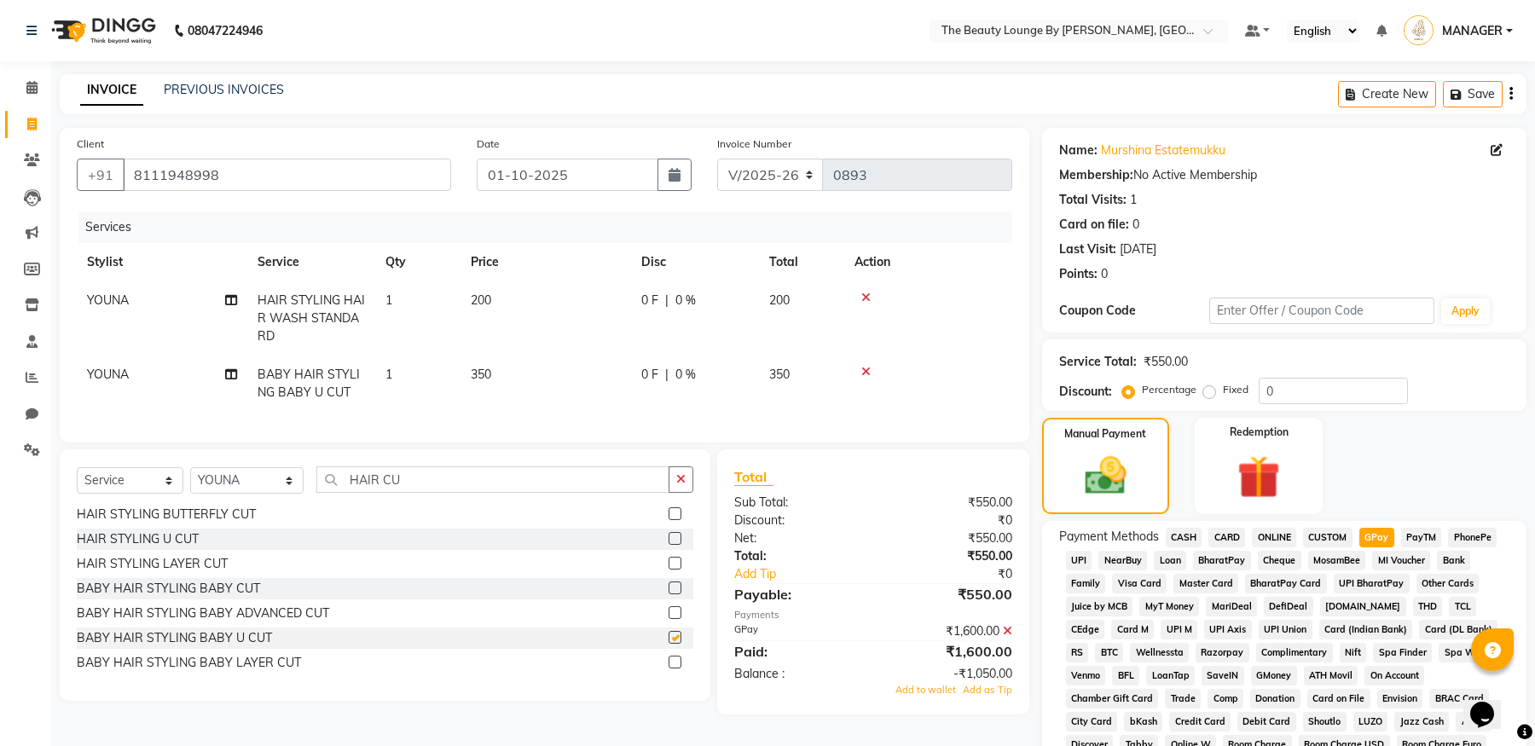
checkbox input "false"
select select "86785"
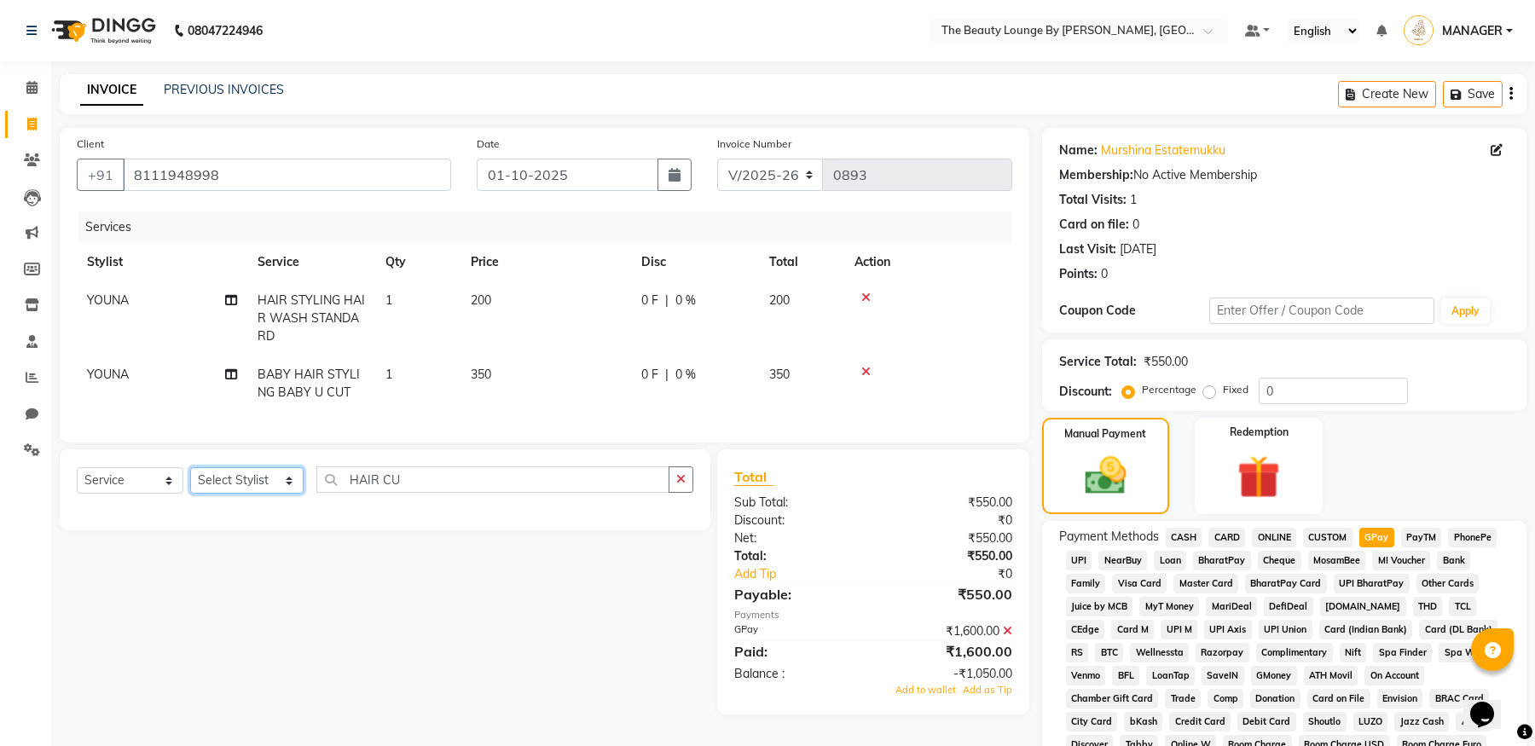
scroll to position [0, 0]
select select "86785"
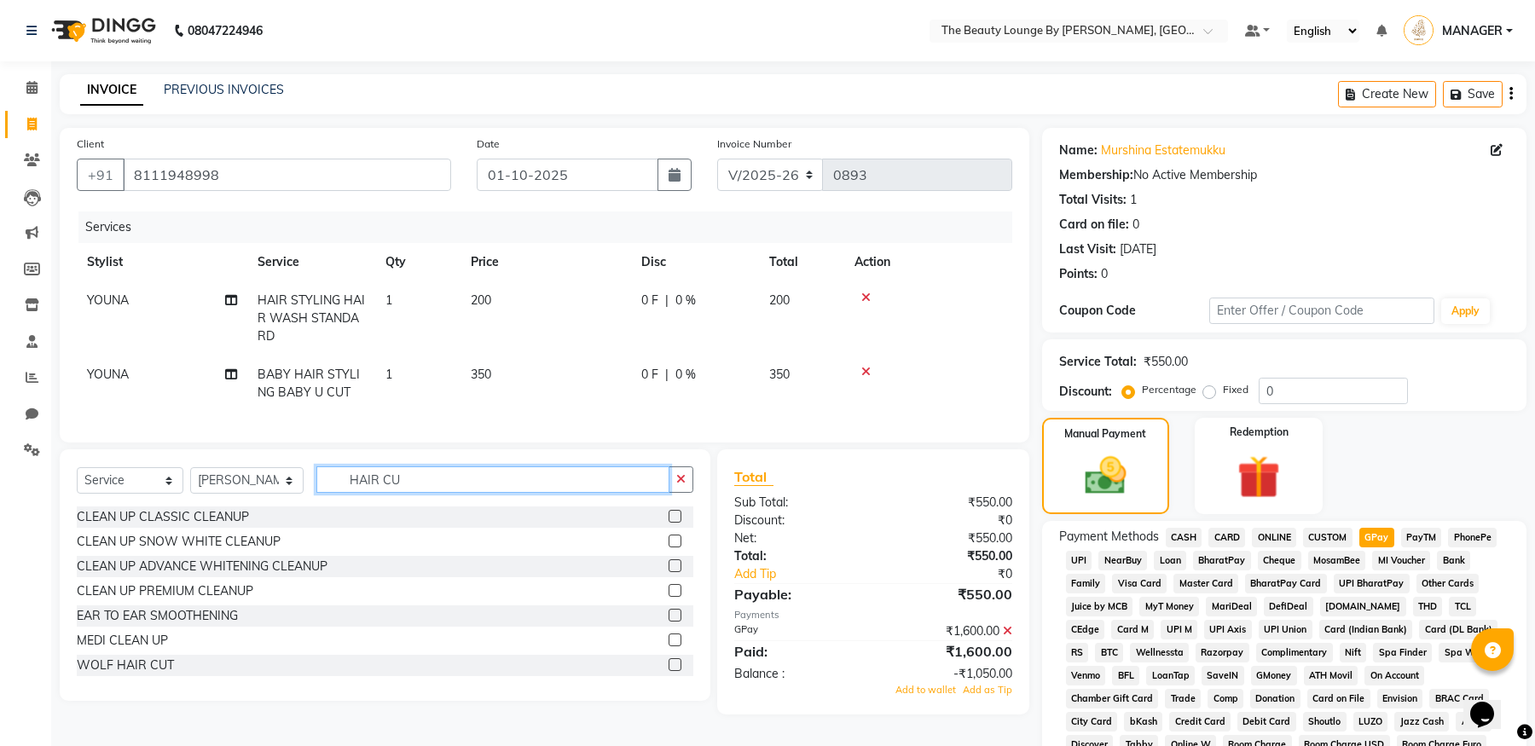
click at [414, 489] on input "HAIR CU" at bounding box center [492, 479] width 352 height 26
type input "HAIR CUT"
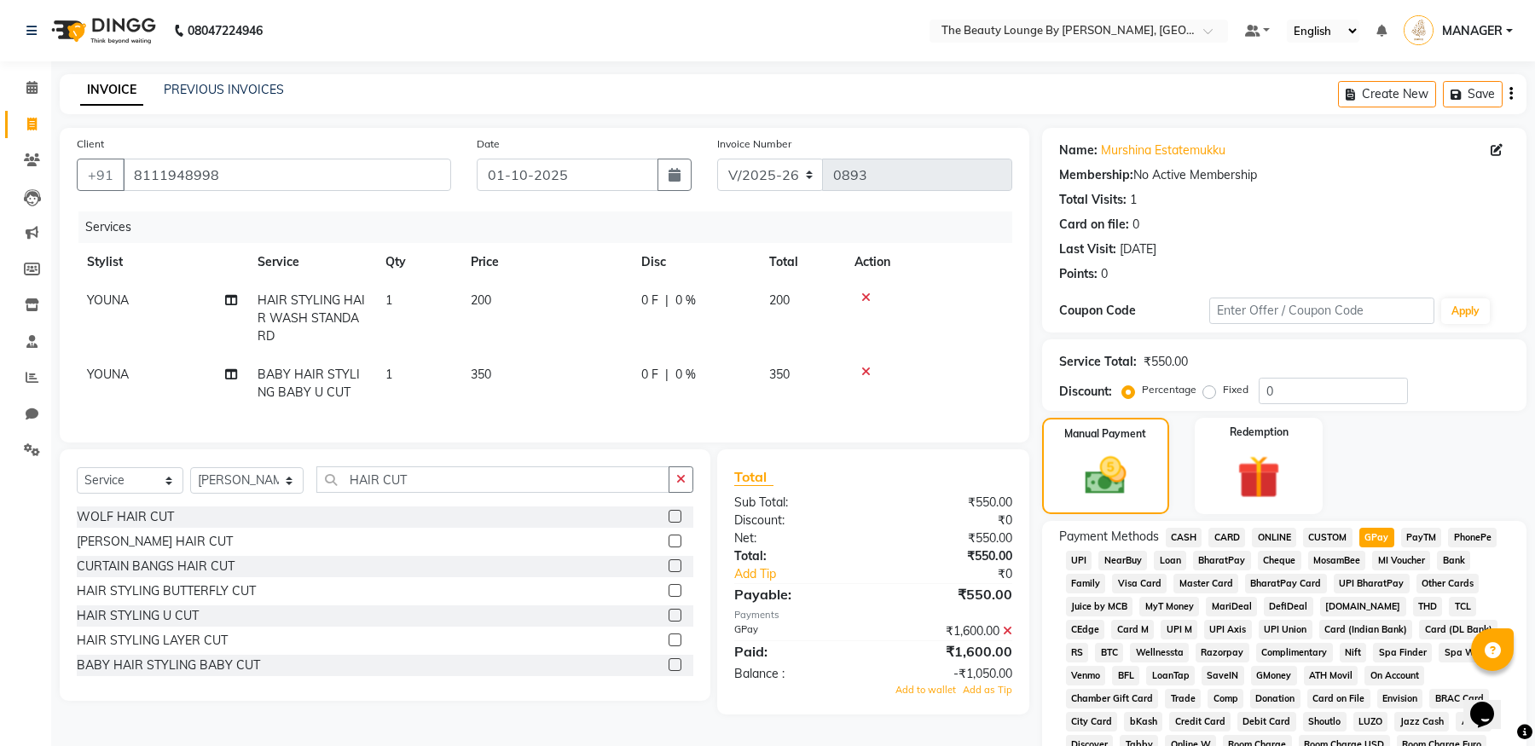
click at [668, 547] on label at bounding box center [674, 541] width 13 height 13
click at [668, 547] on input "checkbox" at bounding box center [673, 541] width 11 height 11
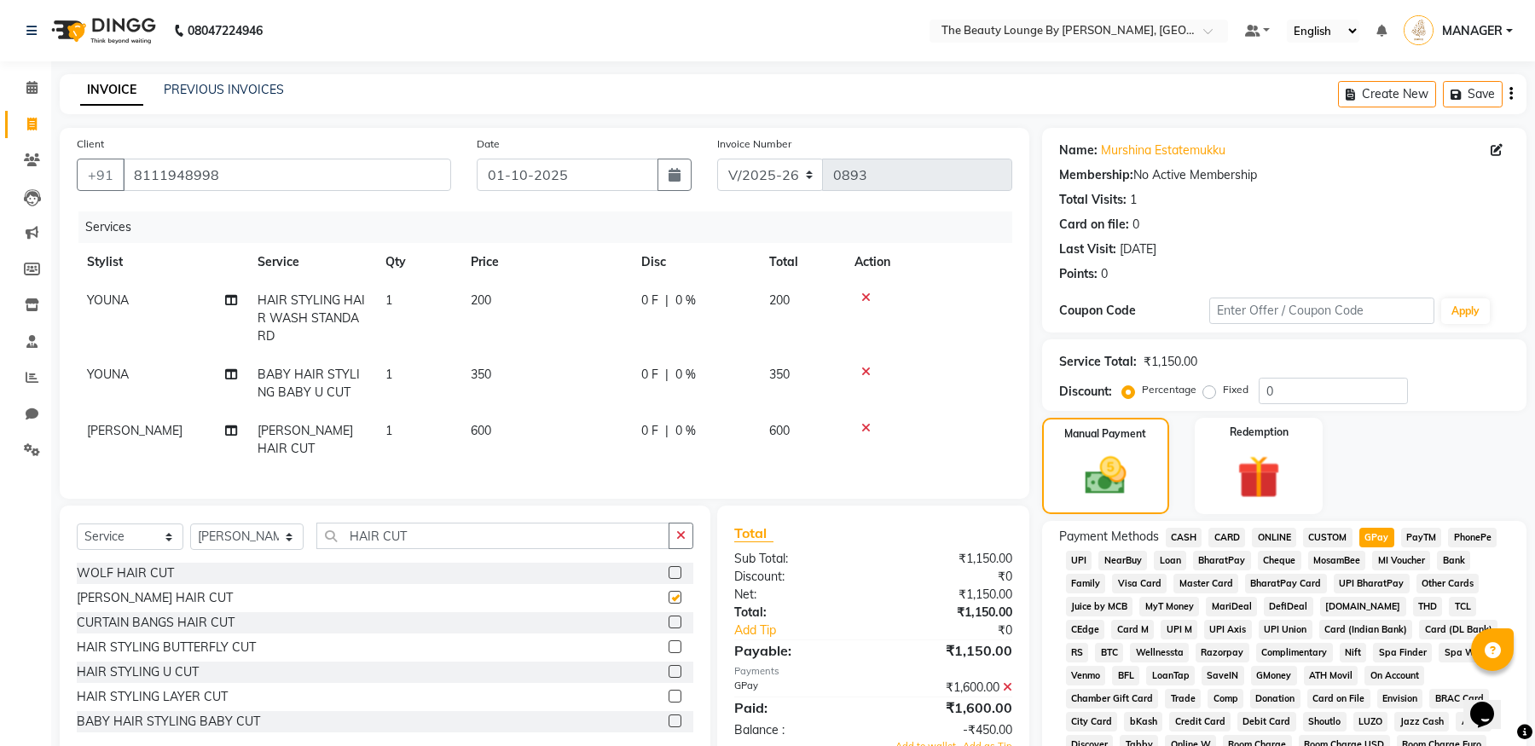
checkbox input "false"
click at [865, 427] on icon at bounding box center [865, 428] width 9 height 12
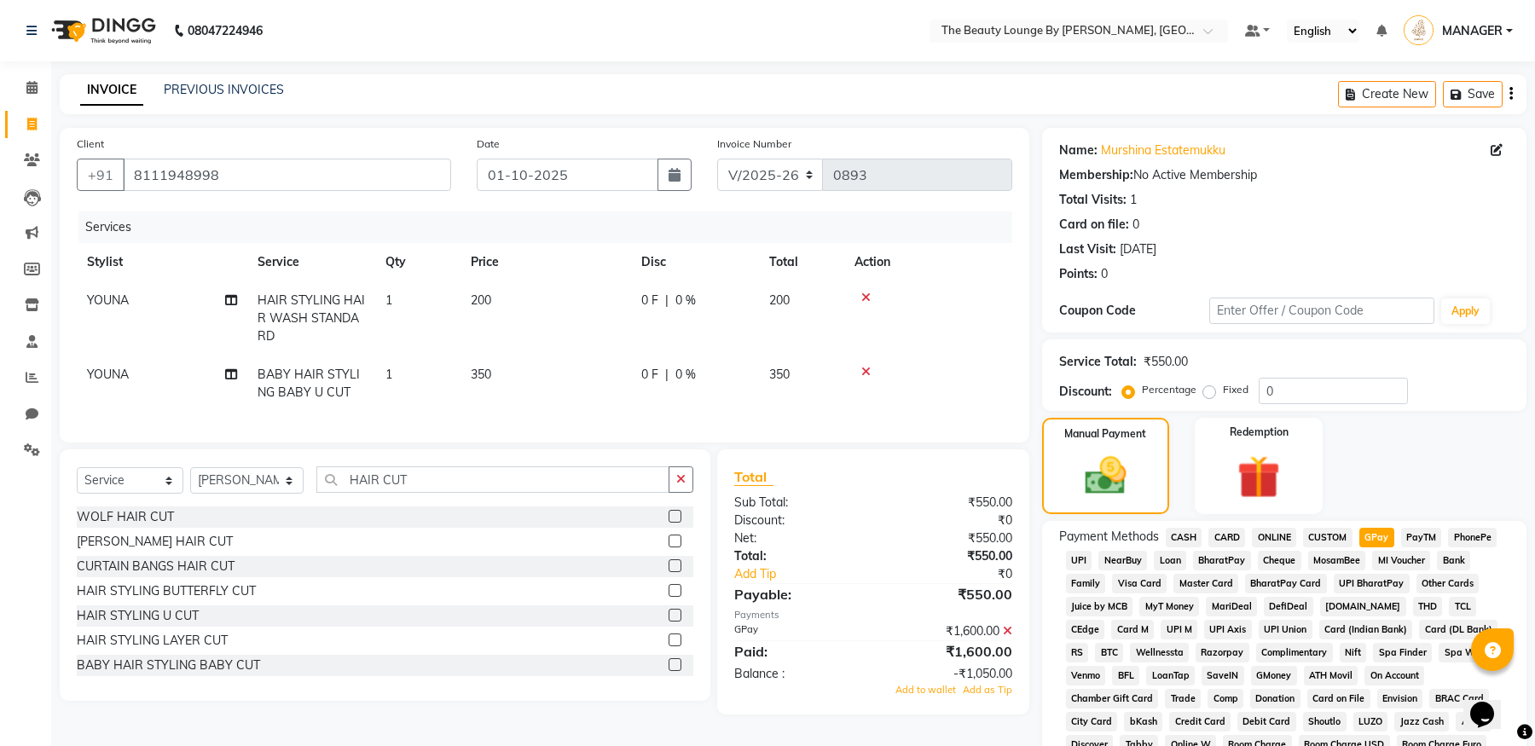
click at [668, 622] on label at bounding box center [674, 615] width 13 height 13
click at [668, 622] on input "checkbox" at bounding box center [673, 615] width 11 height 11
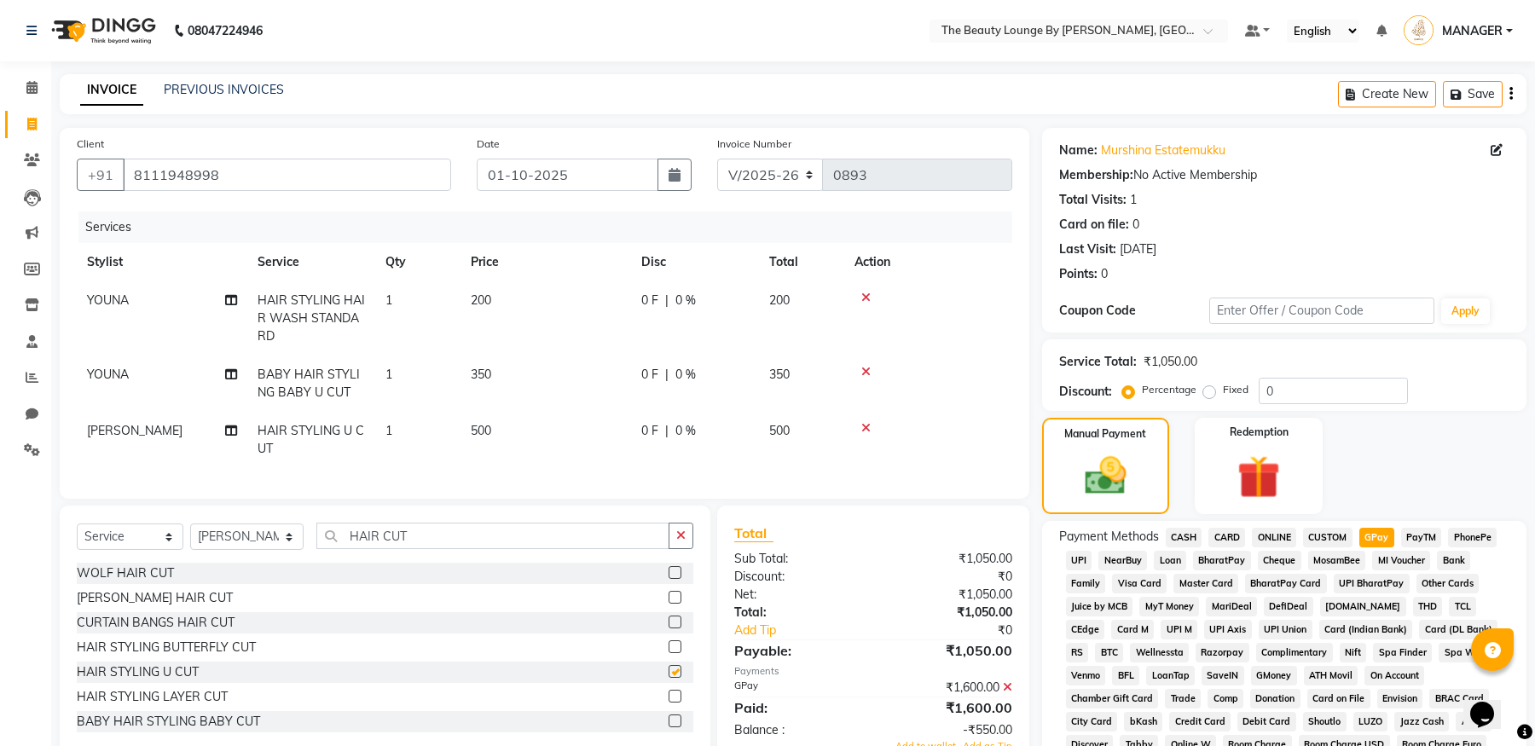
checkbox input "false"
click at [1223, 388] on label "Fixed" at bounding box center [1236, 389] width 26 height 15
click at [1208, 388] on input "Fixed" at bounding box center [1212, 390] width 12 height 12
radio input "true"
click at [1139, 478] on img at bounding box center [1105, 475] width 70 height 49
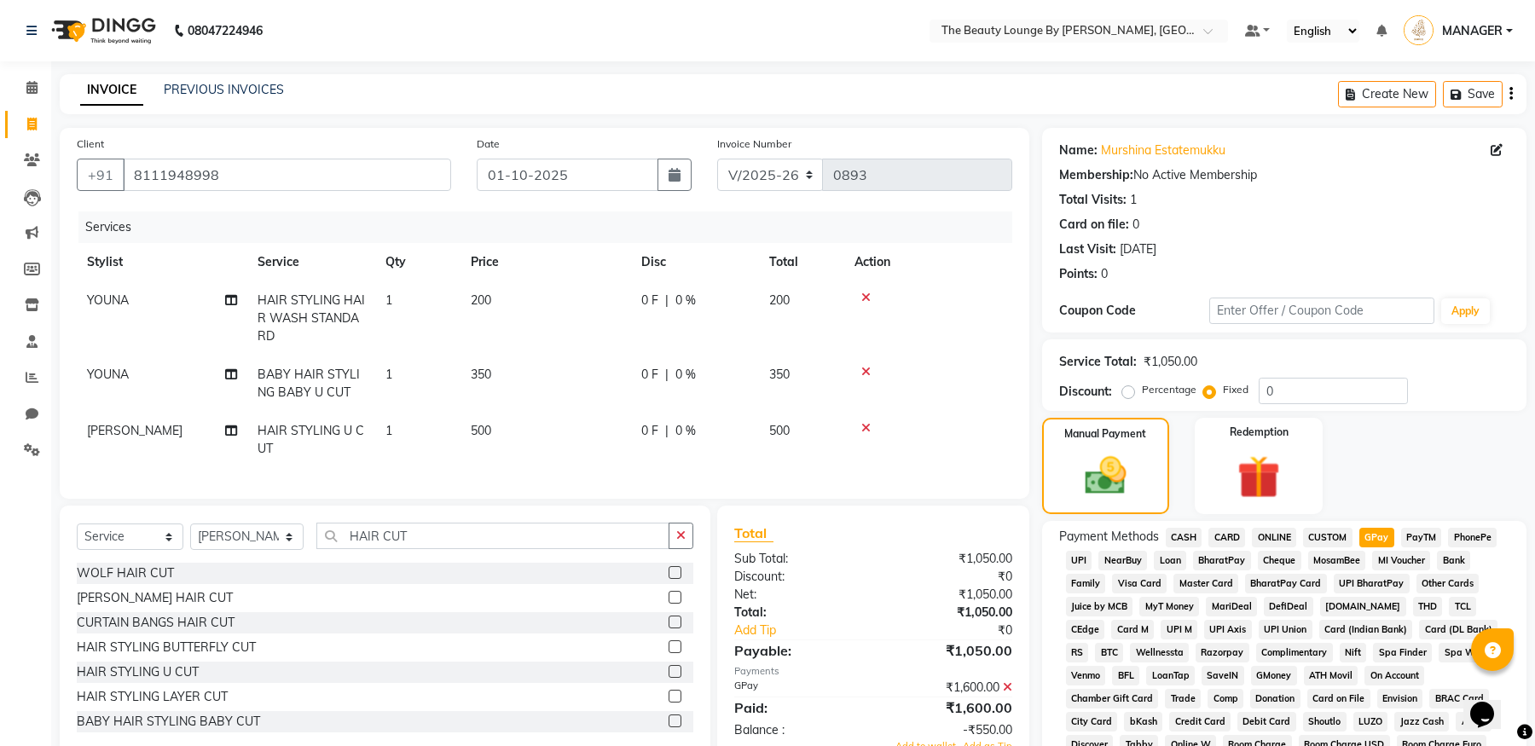
click at [1386, 535] on span "GPay" at bounding box center [1376, 538] width 35 height 20
type input "0"
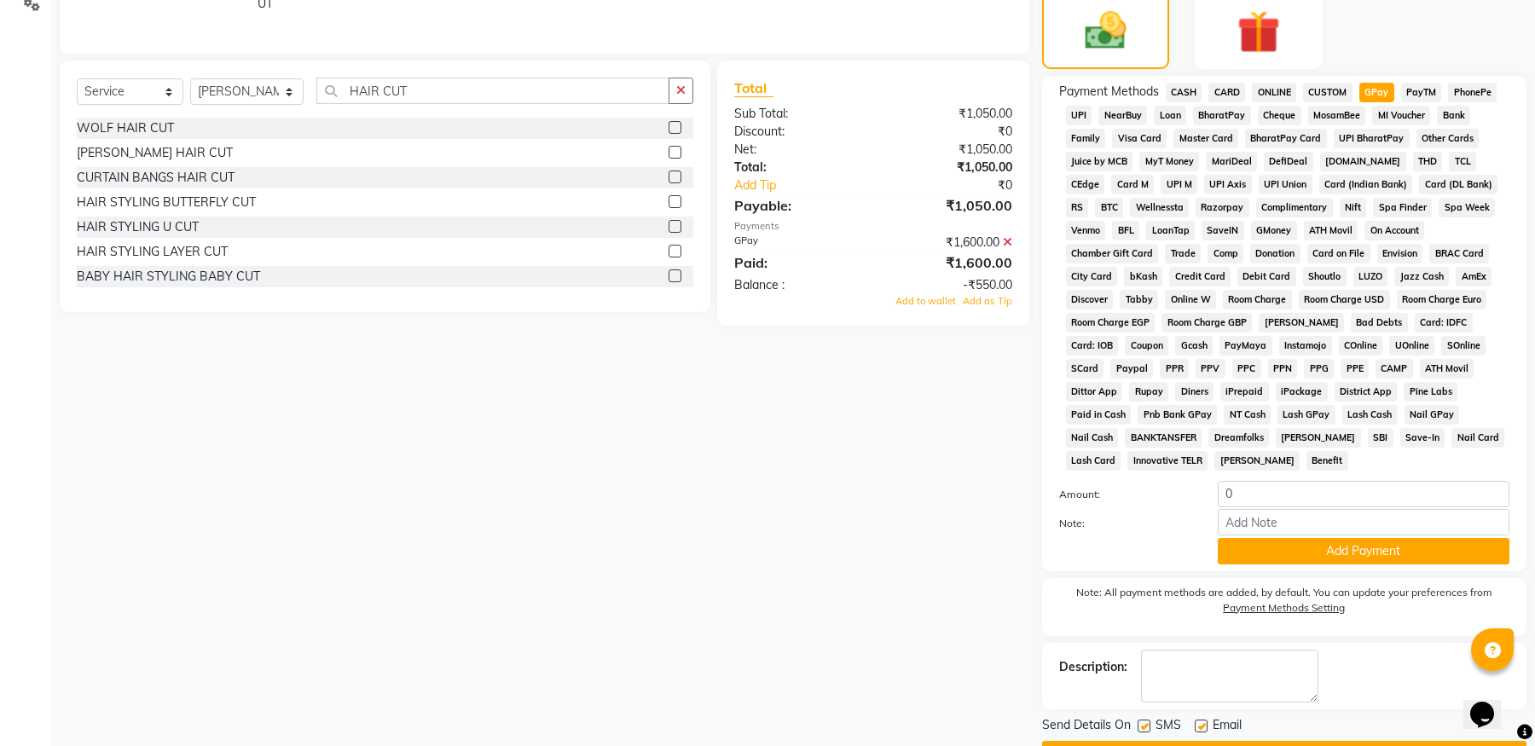
scroll to position [292, 0]
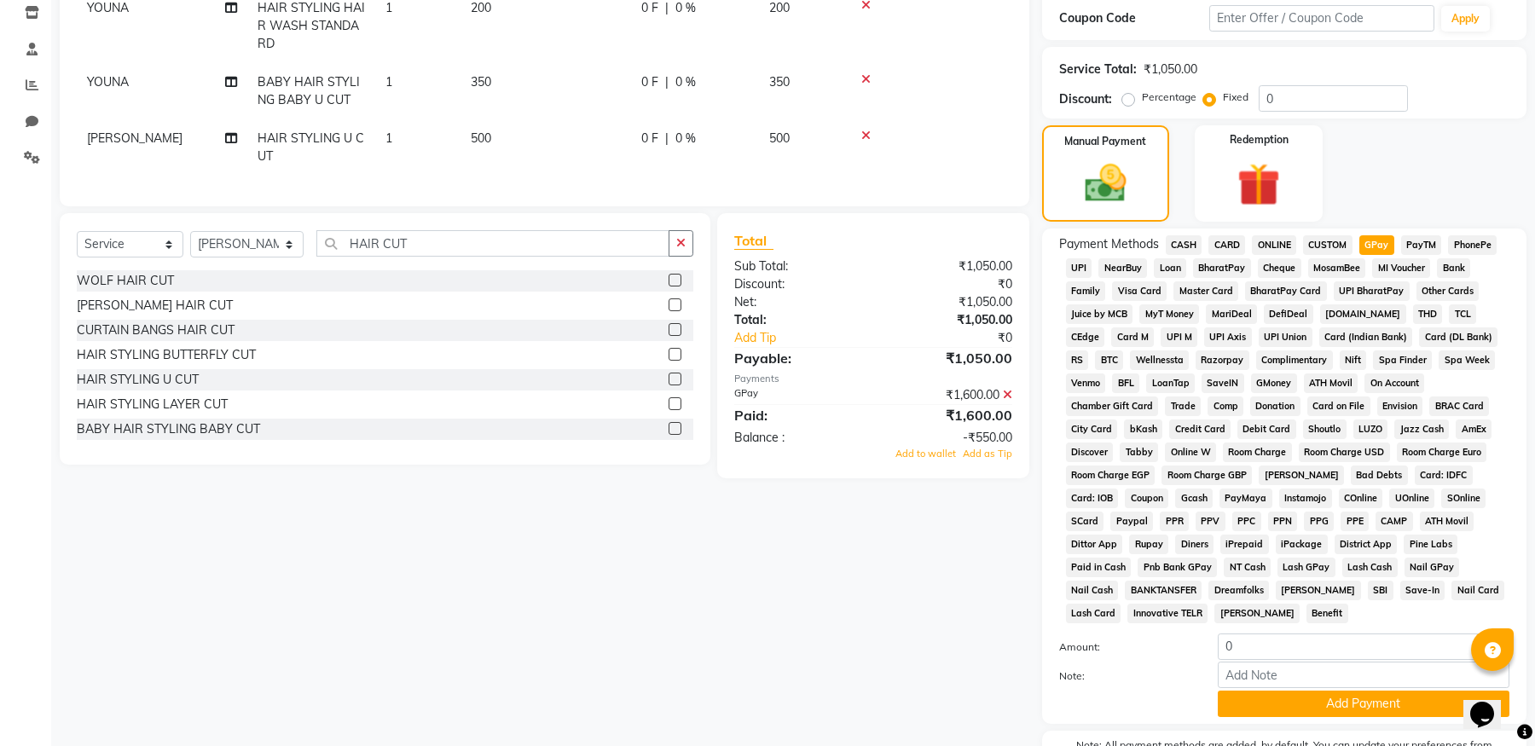
click at [1517, 238] on div "Payment Methods CASH CARD ONLINE CUSTOM GPay PayTM PhonePe UPI NearBuy Loan Bha…" at bounding box center [1284, 476] width 484 height 495
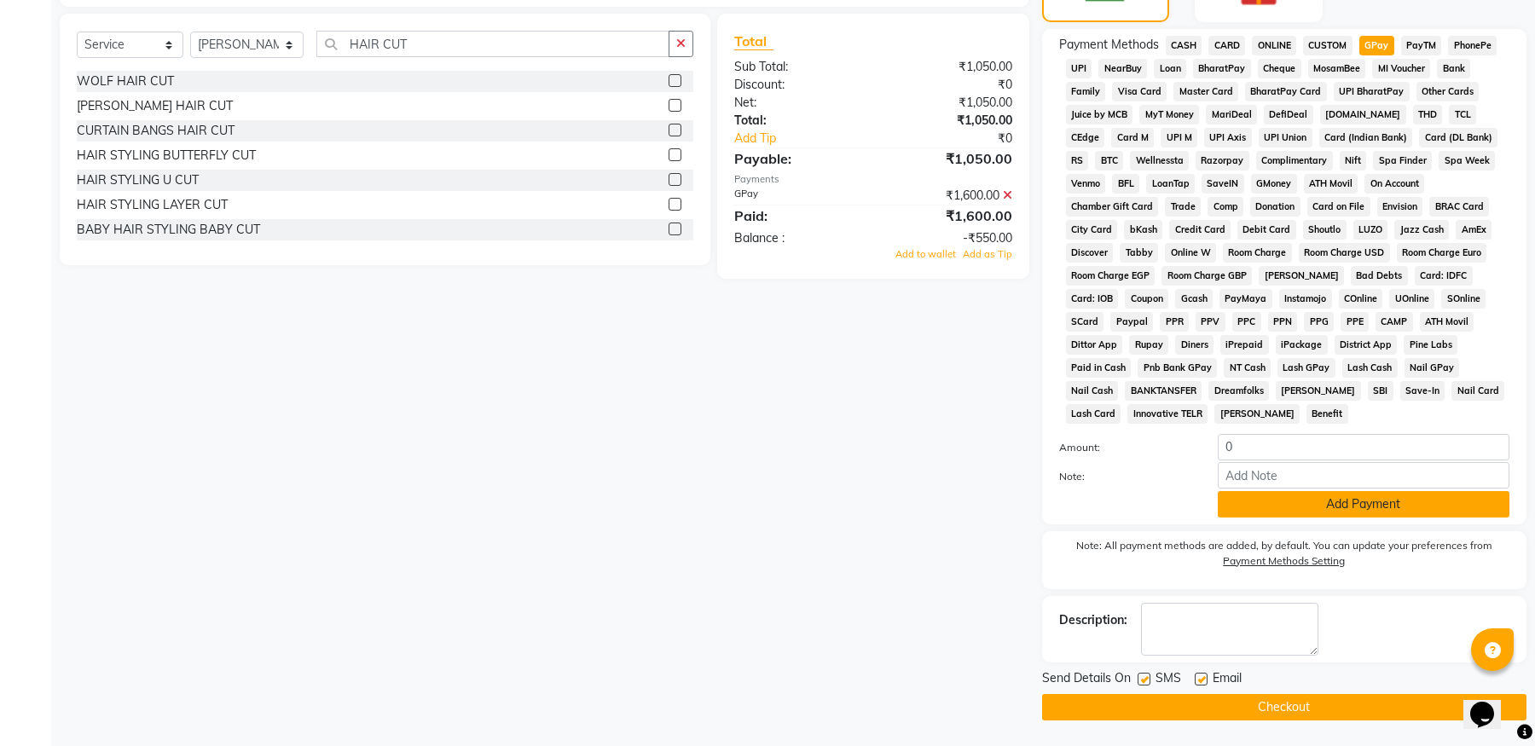
click at [1416, 498] on button "Add Payment" at bounding box center [1364, 504] width 292 height 26
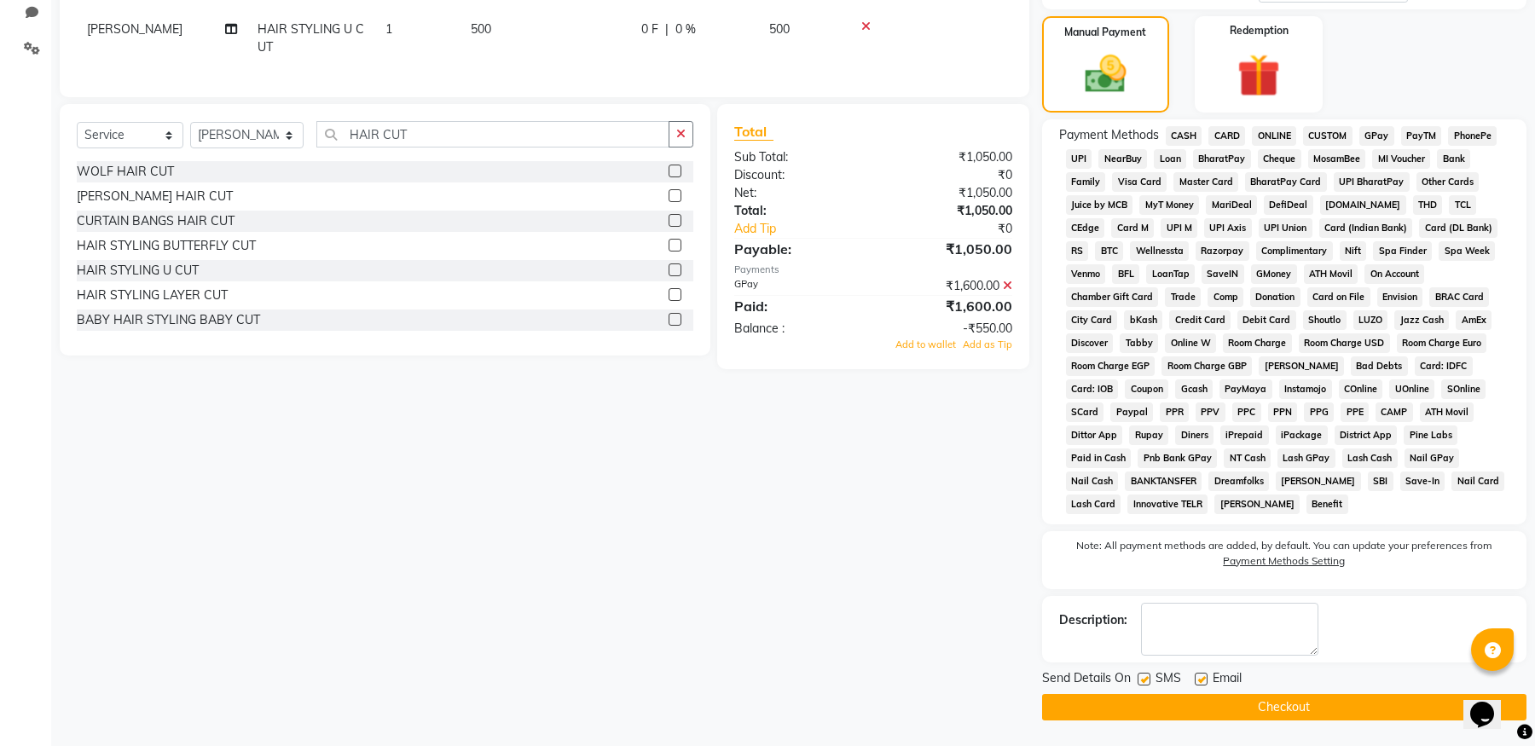
scroll to position [402, 0]
click at [1220, 703] on button "Checkout" at bounding box center [1284, 707] width 484 height 26
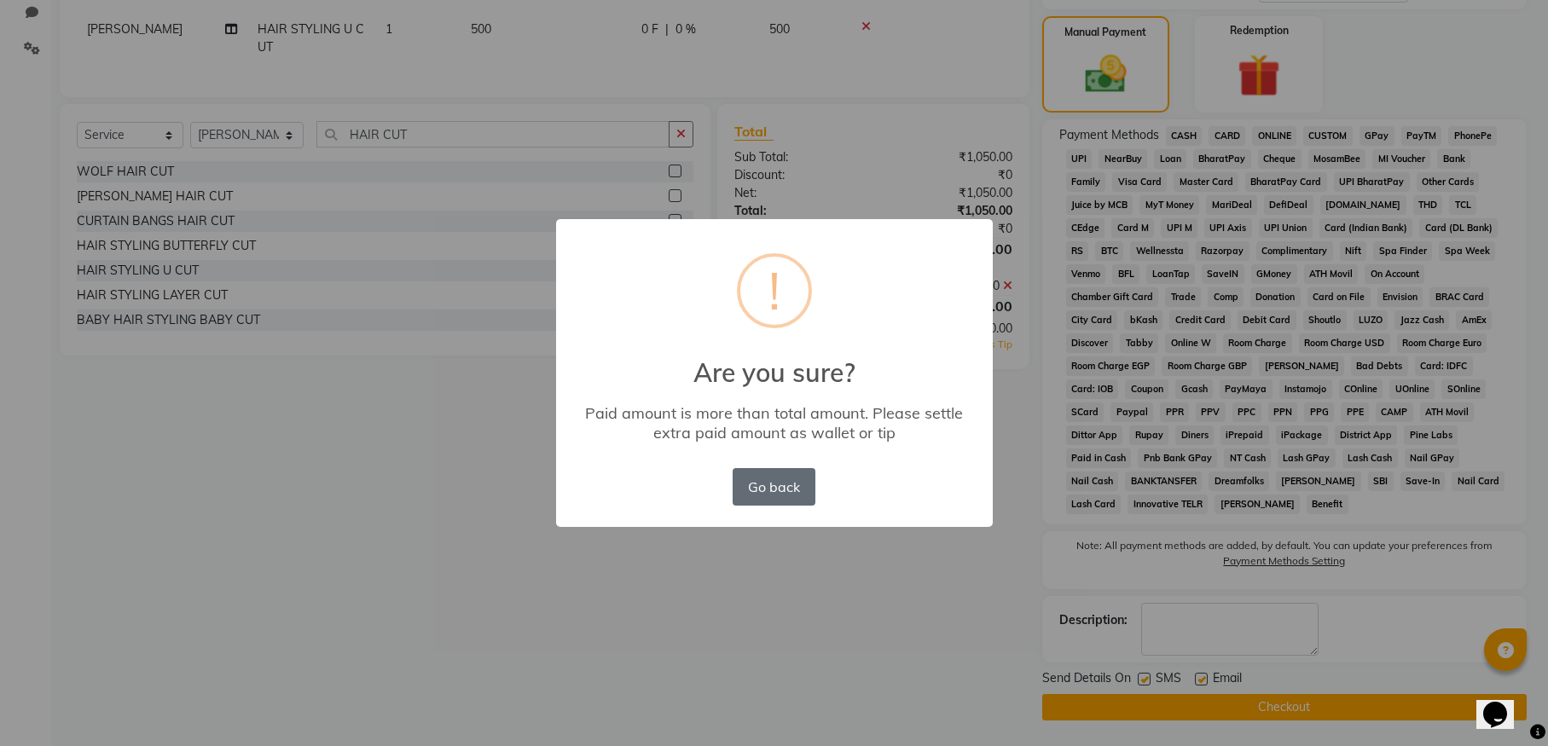
click at [780, 481] on button "Go back" at bounding box center [773, 487] width 82 height 38
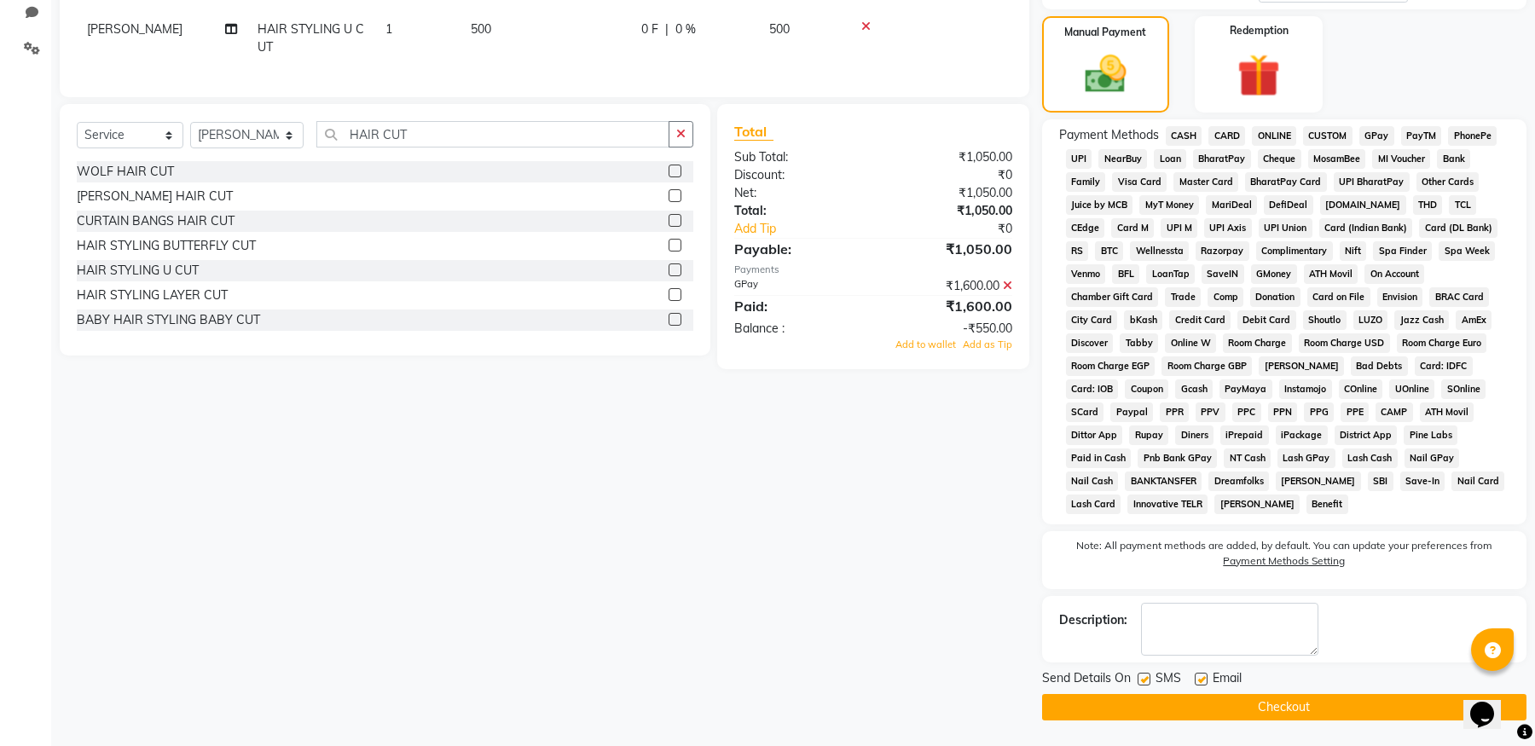
scroll to position [85, 0]
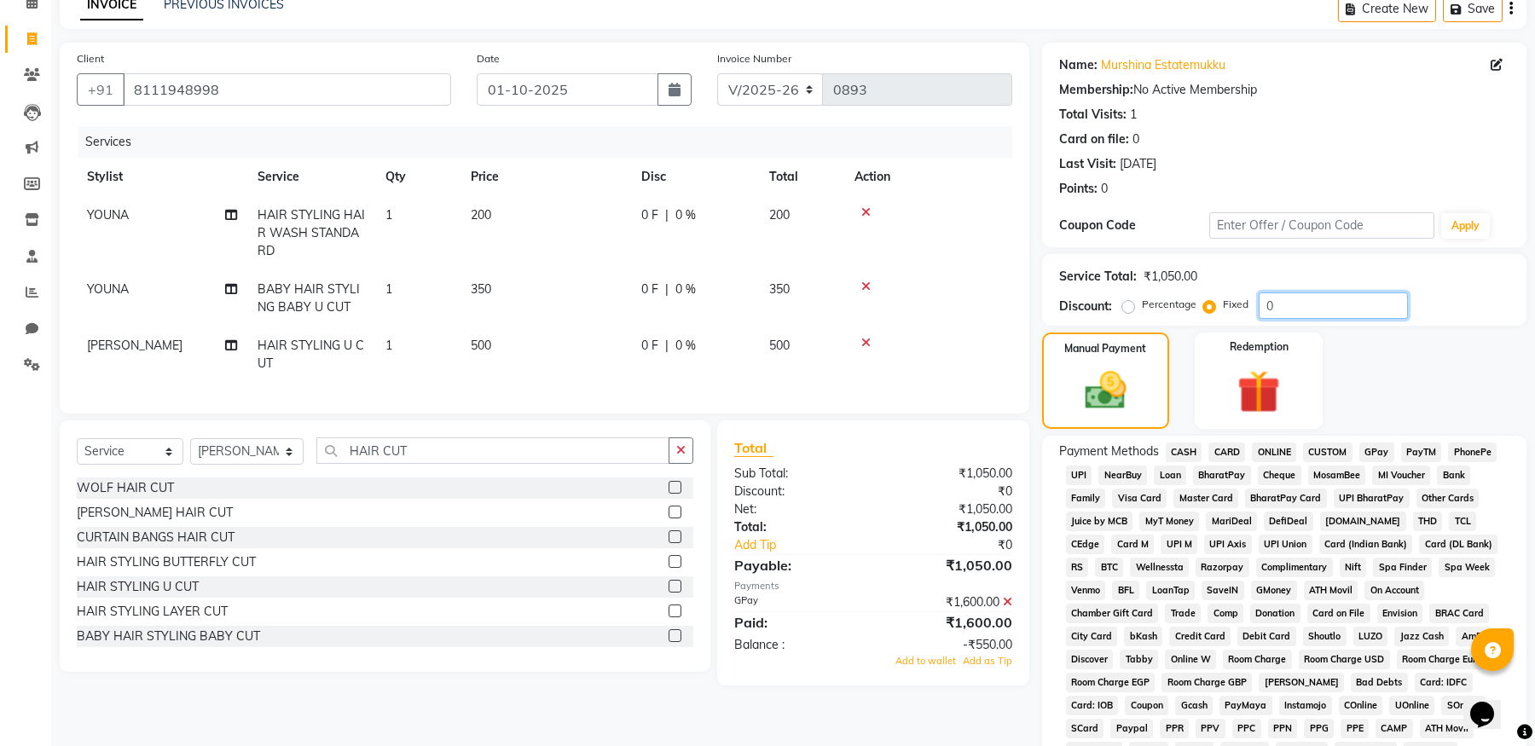
click at [1271, 298] on input "0" at bounding box center [1332, 305] width 149 height 26
click at [1105, 414] on img at bounding box center [1105, 390] width 70 height 49
click at [1386, 454] on span "GPay" at bounding box center [1376, 453] width 35 height 20
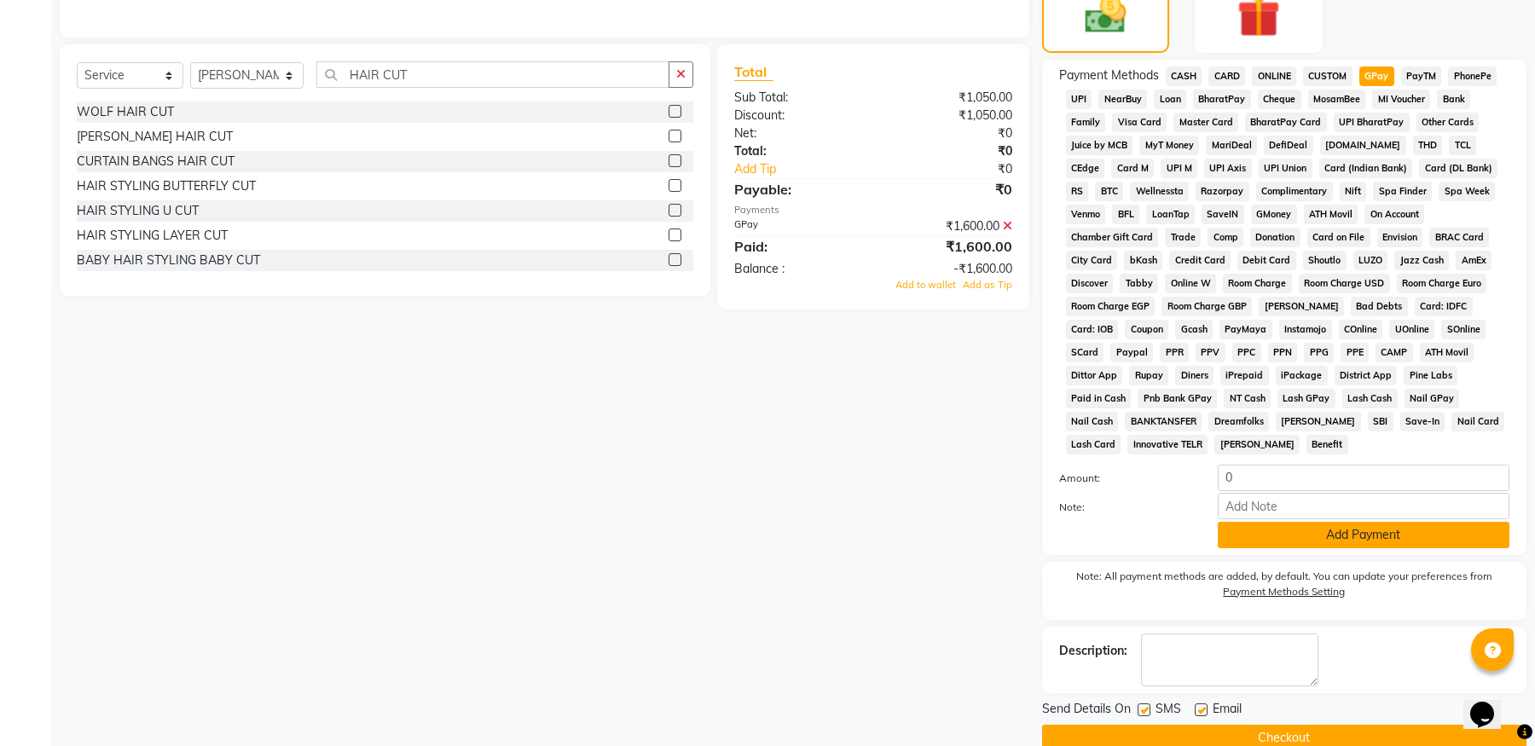
click at [1409, 538] on button "Add Payment" at bounding box center [1364, 535] width 292 height 26
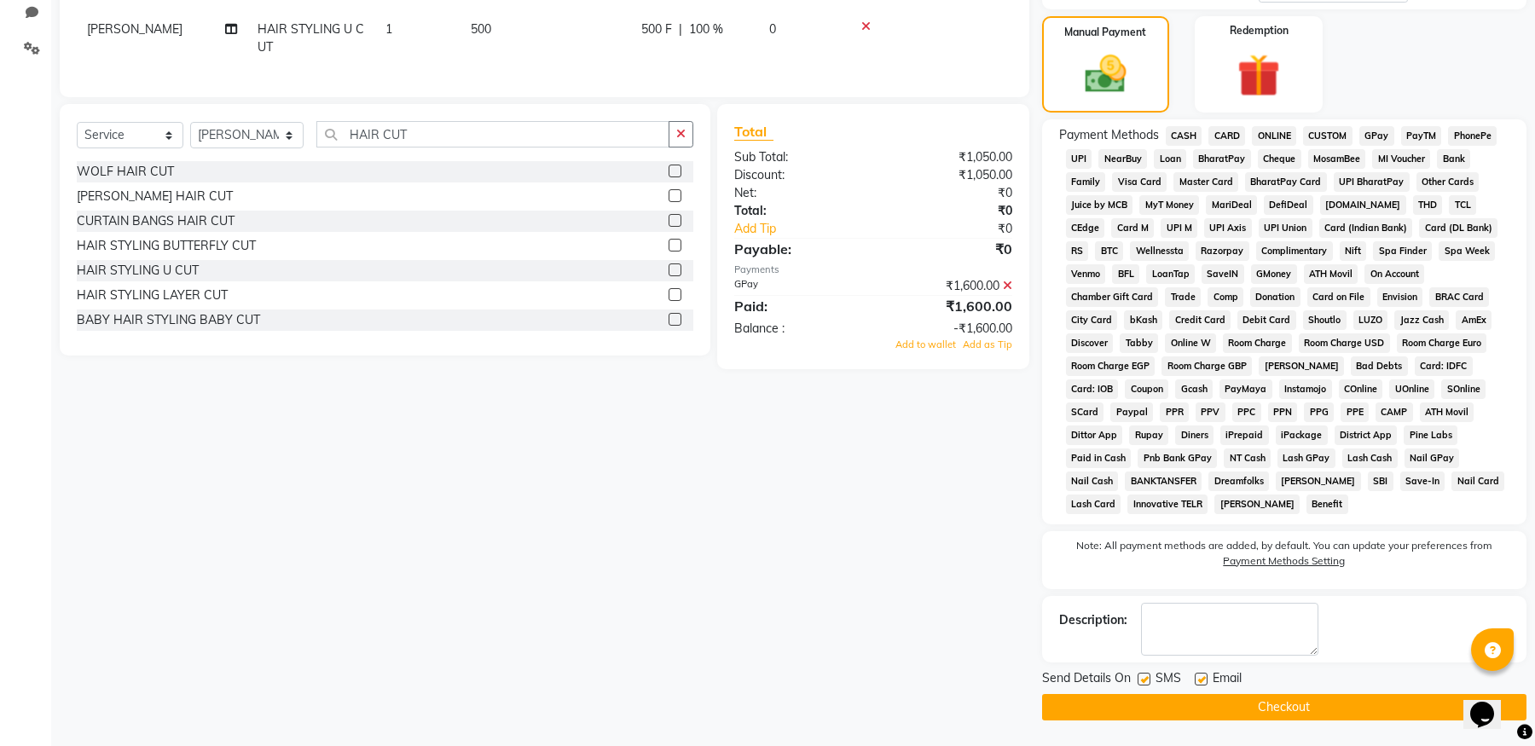
scroll to position [402, 0]
click at [1235, 710] on button "Checkout" at bounding box center [1284, 707] width 484 height 26
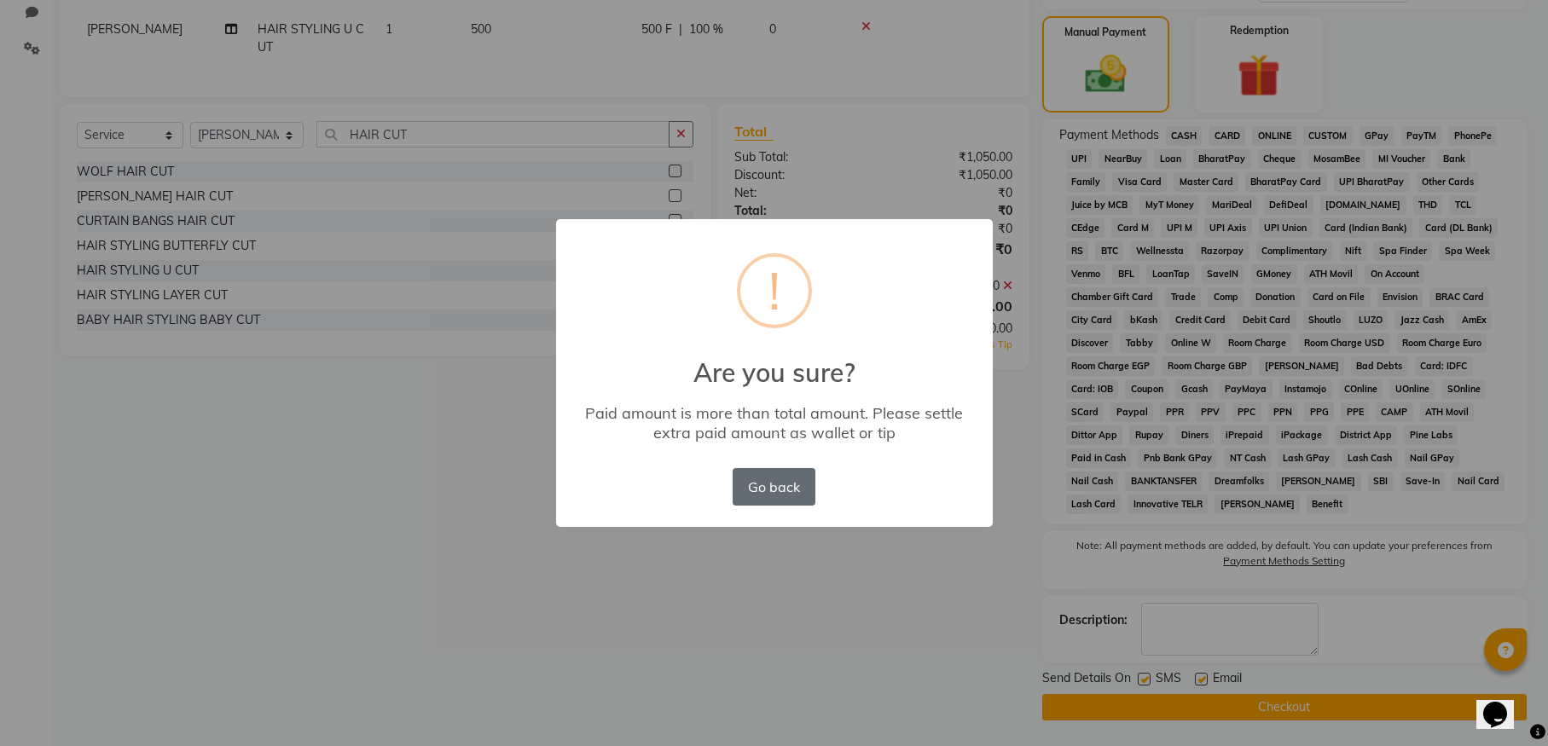
click at [761, 476] on button "Go back" at bounding box center [773, 487] width 82 height 38
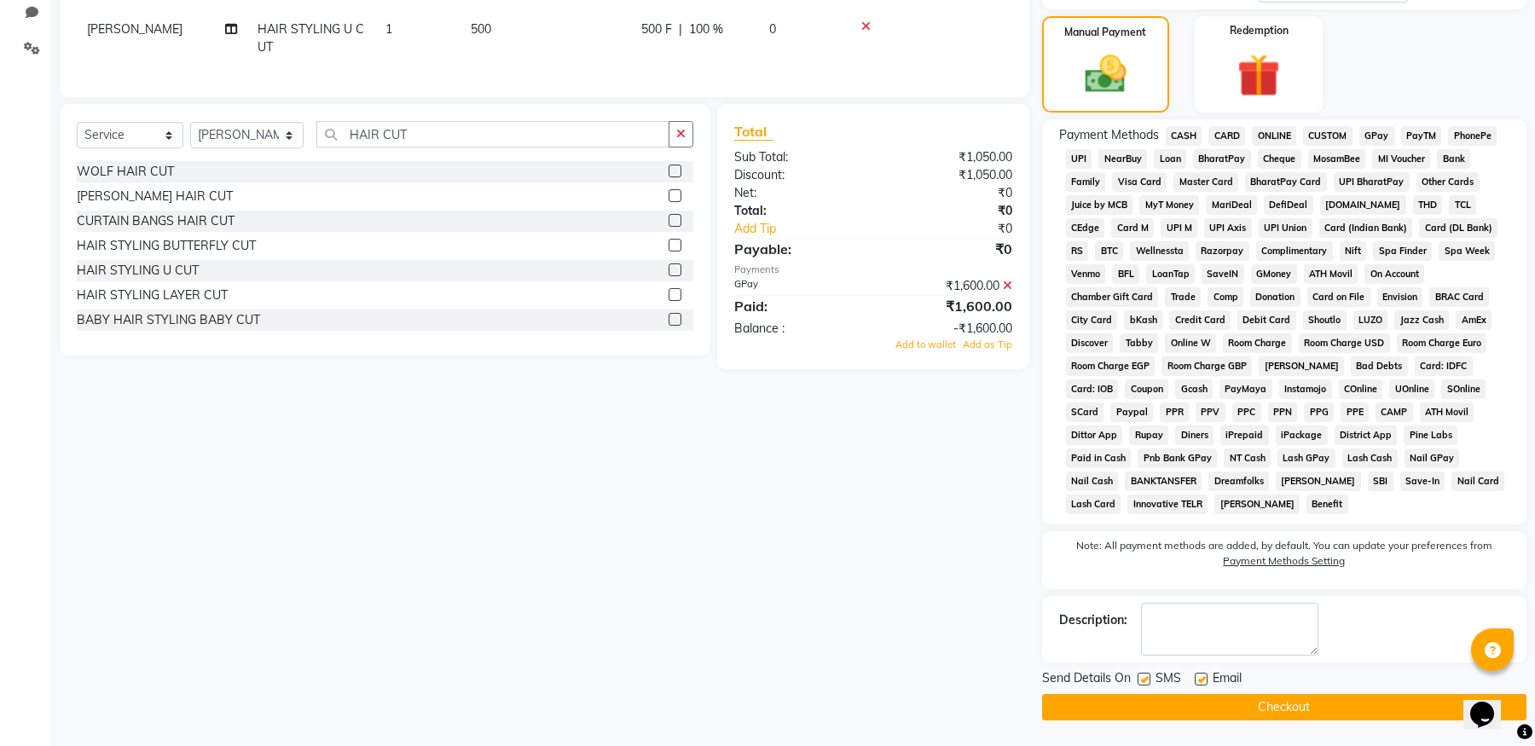
scroll to position [20, 0]
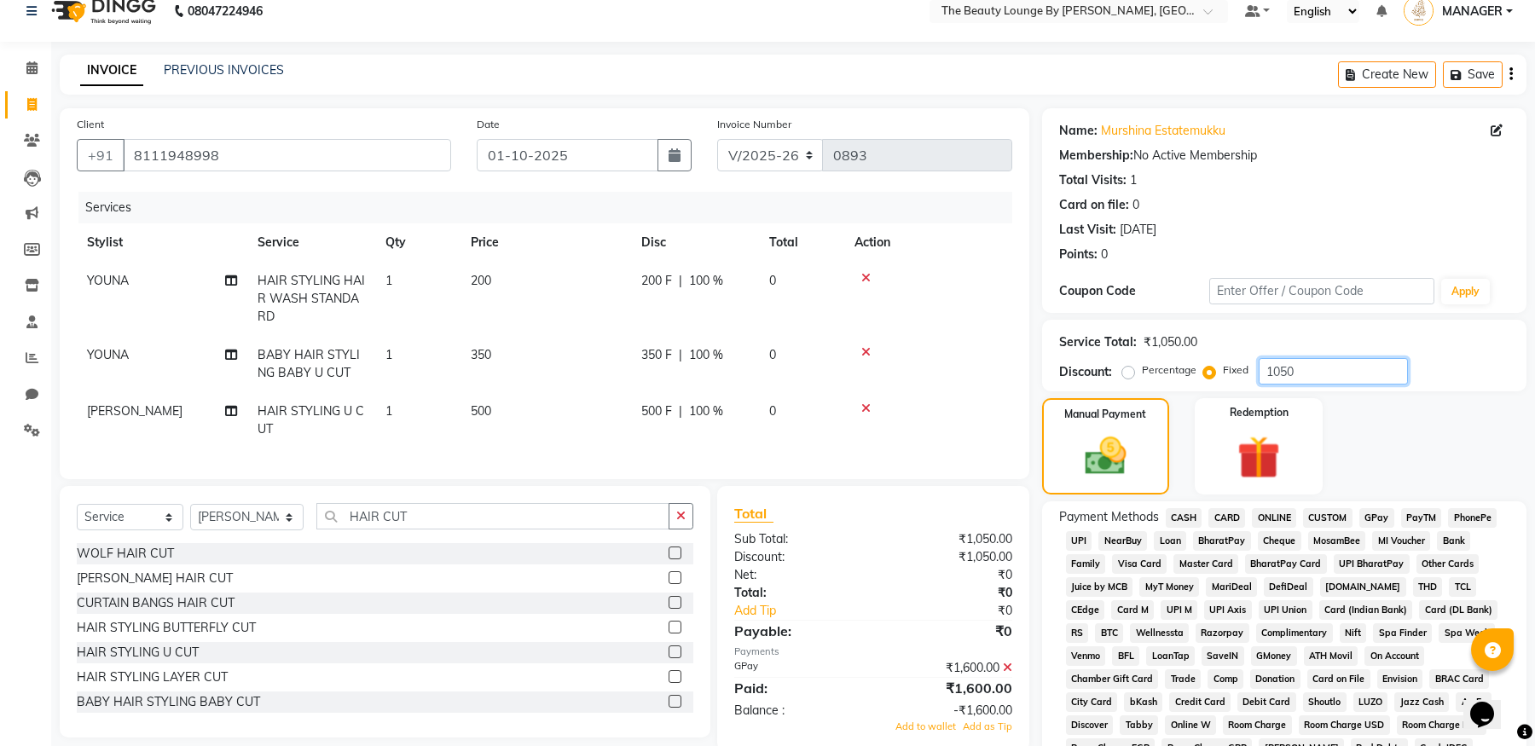
drag, startPoint x: 1309, startPoint y: 377, endPoint x: 1295, endPoint y: 370, distance: 15.3
click at [1307, 376] on input "1050" at bounding box center [1332, 371] width 149 height 26
type input "1"
click at [868, 403] on icon at bounding box center [865, 408] width 9 height 12
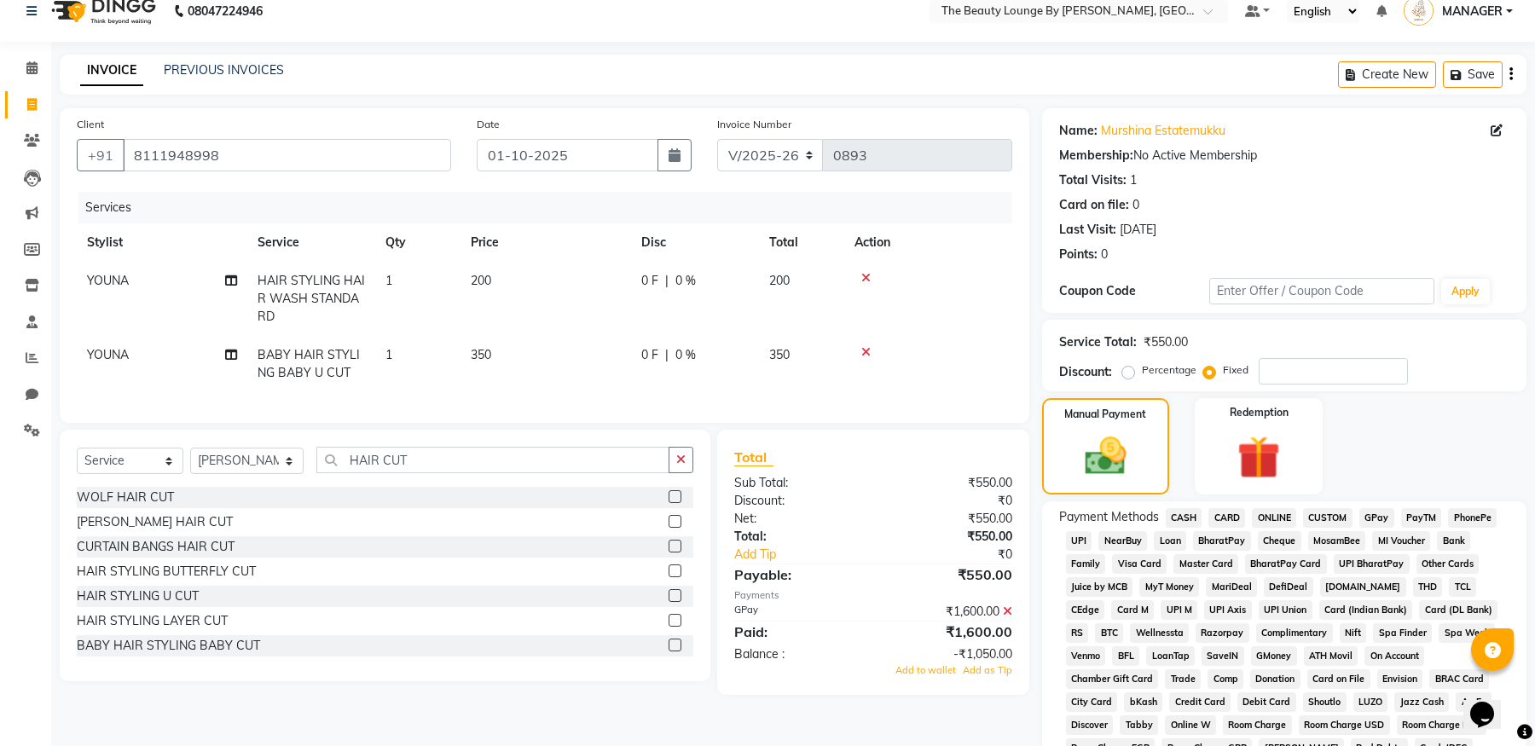
click at [868, 347] on icon at bounding box center [865, 352] width 9 height 12
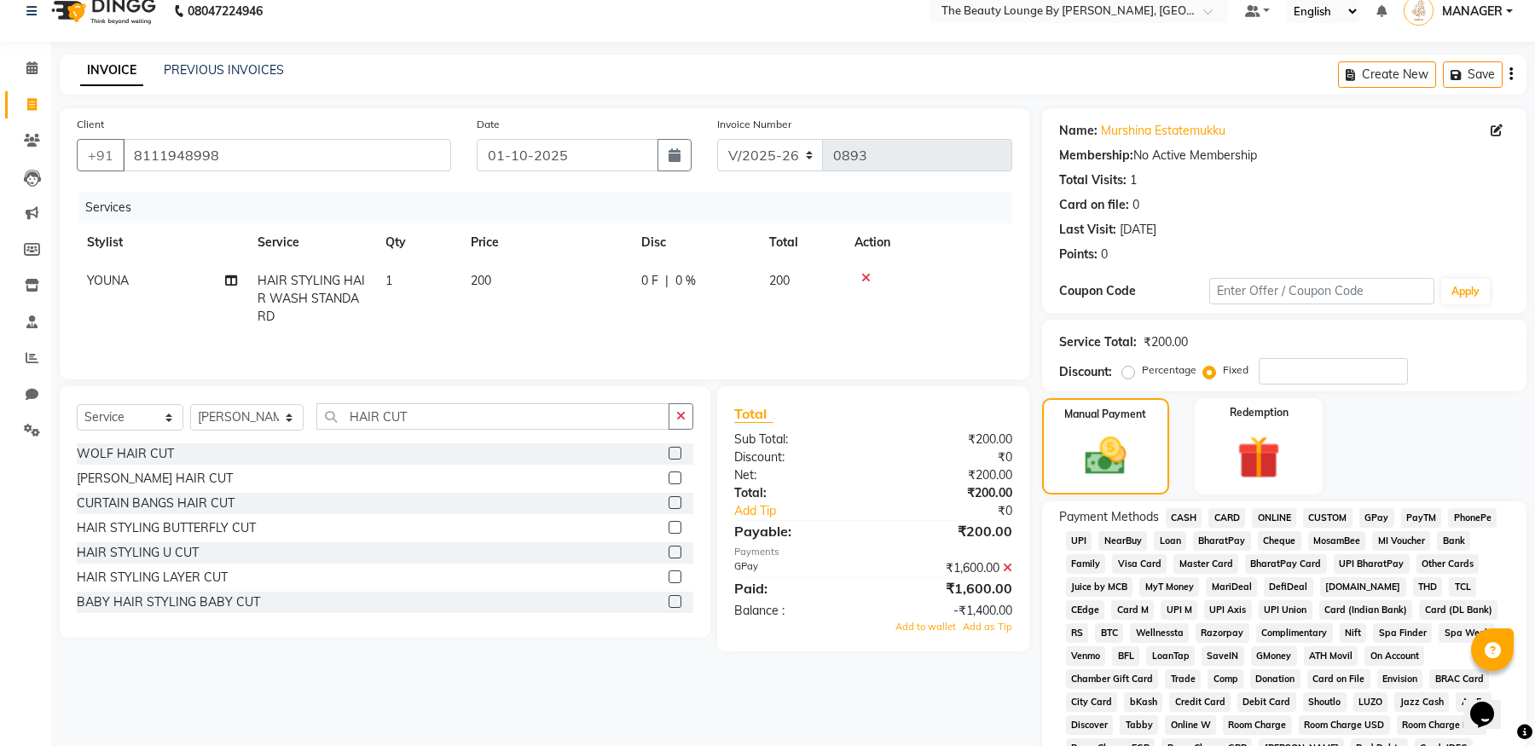
click at [871, 278] on div at bounding box center [928, 278] width 148 height 12
click at [863, 277] on div at bounding box center [928, 278] width 148 height 12
click at [862, 278] on icon at bounding box center [865, 278] width 9 height 12
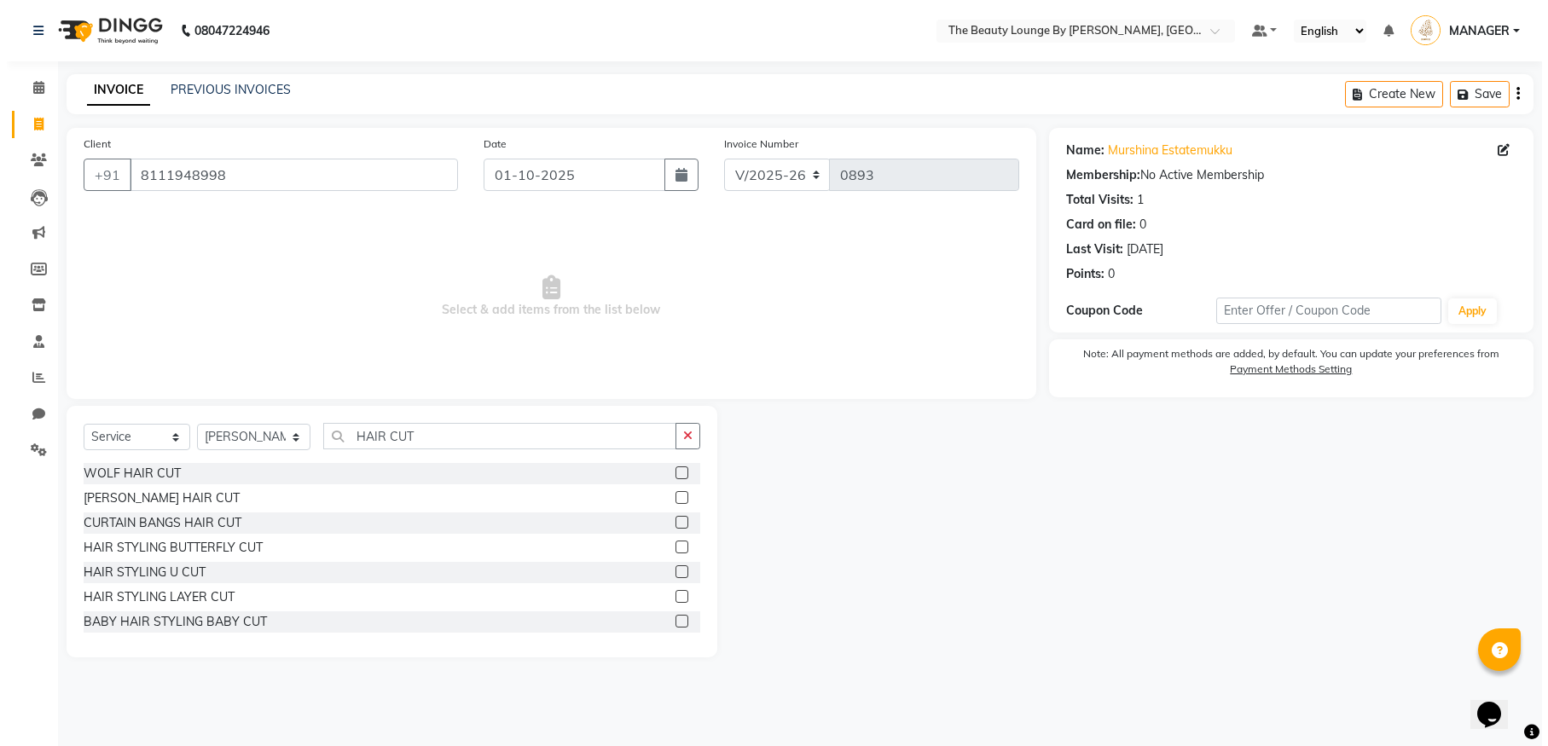
scroll to position [0, 0]
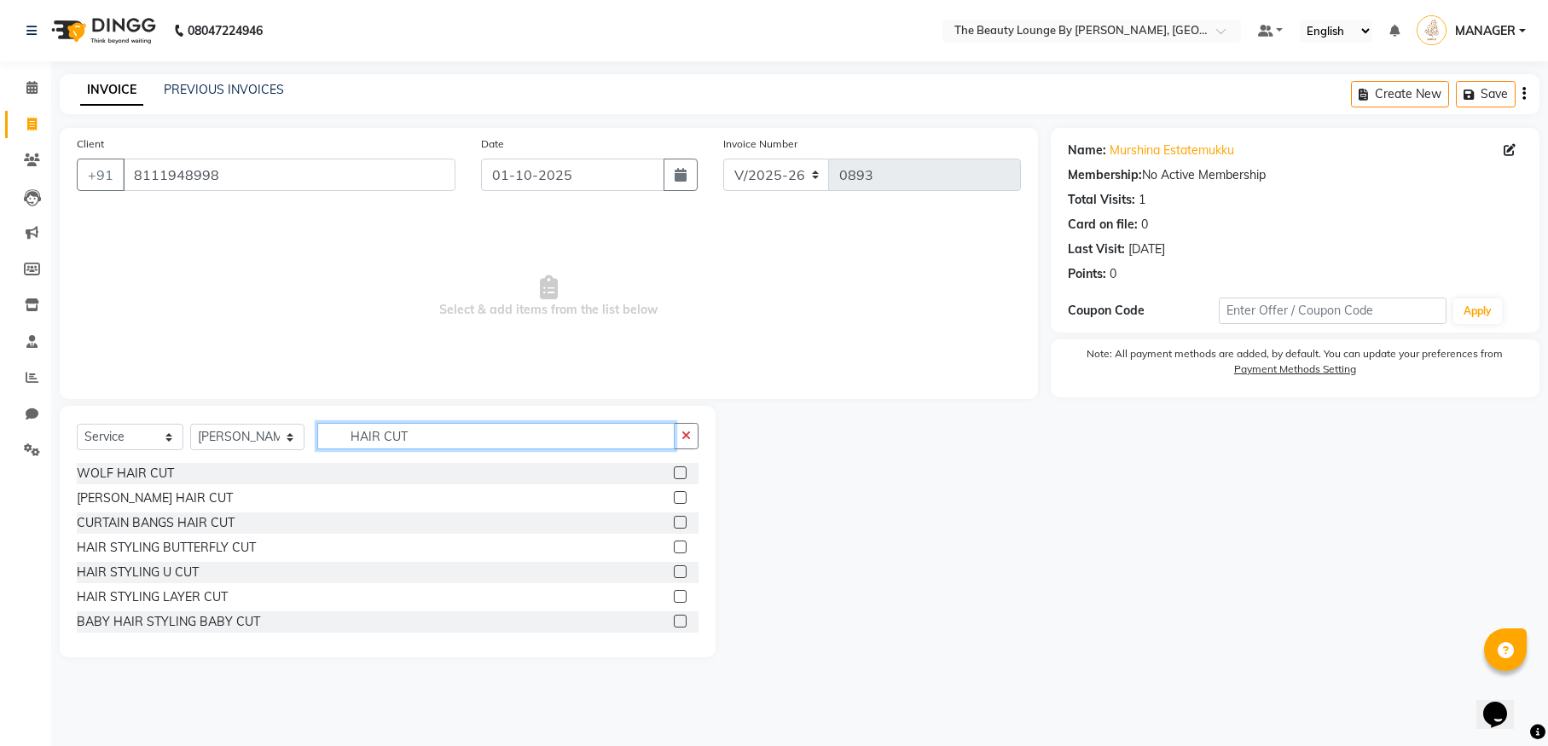
click at [518, 433] on input "HAIR CUT" at bounding box center [495, 436] width 357 height 26
click at [692, 438] on button "button" at bounding box center [686, 436] width 25 height 26
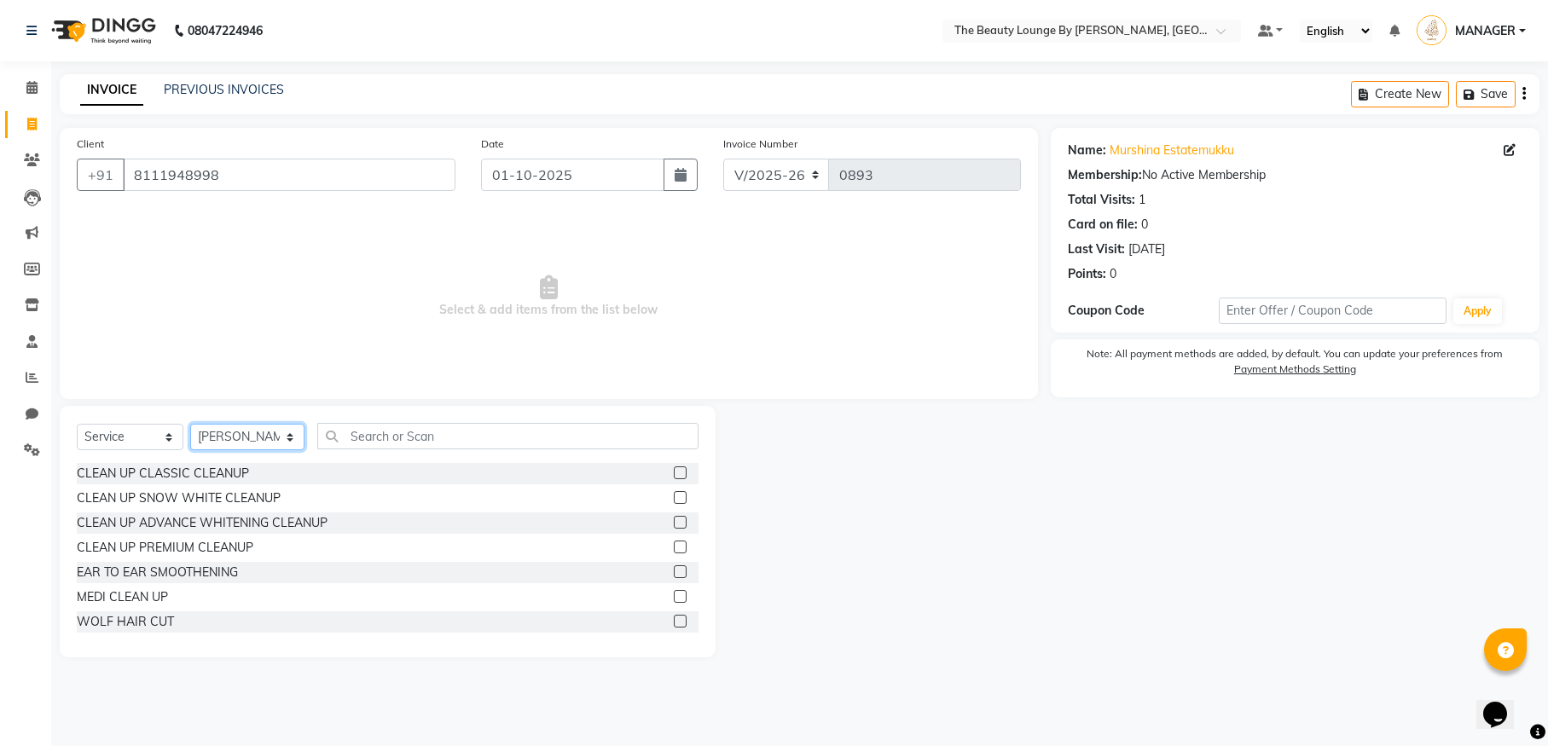
select select
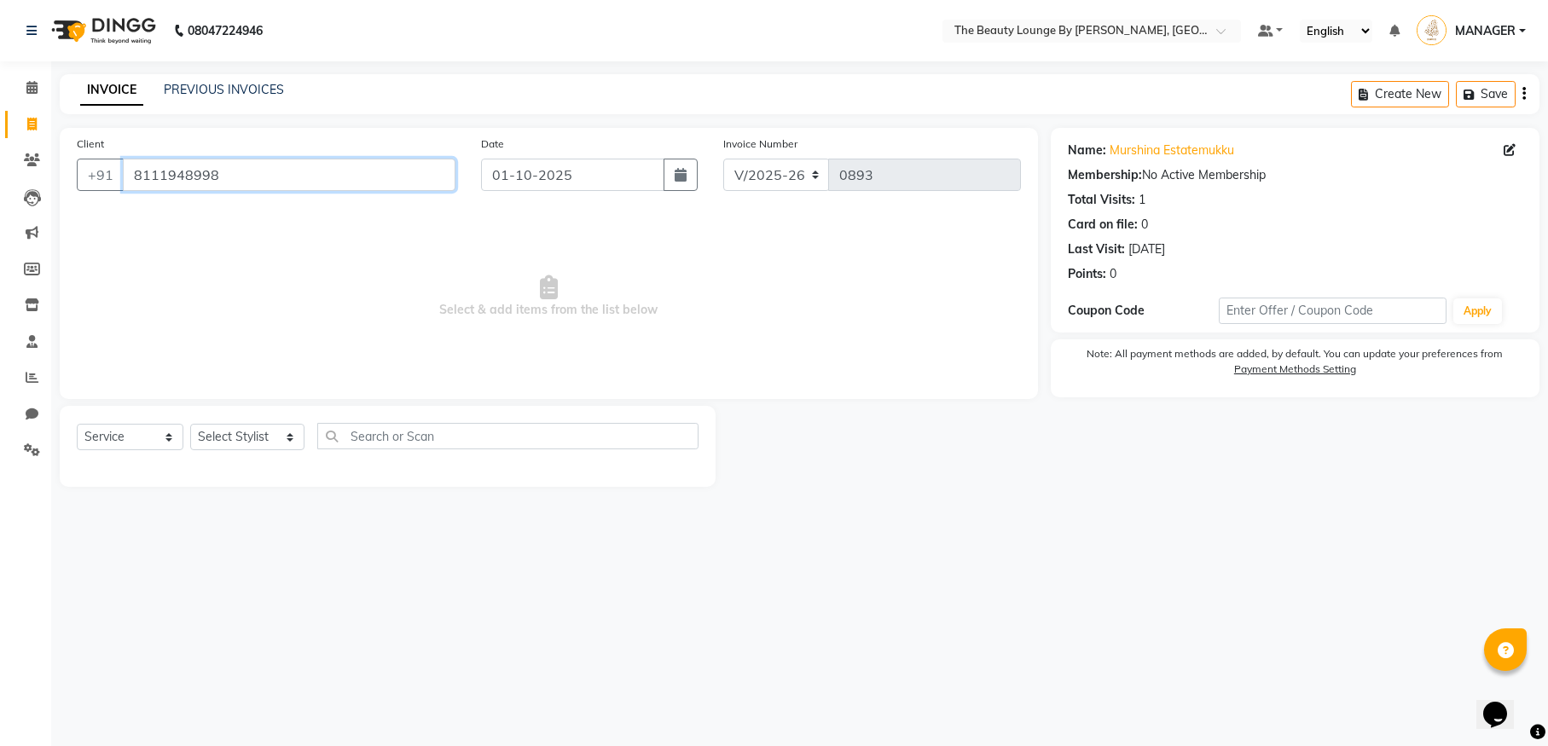
click at [350, 174] on input "8111948998" at bounding box center [289, 175] width 333 height 32
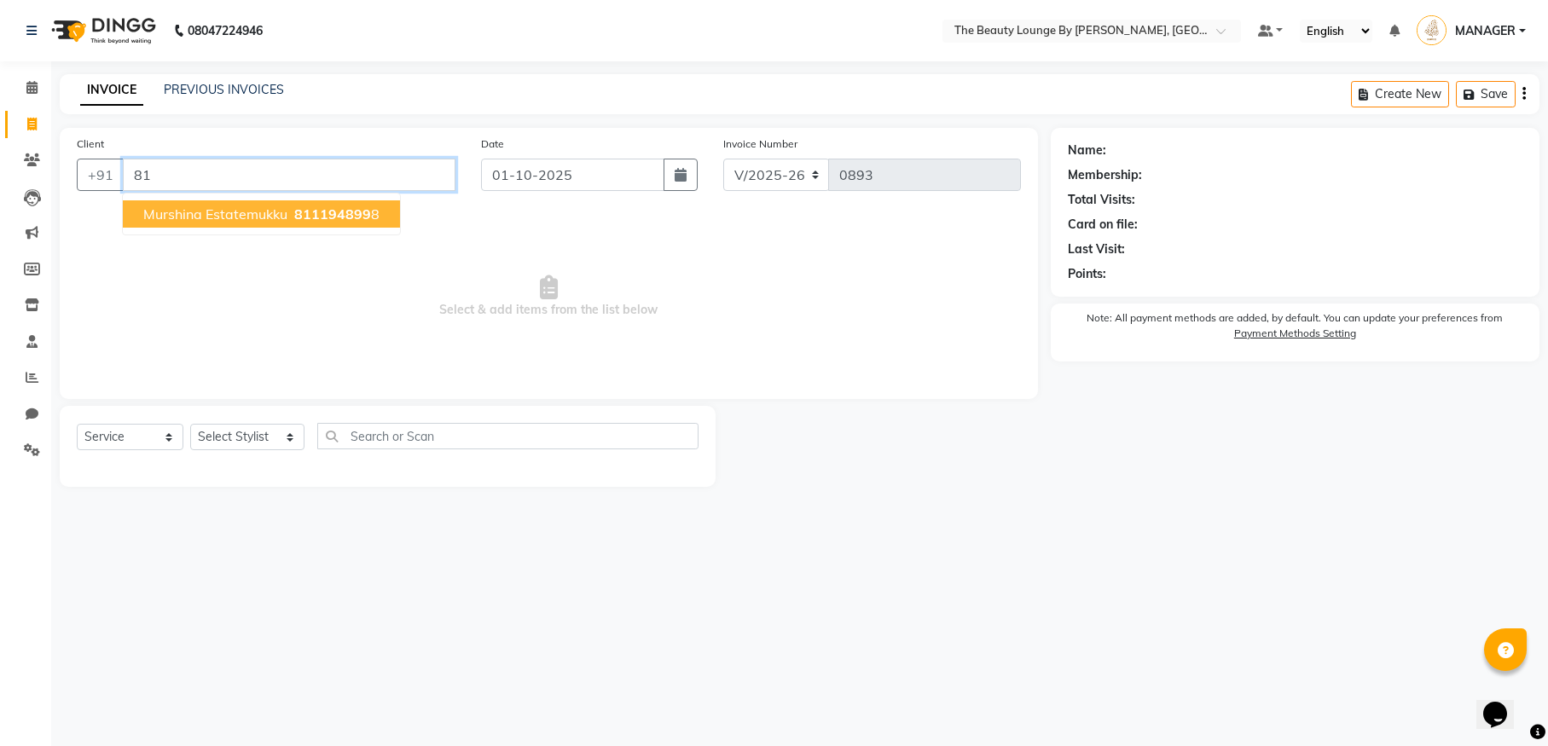
type input "8"
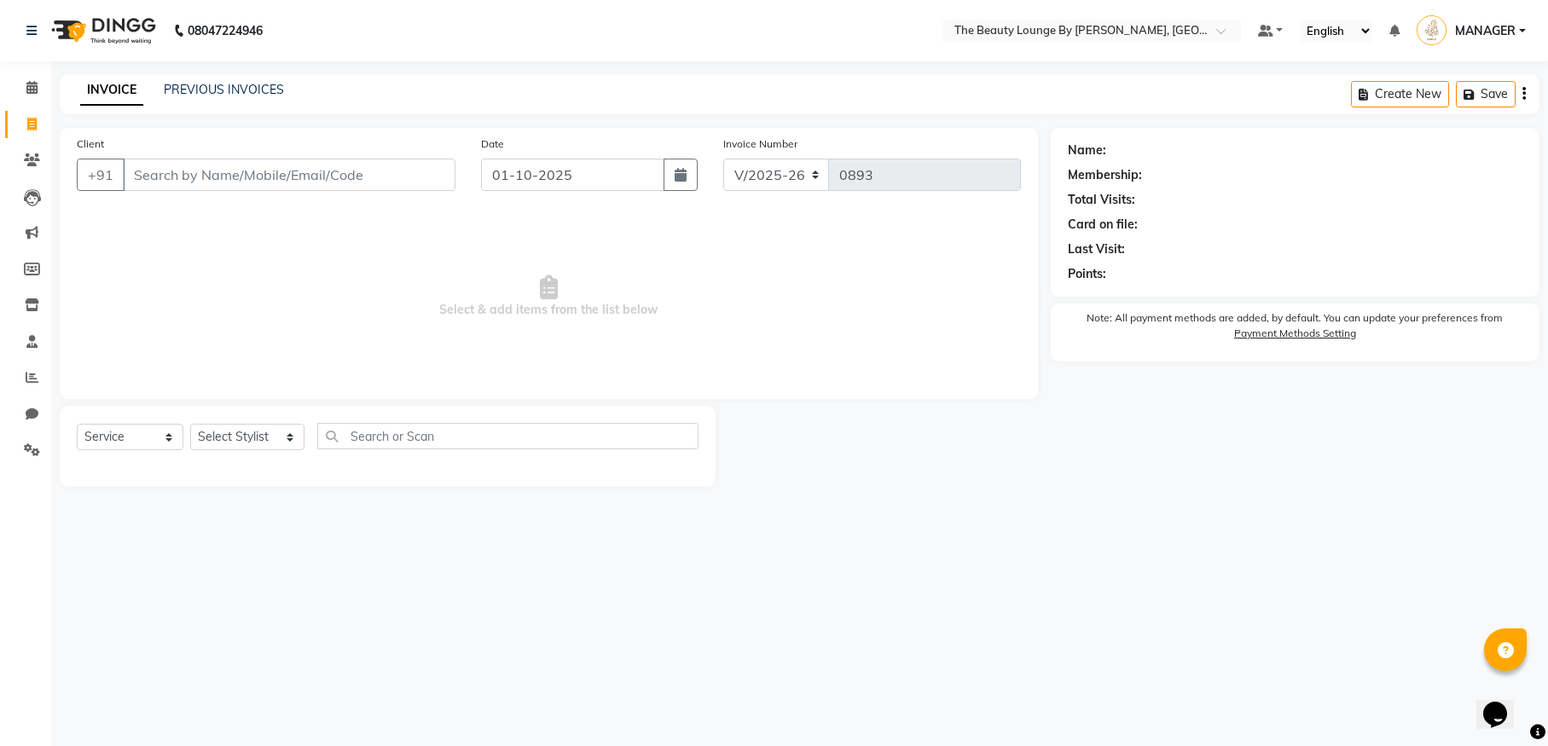
click at [315, 157] on div "Client +91" at bounding box center [266, 170] width 404 height 70
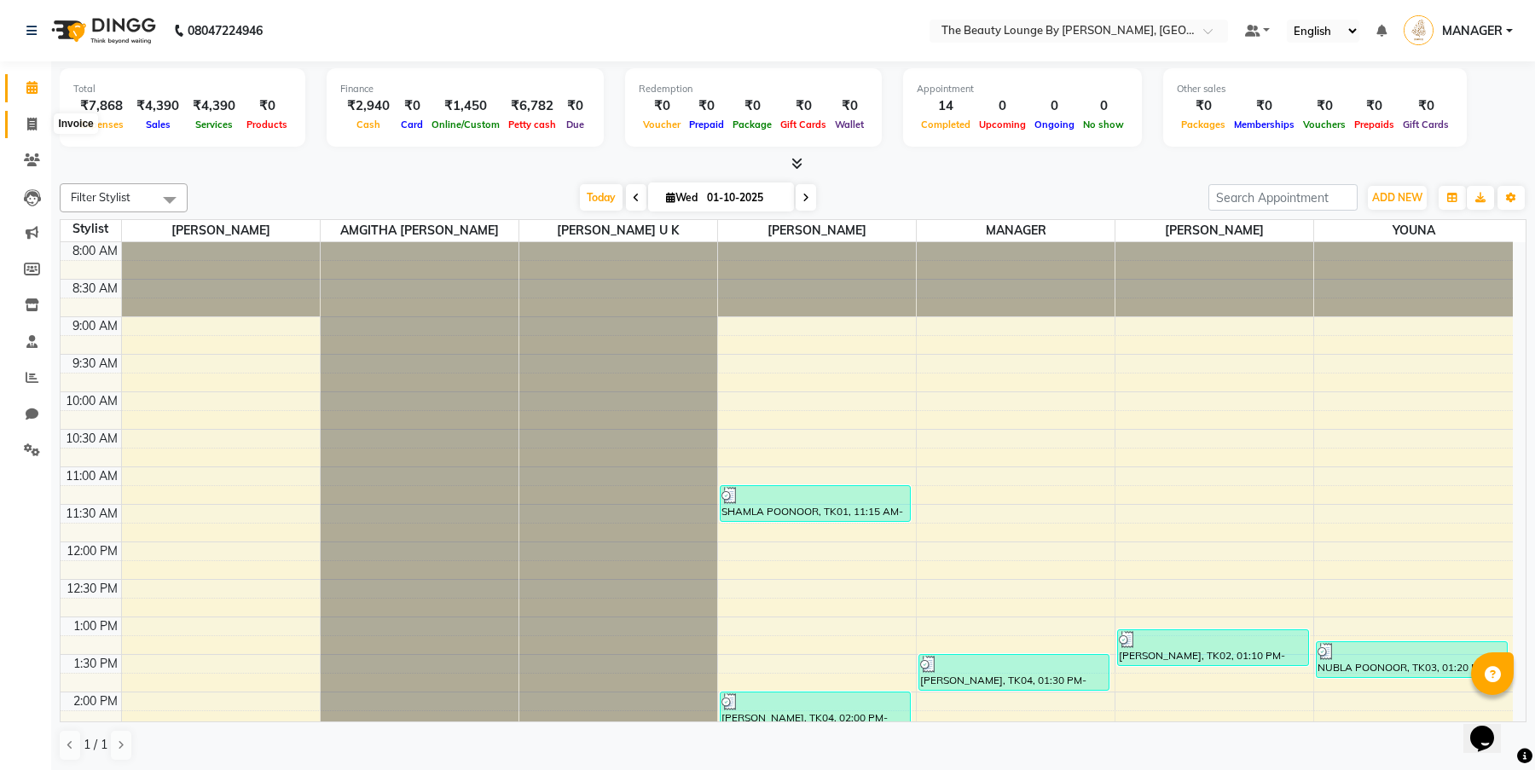
click at [29, 123] on icon at bounding box center [31, 124] width 9 height 13
select select "8577"
select select "service"
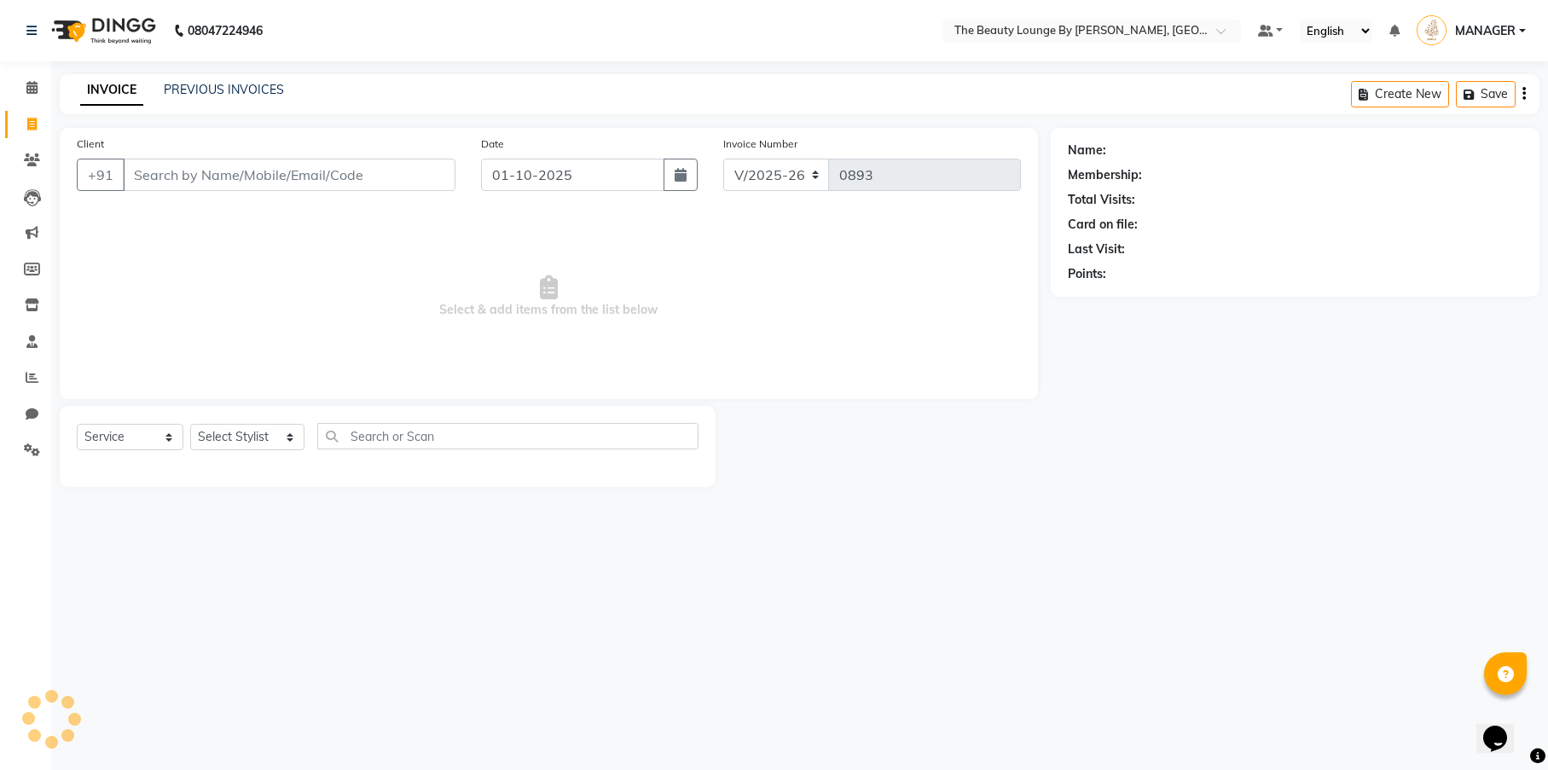
click at [170, 179] on input "Client" at bounding box center [289, 175] width 333 height 32
click at [36, 86] on icon at bounding box center [31, 87] width 11 height 13
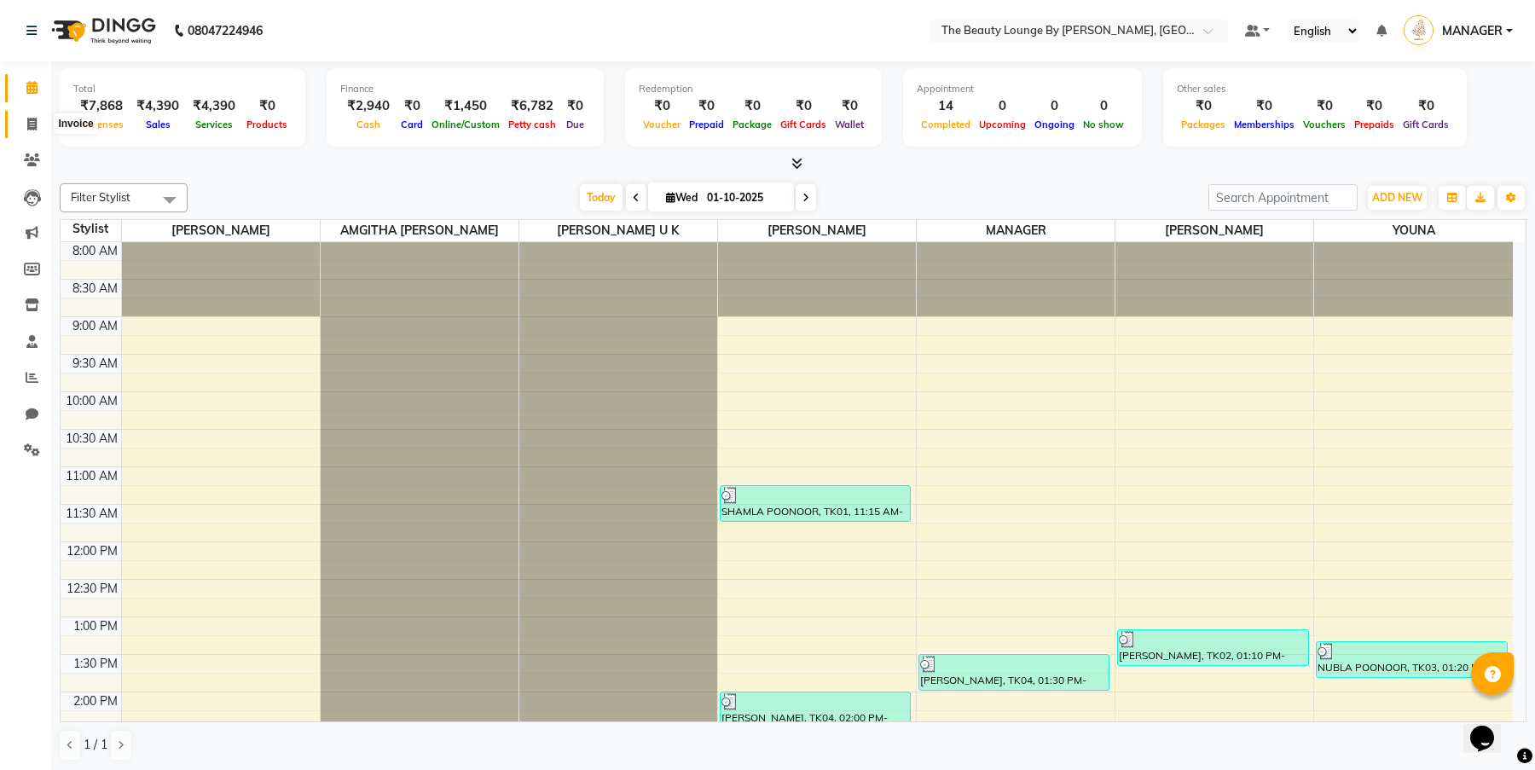
click at [37, 124] on icon at bounding box center [31, 124] width 9 height 13
select select "service"
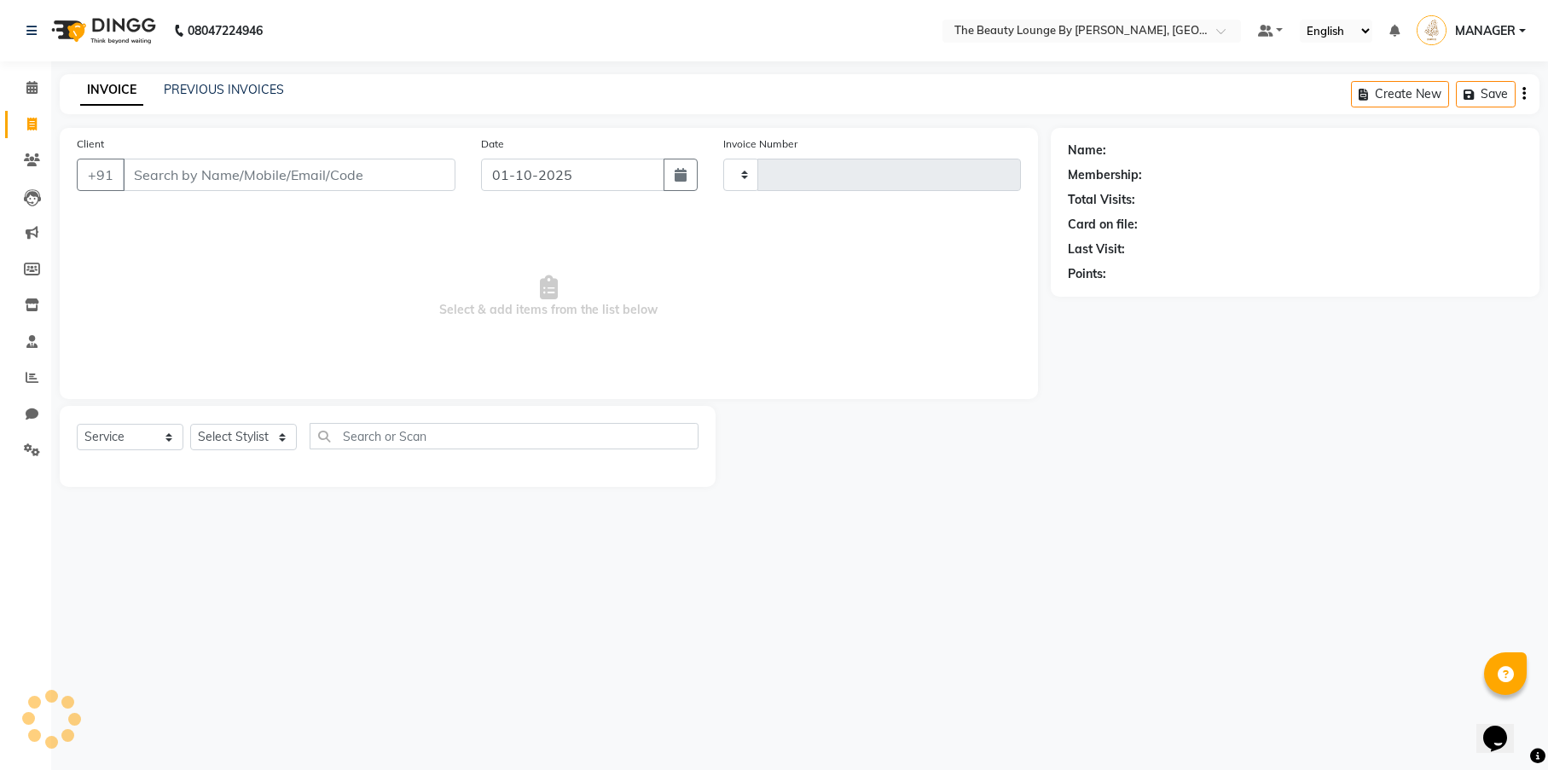
type input "0893"
select select "8577"
click at [159, 174] on input "Client" at bounding box center [289, 175] width 333 height 32
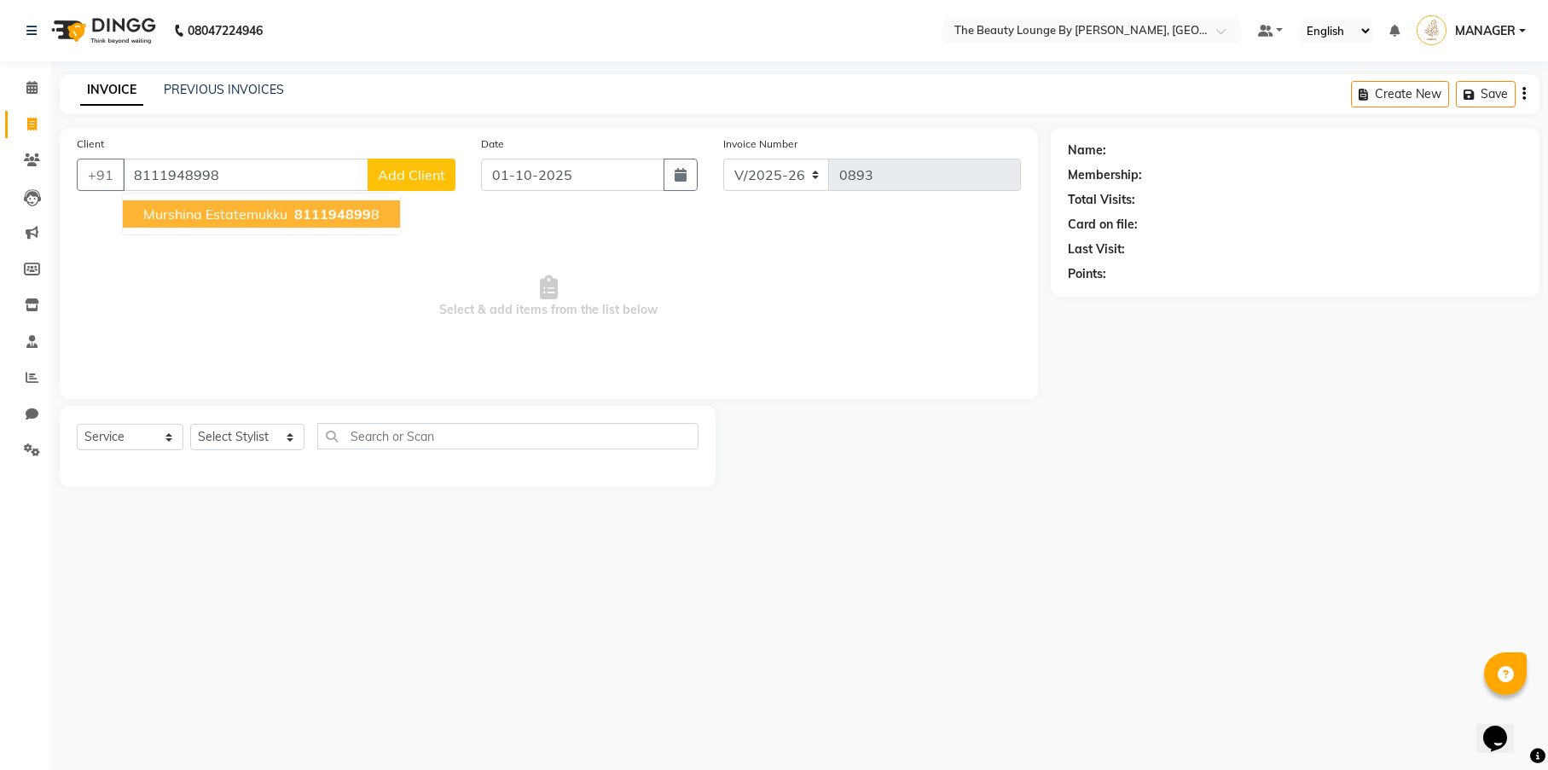
type input "8111948998"
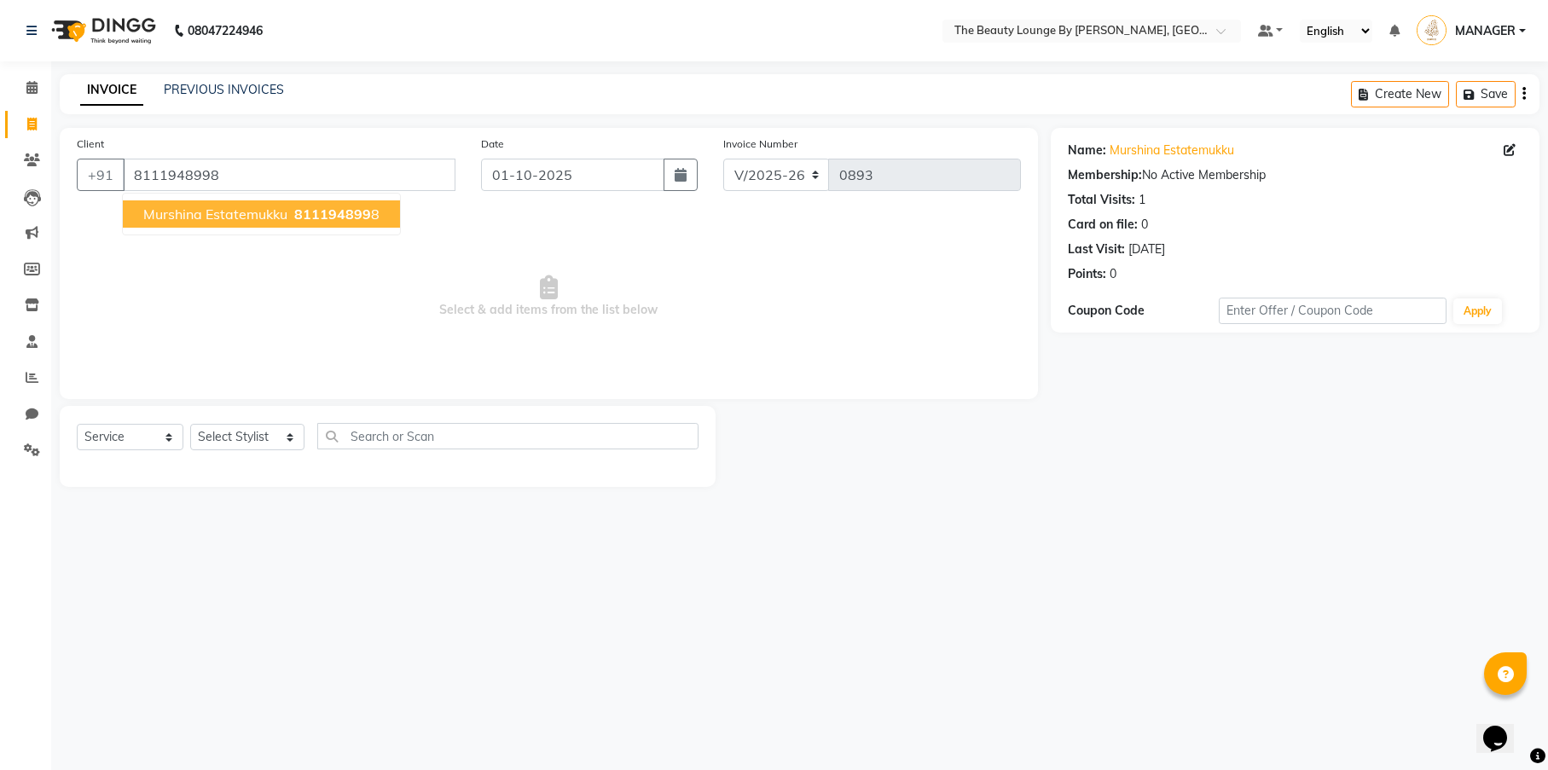
click at [216, 211] on span "Murshina Estatemukku" at bounding box center [215, 213] width 144 height 17
select select "92146"
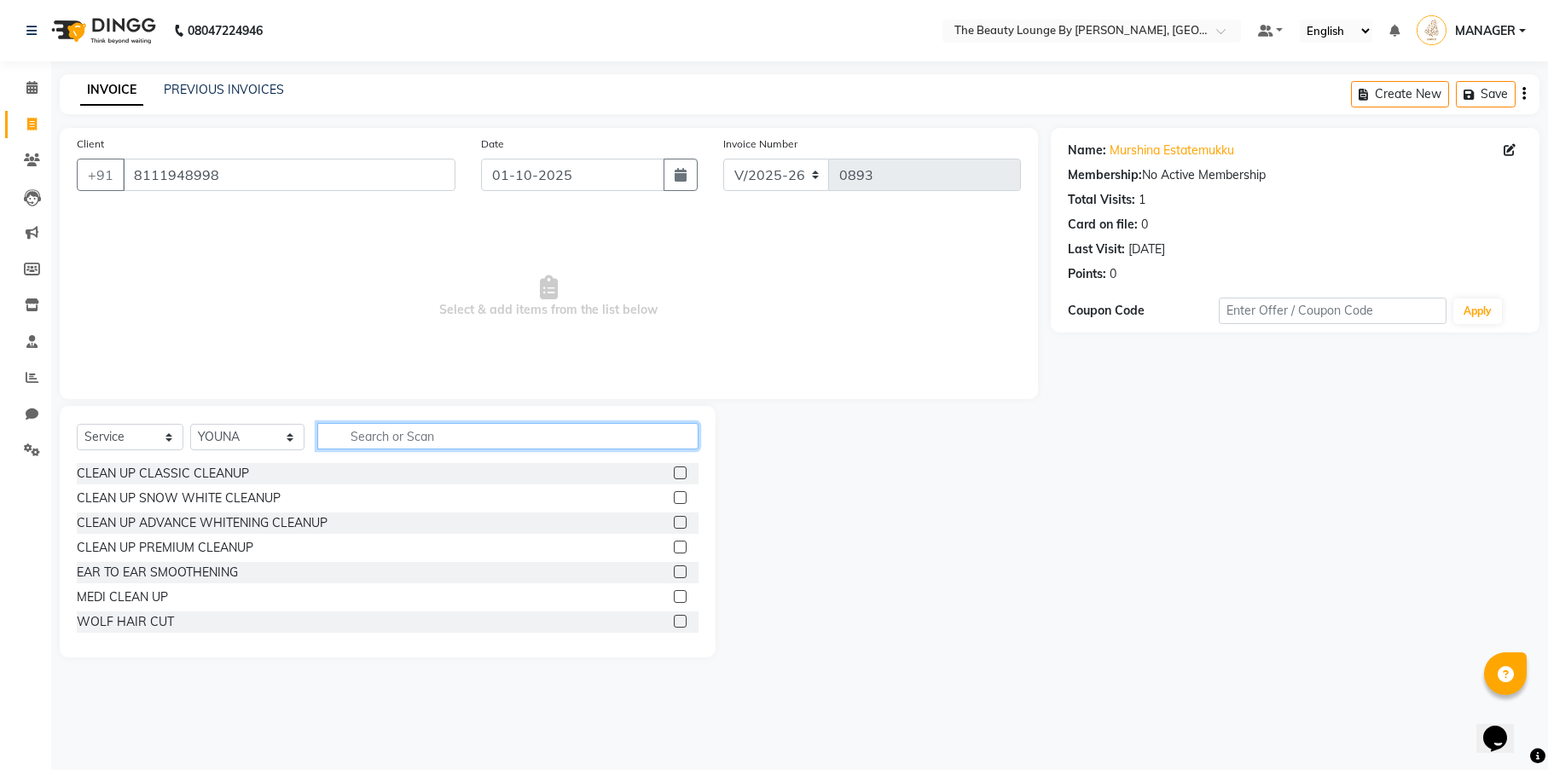
click at [390, 440] on input "text" at bounding box center [507, 436] width 381 height 26
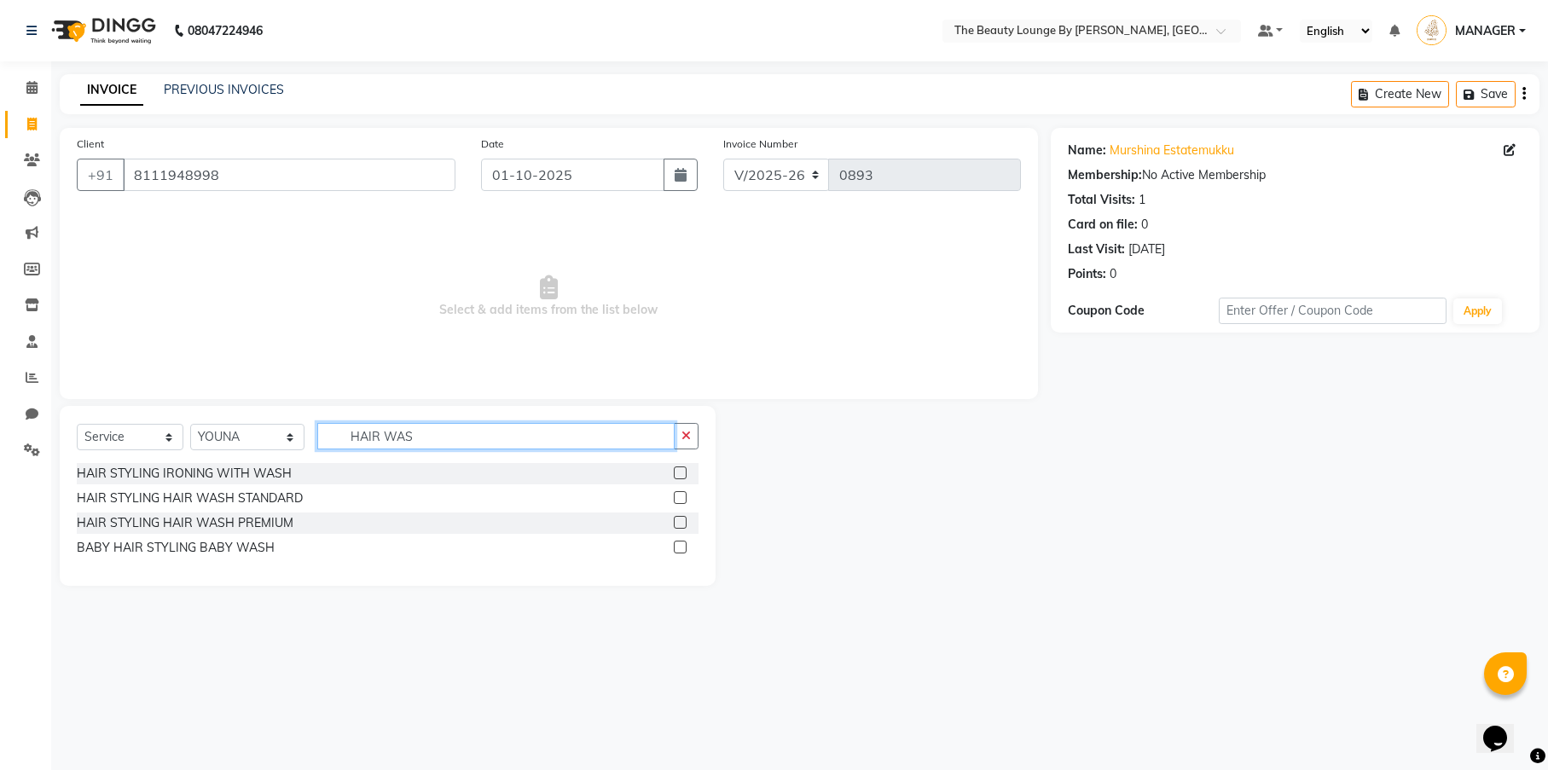
type input "HAIR WAS"
click at [686, 497] on label at bounding box center [680, 497] width 13 height 13
click at [685, 497] on input "checkbox" at bounding box center [679, 498] width 11 height 11
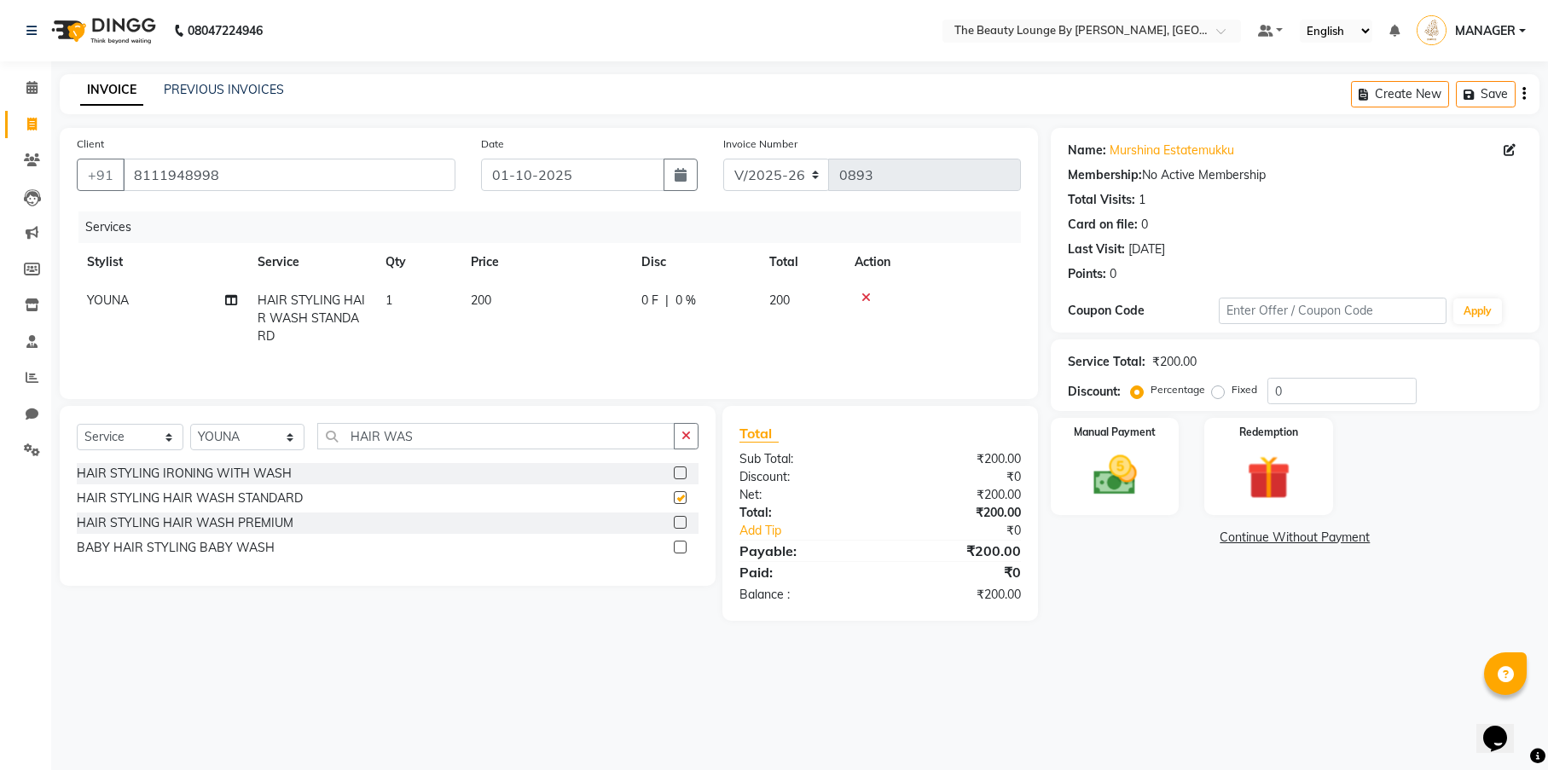
checkbox input "false"
click at [411, 433] on input "HAIR WAS" at bounding box center [495, 436] width 357 height 26
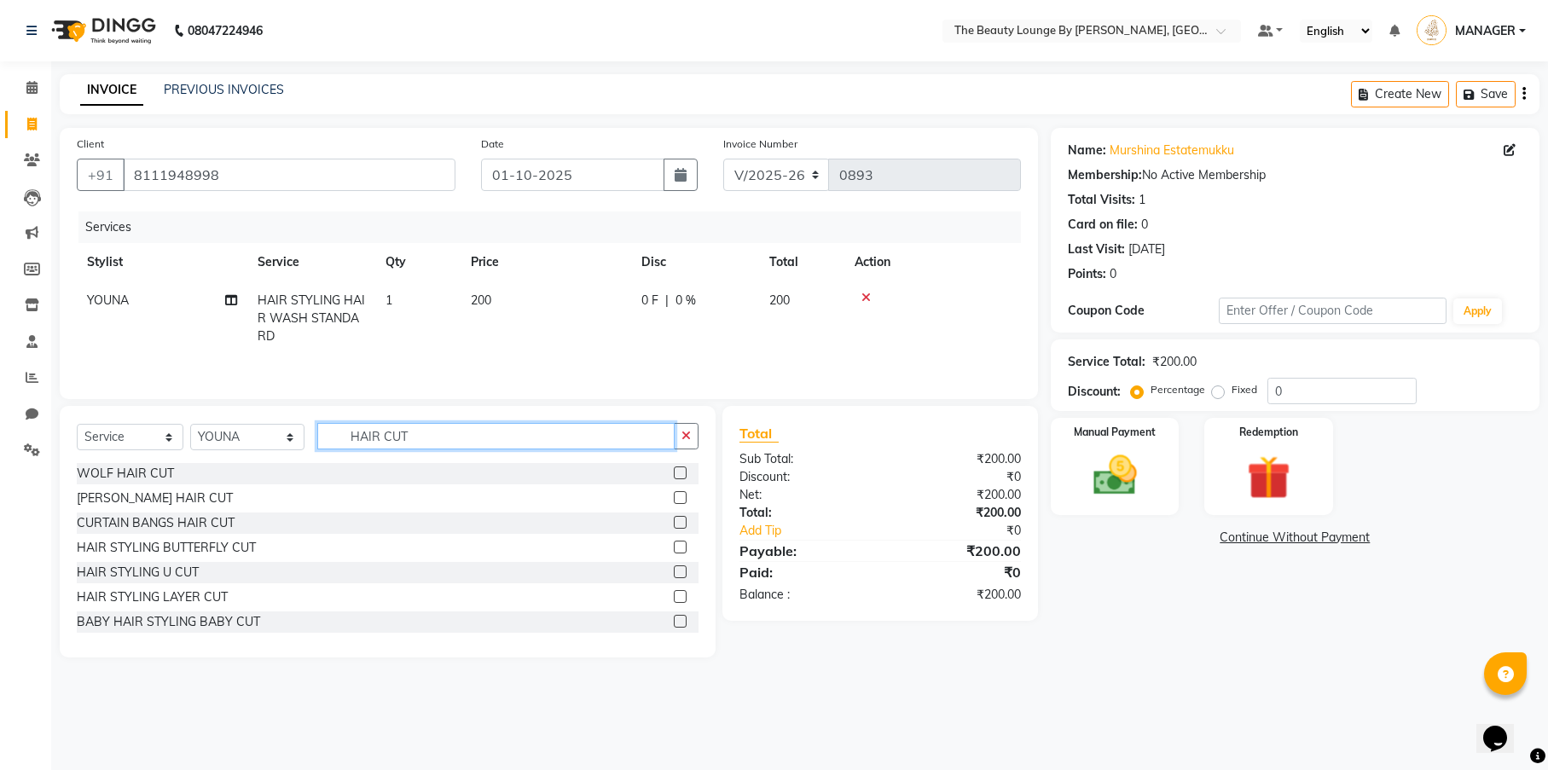
type input "HAIR CUT"
click at [674, 621] on label at bounding box center [680, 621] width 13 height 13
click at [674, 621] on input "checkbox" at bounding box center [679, 621] width 11 height 11
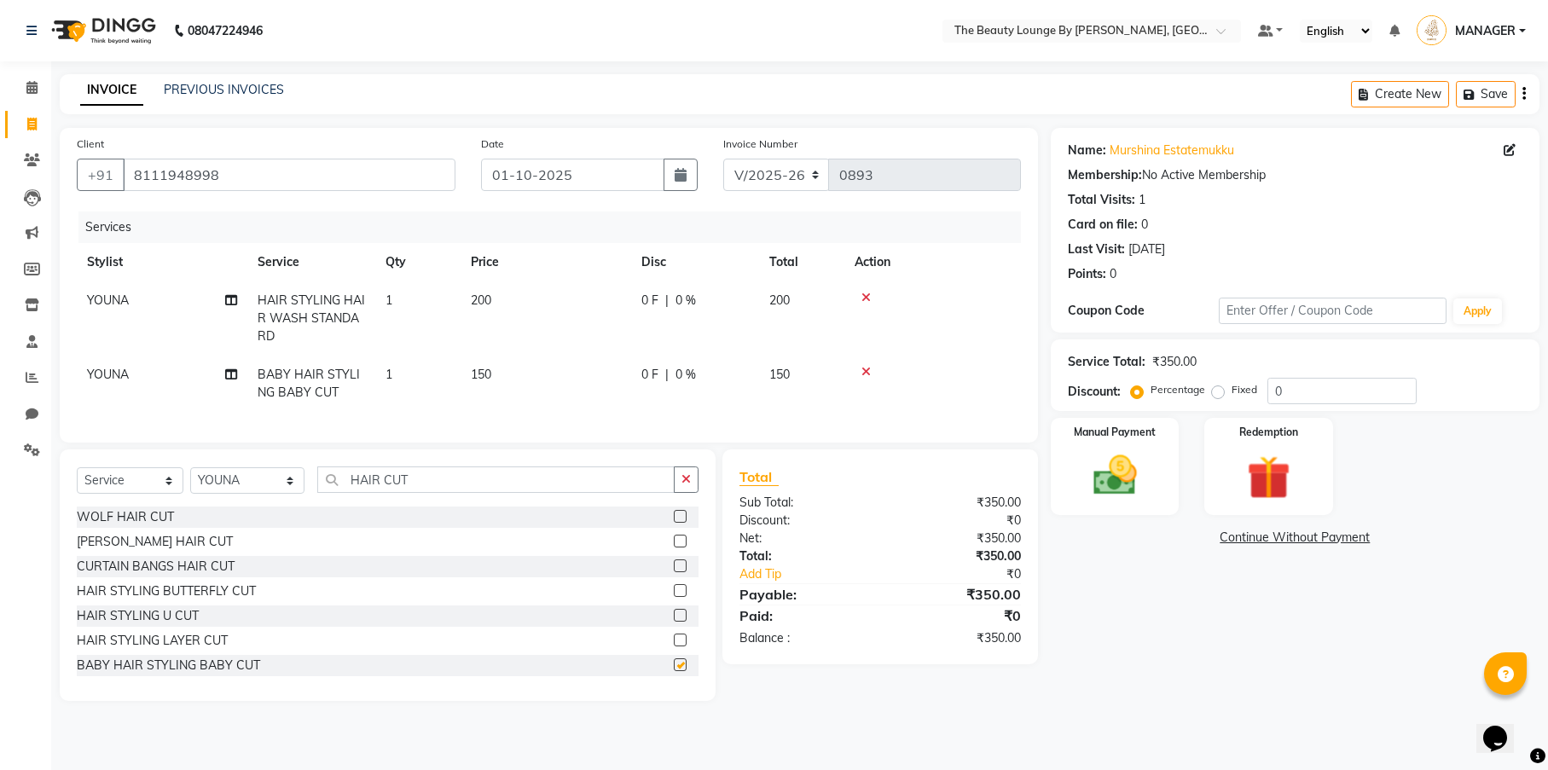
checkbox input "false"
click at [869, 371] on icon at bounding box center [865, 372] width 9 height 12
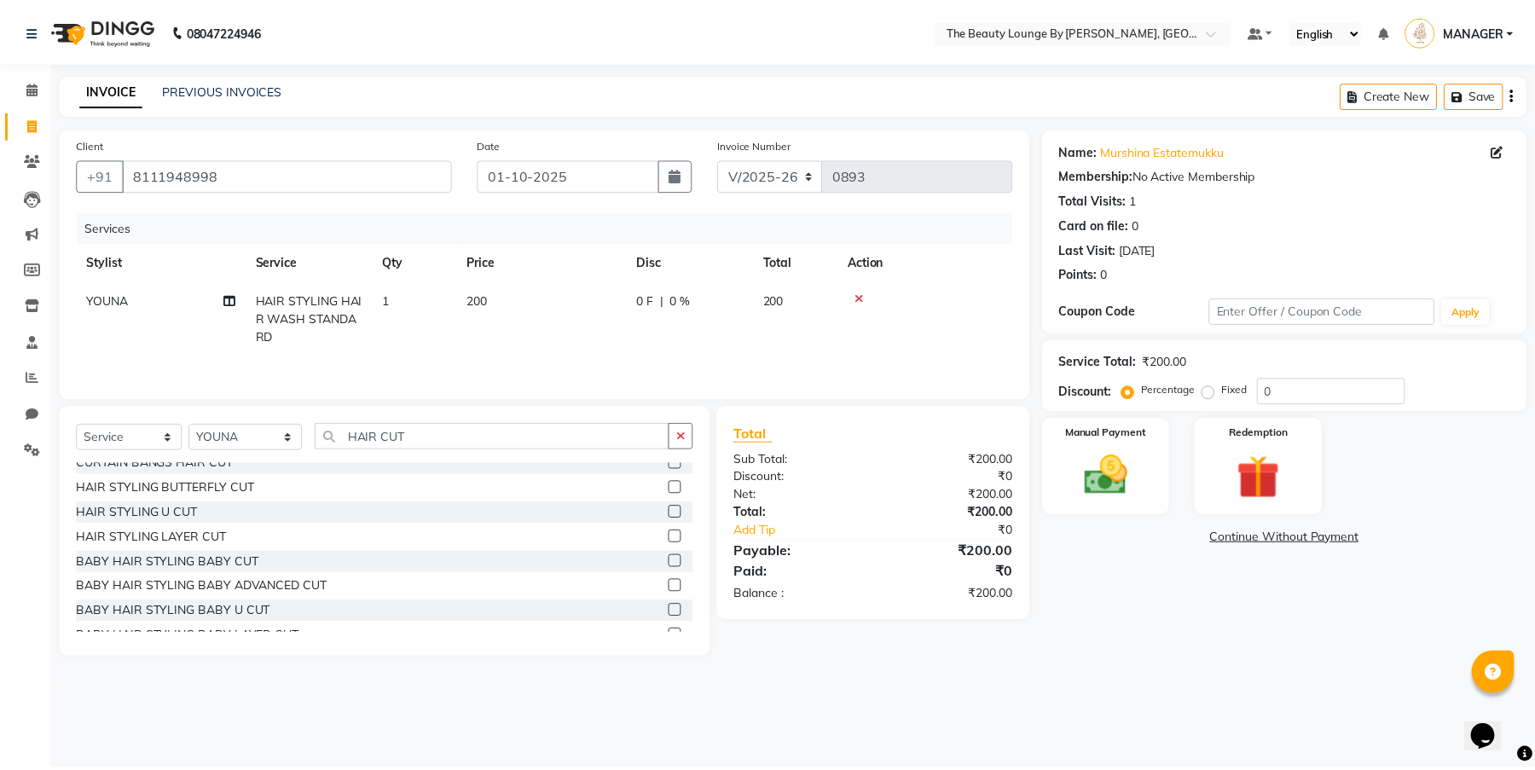
scroll to position [62, 0]
click at [674, 610] on label at bounding box center [680, 608] width 13 height 13
click at [674, 610] on input "checkbox" at bounding box center [679, 609] width 11 height 11
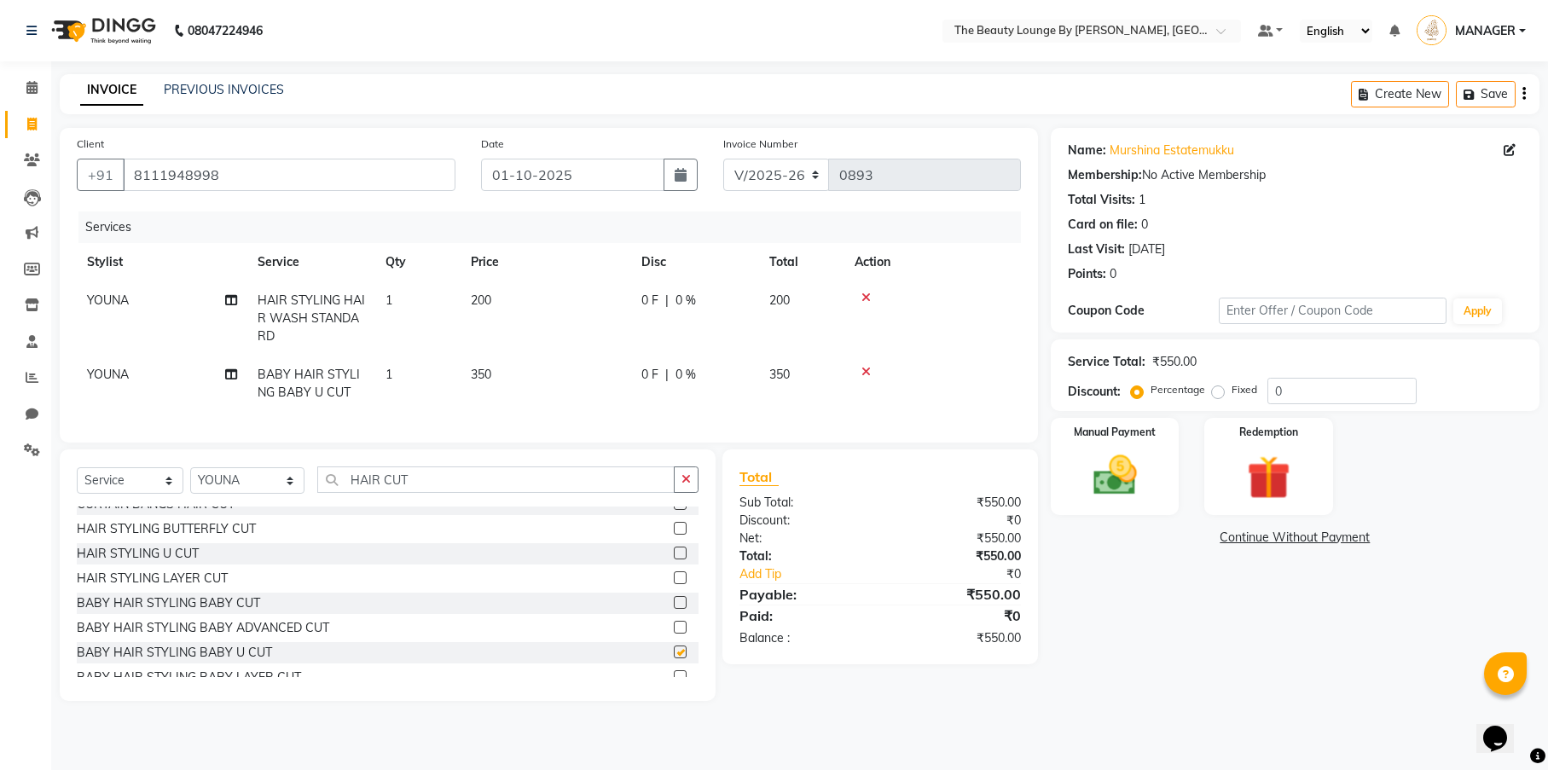
checkbox input "false"
click at [1231, 392] on label "Fixed" at bounding box center [1244, 389] width 26 height 15
click at [1218, 392] on input "Fixed" at bounding box center [1221, 390] width 12 height 12
radio input "true"
click at [1111, 486] on img at bounding box center [1114, 475] width 73 height 52
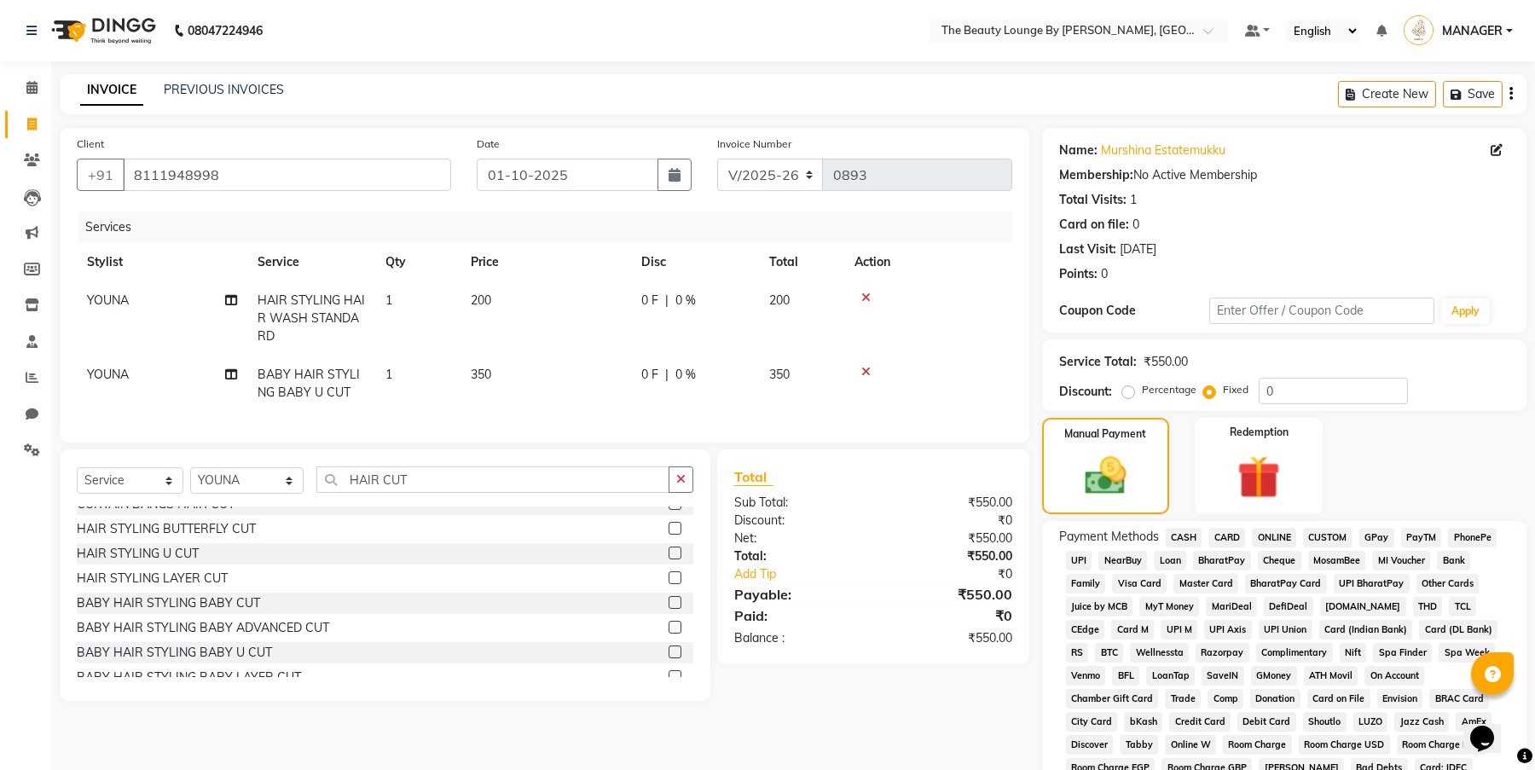
click at [1384, 537] on span "GPay" at bounding box center [1376, 538] width 35 height 20
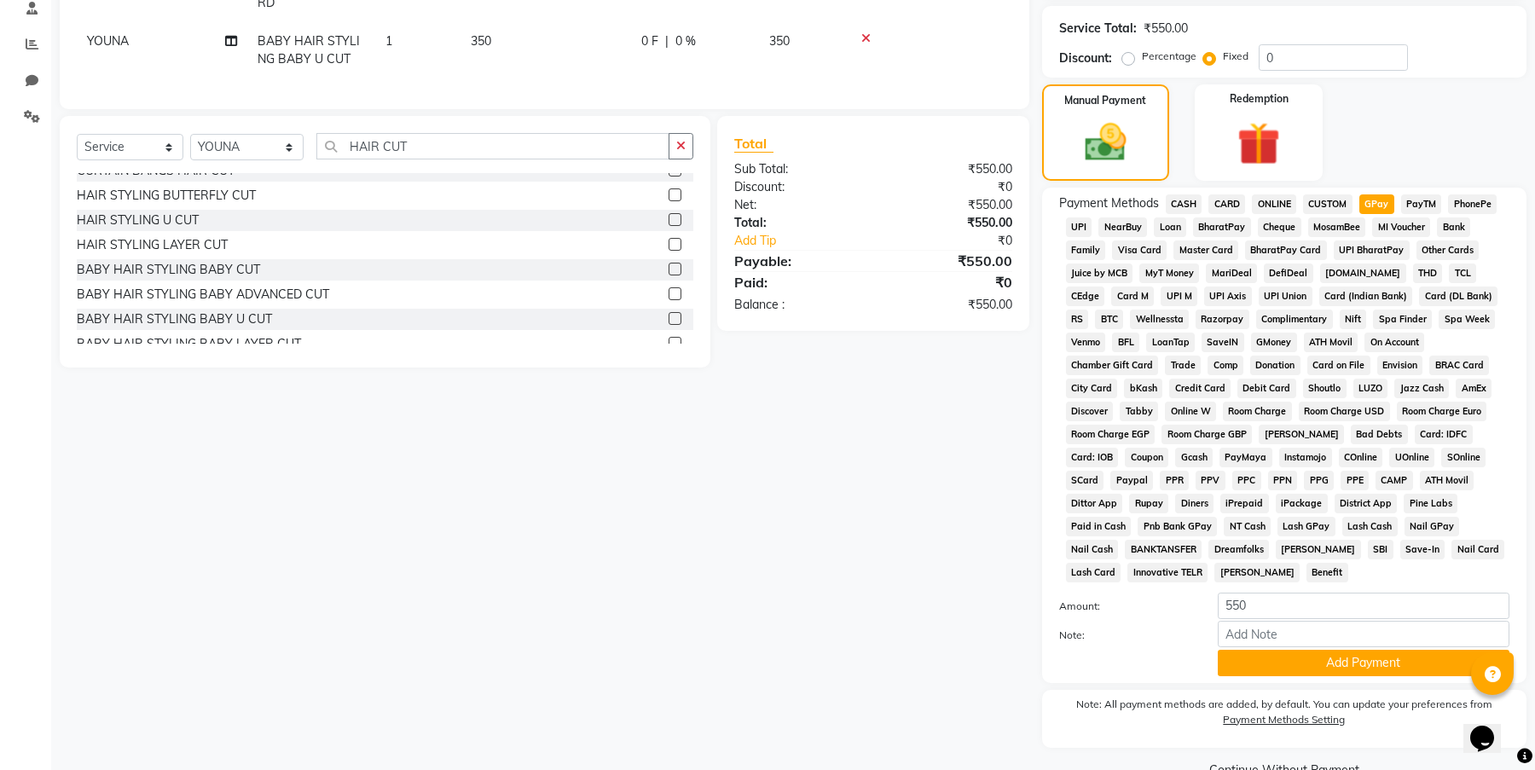
scroll to position [371, 0]
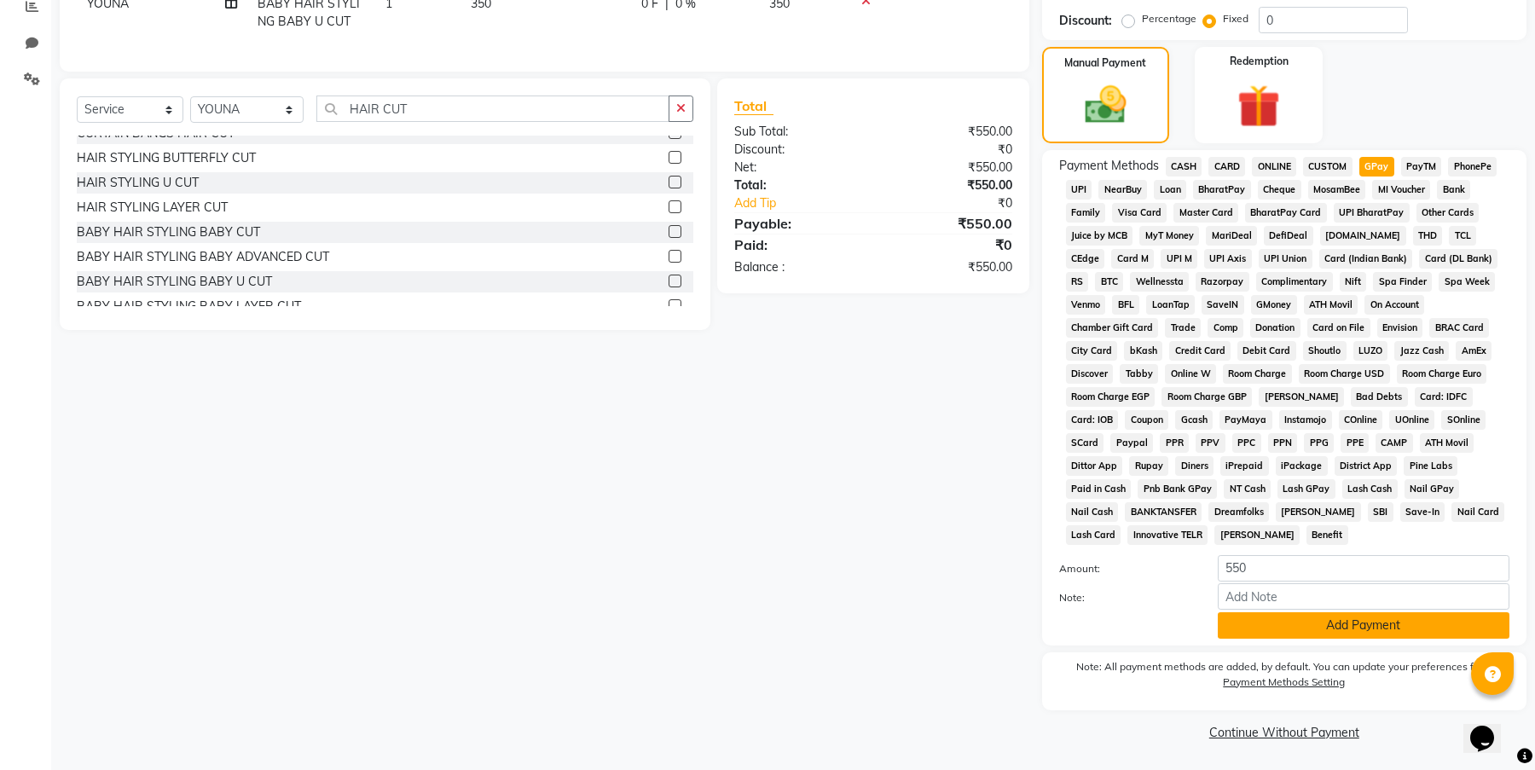
click at [1407, 629] on button "Add Payment" at bounding box center [1364, 625] width 292 height 26
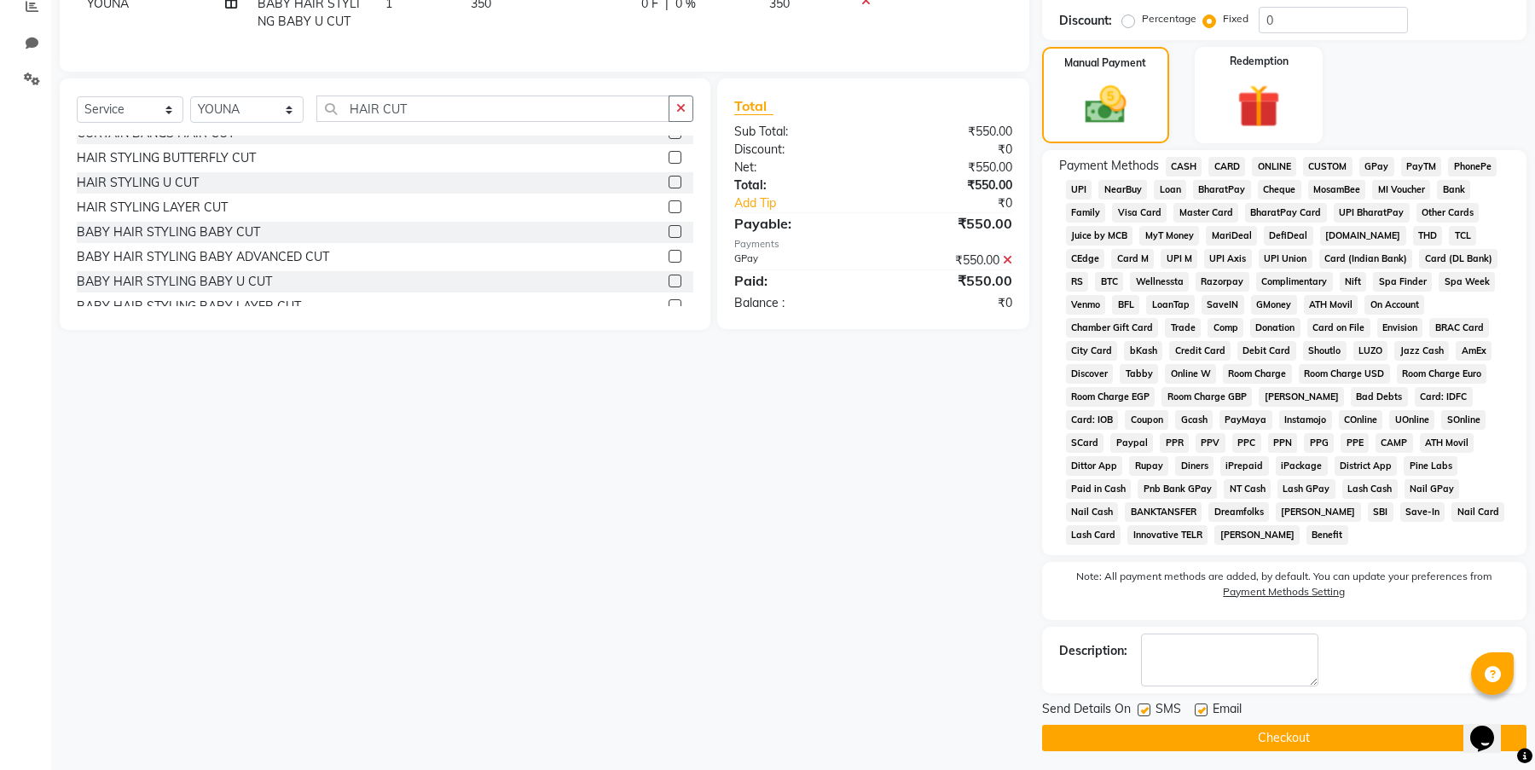
click at [1354, 734] on button "Checkout" at bounding box center [1284, 738] width 484 height 26
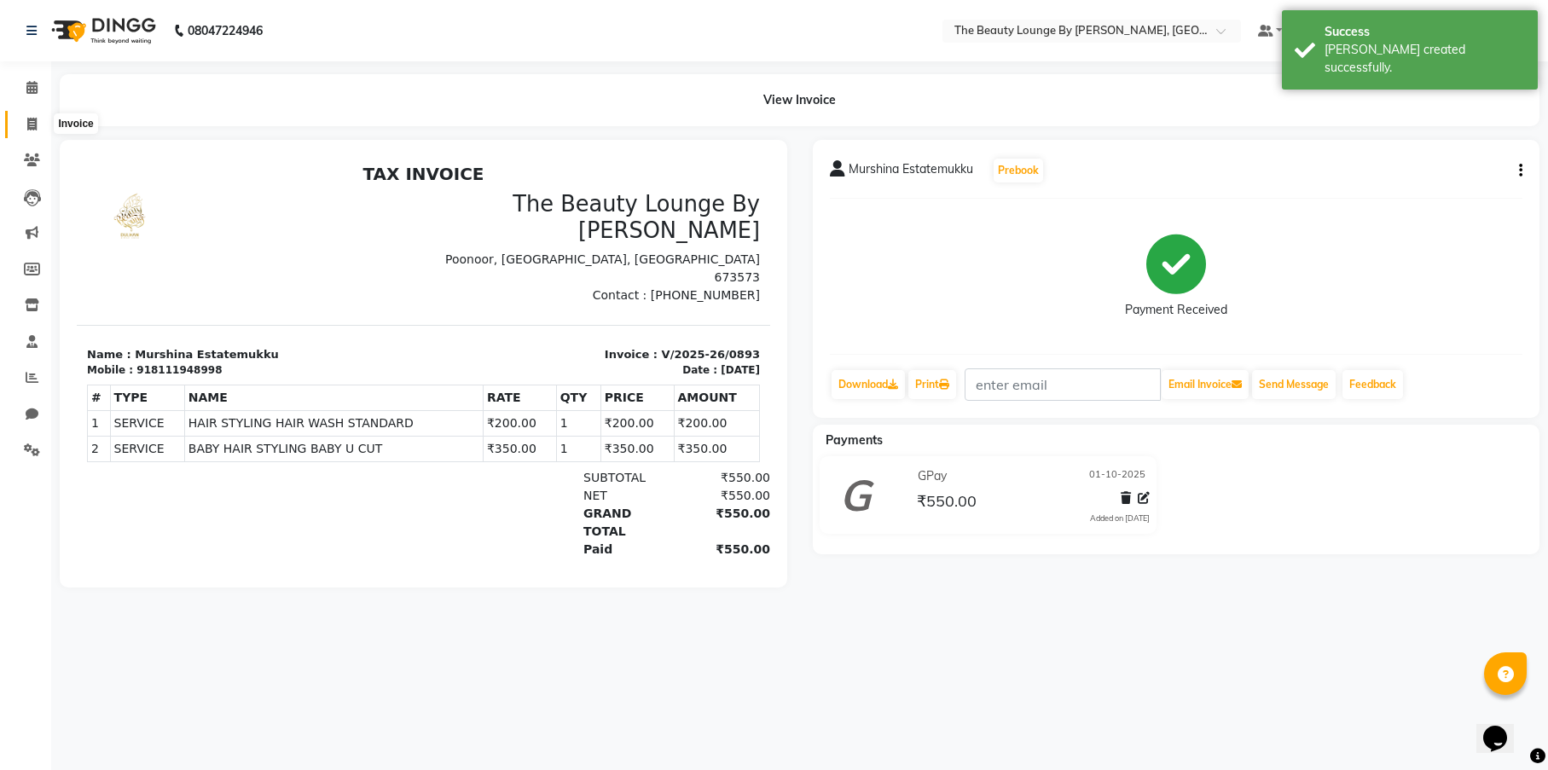
click at [33, 124] on icon at bounding box center [31, 124] width 9 height 13
select select "service"
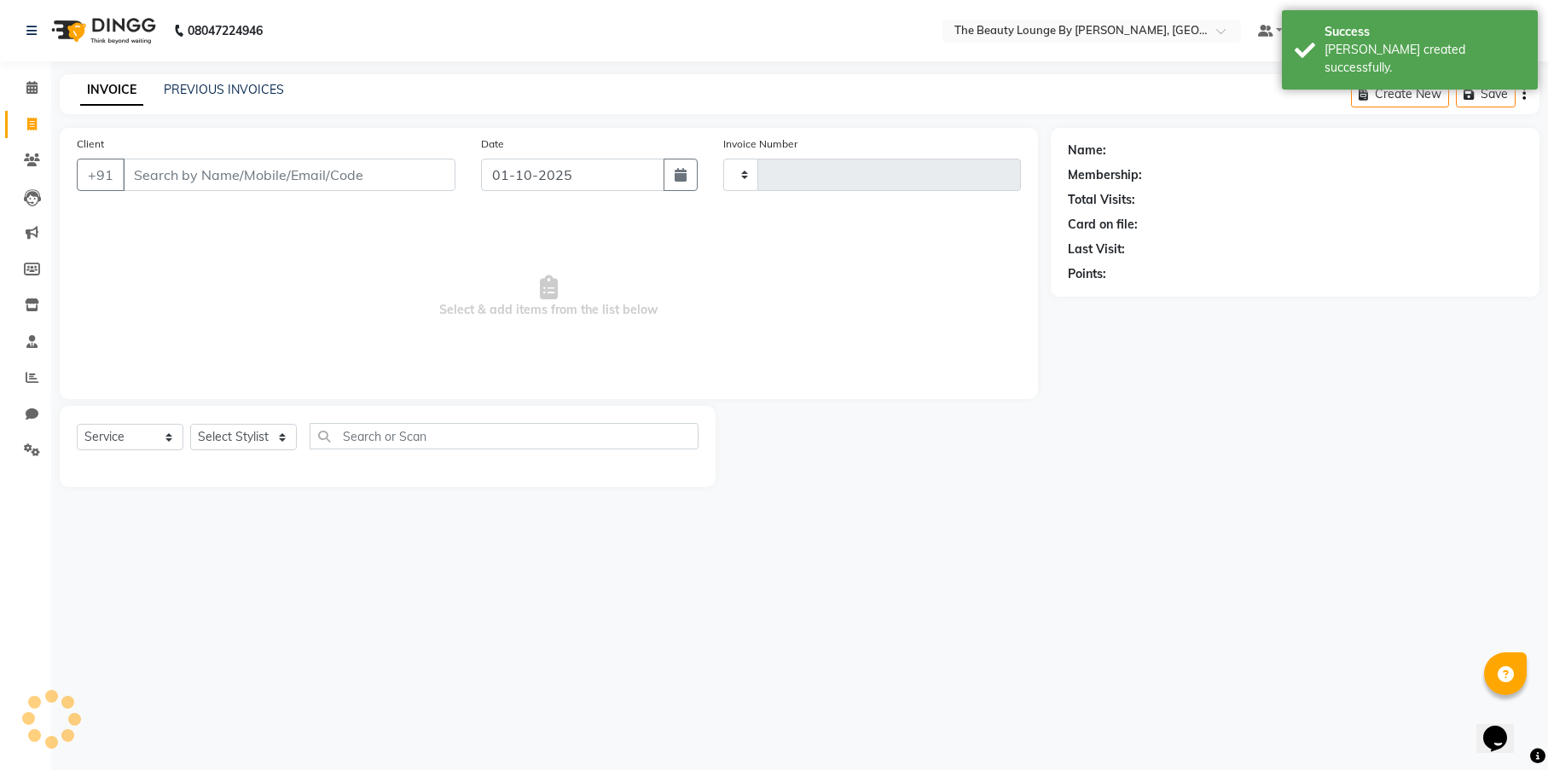
type input "0894"
select select "8577"
click at [148, 173] on input "Client" at bounding box center [289, 175] width 333 height 32
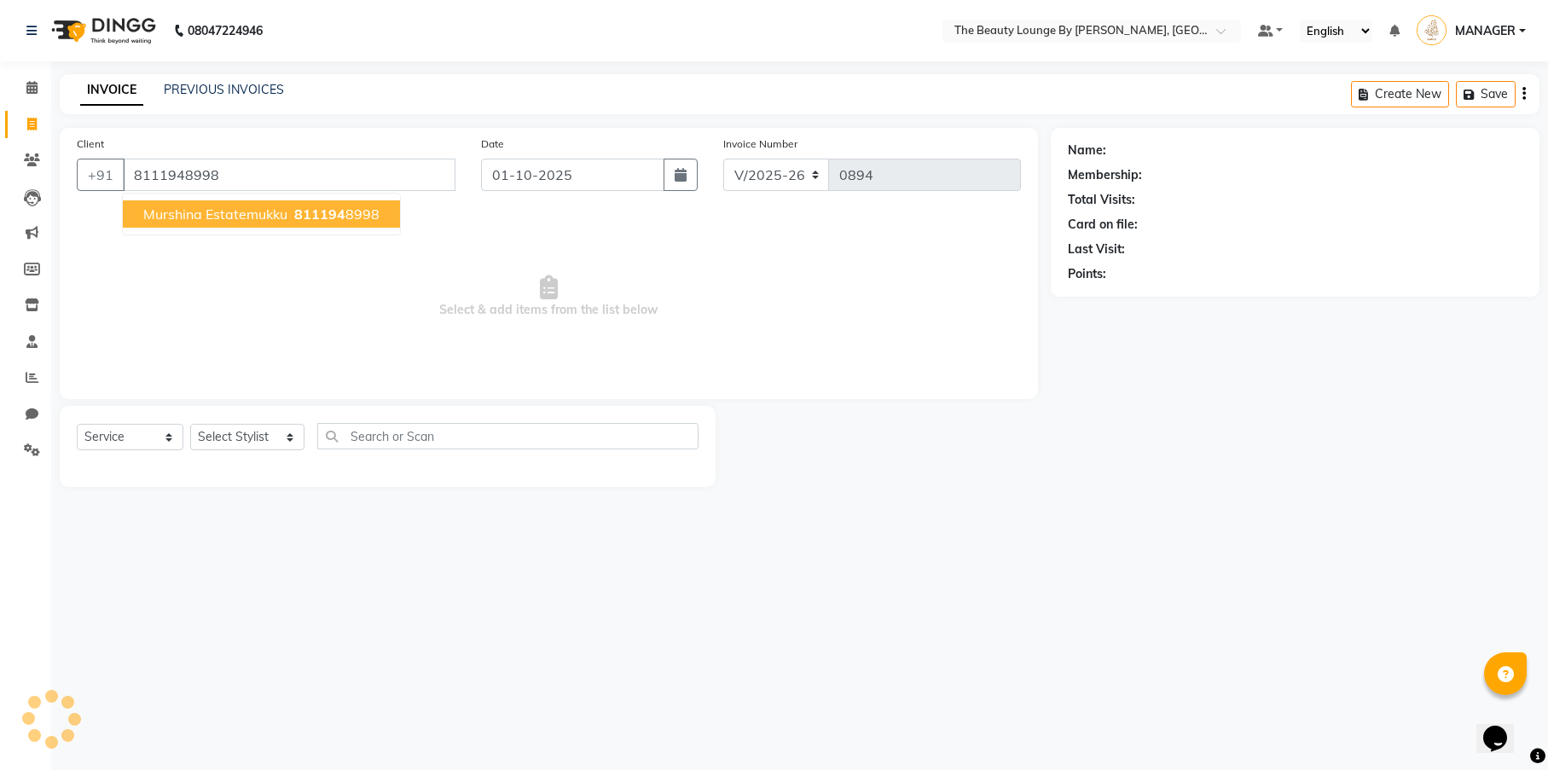
type input "8111948998"
click at [182, 214] on span "Murshina Estatemukku" at bounding box center [215, 213] width 144 height 17
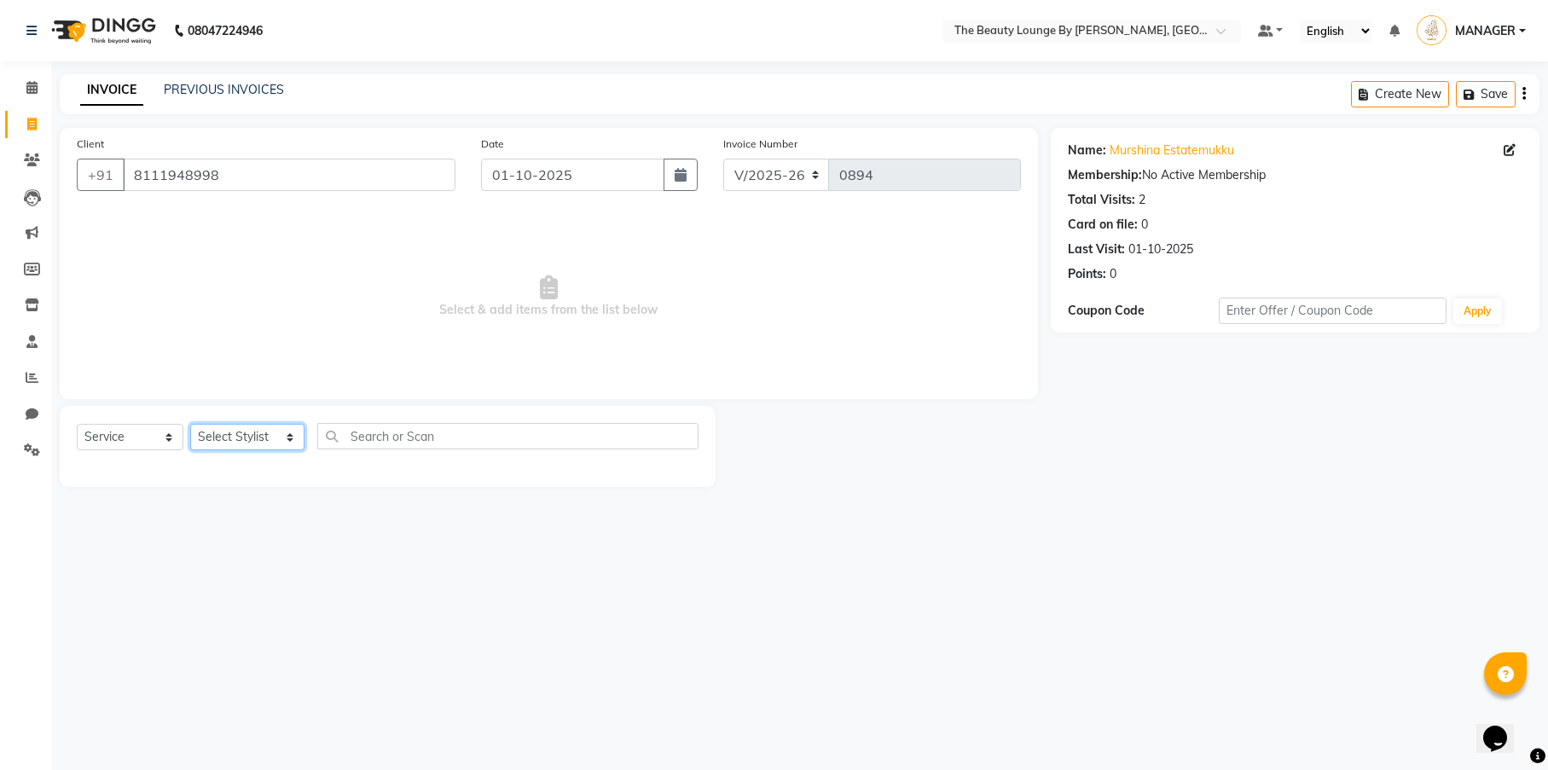
select select "86785"
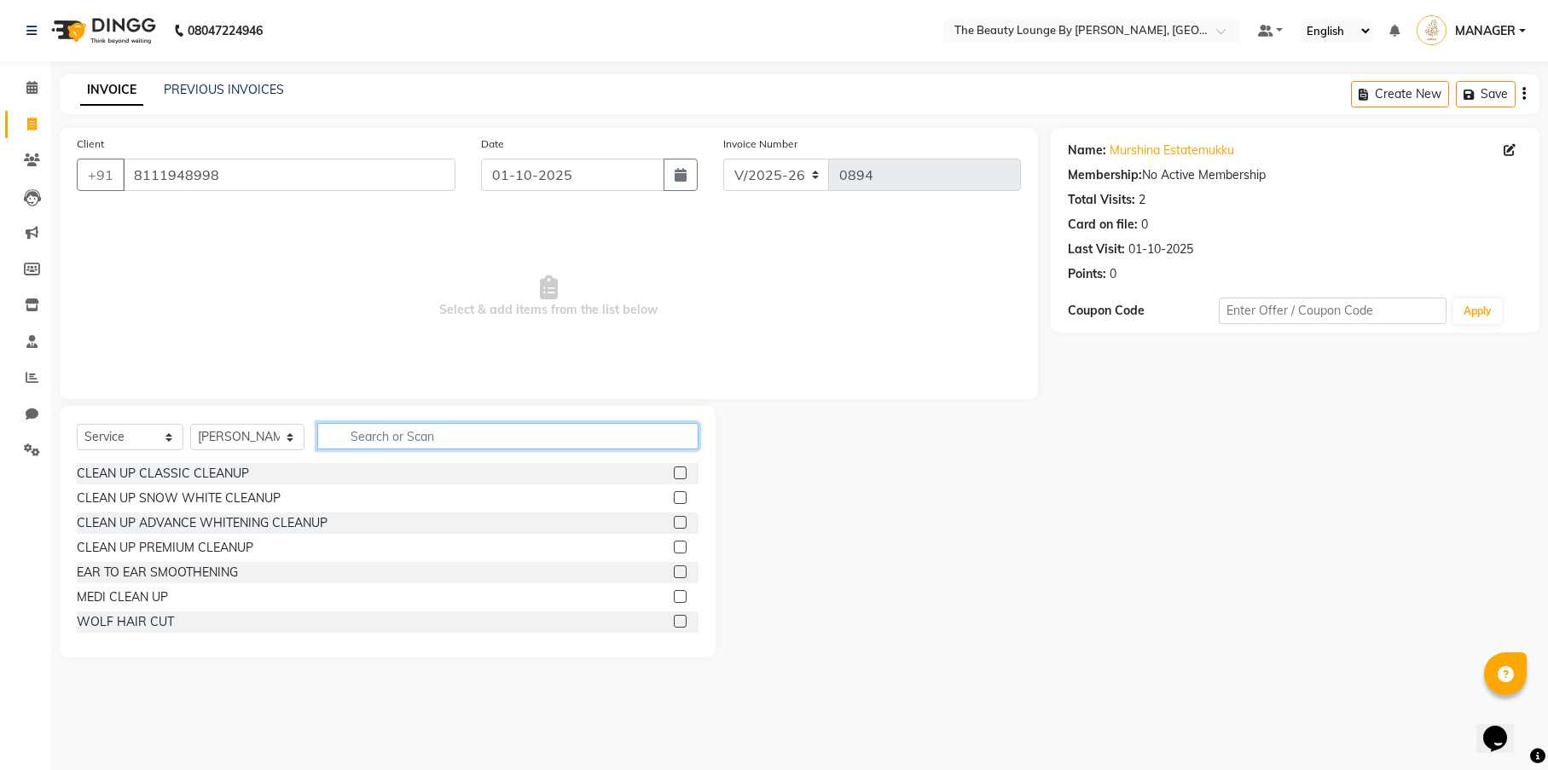
click at [360, 436] on input "text" at bounding box center [507, 436] width 381 height 26
type input "HAIR CUT"
click at [674, 576] on label at bounding box center [680, 571] width 13 height 13
click at [674, 576] on input "checkbox" at bounding box center [679, 572] width 11 height 11
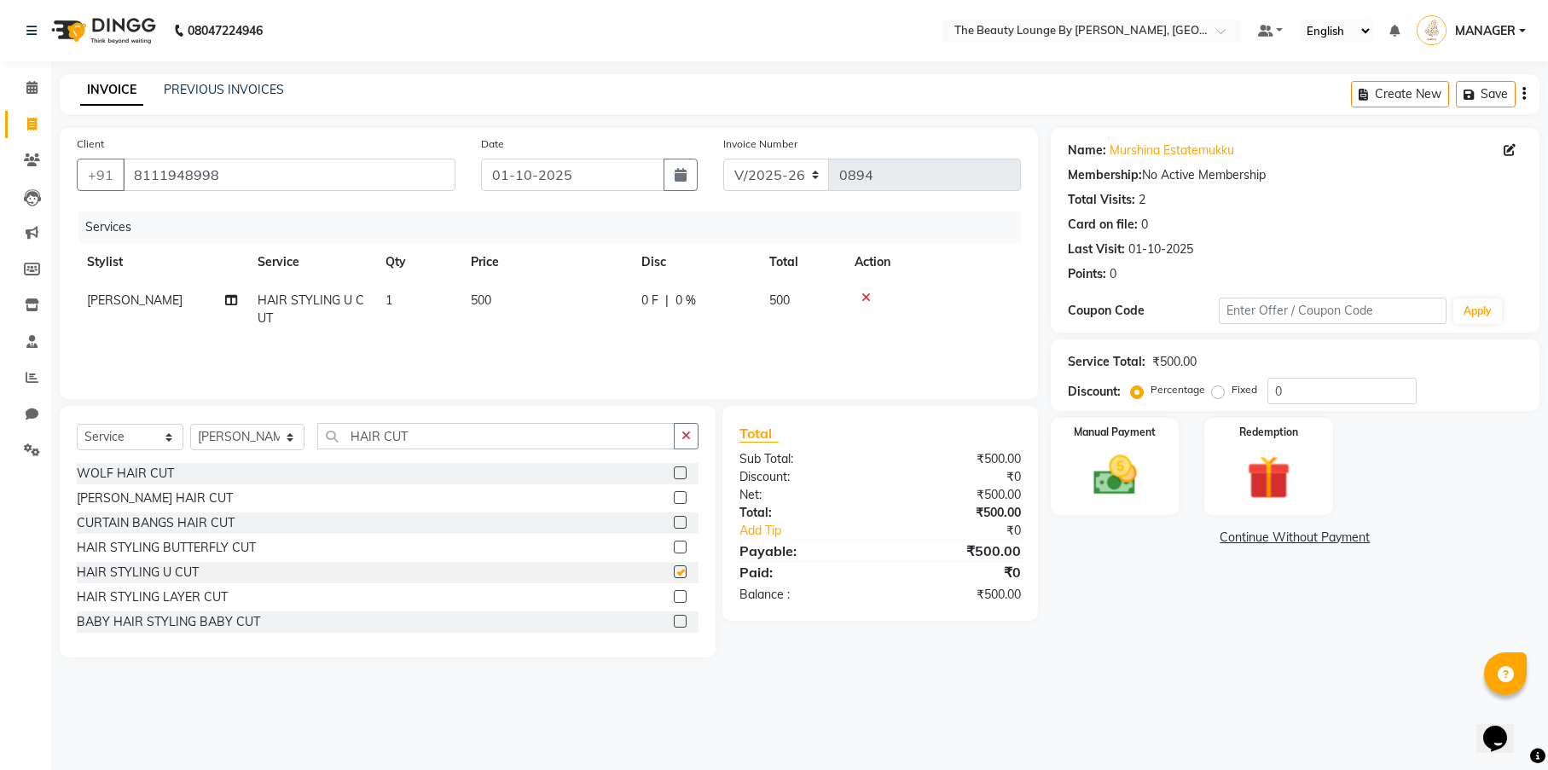
checkbox input "false"
click at [1231, 392] on label "Fixed" at bounding box center [1244, 389] width 26 height 15
click at [1216, 392] on input "Fixed" at bounding box center [1221, 390] width 12 height 12
radio input "true"
click at [1143, 443] on div "Manual Payment" at bounding box center [1115, 466] width 134 height 101
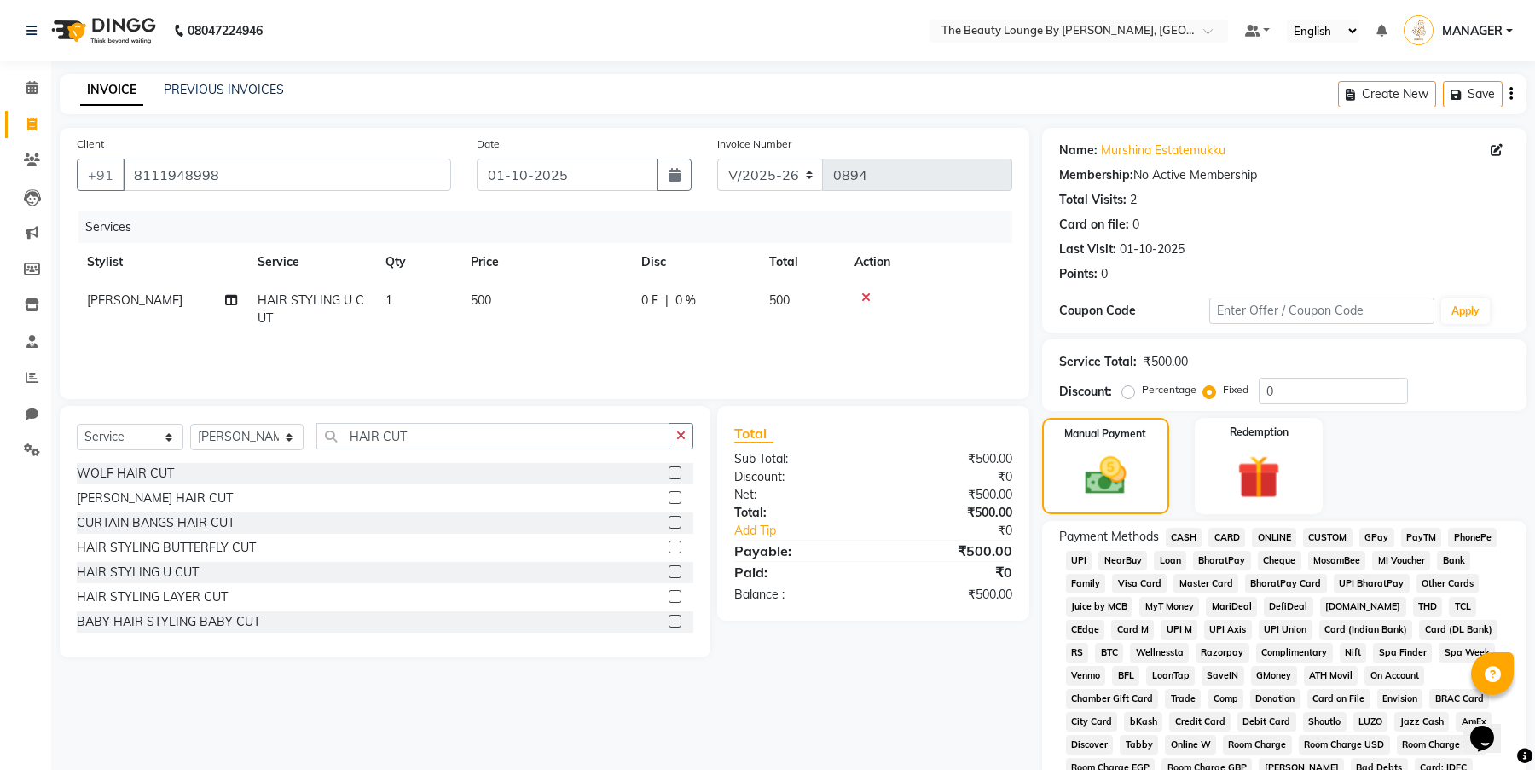
click at [1390, 537] on span "GPay" at bounding box center [1376, 538] width 35 height 20
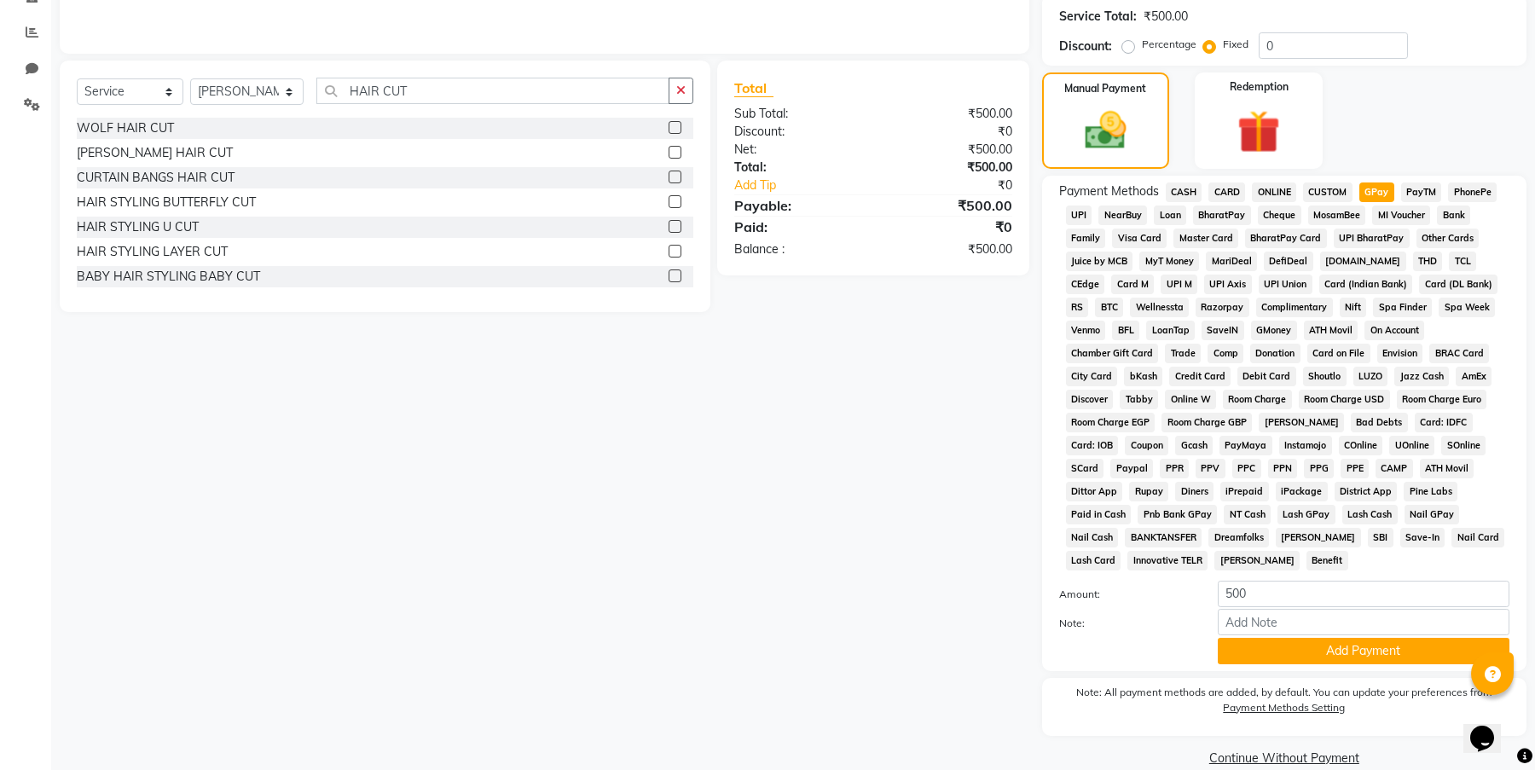
scroll to position [371, 0]
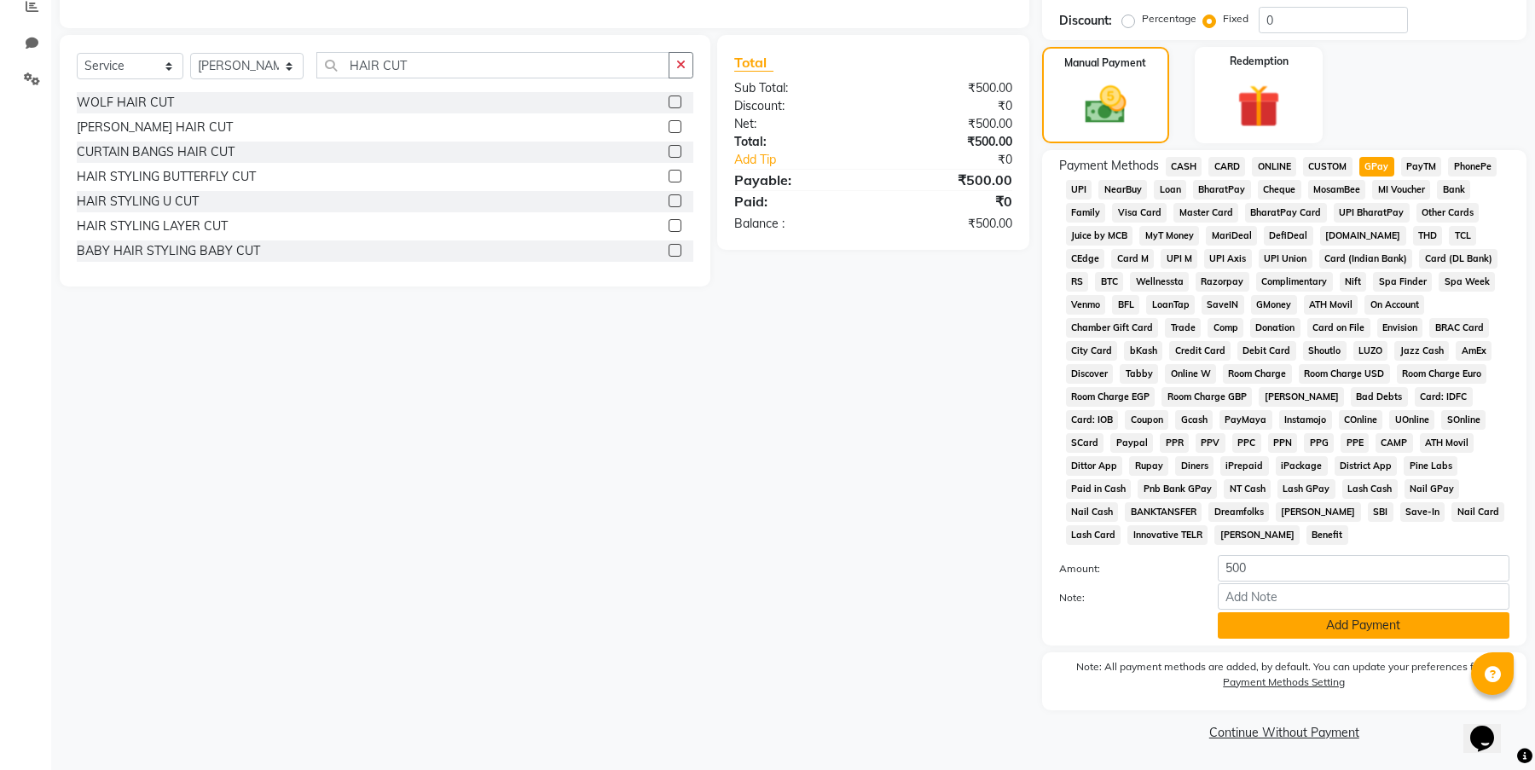
click at [1332, 627] on button "Add Payment" at bounding box center [1364, 625] width 292 height 26
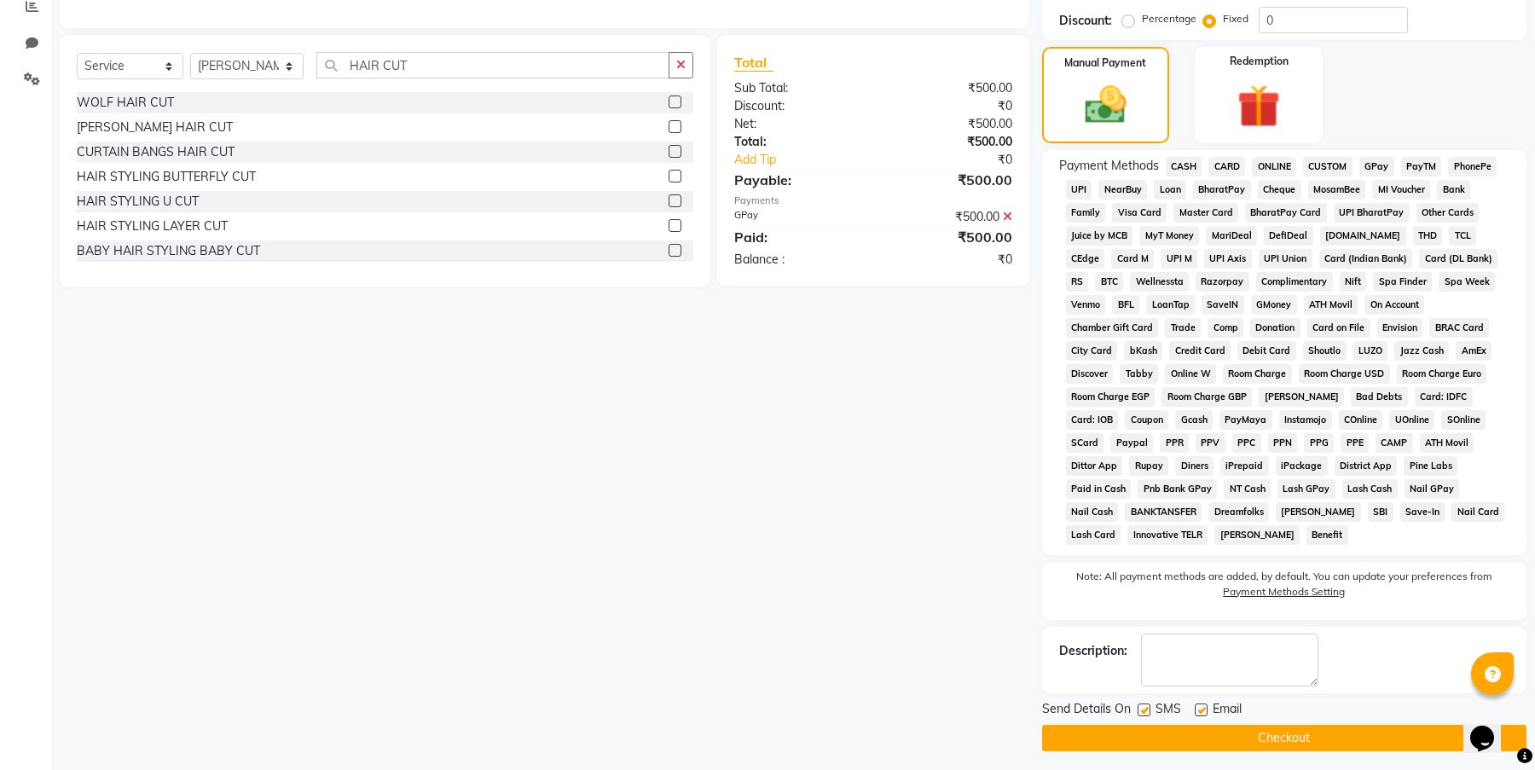
click at [1373, 732] on button "Checkout" at bounding box center [1284, 738] width 484 height 26
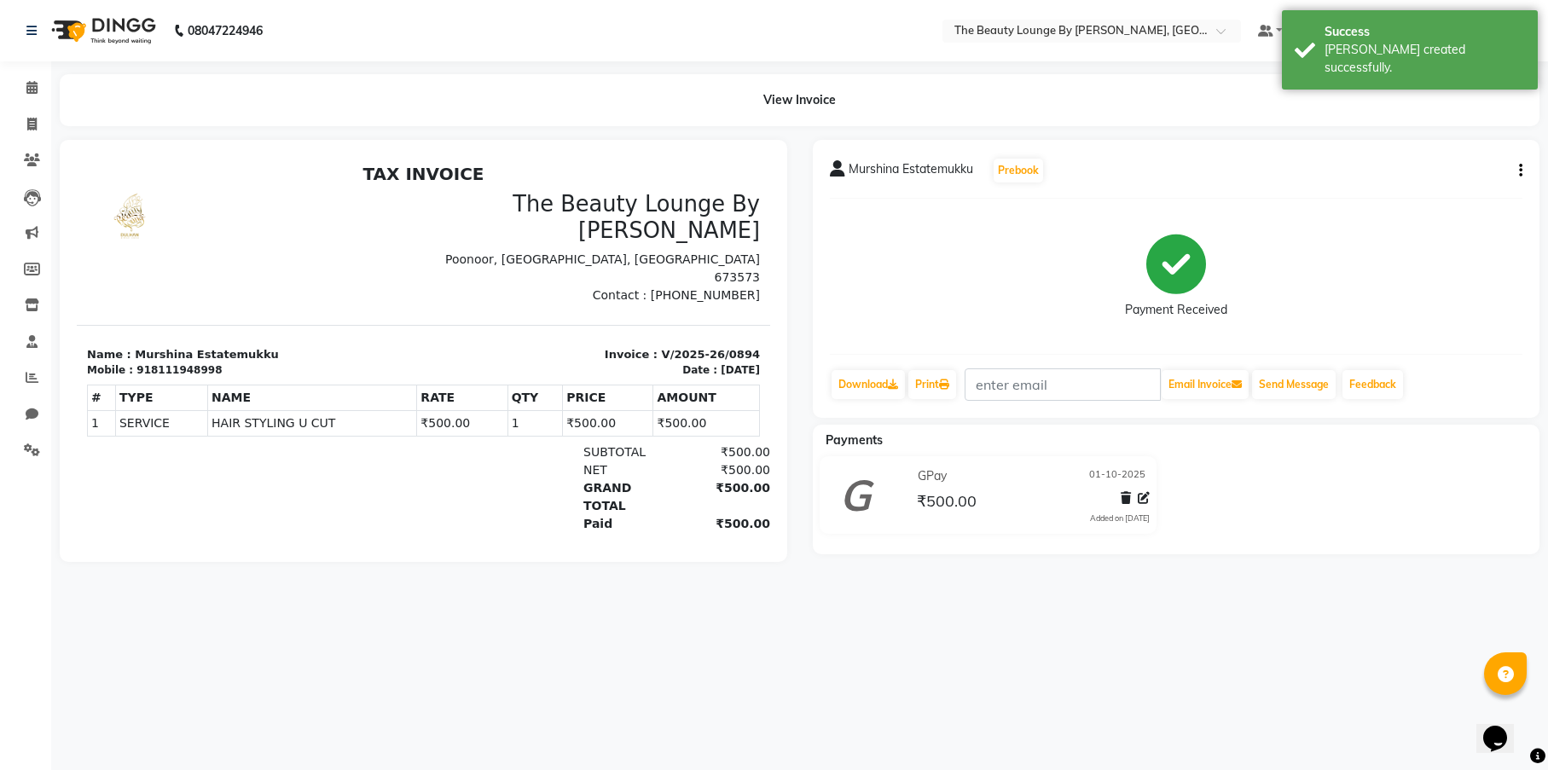
click at [228, 622] on div "08047224946 Select Location × The Beauty Lounge By Dulhan, Poonoor Default Pane…" at bounding box center [774, 385] width 1548 height 770
click at [28, 87] on icon at bounding box center [31, 87] width 11 height 13
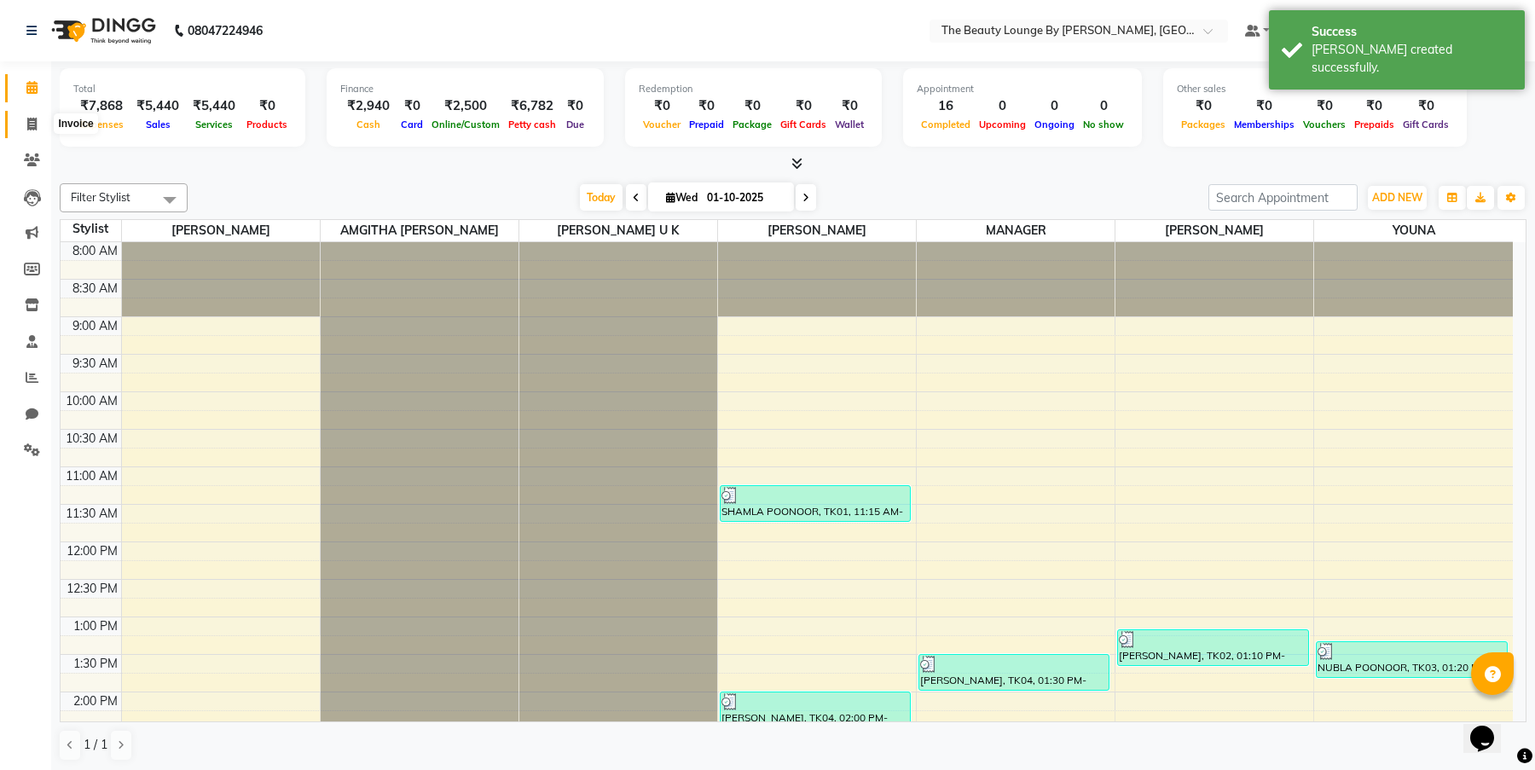
click at [40, 125] on span at bounding box center [32, 125] width 30 height 20
select select "8577"
select select "service"
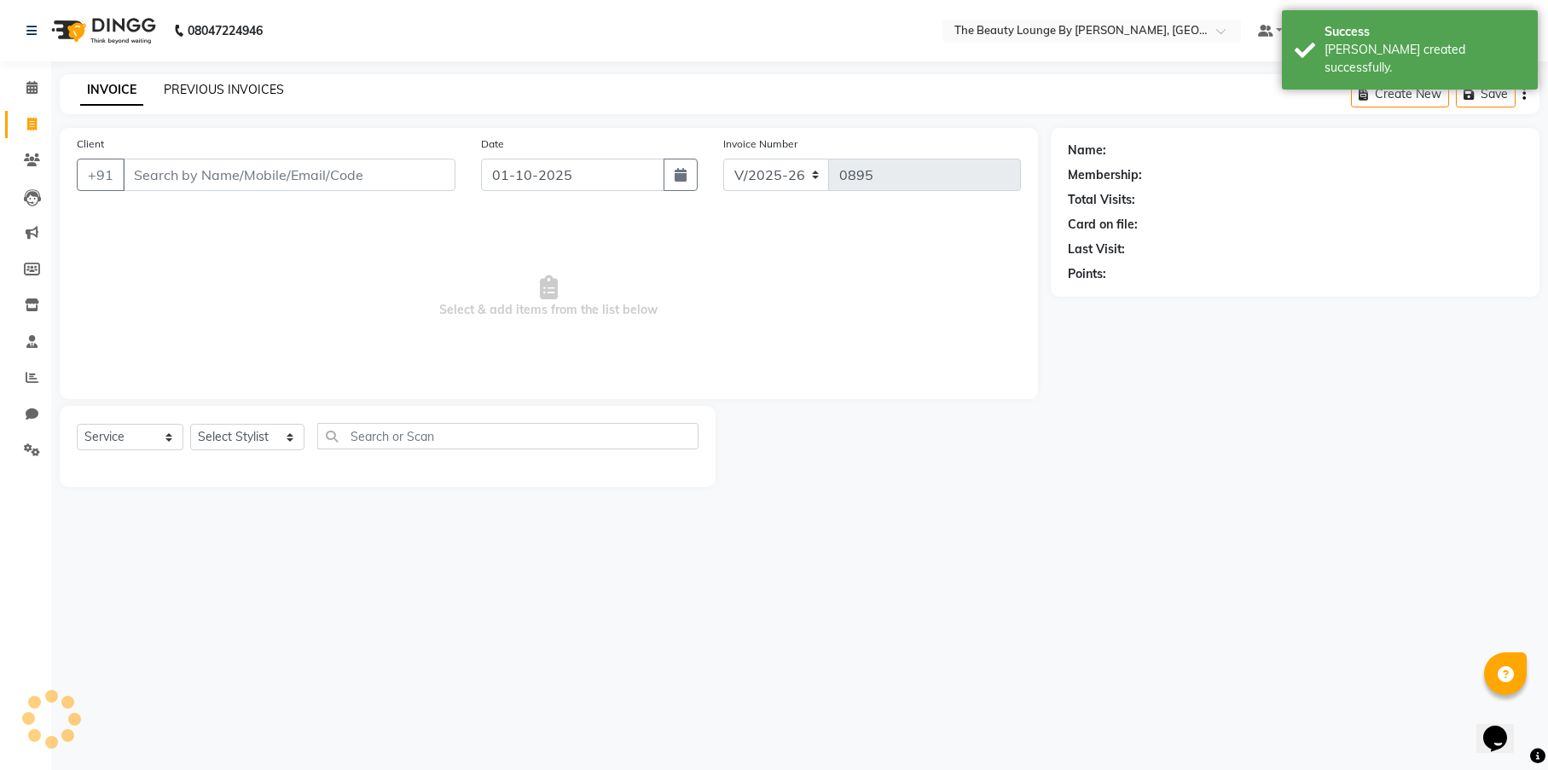
click at [179, 90] on link "PREVIOUS INVOICES" at bounding box center [224, 89] width 120 height 15
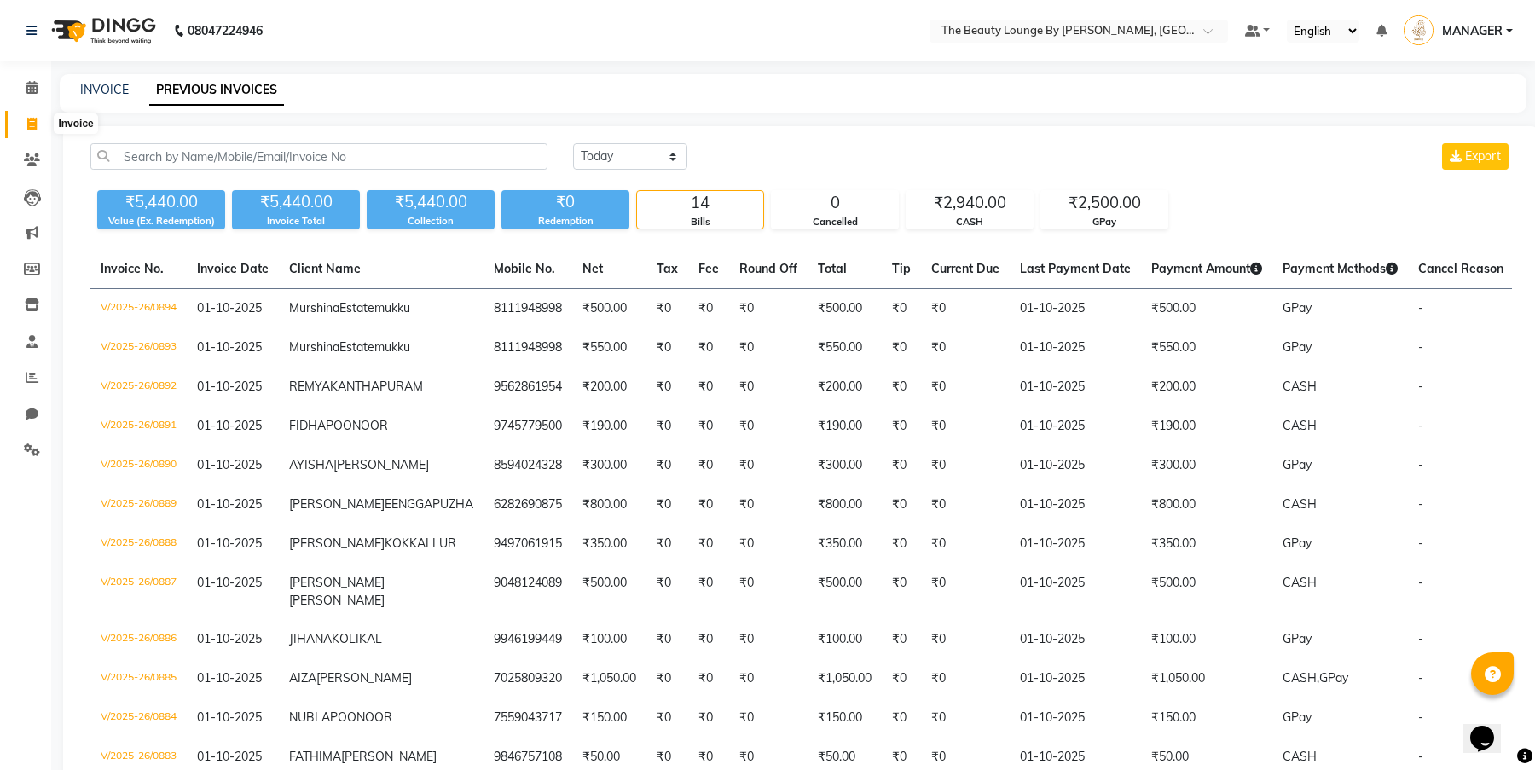
click at [31, 128] on icon at bounding box center [31, 124] width 9 height 13
select select "service"
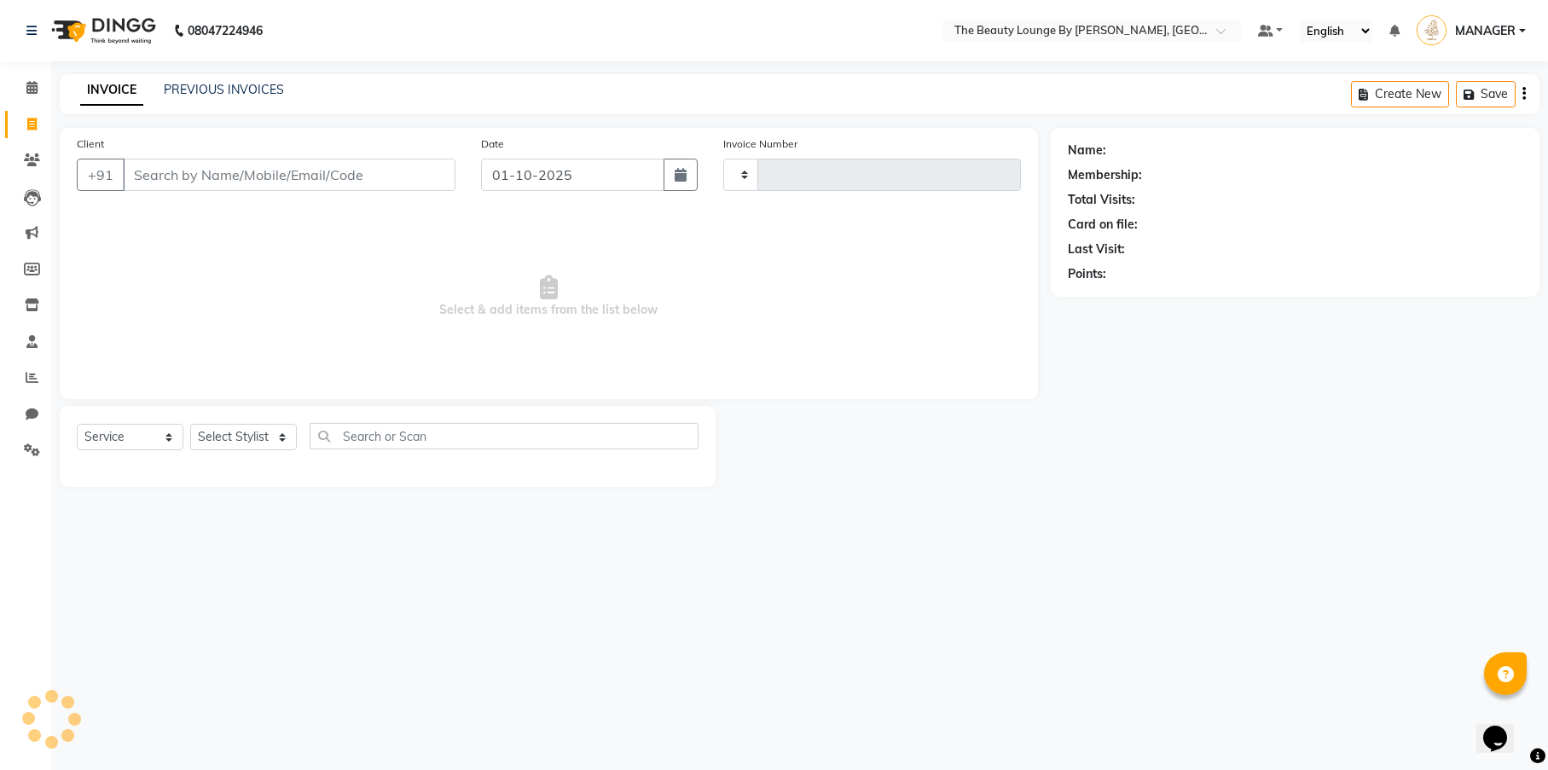
type input "0895"
select select "8577"
click at [134, 168] on input "Client" at bounding box center [289, 175] width 333 height 32
select select "92146"
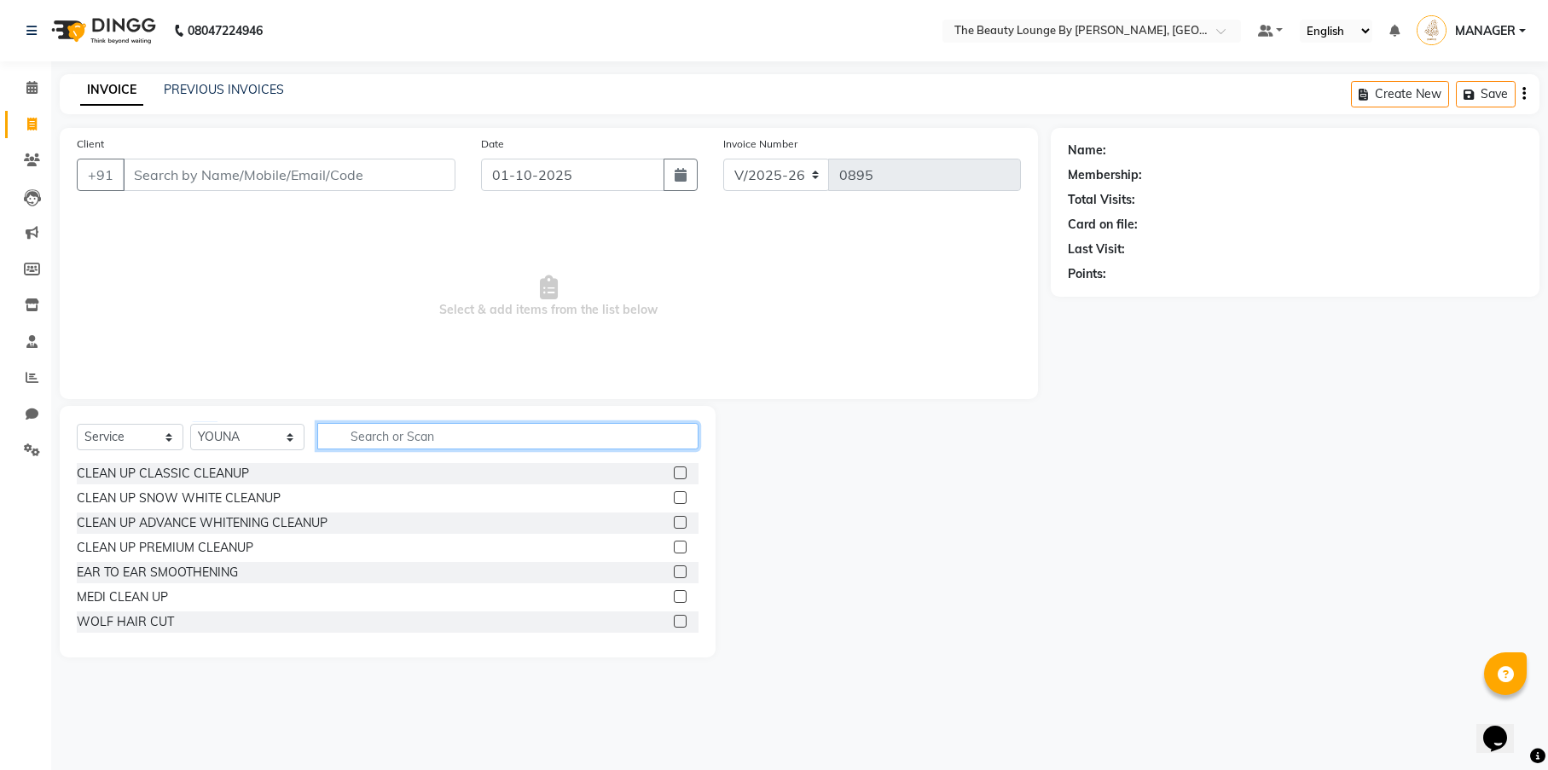
click at [392, 430] on input "text" at bounding box center [507, 436] width 381 height 26
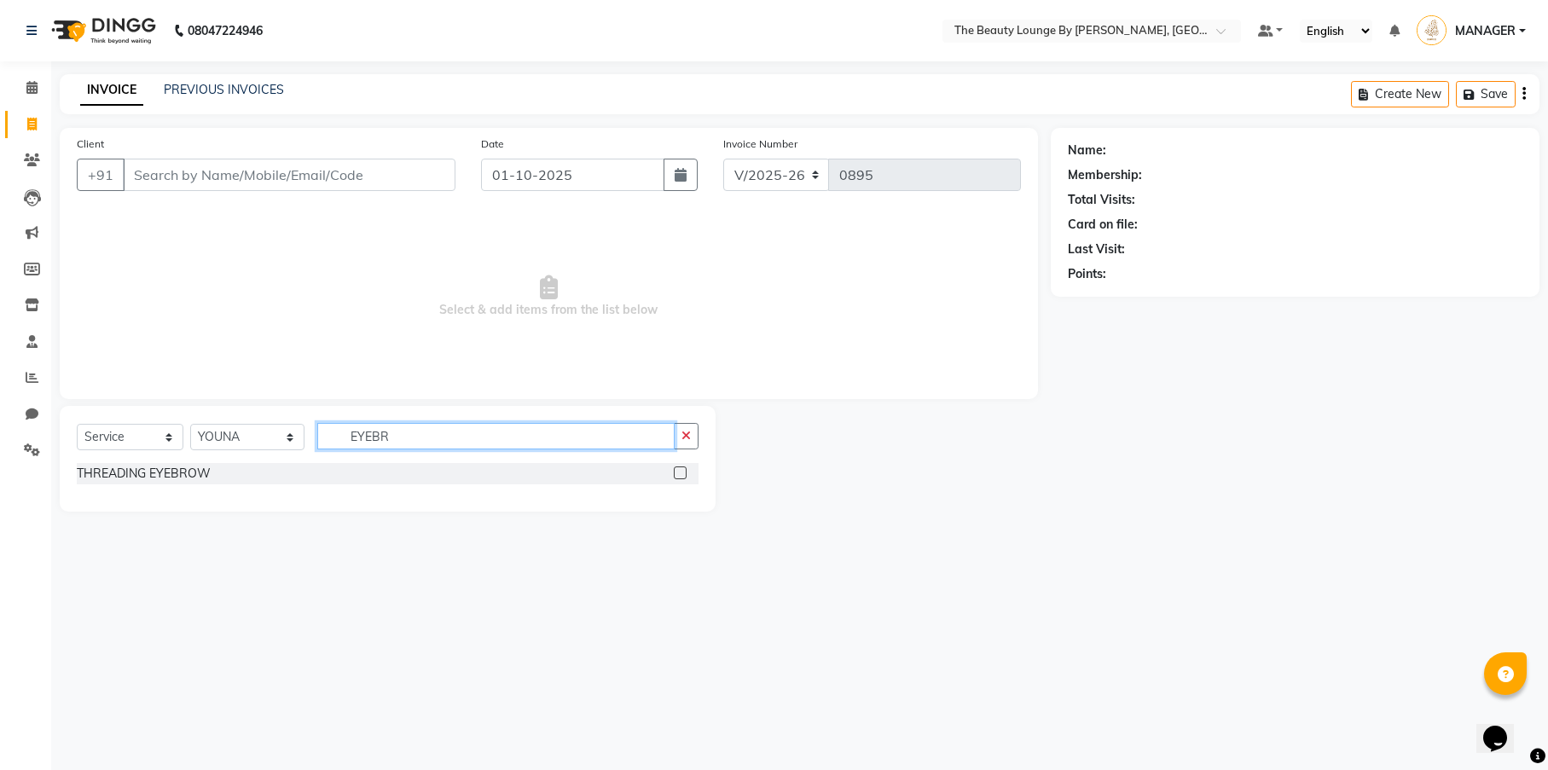
type input "EYEBR"
click at [685, 473] on label at bounding box center [680, 472] width 13 height 13
click at [685, 473] on input "checkbox" at bounding box center [679, 473] width 11 height 11
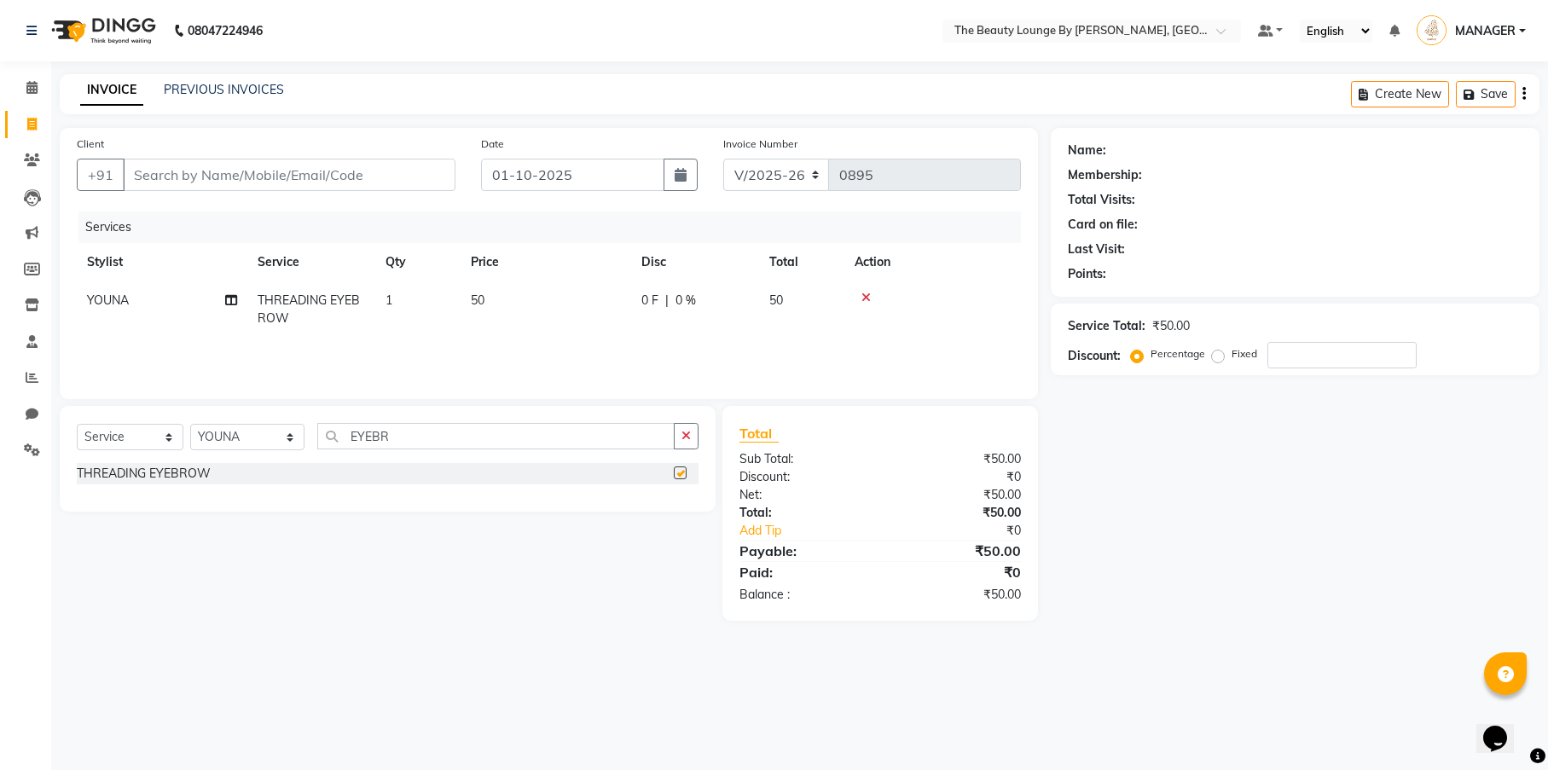
checkbox input "false"
click at [295, 173] on input "Client" at bounding box center [289, 175] width 333 height 32
type input "9"
type input "0"
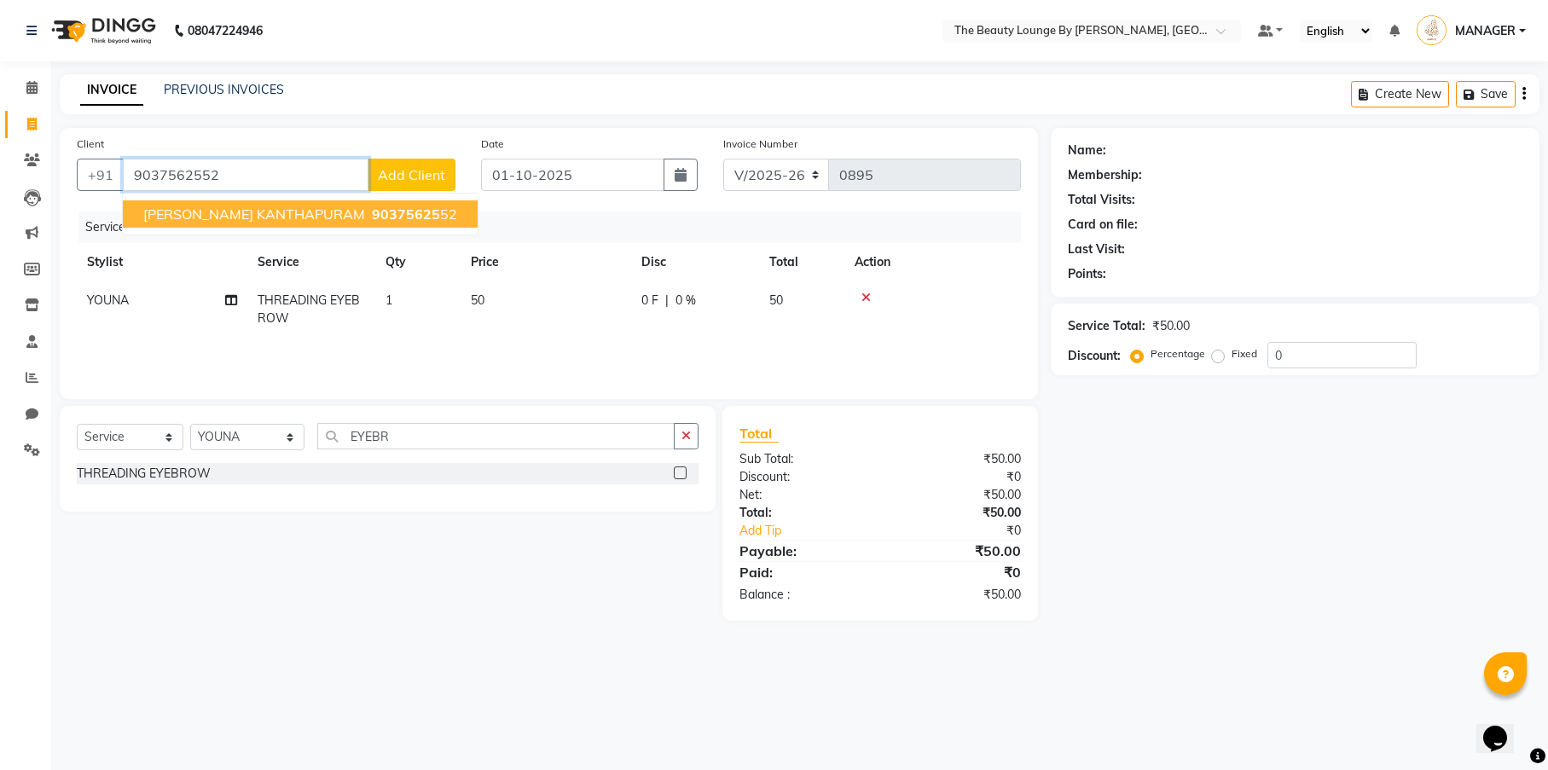
type input "9037562552"
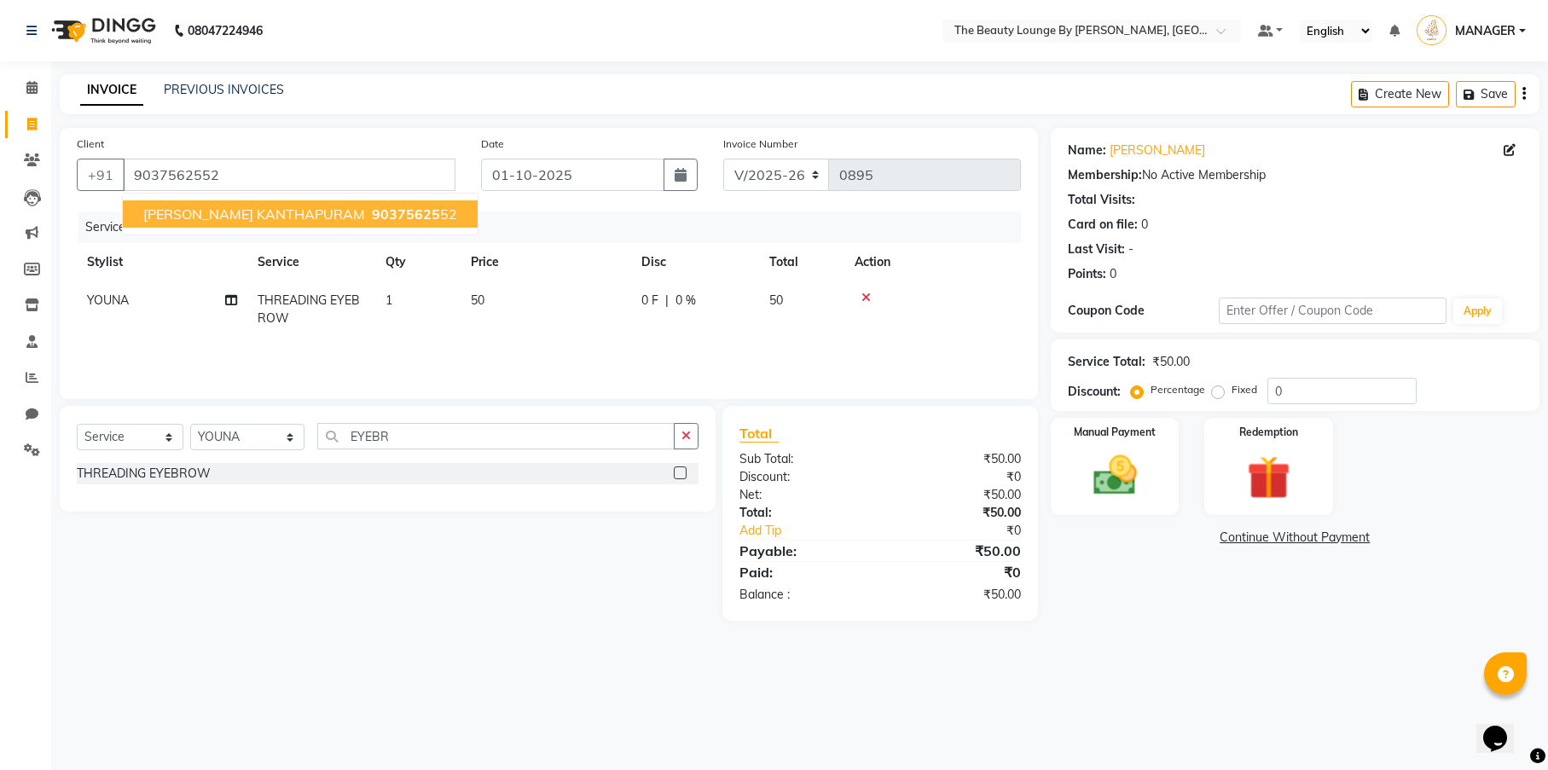
click at [258, 217] on span "NUSRATH KANTHAPURAM" at bounding box center [254, 213] width 222 height 17
click at [1216, 406] on div "Service Total: ₹50.00 Discount: Percentage Fixed 0" at bounding box center [1294, 375] width 489 height 72
click at [1231, 392] on label "Fixed" at bounding box center [1244, 389] width 26 height 15
click at [1220, 392] on input "Fixed" at bounding box center [1221, 390] width 12 height 12
radio input "true"
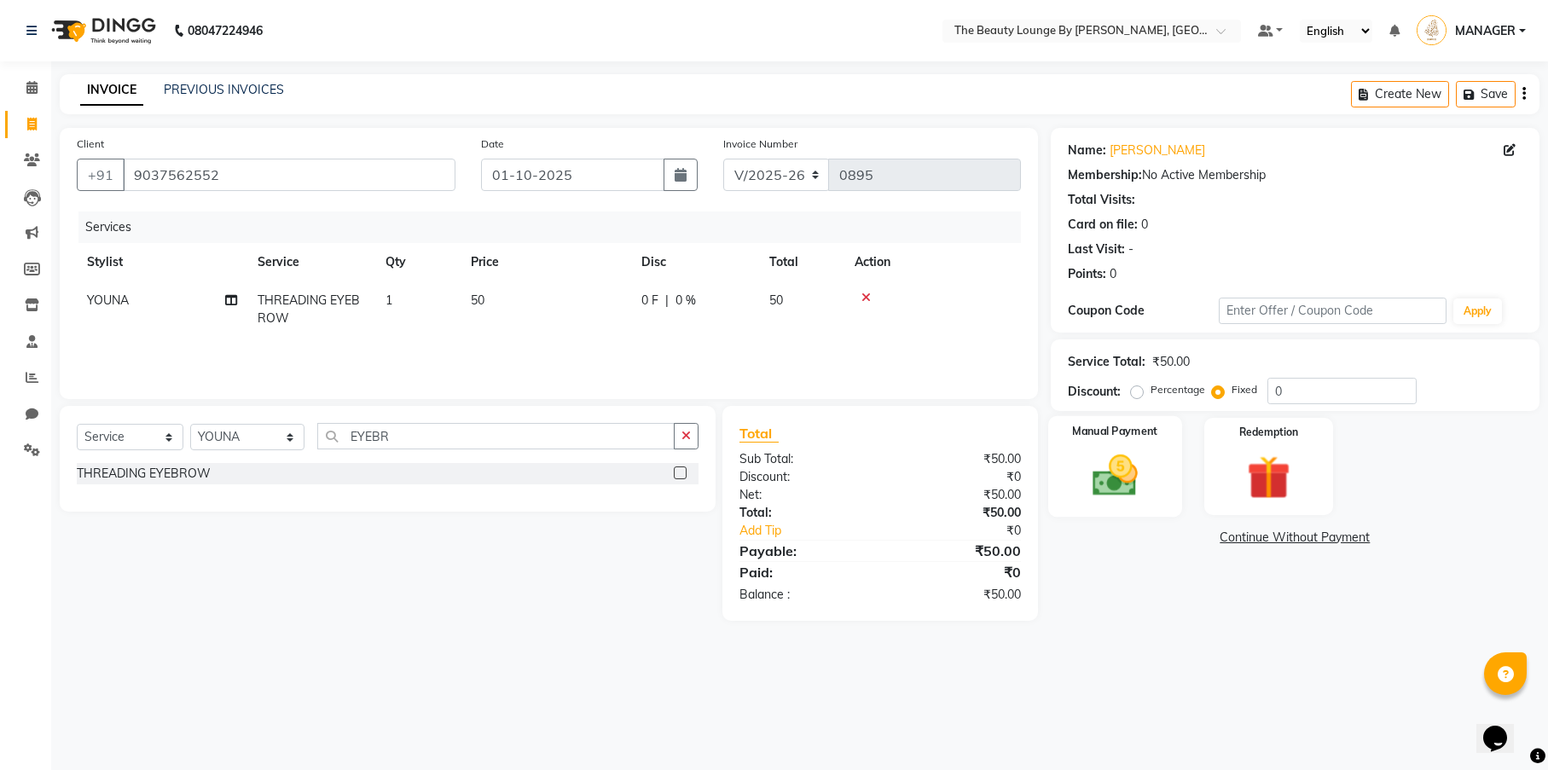
click at [1131, 480] on img at bounding box center [1114, 475] width 73 height 52
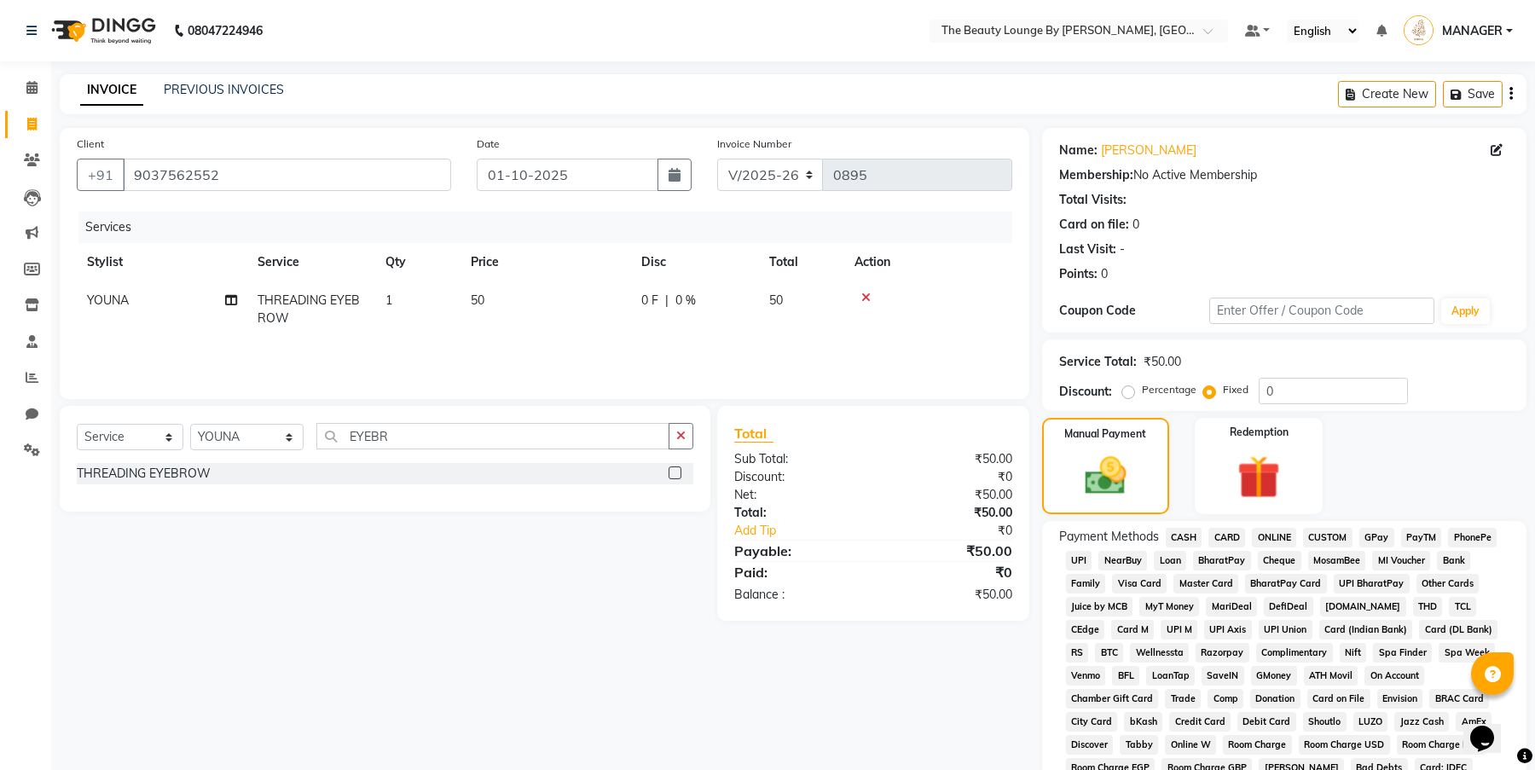
click at [1386, 537] on span "GPay" at bounding box center [1376, 538] width 35 height 20
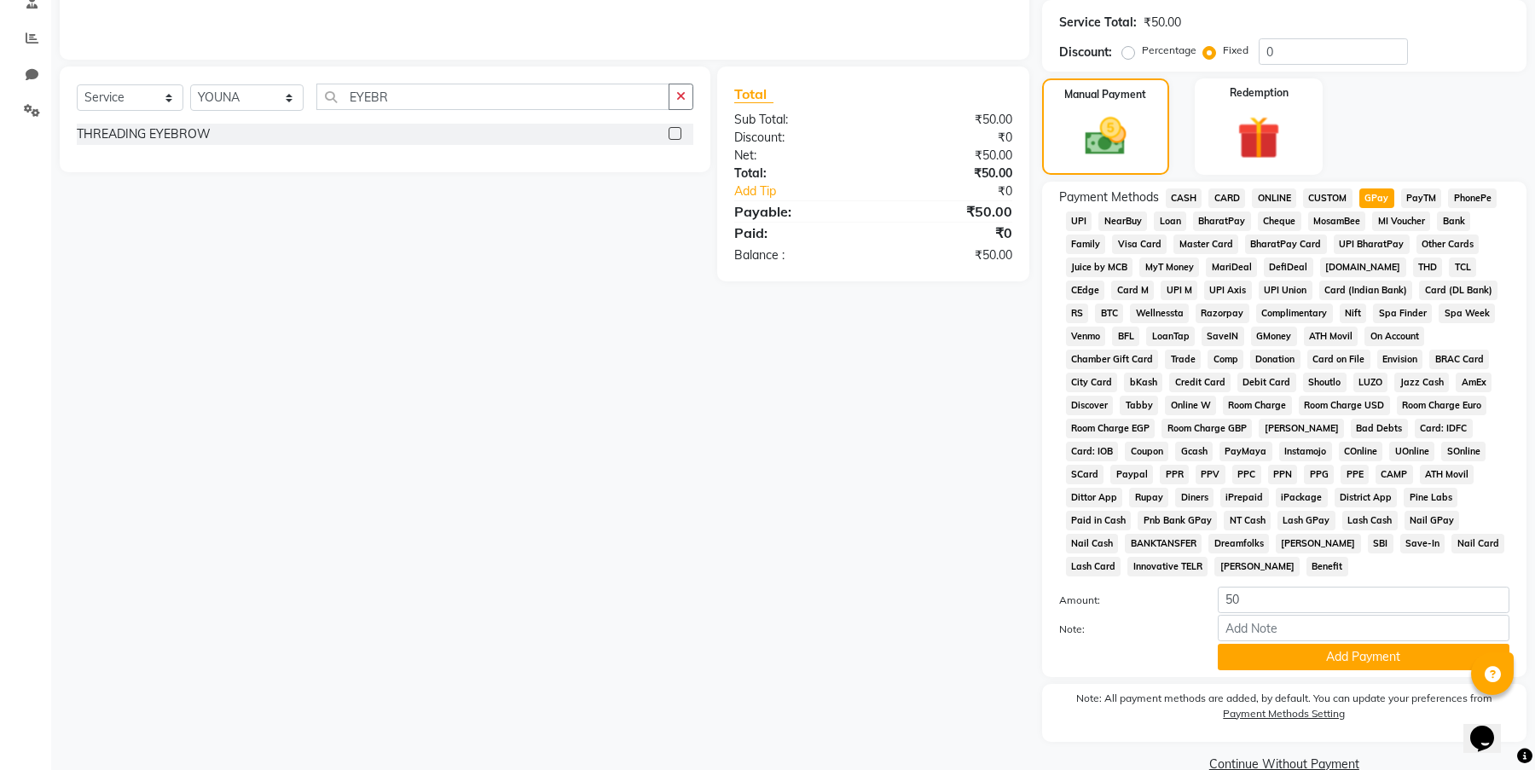
scroll to position [371, 0]
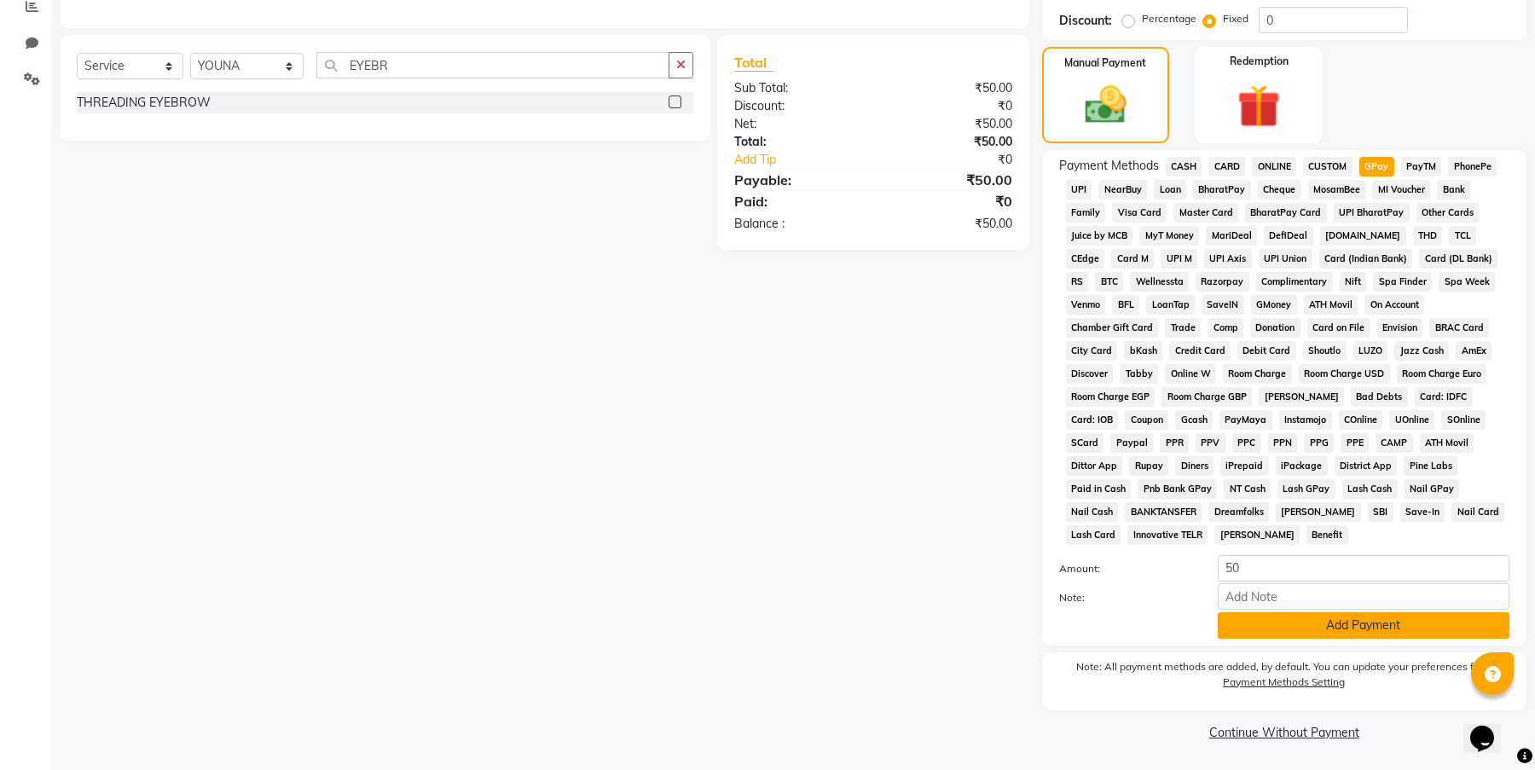
click at [1340, 624] on button "Add Payment" at bounding box center [1364, 625] width 292 height 26
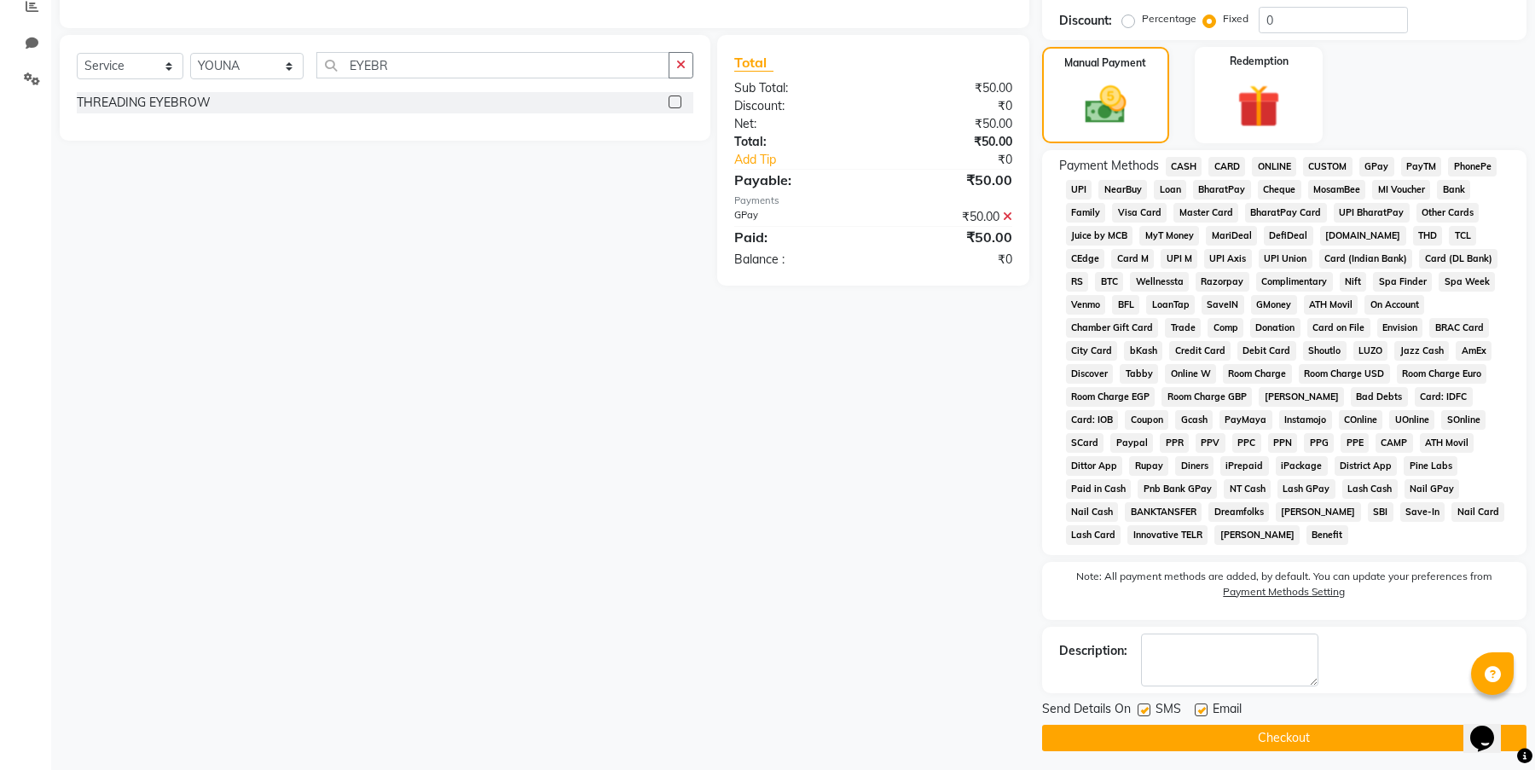
scroll to position [378, 0]
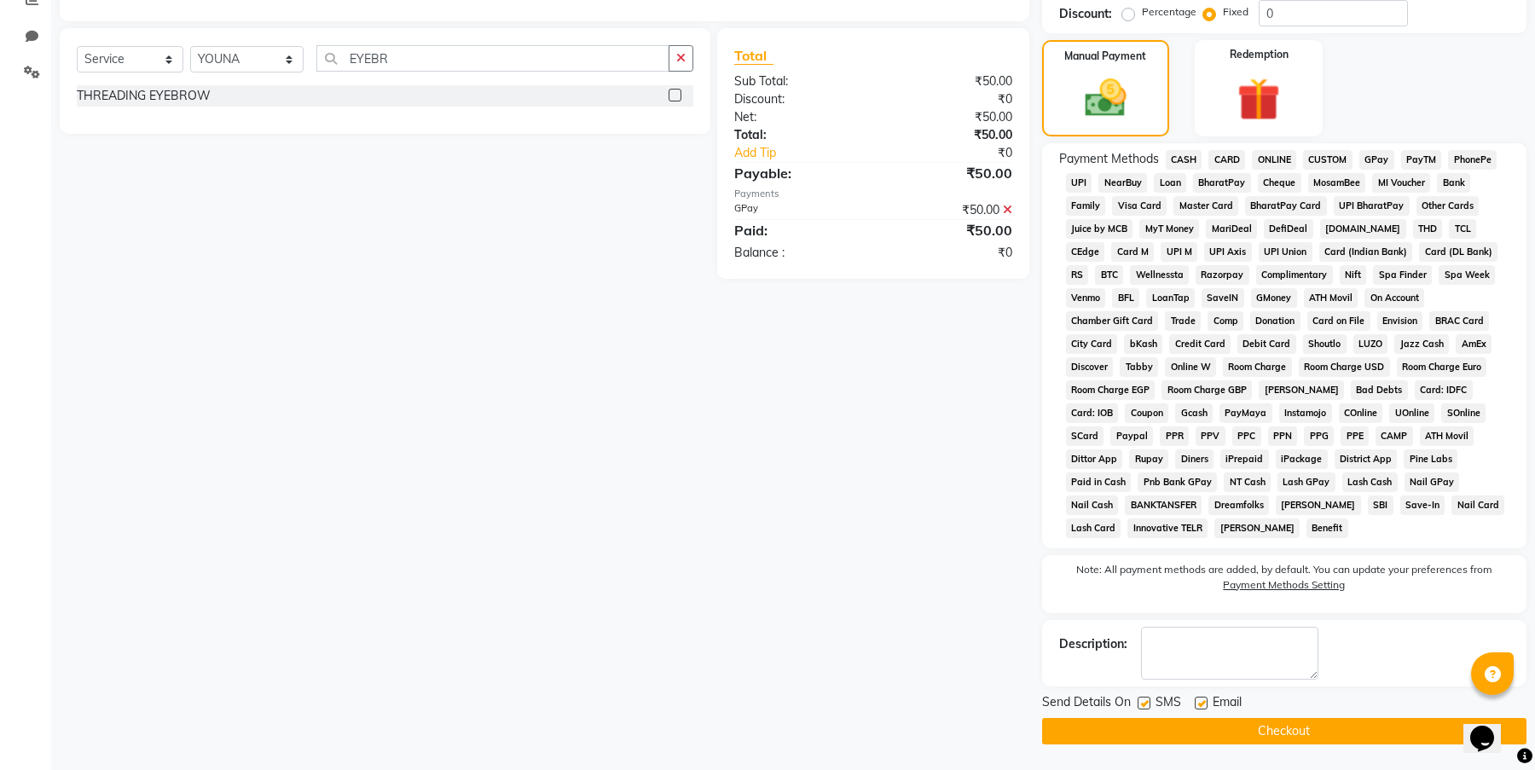
click at [1357, 733] on button "Checkout" at bounding box center [1284, 731] width 484 height 26
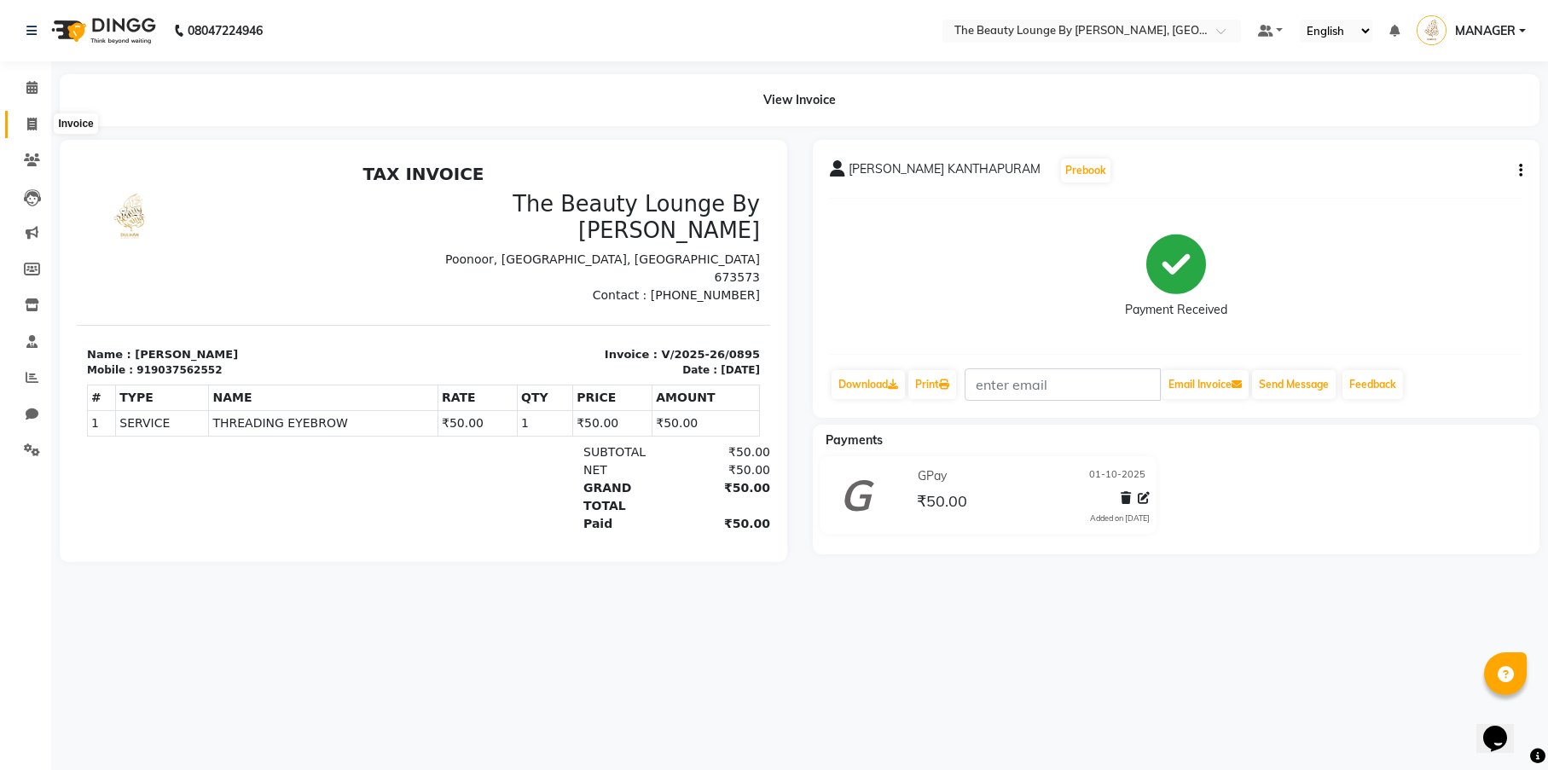
click at [31, 118] on icon at bounding box center [31, 124] width 9 height 13
select select "8577"
select select "service"
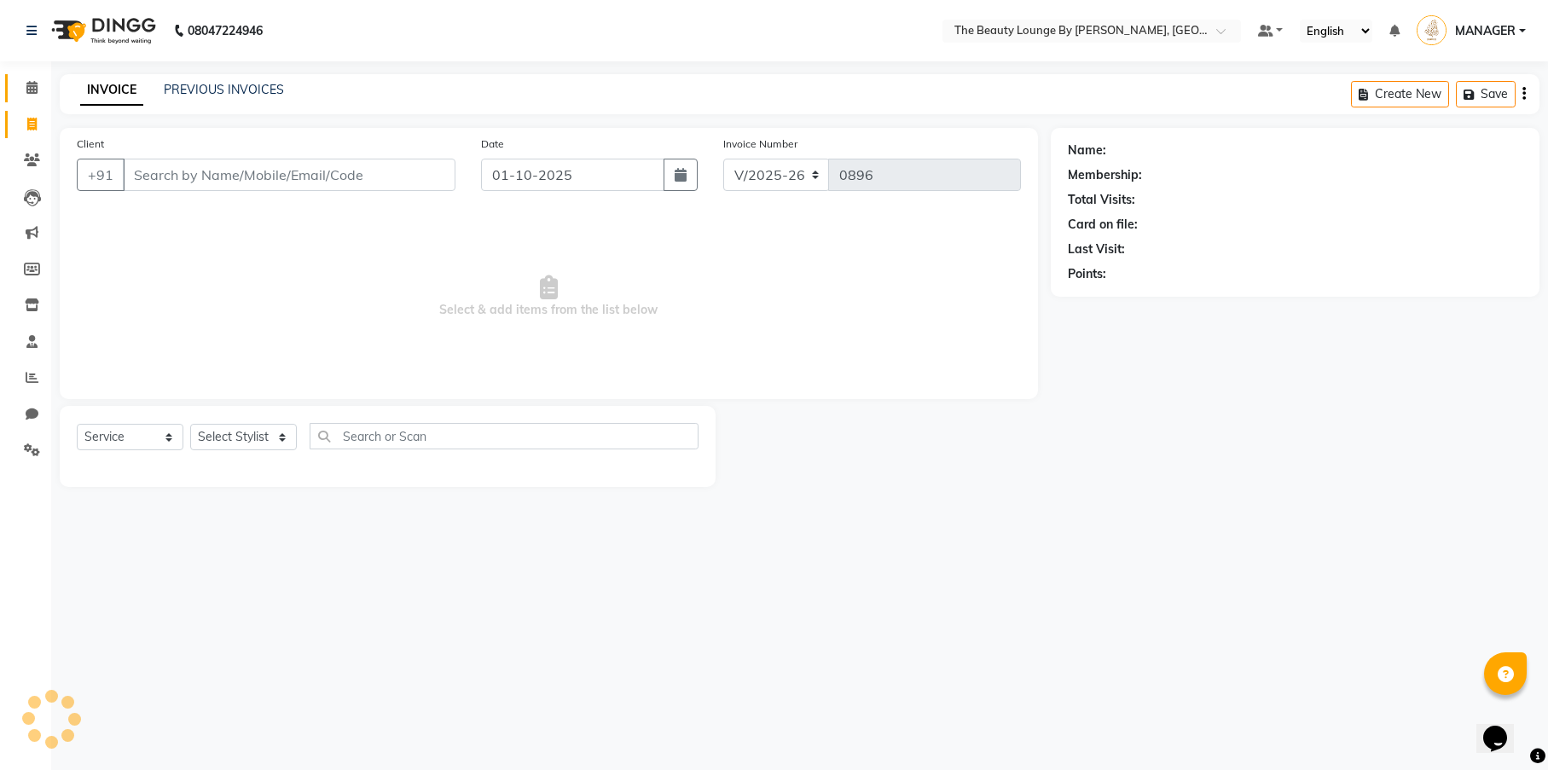
click at [28, 73] on li "Calendar" at bounding box center [25, 88] width 51 height 37
click at [28, 90] on icon at bounding box center [31, 87] width 11 height 13
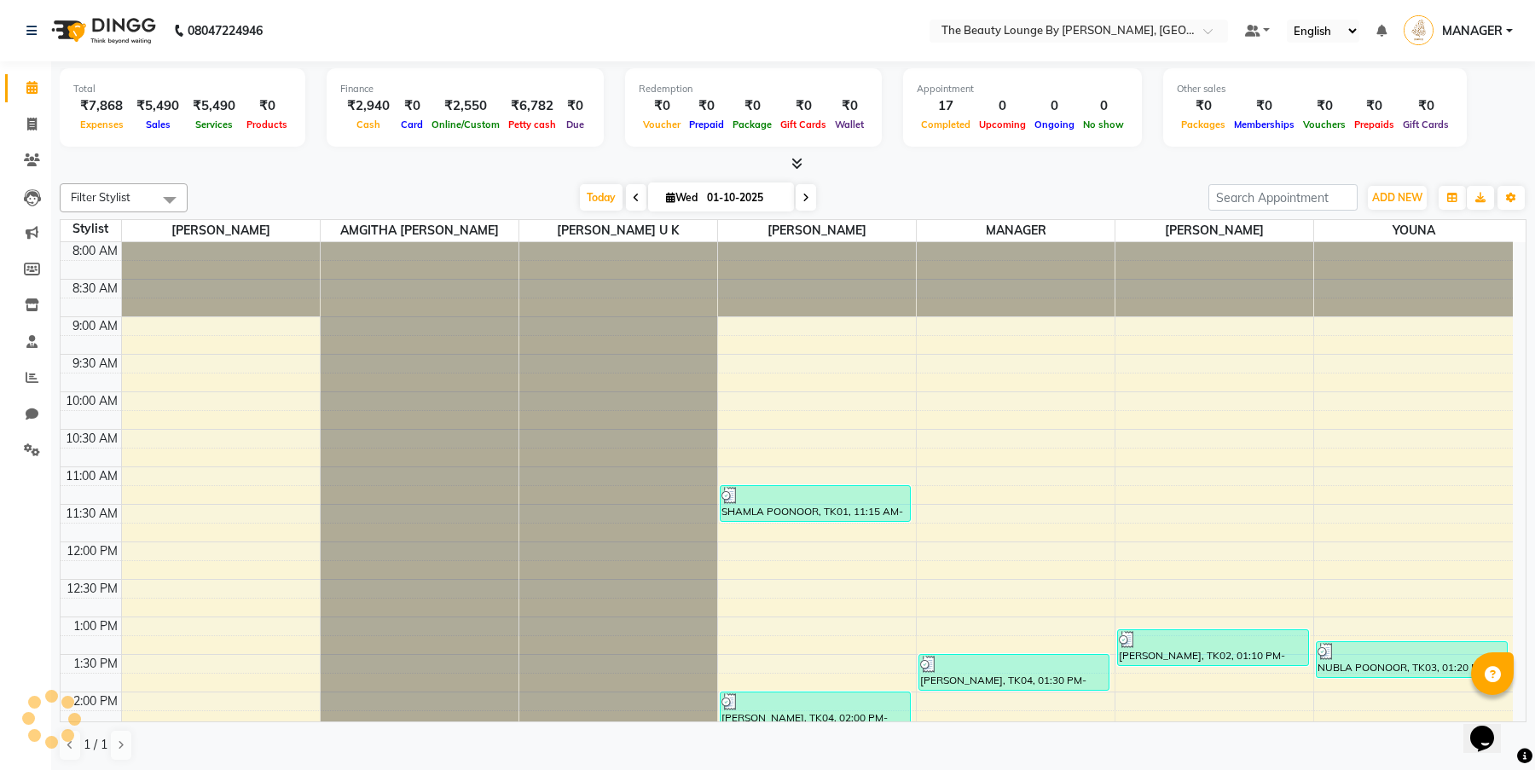
scroll to position [695, 0]
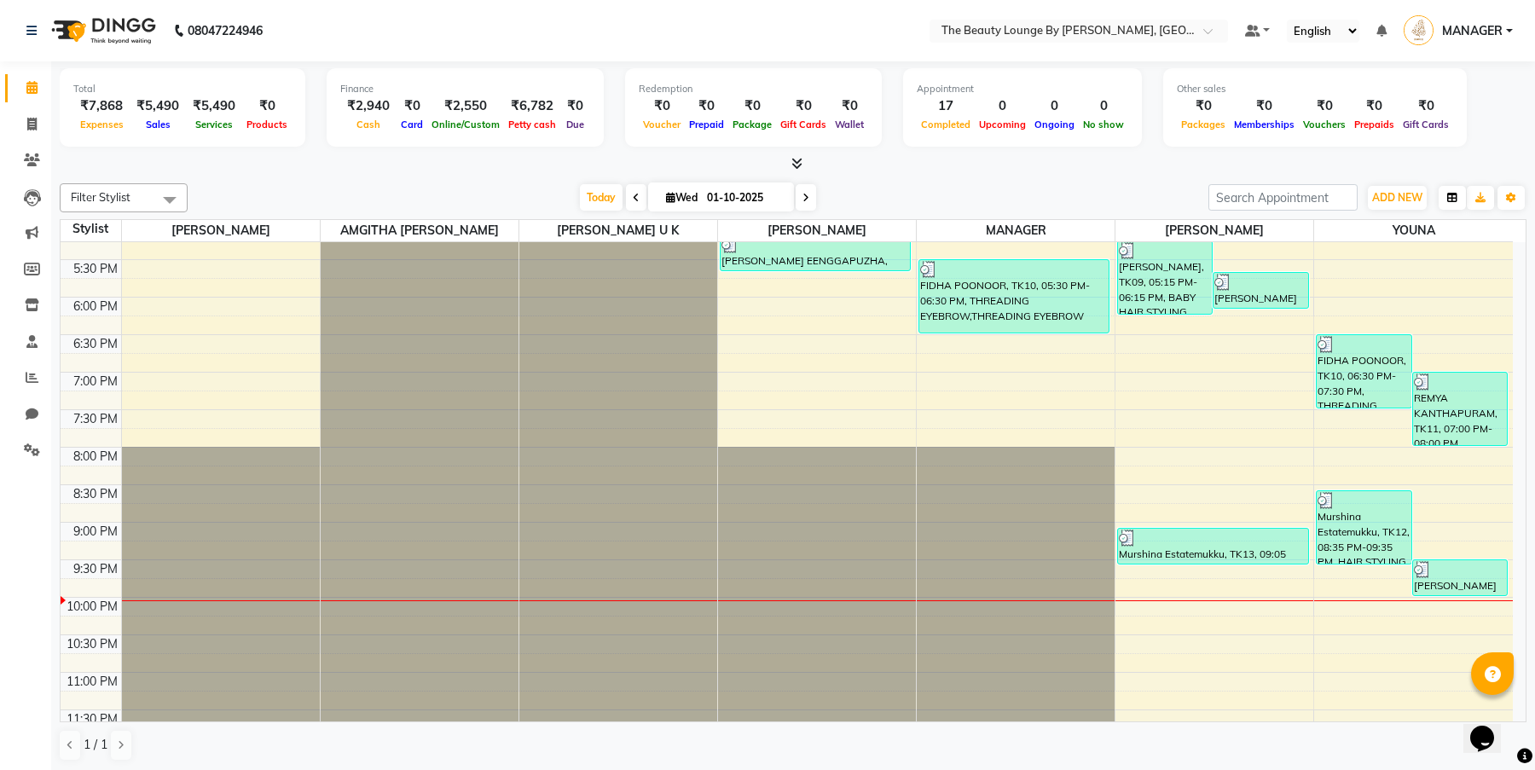
click at [1455, 197] on icon "button" at bounding box center [1452, 198] width 10 height 10
click at [1401, 196] on span "ADD NEW" at bounding box center [1397, 197] width 50 height 13
click at [1489, 293] on link "Add Attendance" at bounding box center [1494, 296] width 135 height 22
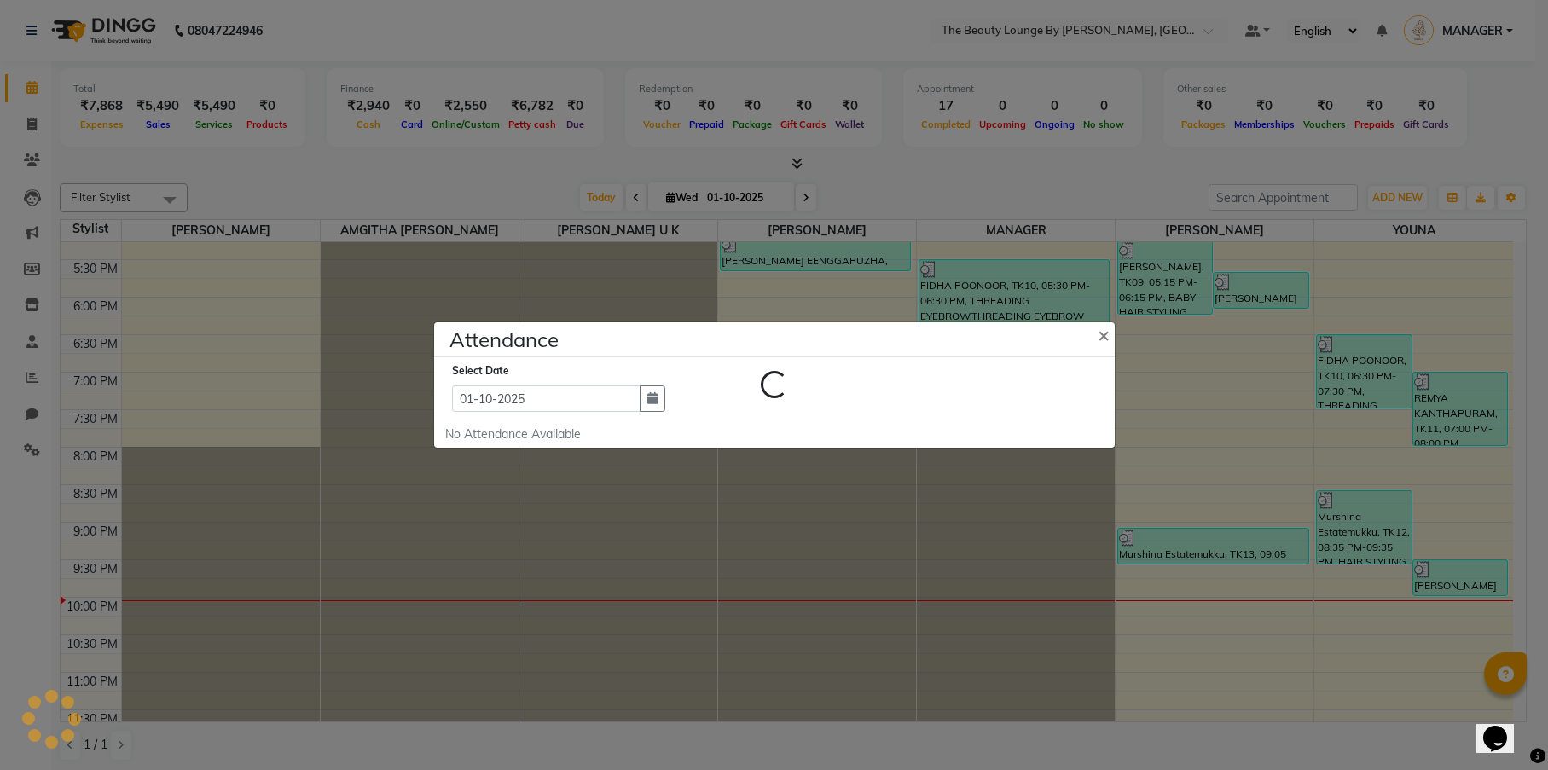
select select "W"
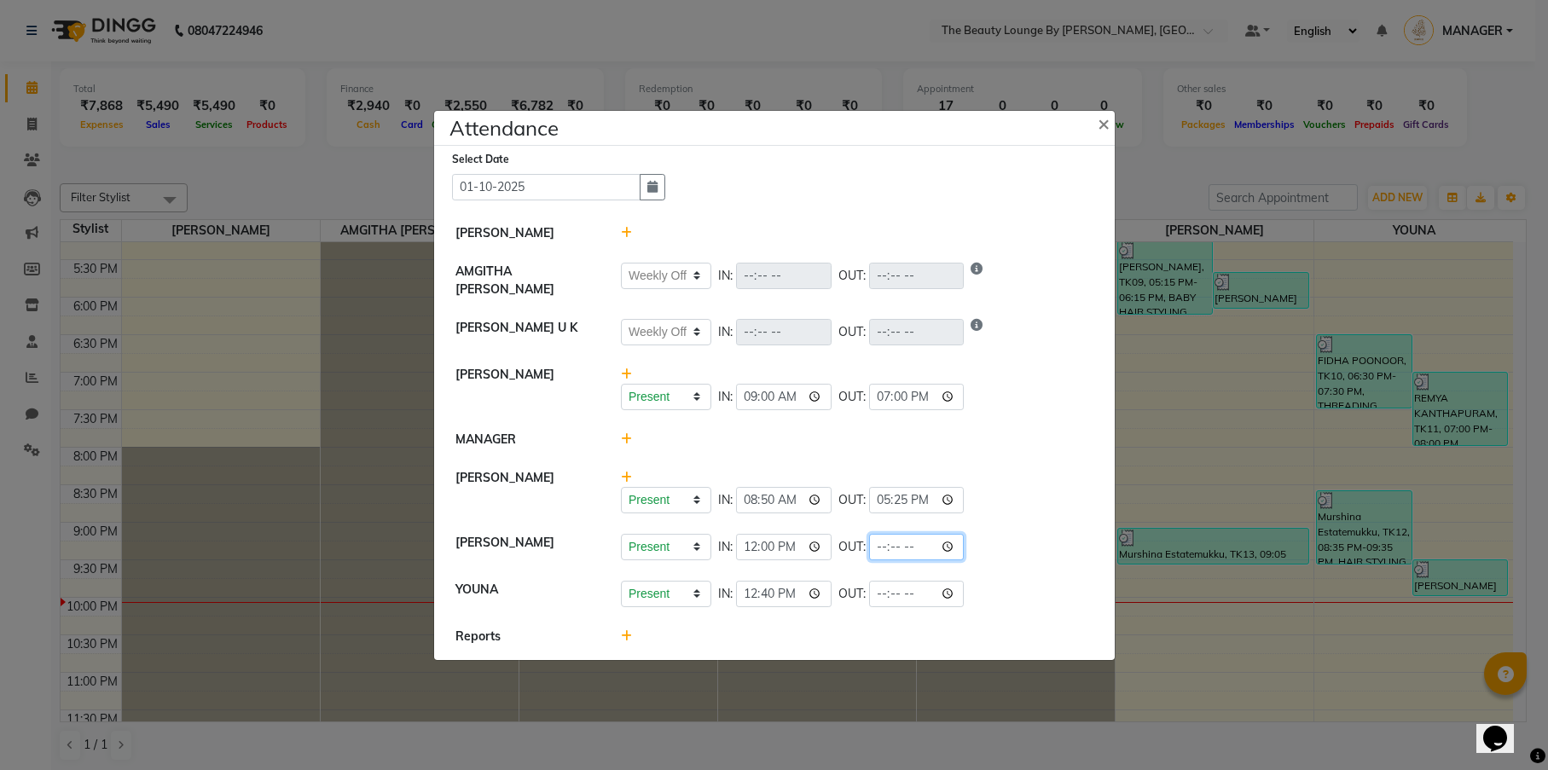
click at [869, 544] on input "time" at bounding box center [916, 547] width 95 height 26
click at [869, 540] on input "time" at bounding box center [916, 547] width 95 height 26
type input "10:00"
click at [869, 588] on input "time" at bounding box center [916, 594] width 95 height 26
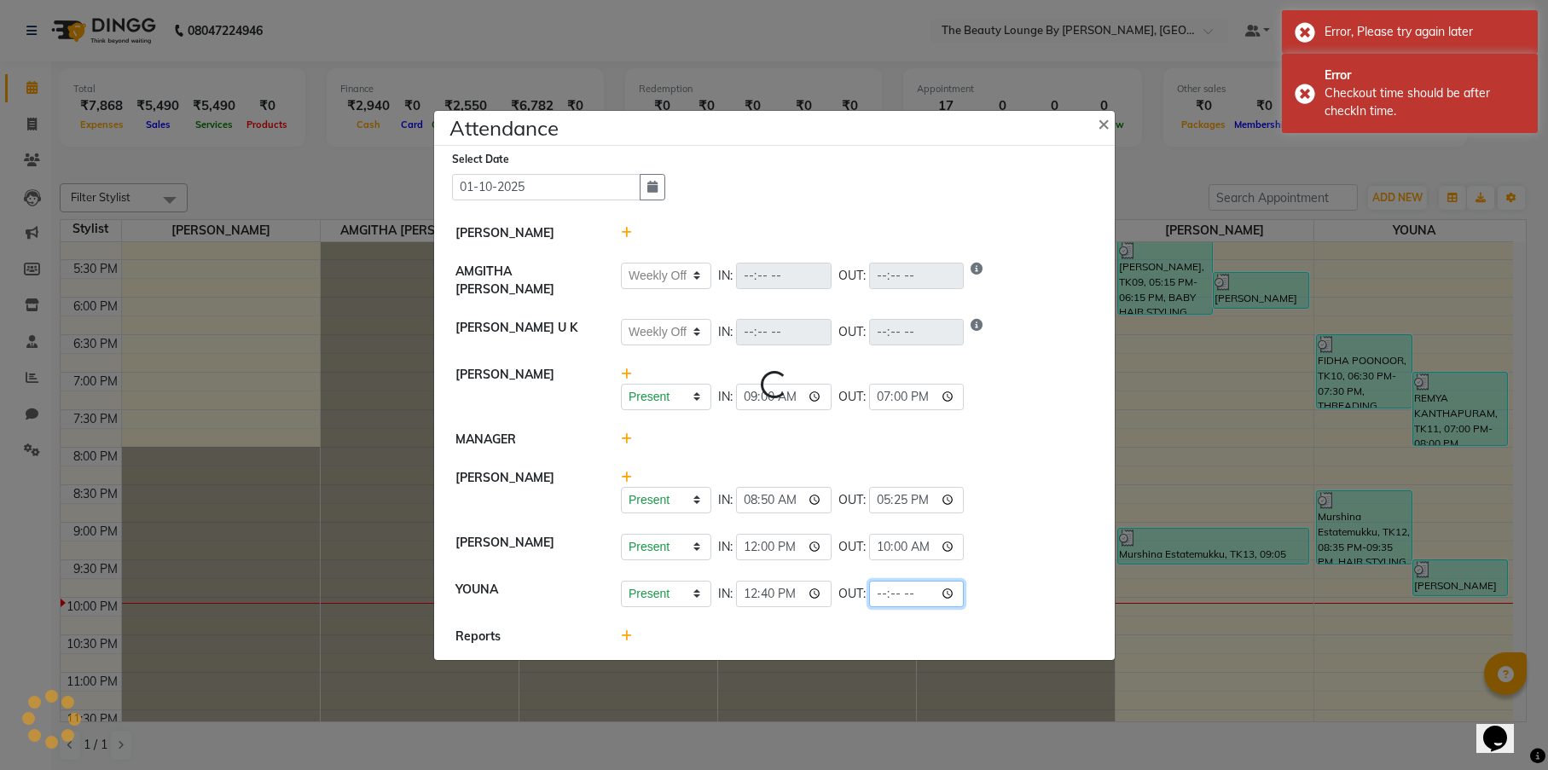
select select "W"
click at [869, 540] on input "time" at bounding box center [916, 547] width 95 height 26
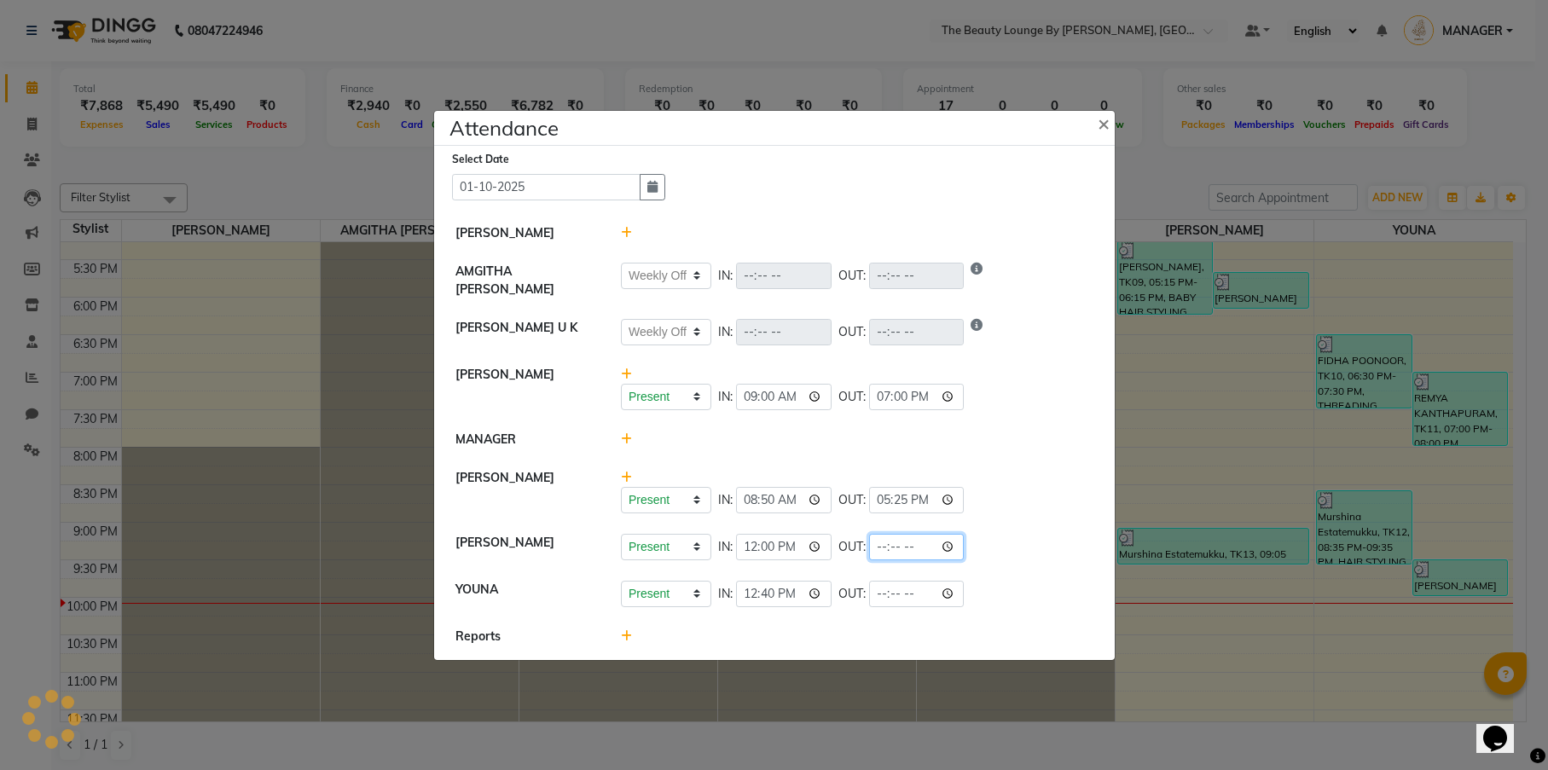
click at [869, 541] on input "time" at bounding box center [916, 547] width 95 height 26
type input "22:00"
click at [914, 524] on li "PRANISHA SUNUWAR Present Absent Late Half Day Weekly Off IN: 12:00 OUT: 22:00" at bounding box center [774, 548] width 672 height 48
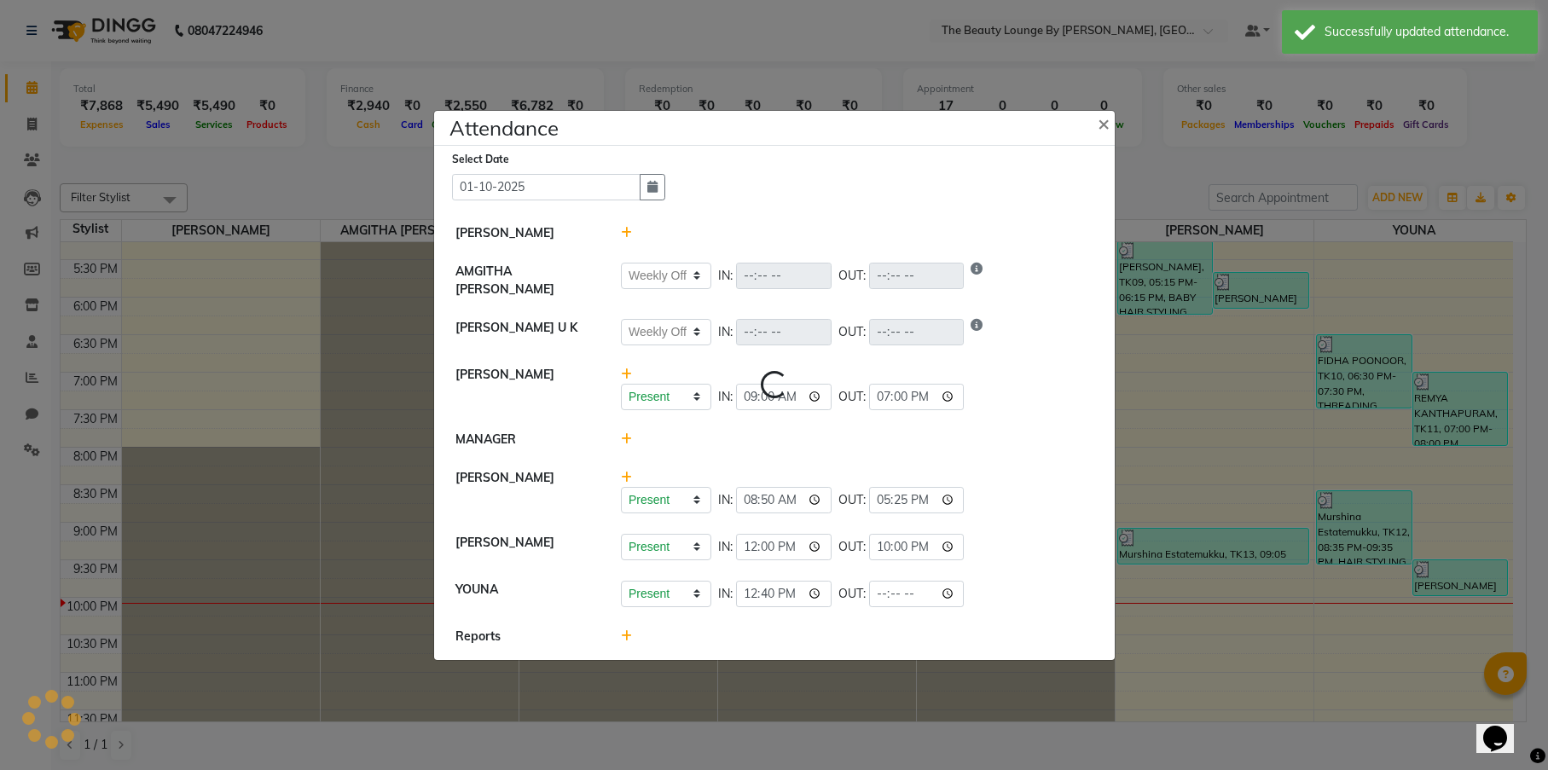
select select "W"
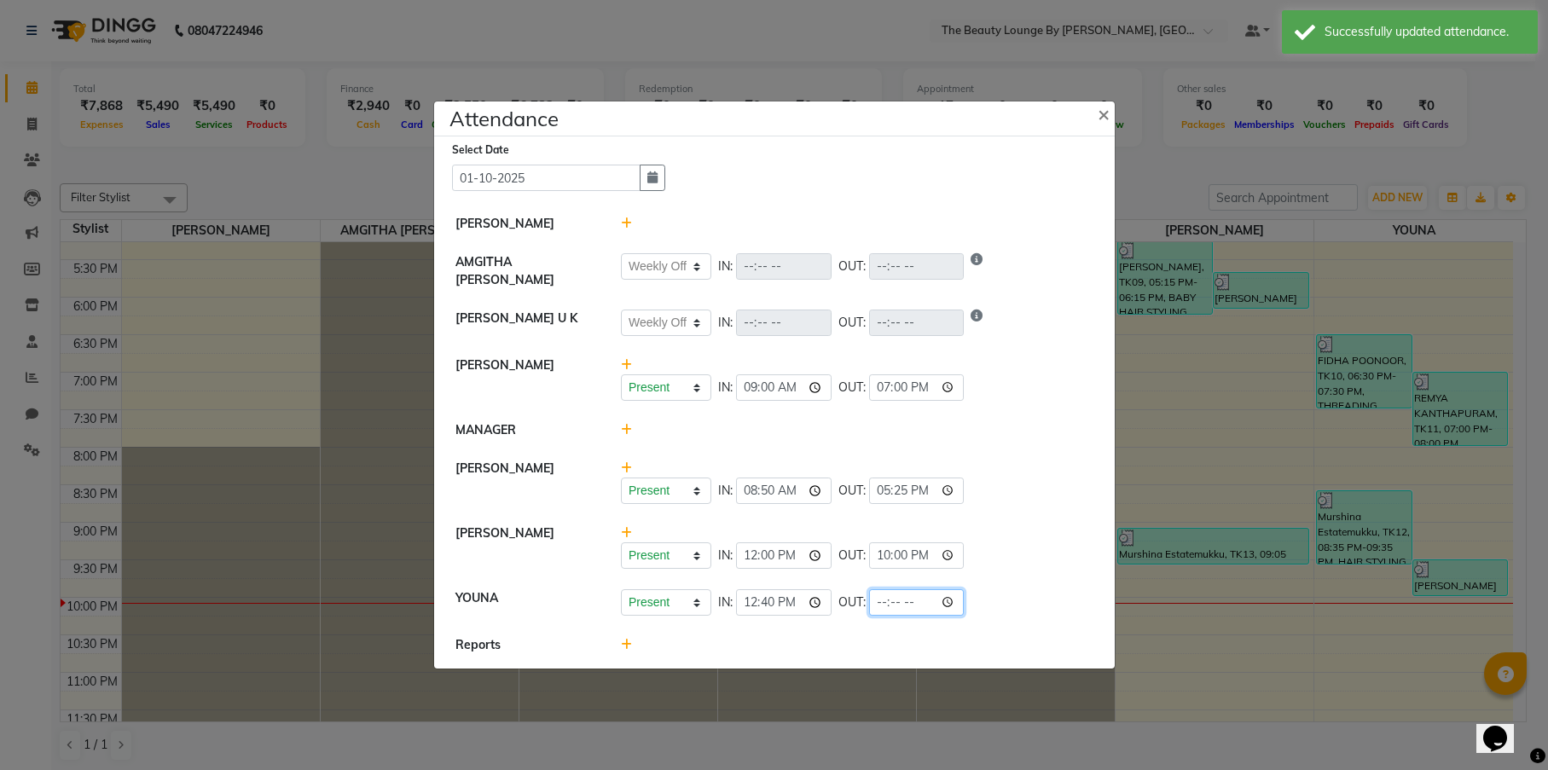
click at [869, 595] on input "time" at bounding box center [916, 602] width 95 height 26
click at [869, 599] on input "time" at bounding box center [916, 602] width 95 height 26
type input "22:00"
click at [908, 600] on div "Present Absent Late Half Day Weekly Off IN: 12:40 OUT: 22:00" at bounding box center [857, 602] width 472 height 26
select select "W"
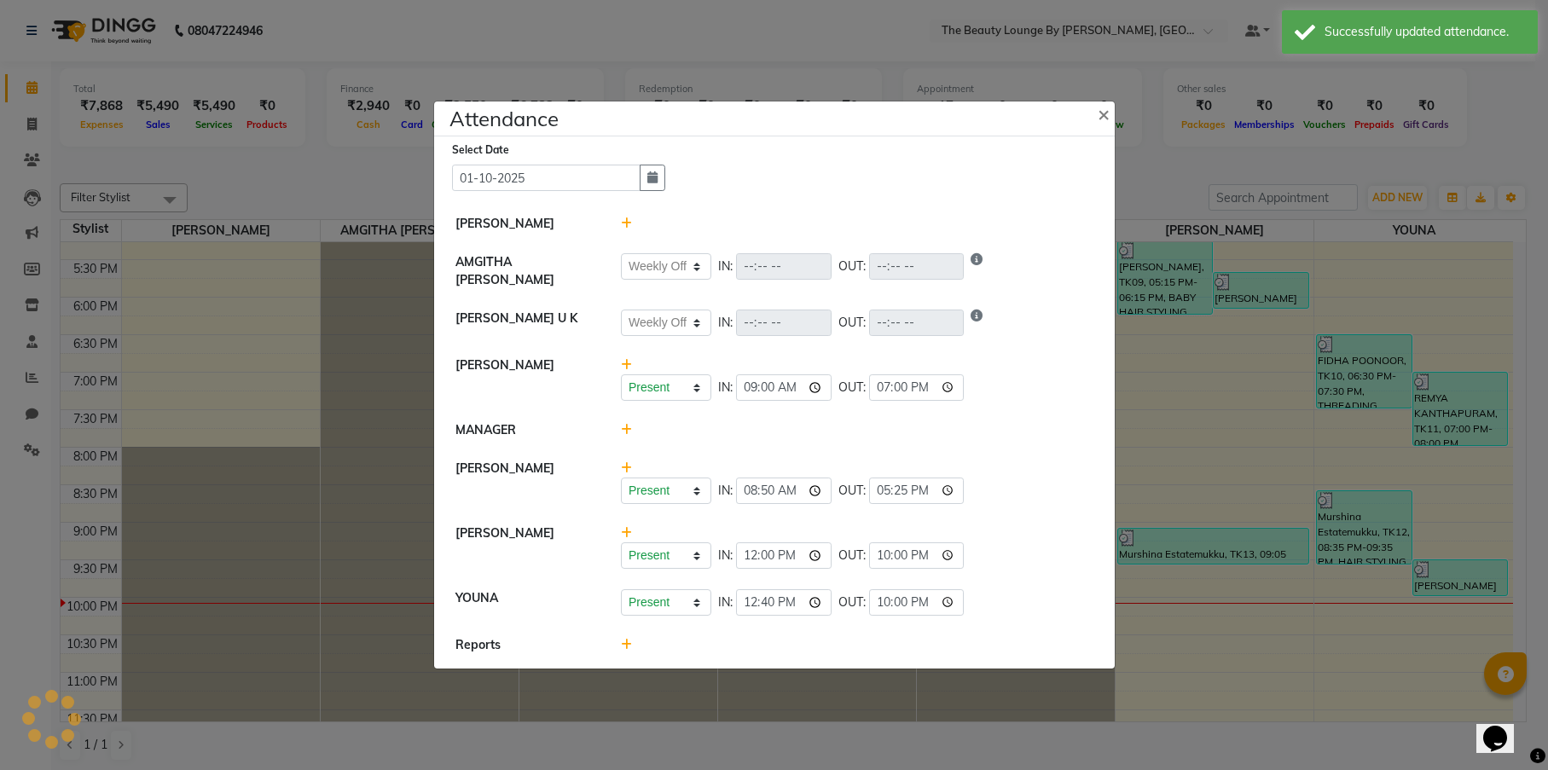
select select "W"
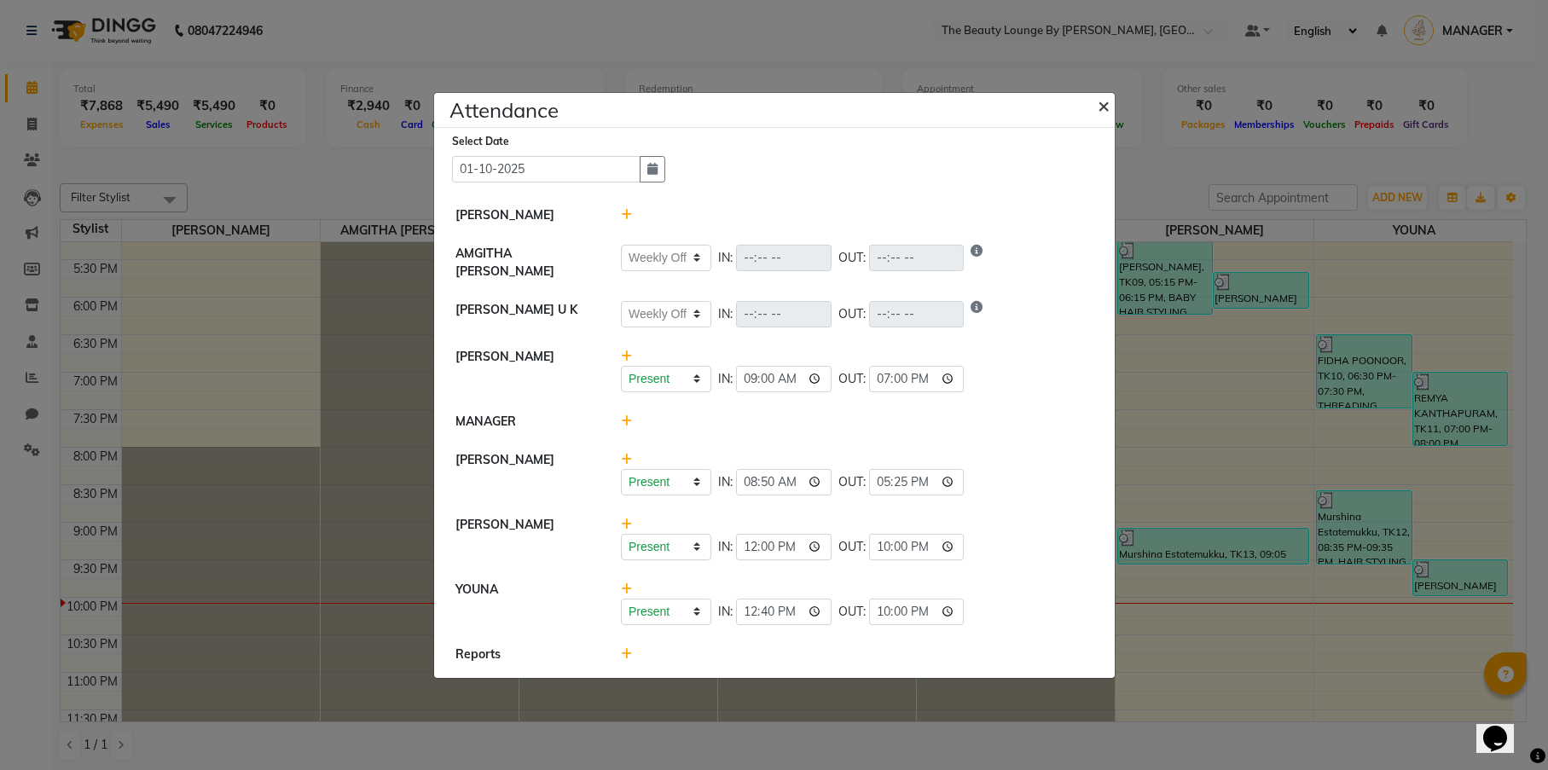
click at [1106, 110] on span "×" at bounding box center [1103, 105] width 12 height 26
